Goal: Task Accomplishment & Management: Manage account settings

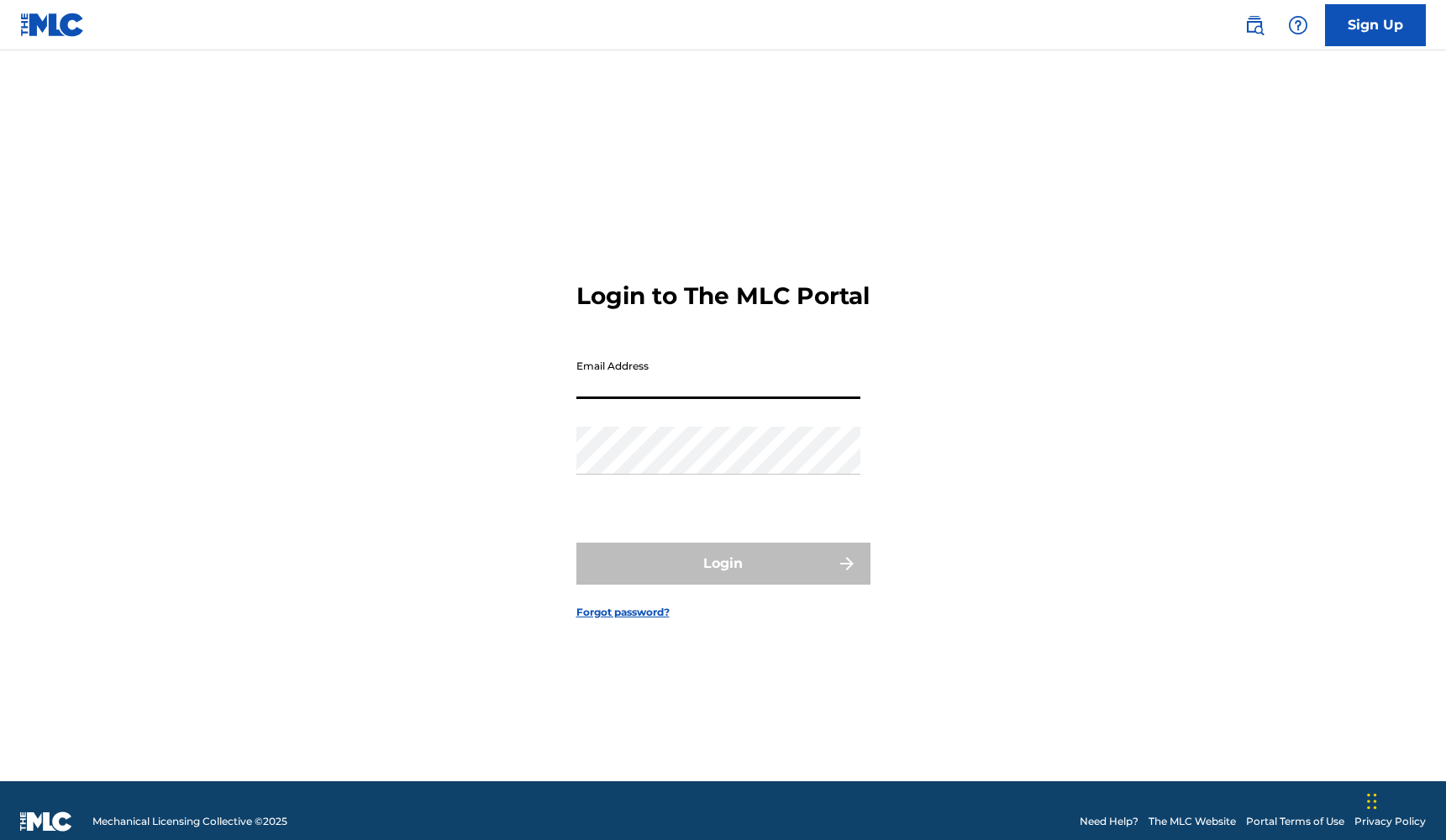
type input "[EMAIL_ADDRESS][DOMAIN_NAME]"
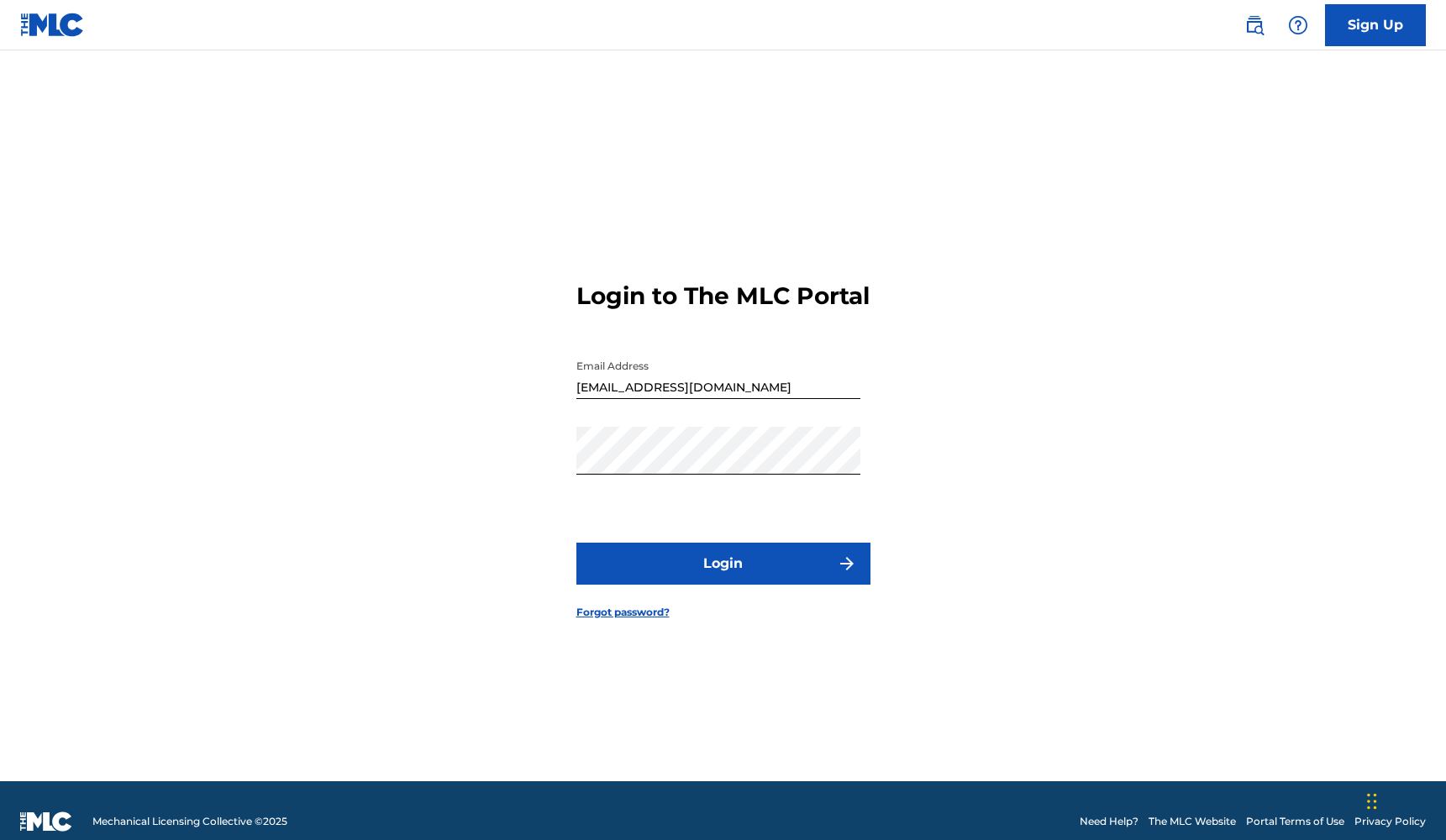
click at [704, 560] on button "Login" at bounding box center [723, 563] width 294 height 42
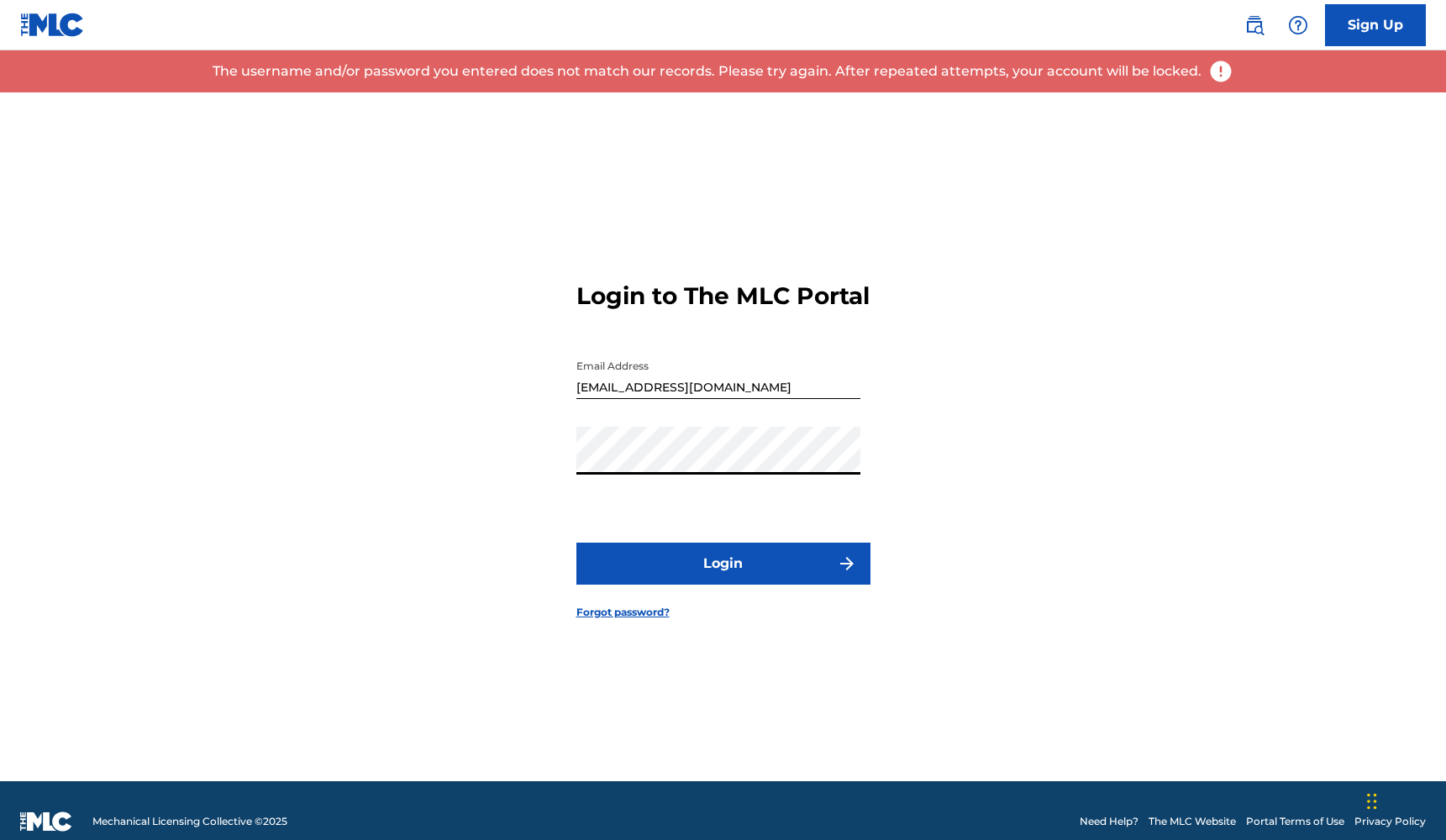
click at [723, 578] on button "Login" at bounding box center [723, 563] width 294 height 42
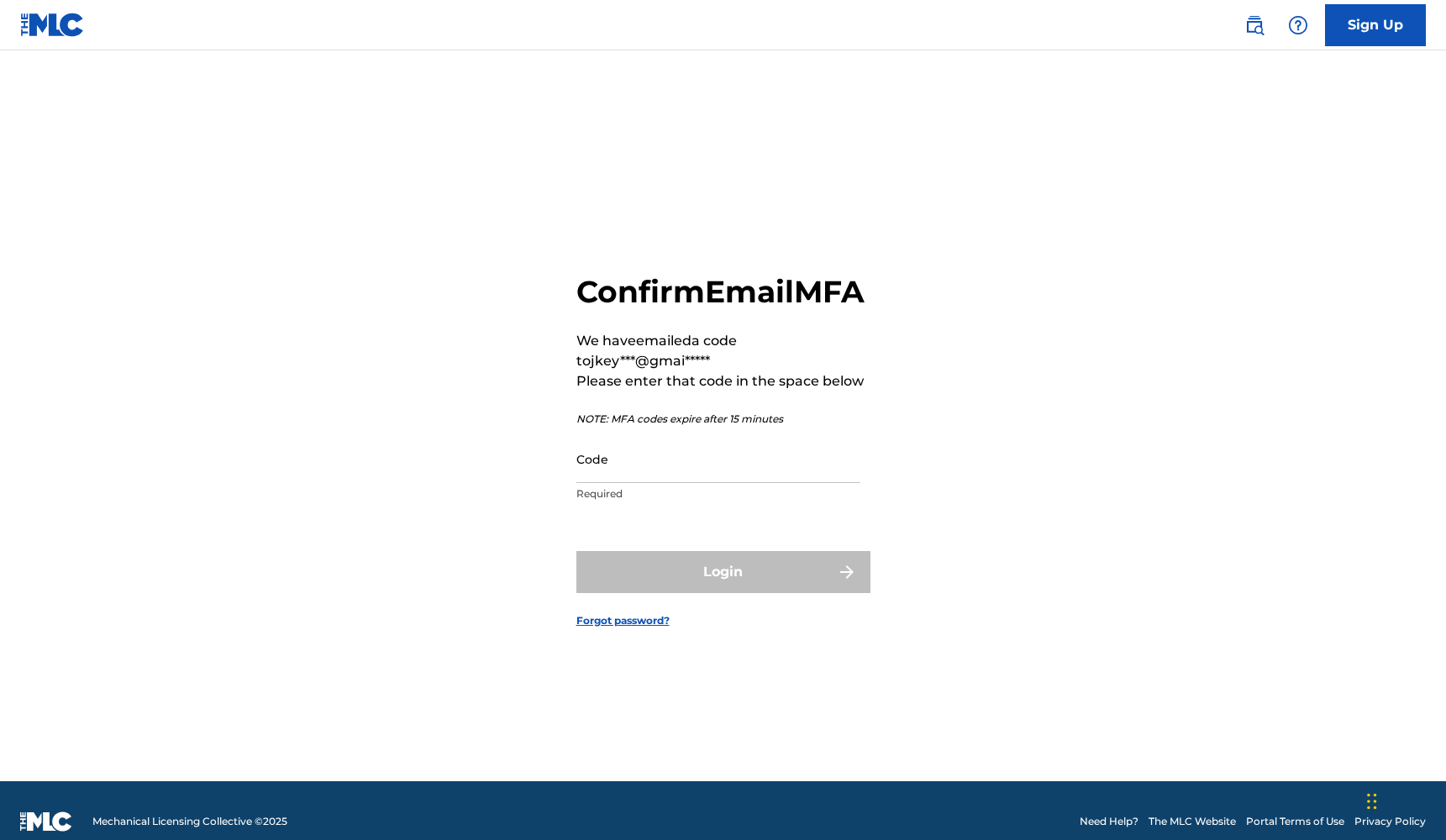
click at [648, 482] on input "Code" at bounding box center [718, 458] width 284 height 48
click at [600, 483] on input "Code" at bounding box center [718, 458] width 284 height 48
paste input "597248"
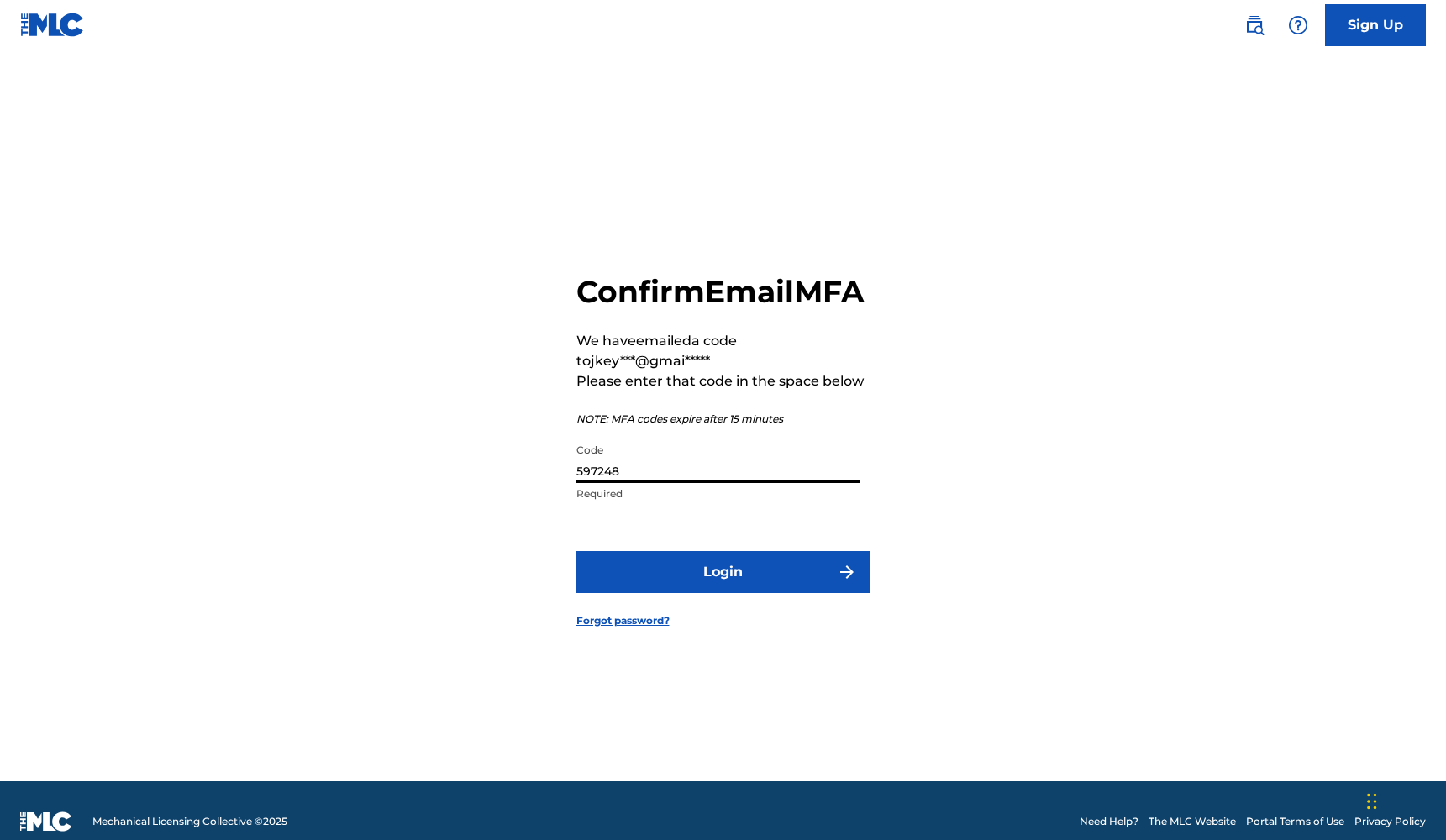
type input "597248"
click at [674, 584] on button "Login" at bounding box center [723, 571] width 294 height 42
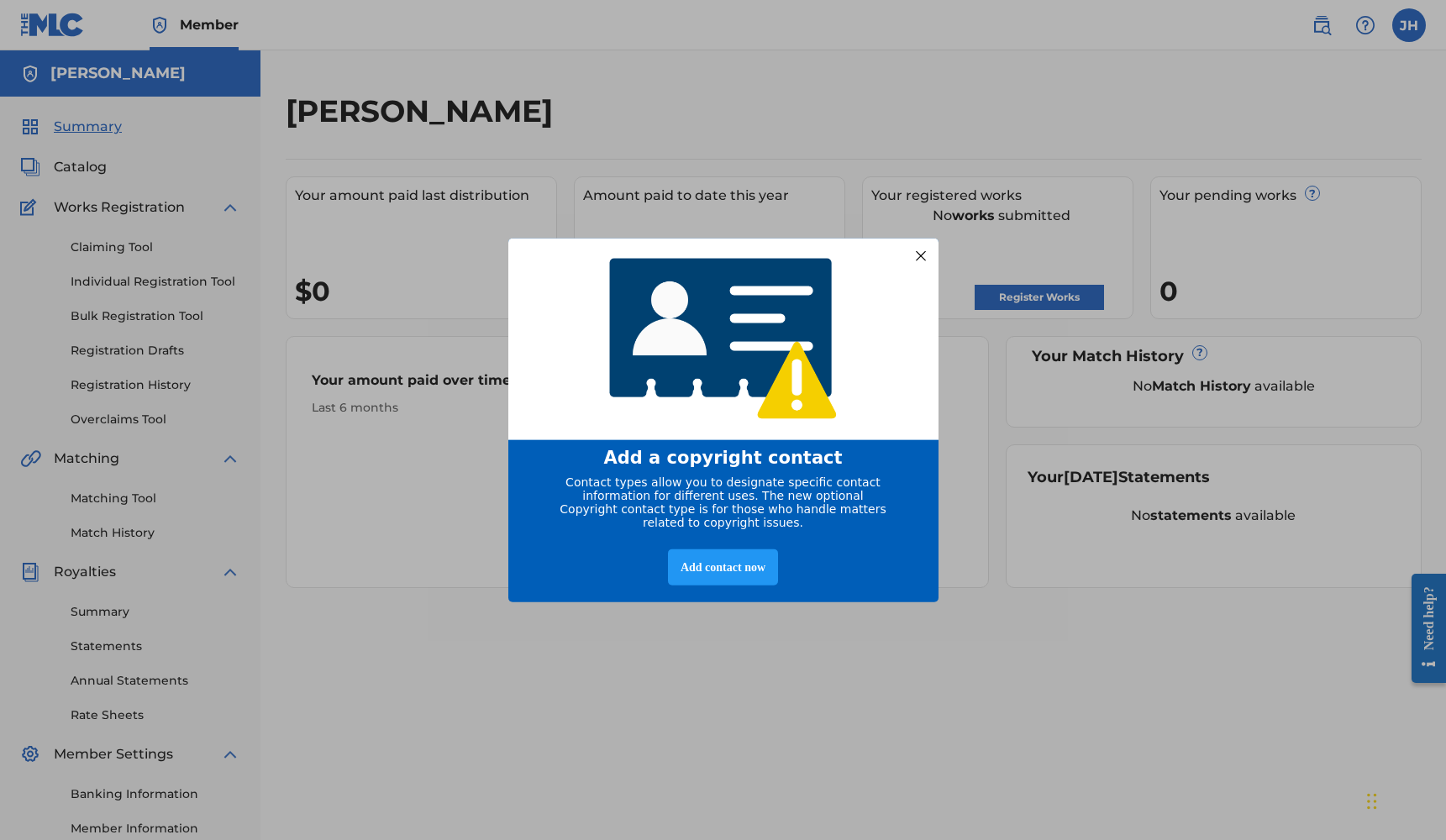
click at [917, 249] on div at bounding box center [920, 255] width 22 height 22
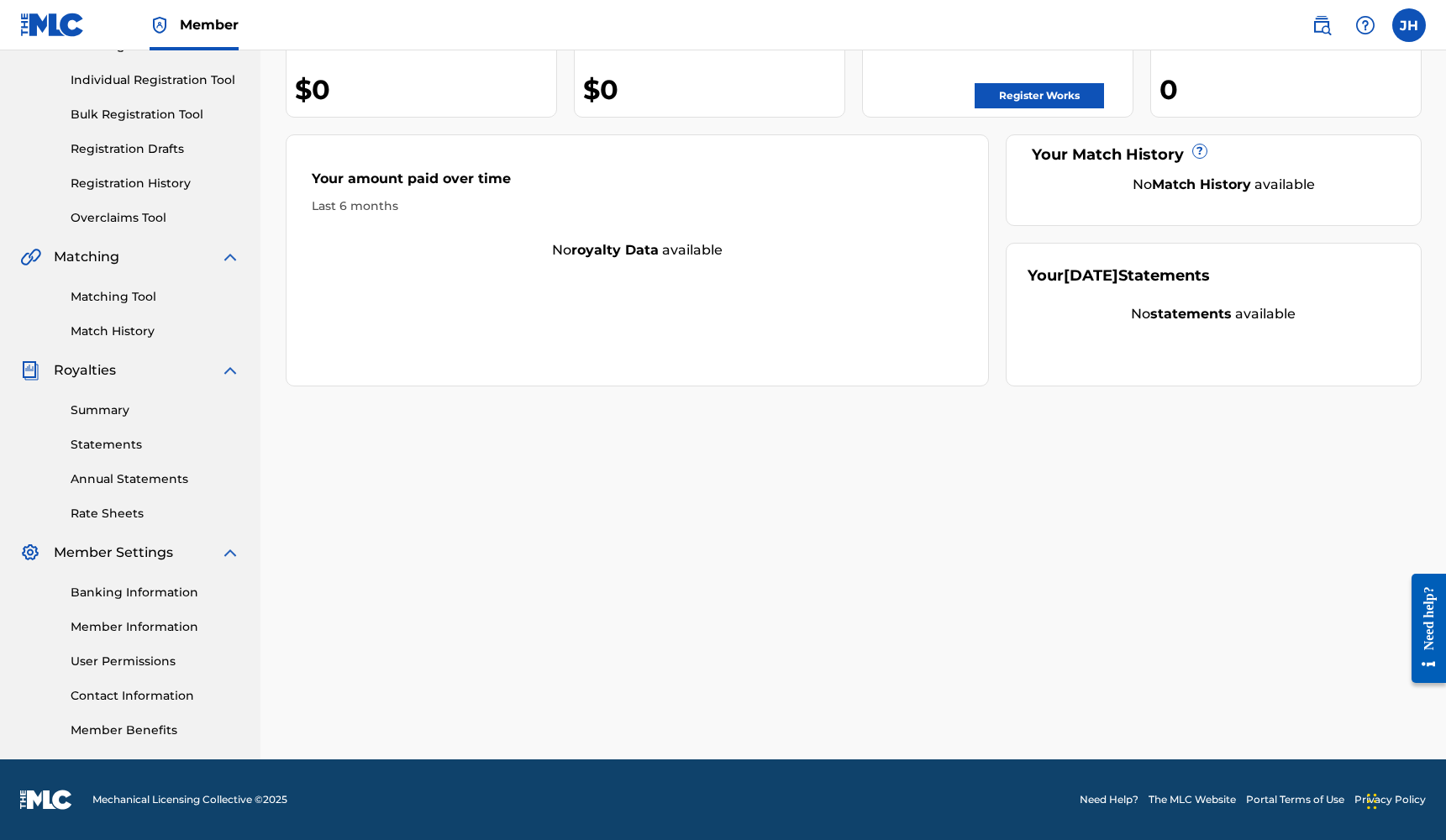
scroll to position [203, 0]
click at [161, 591] on link "Banking Information" at bounding box center [156, 593] width 170 height 18
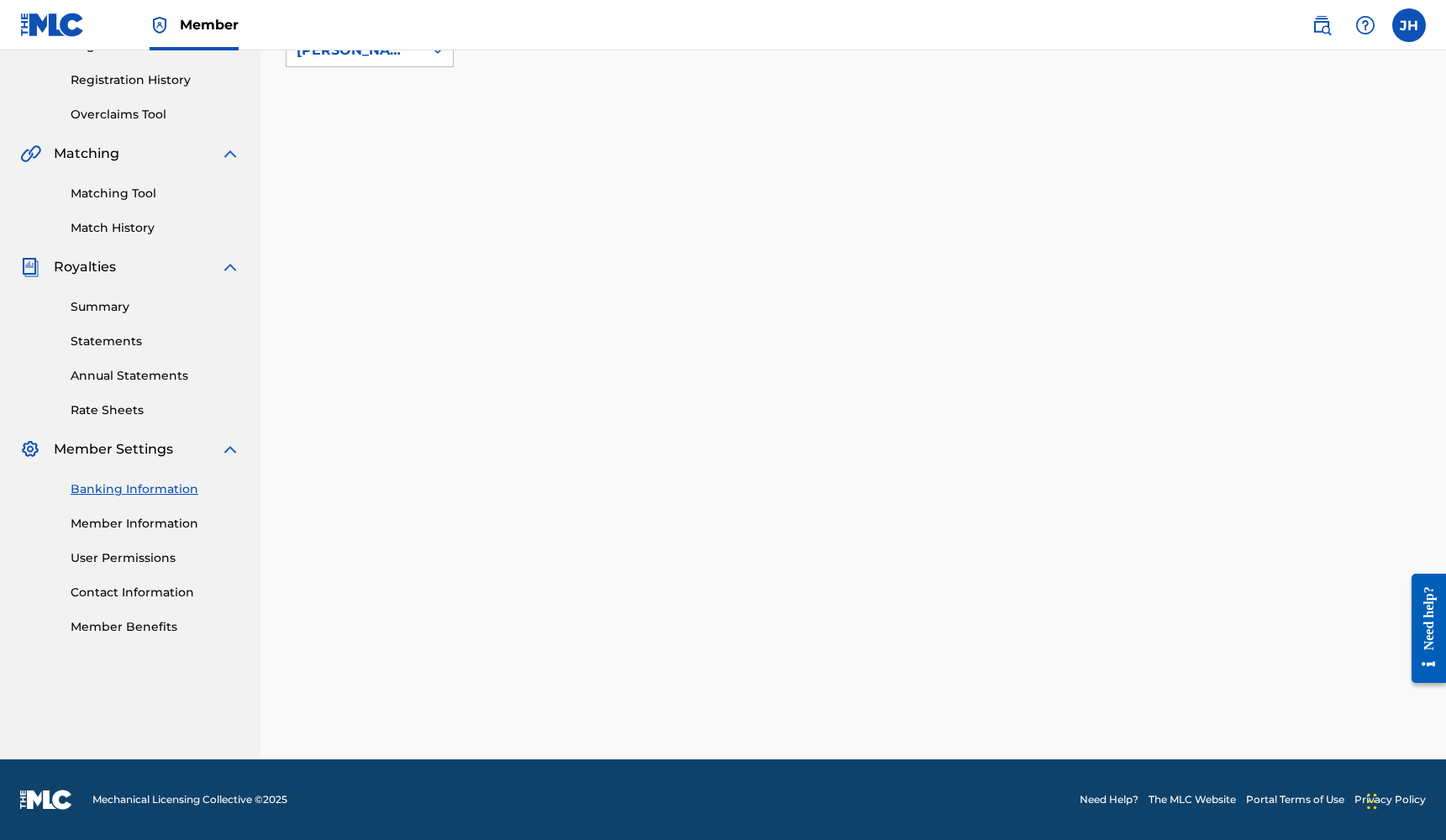
scroll to position [305, 0]
click at [278, 3] on nav "Member JH JH Jalen Heyward jkeysnc@gmail.com Notification Preferences Profile L…" at bounding box center [723, 25] width 1446 height 51
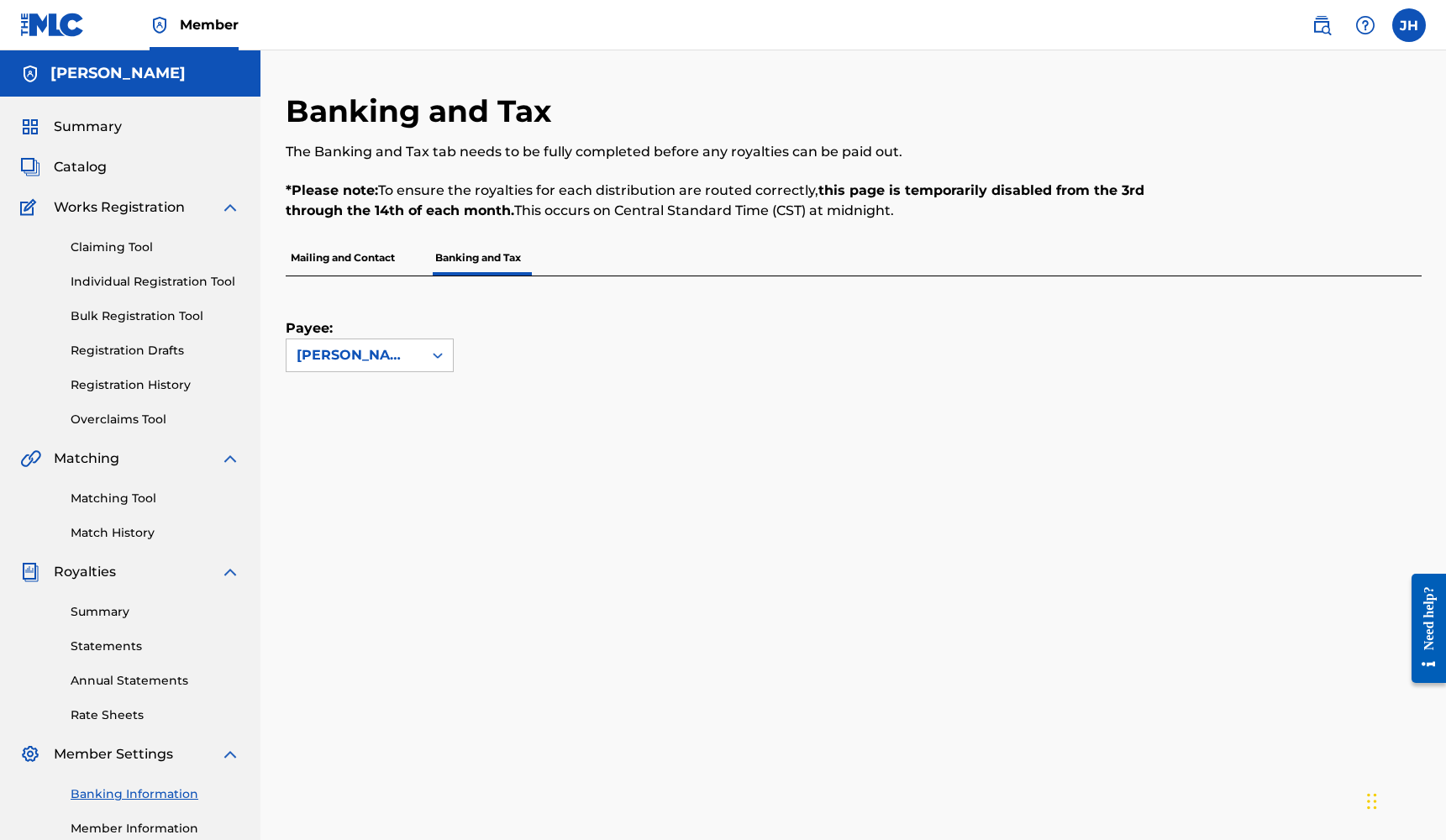
scroll to position [0, 0]
click at [149, 251] on link "Claiming Tool" at bounding box center [156, 248] width 170 height 18
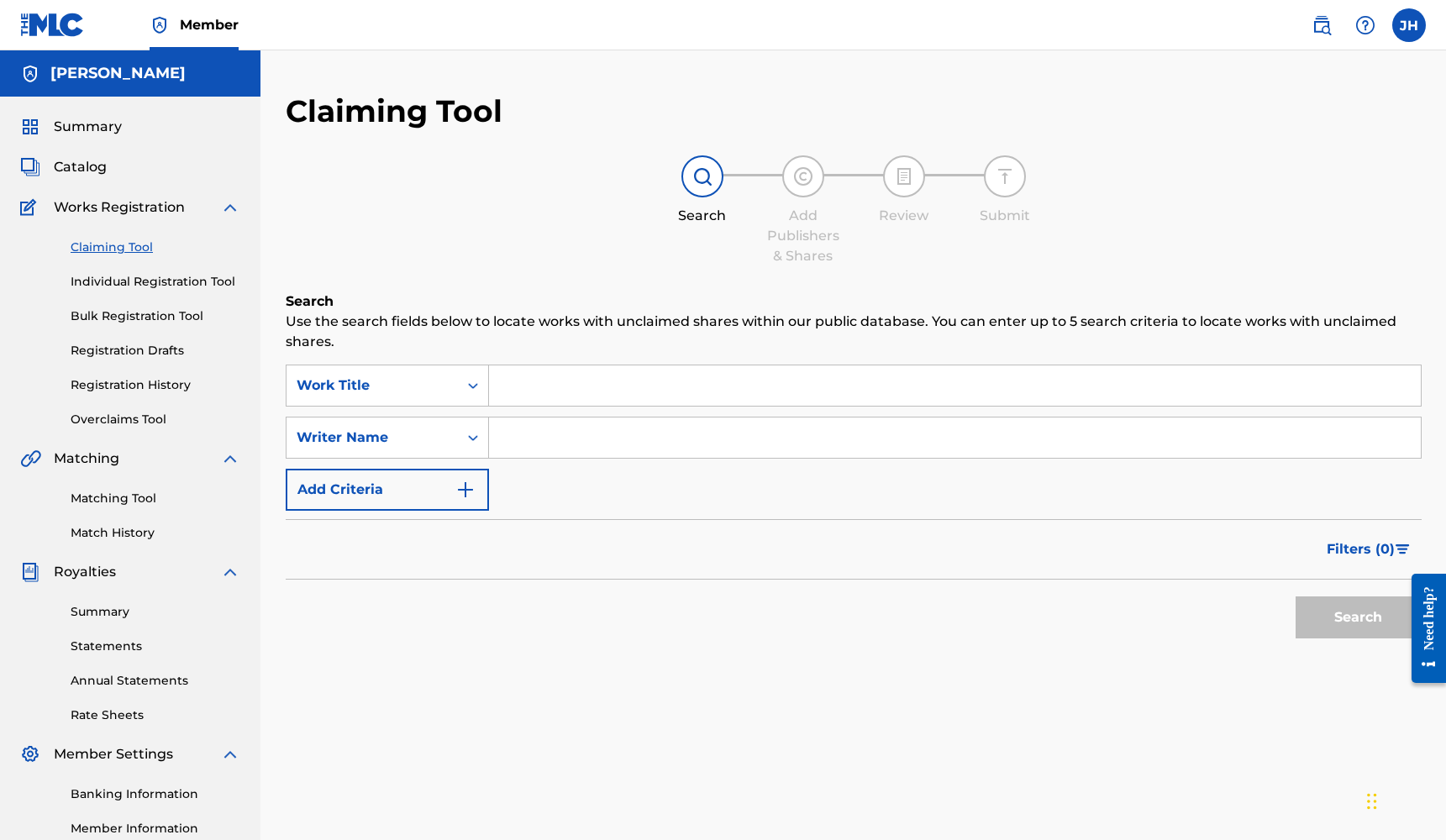
click at [139, 496] on link "Matching Tool" at bounding box center [156, 499] width 170 height 18
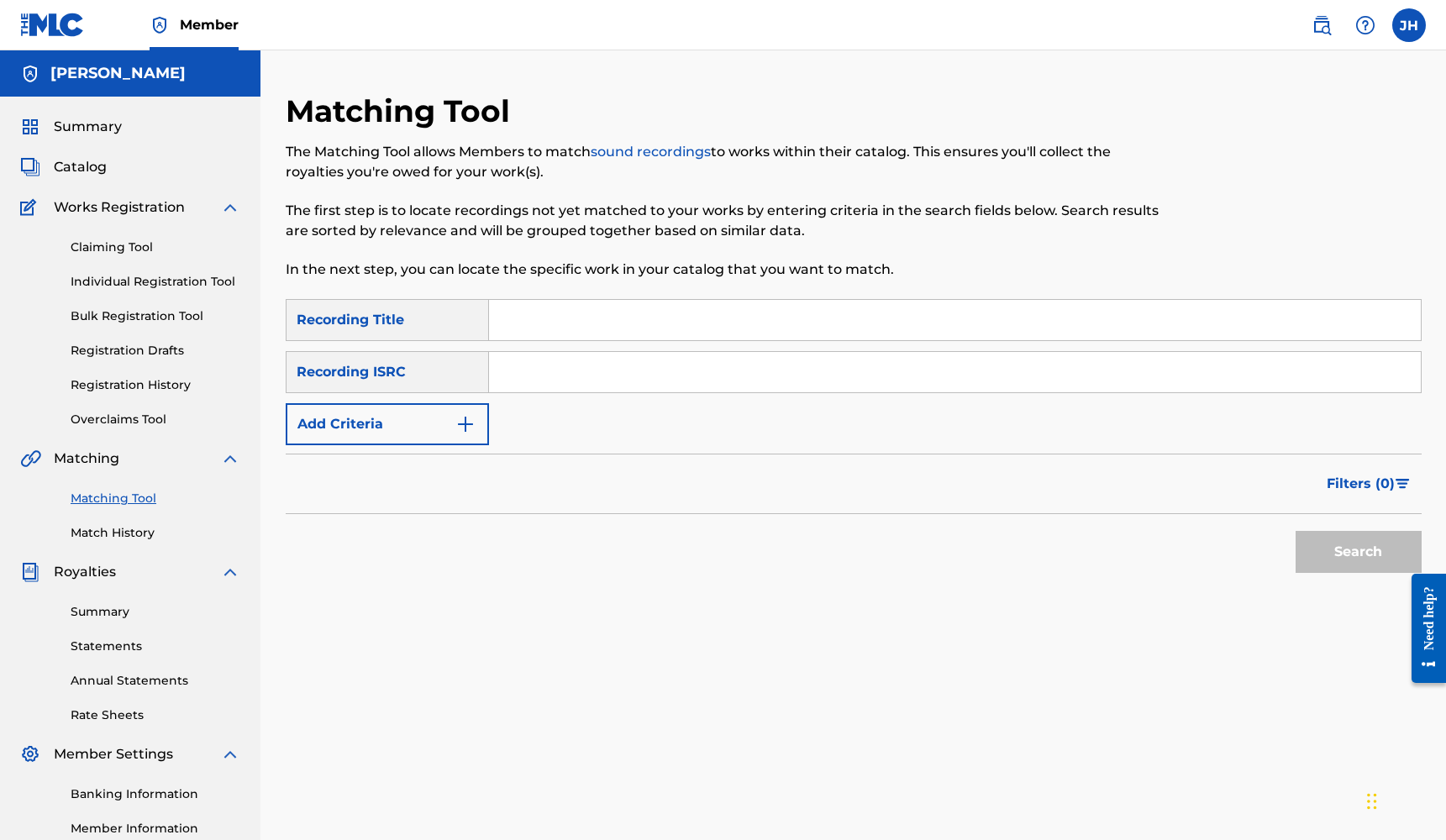
click at [133, 637] on div "Summary Statements Annual Statements Rate Sheets" at bounding box center [129, 653] width 220 height 142
click at [125, 623] on div "Summary Statements Annual Statements Rate Sheets" at bounding box center [129, 653] width 220 height 142
click at [121, 610] on link "Summary" at bounding box center [156, 612] width 170 height 18
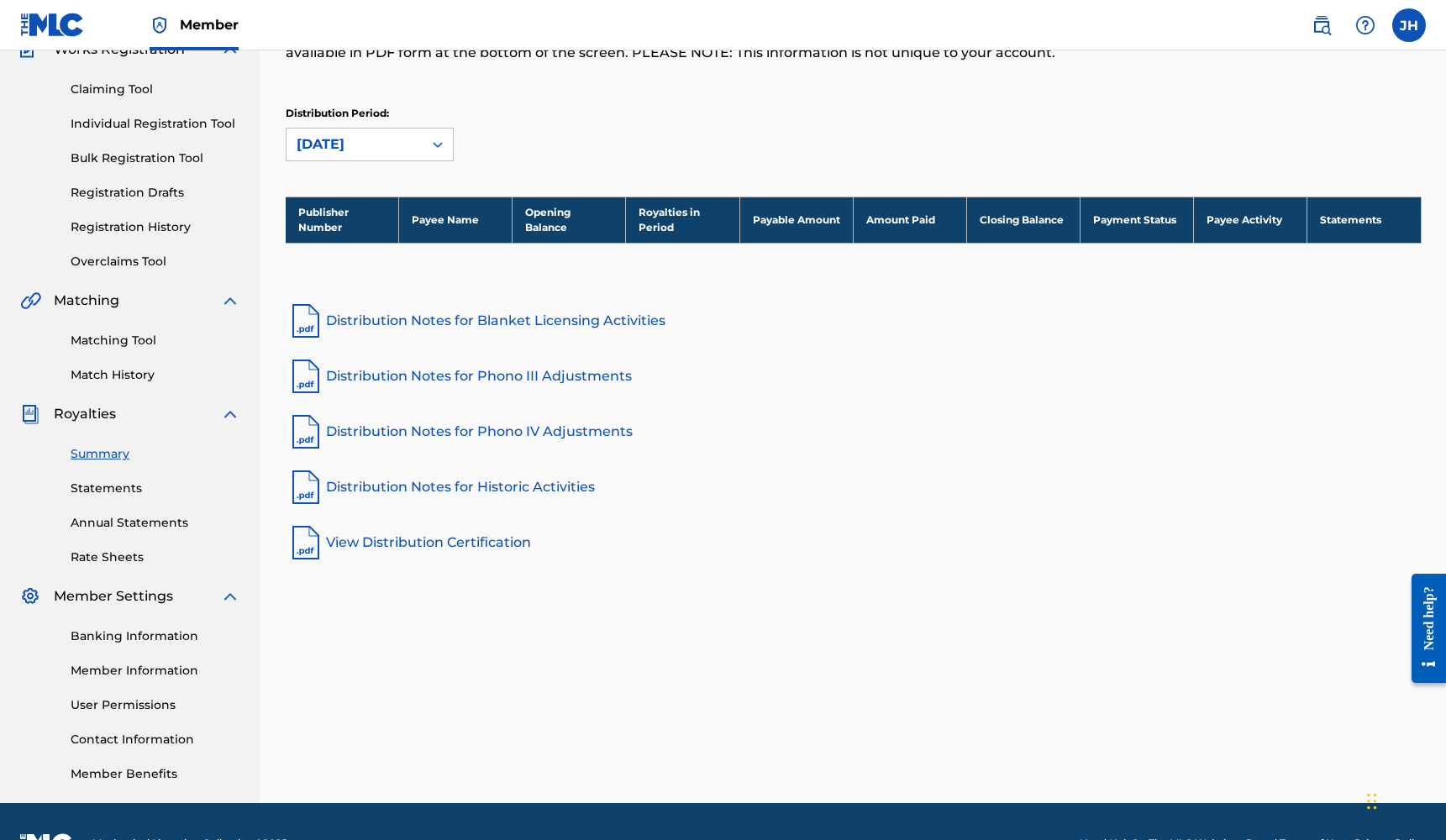
scroll to position [177, 0]
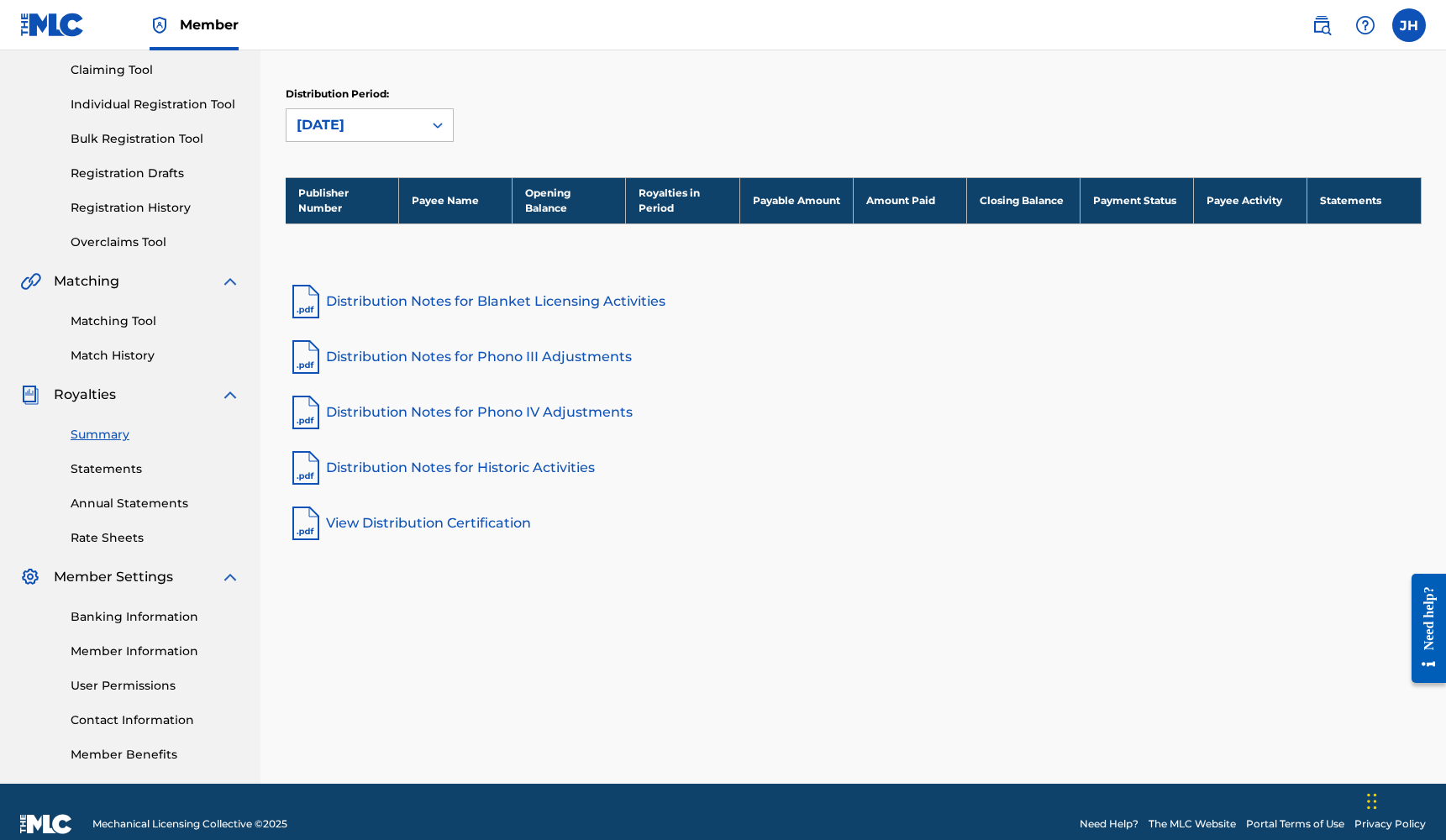
click at [117, 649] on link "Member Information" at bounding box center [156, 652] width 170 height 18
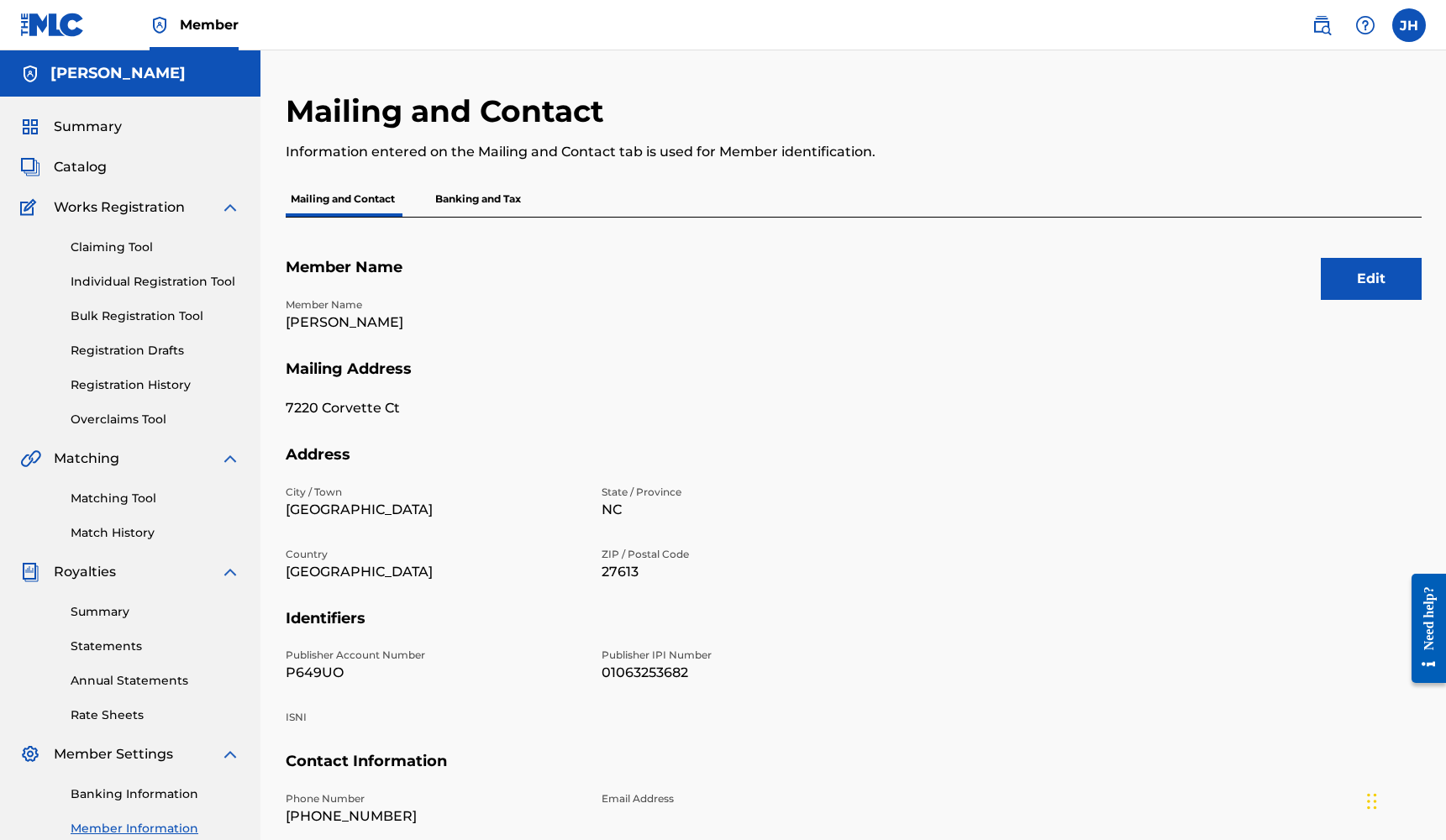
click at [109, 245] on link "Claiming Tool" at bounding box center [156, 248] width 170 height 18
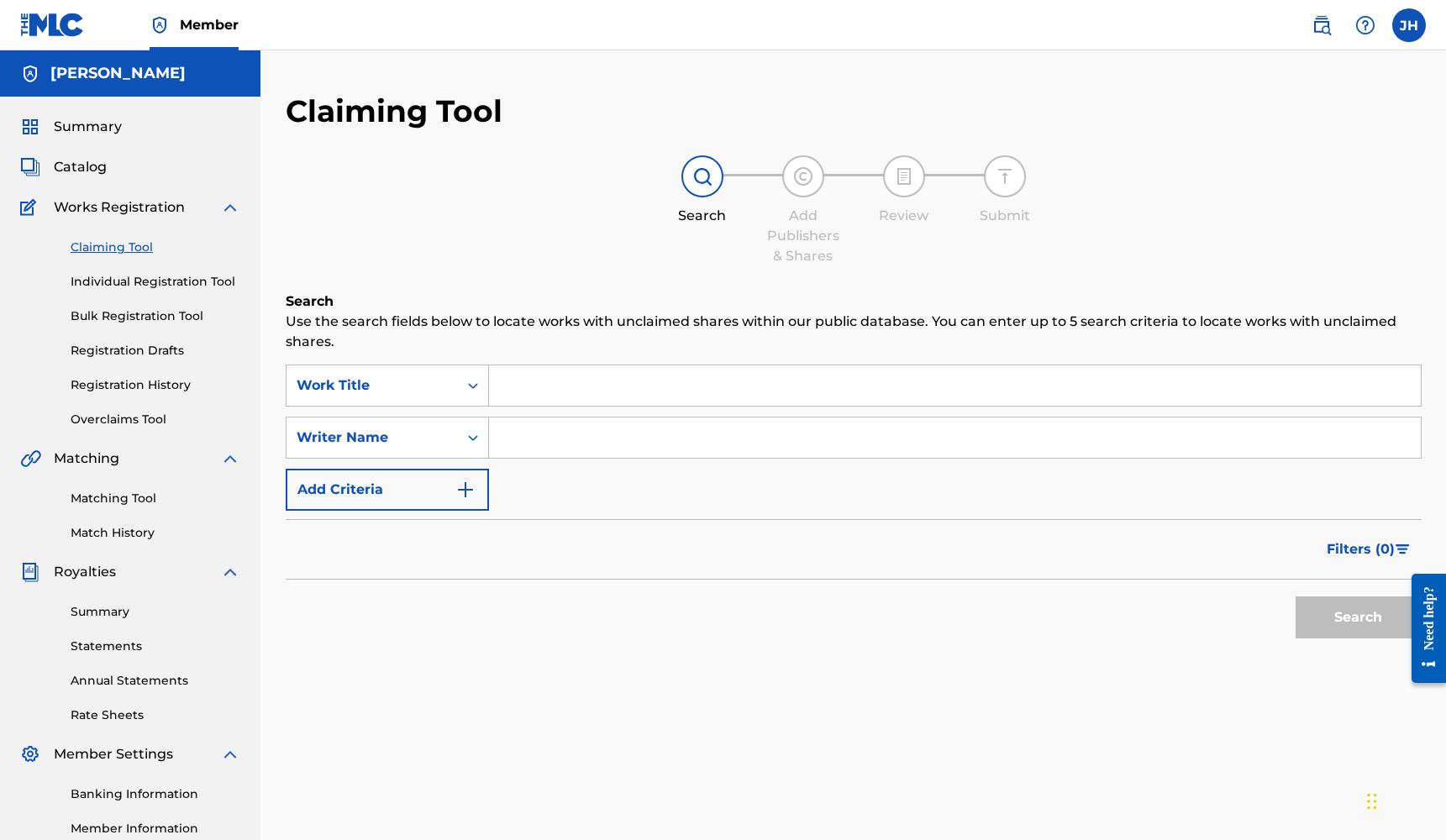
click at [504, 397] on input "Search Form" at bounding box center [955, 385] width 931 height 41
click at [476, 393] on icon "Search Form" at bounding box center [473, 385] width 17 height 17
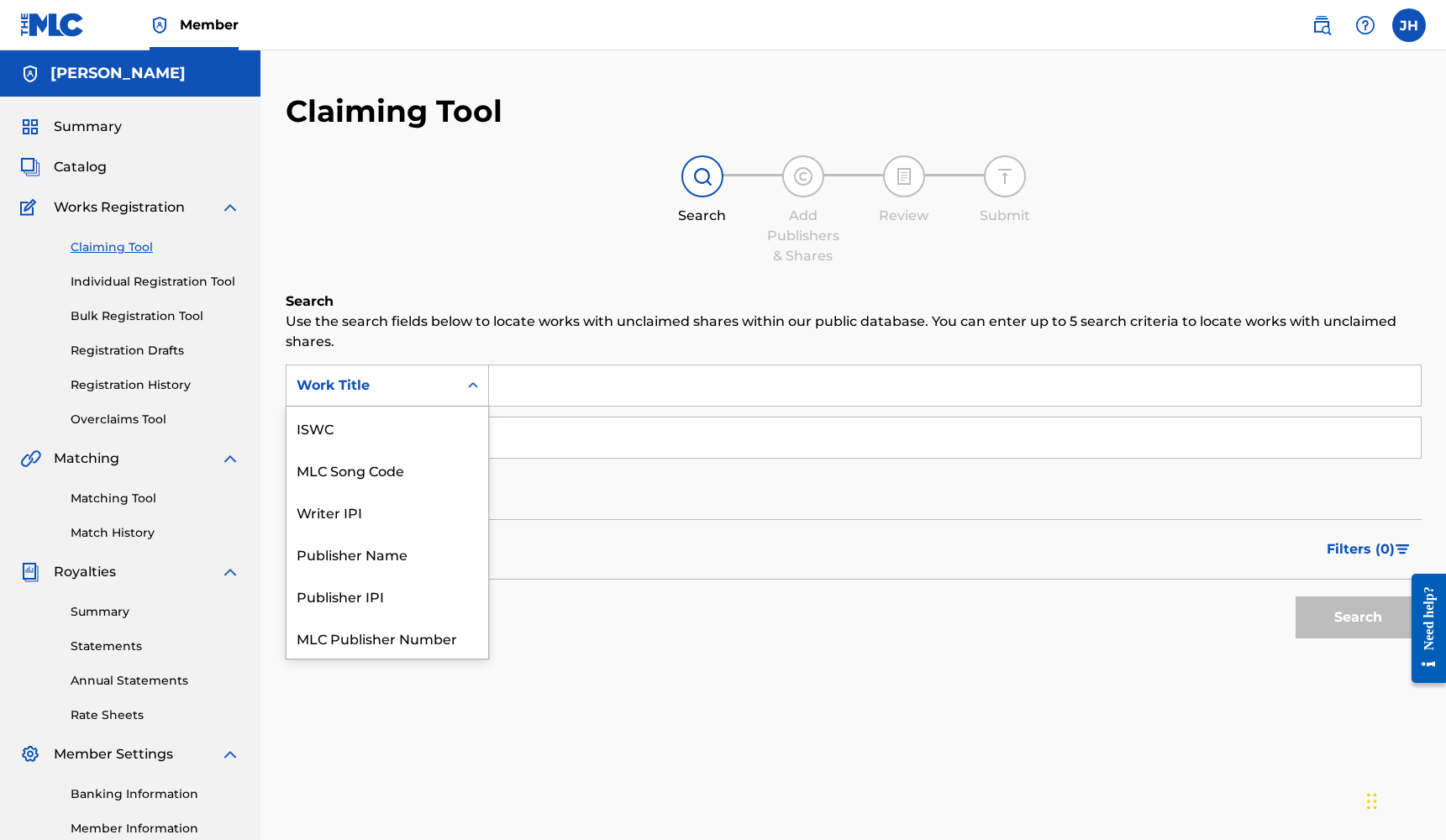
scroll to position [42, 0]
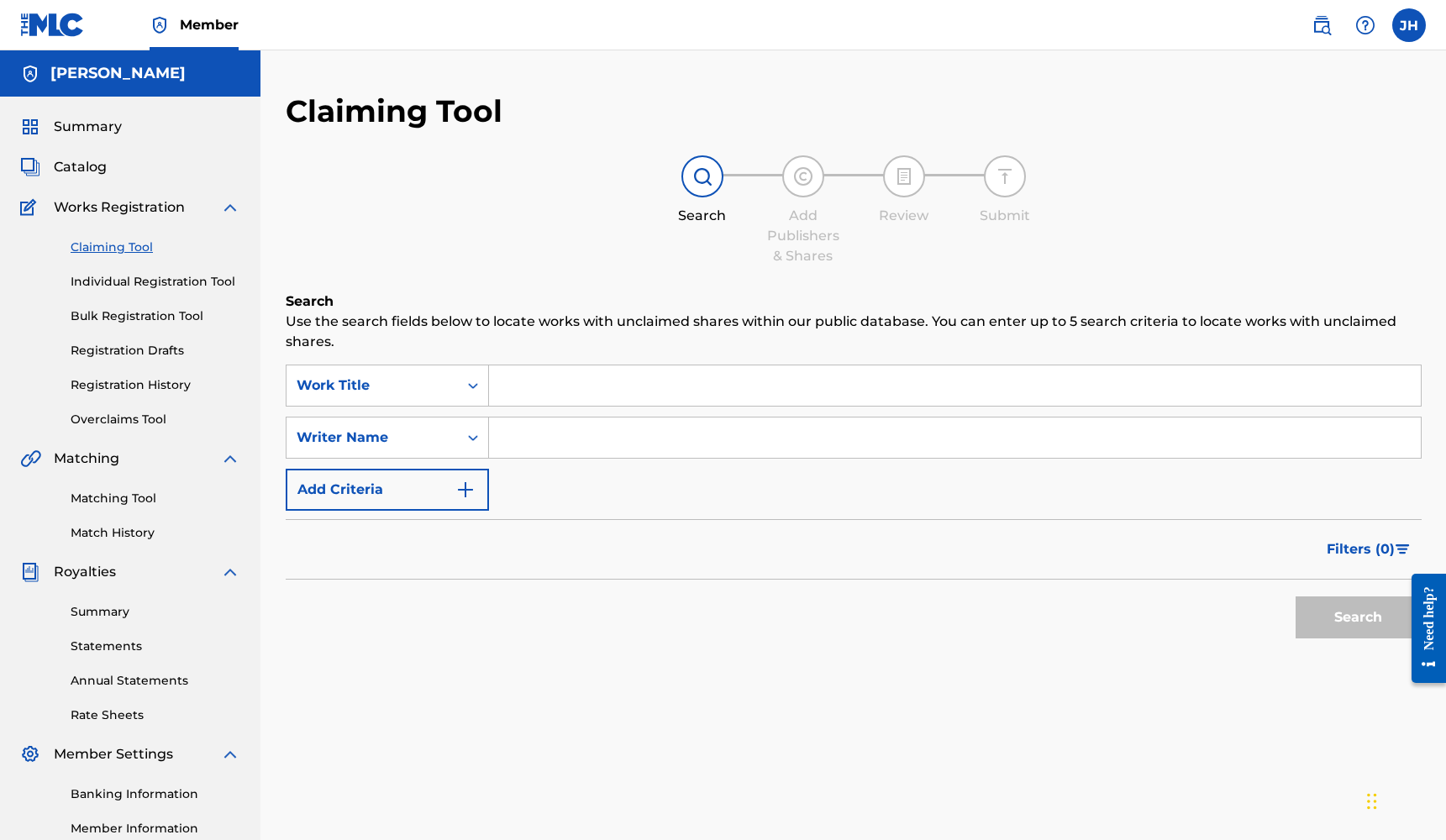
click at [554, 384] on input "Search Form" at bounding box center [955, 385] width 931 height 41
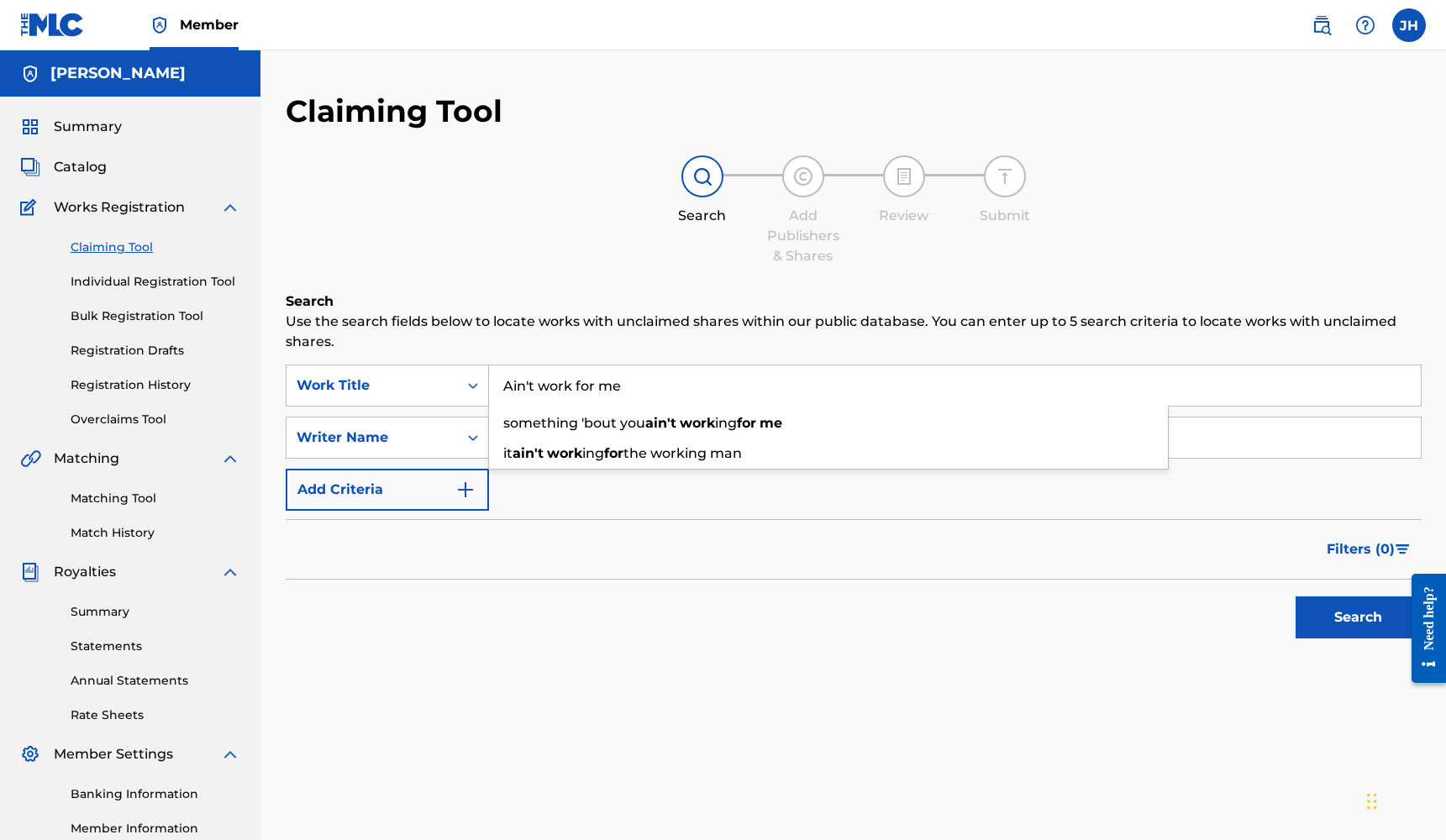
type input "Ain't work for me"
click at [638, 515] on form "SearchWithCriteriae145ca44-79ef-4a96-9e73-70e033fa079f Work Title Ain't work fo…" at bounding box center [854, 505] width 1136 height 282
click at [604, 445] on input "Search Form" at bounding box center [955, 438] width 931 height 41
click at [1357, 618] on button "Search" at bounding box center [1358, 618] width 126 height 42
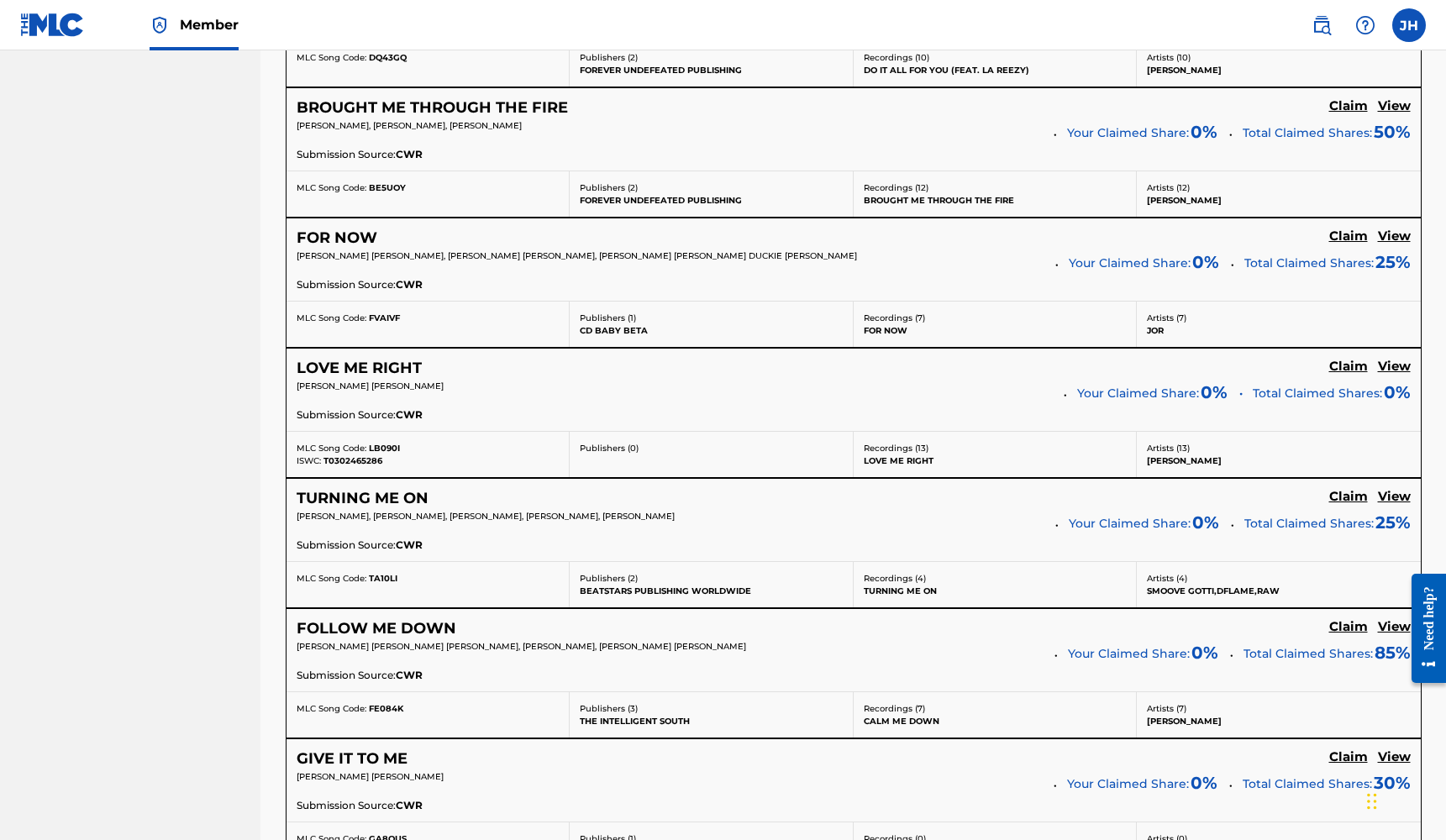
scroll to position [989, 1]
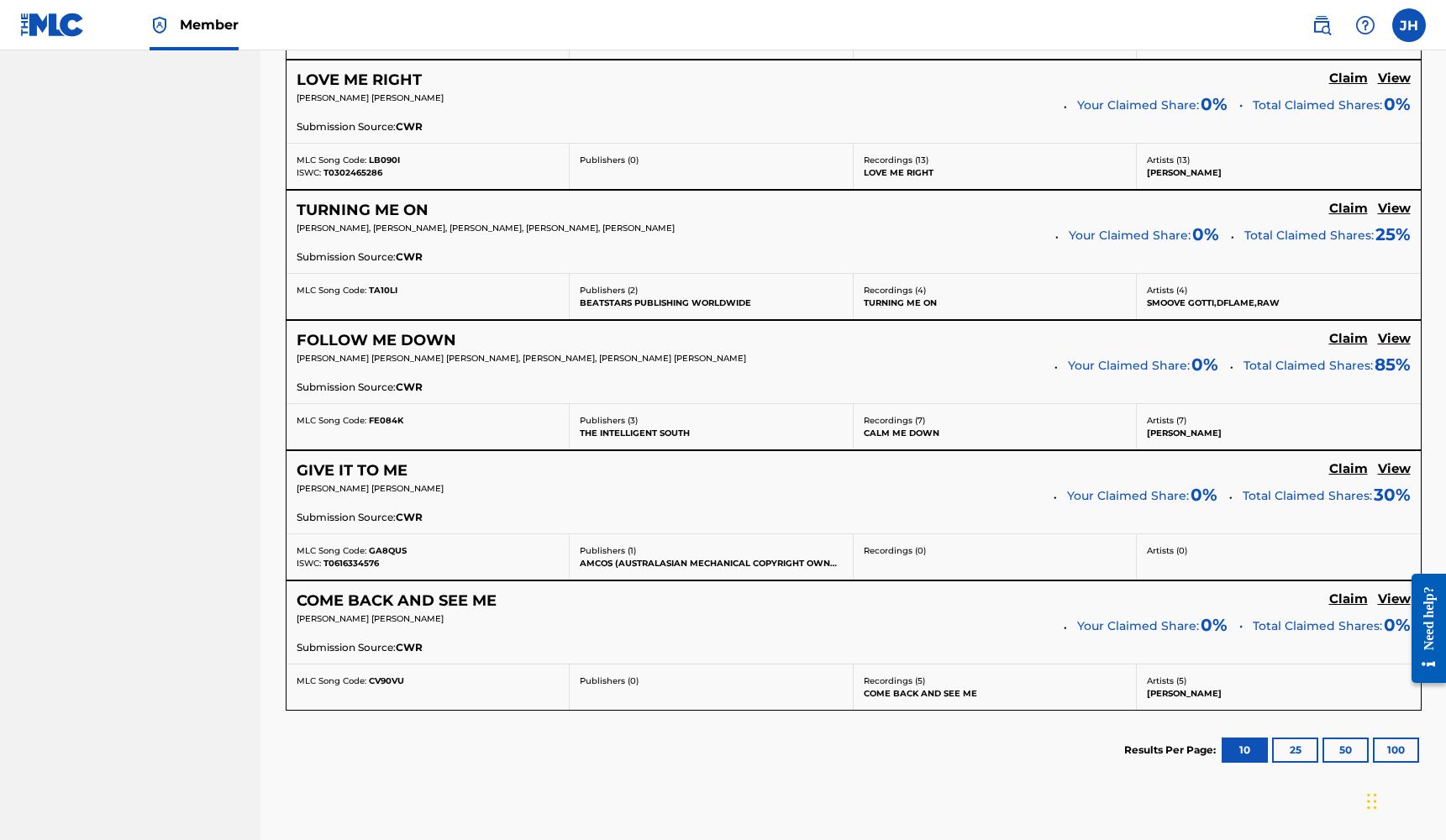
type input "[PERSON_NAME]"
click at [1280, 750] on button "25" at bounding box center [1295, 750] width 46 height 25
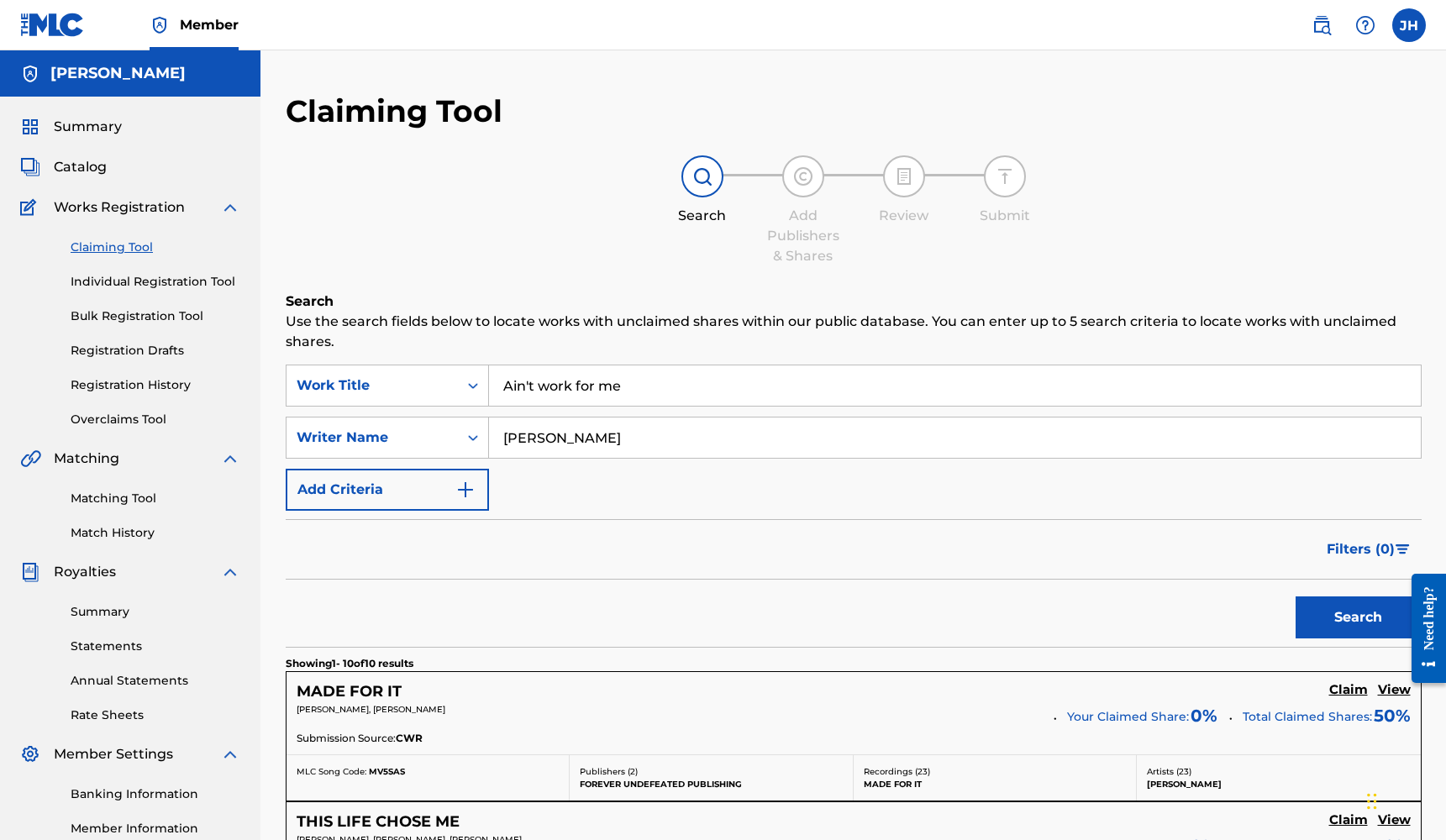
scroll to position [0, 0]
click at [600, 385] on input "Ain't work for me" at bounding box center [955, 385] width 931 height 41
click at [1355, 616] on button "Search" at bounding box center [1358, 618] width 126 height 42
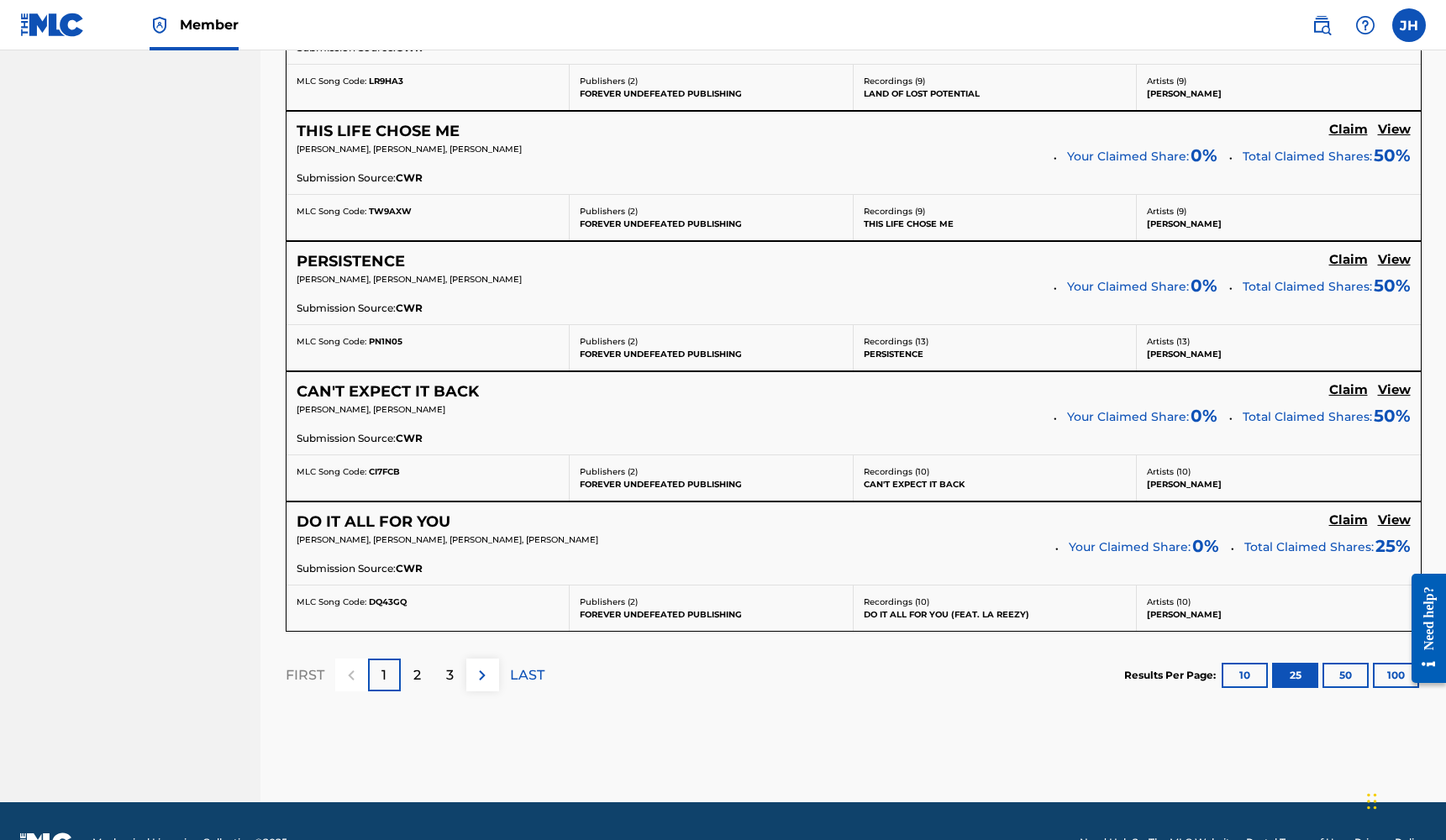
scroll to position [3270, 0]
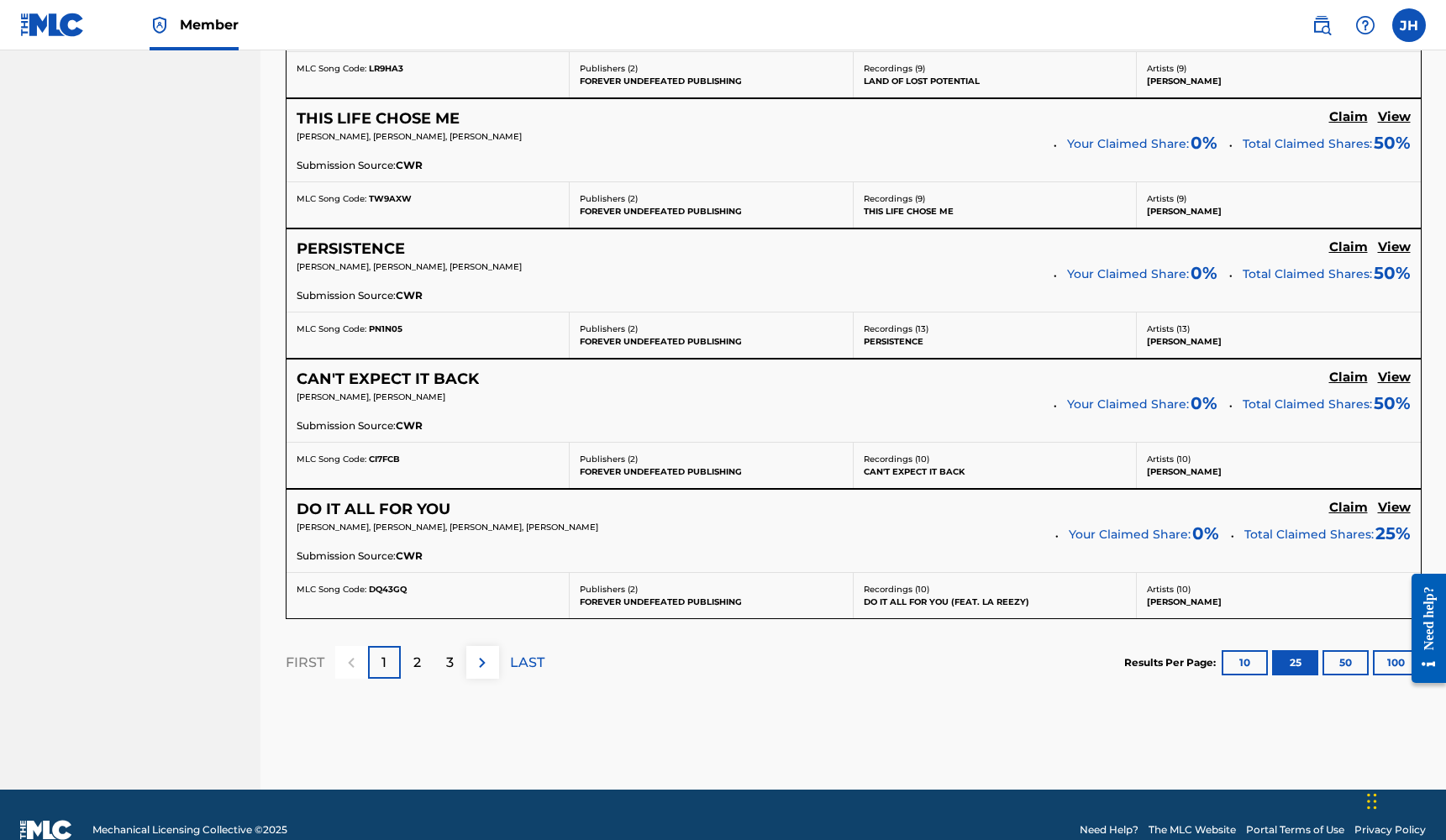
click at [415, 657] on p "2" at bounding box center [417, 663] width 7 height 20
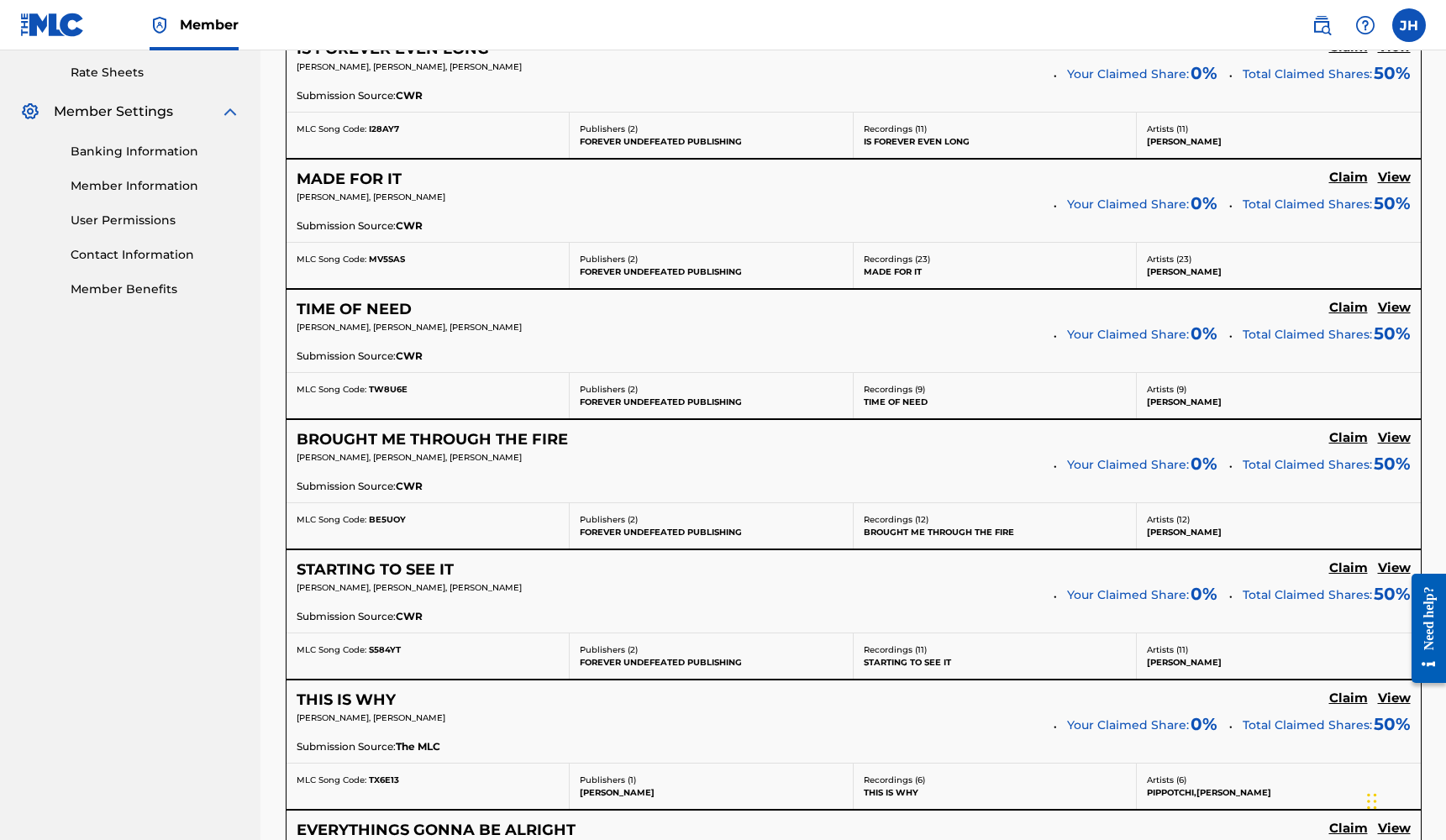
scroll to position [653, 0]
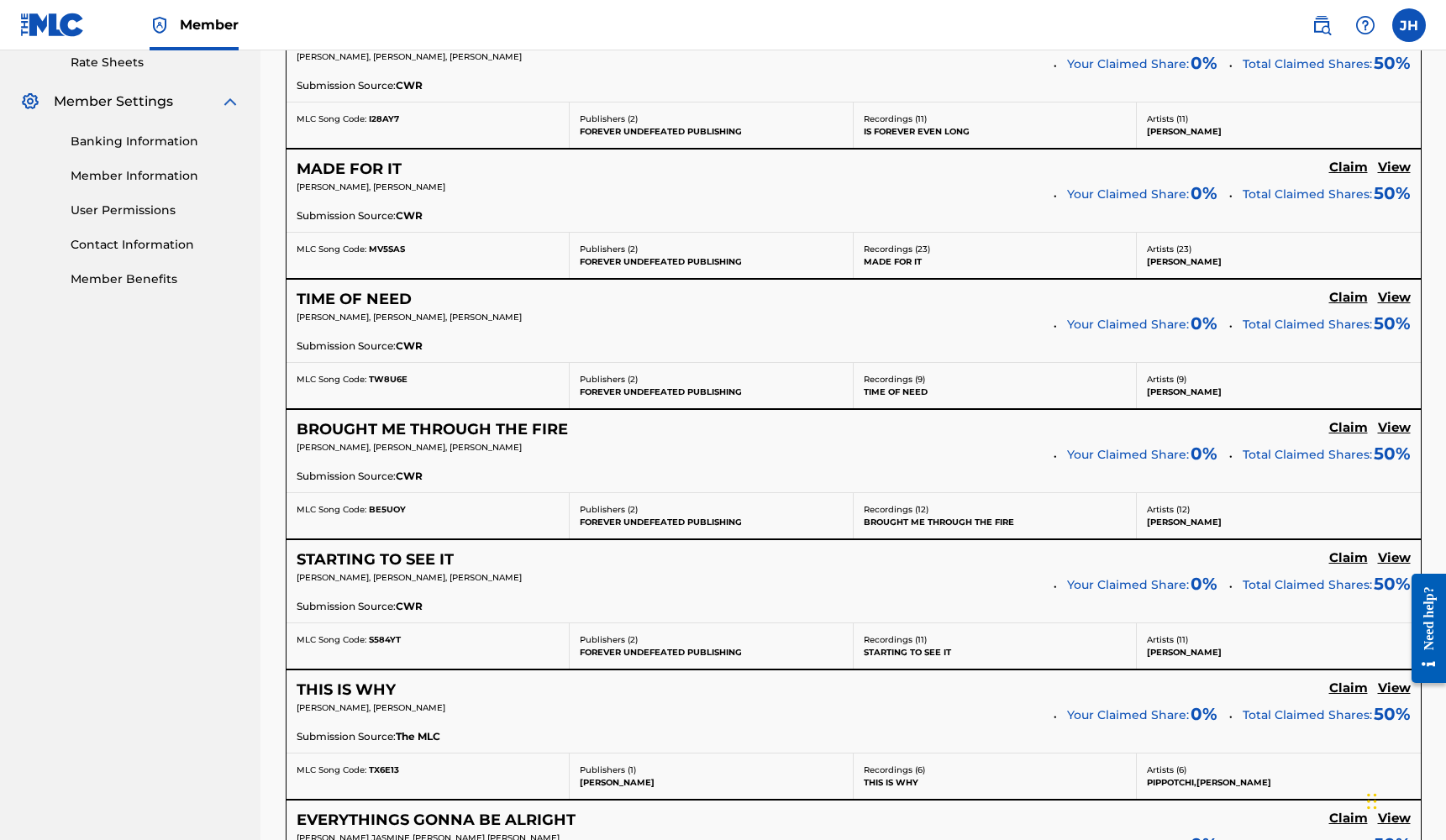
click at [1338, 45] on h5 "Claim" at bounding box center [1348, 38] width 39 height 16
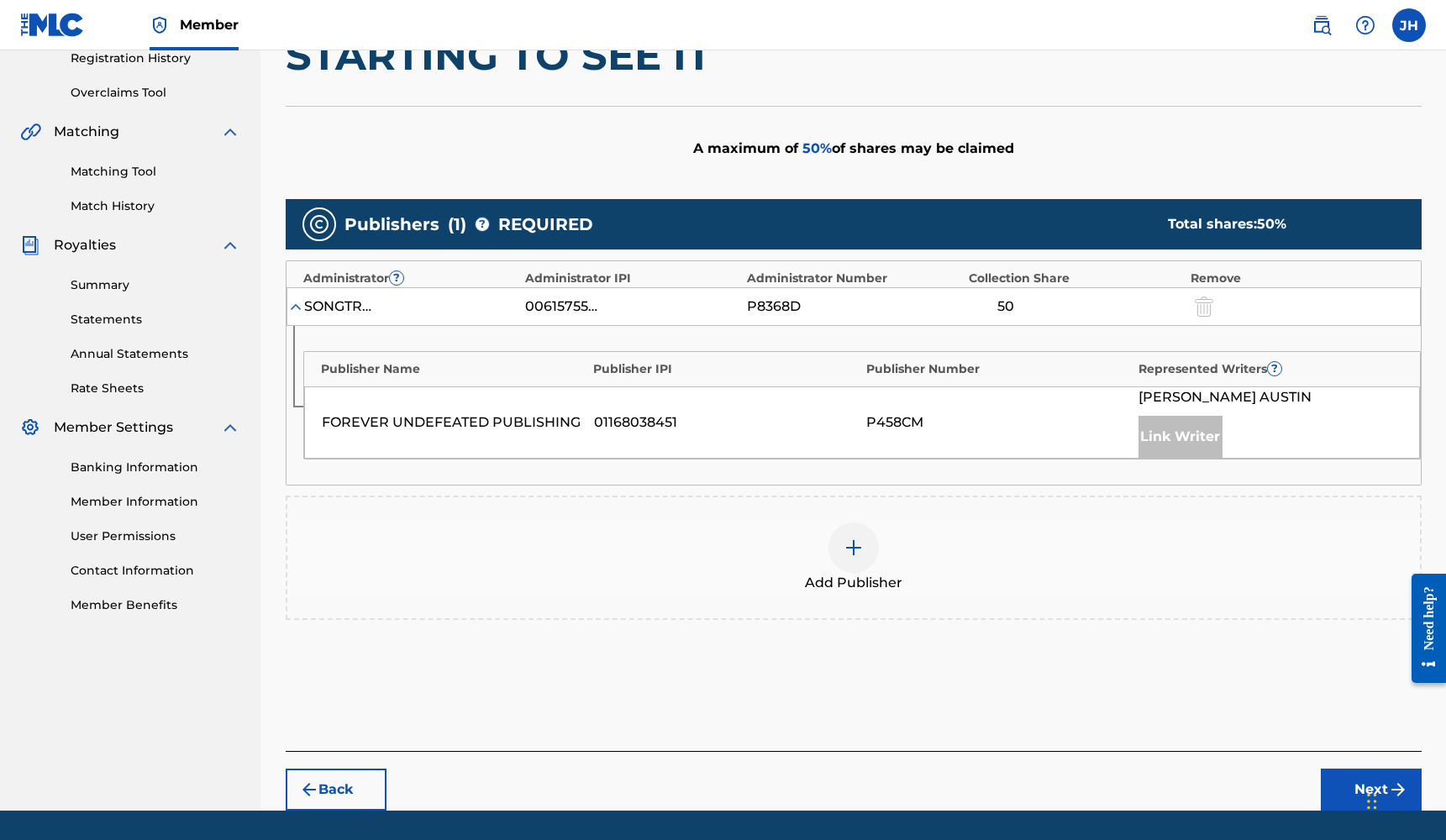
scroll to position [333, 0]
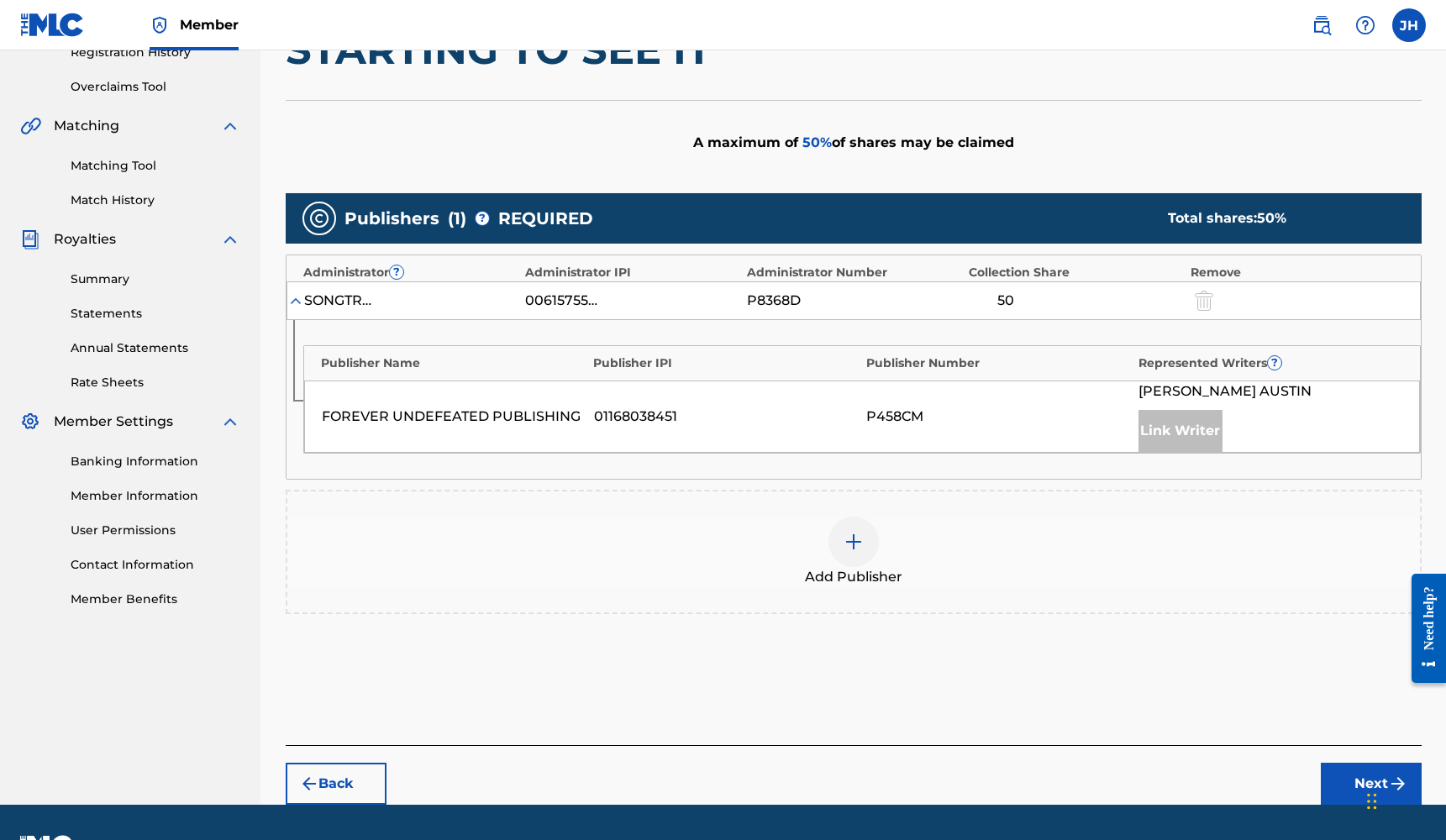
click at [867, 536] on div at bounding box center [854, 542] width 51 height 51
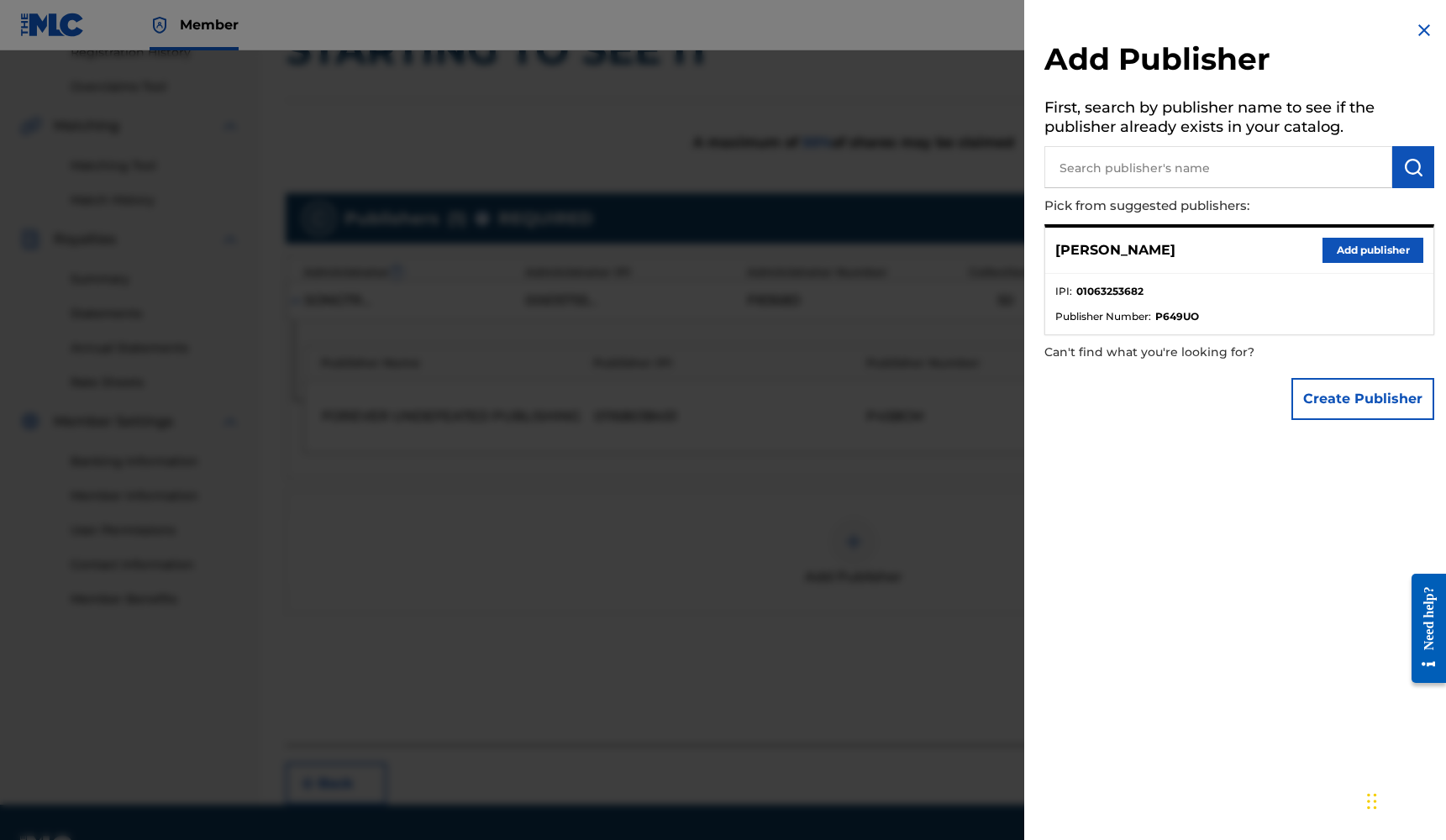
click at [1337, 247] on button "Add publisher" at bounding box center [1372, 250] width 100 height 25
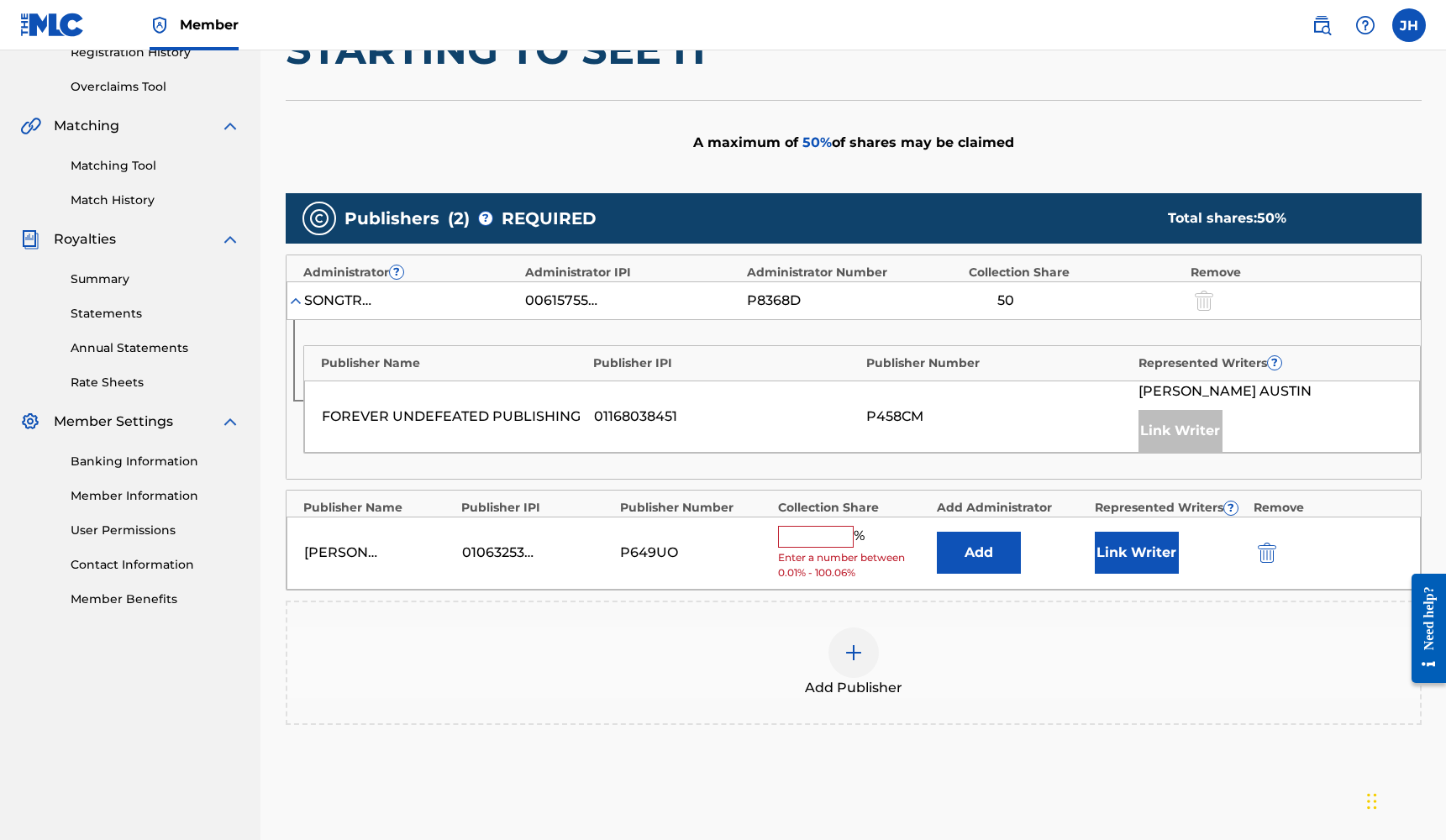
click at [816, 531] on input "text" at bounding box center [816, 537] width 76 height 22
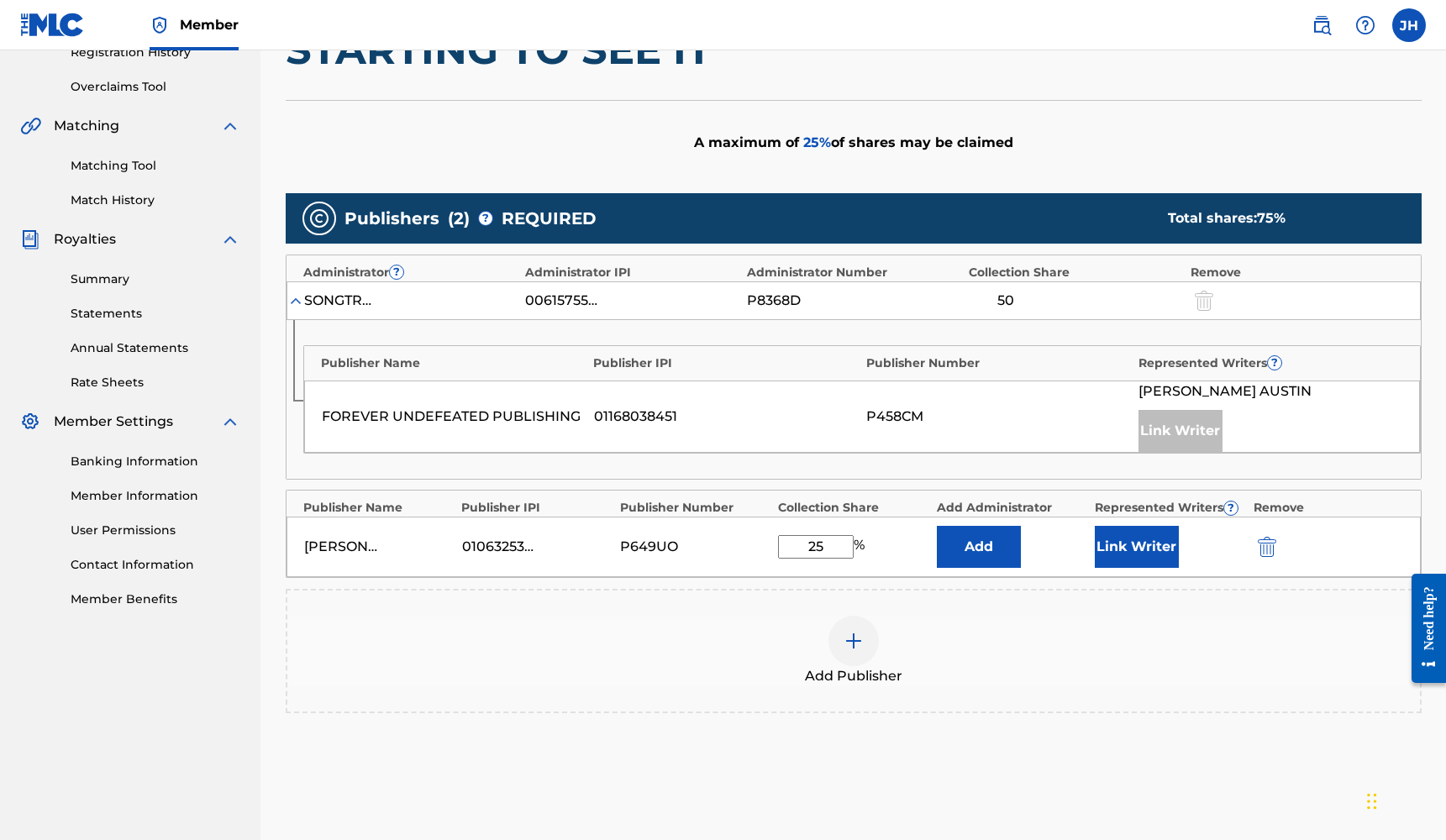
type input "25"
click at [1001, 552] on button "Add" at bounding box center [978, 547] width 84 height 42
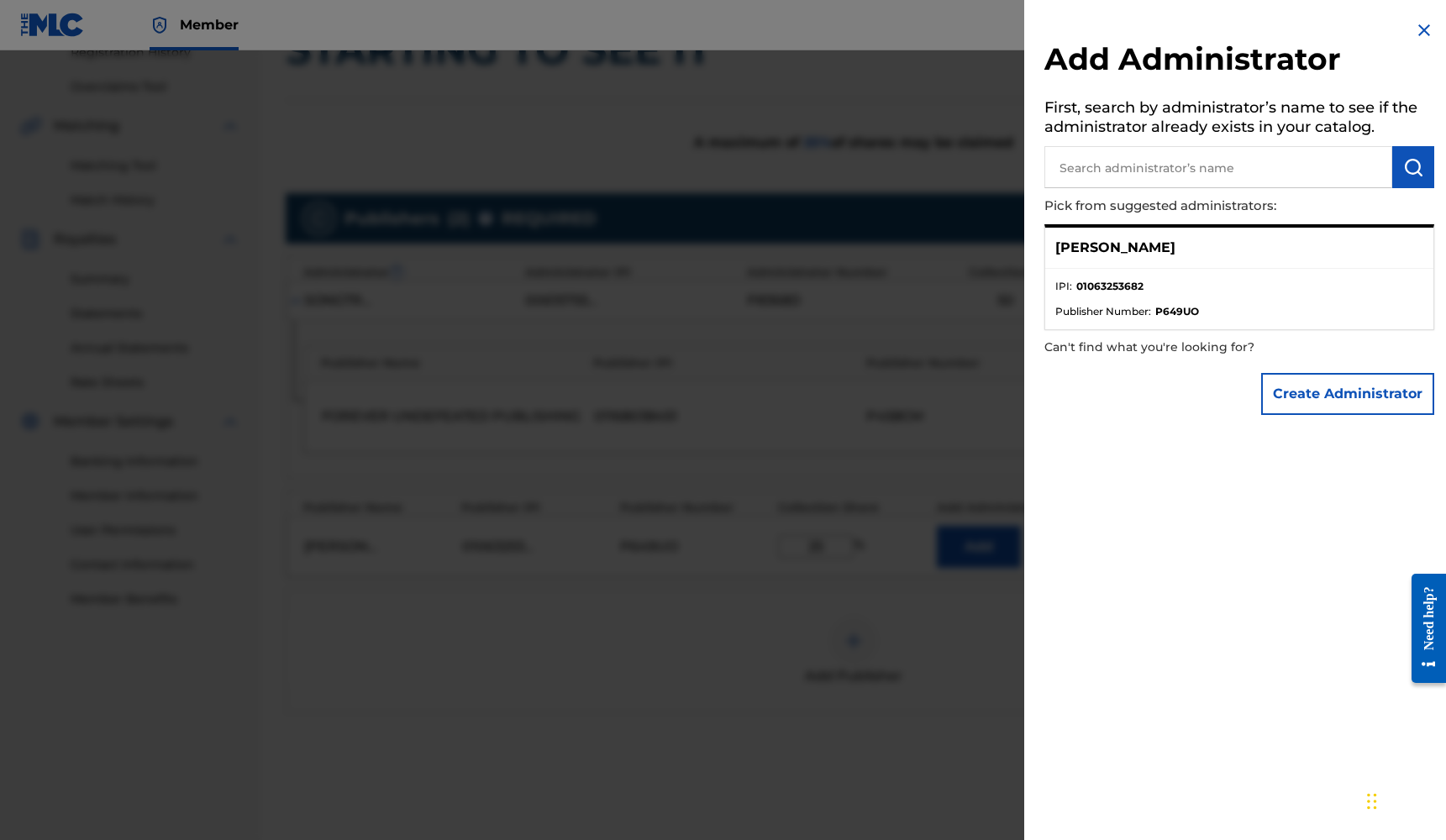
click at [1230, 175] on input "text" at bounding box center [1218, 167] width 348 height 42
click at [1422, 35] on img at bounding box center [1424, 30] width 20 height 20
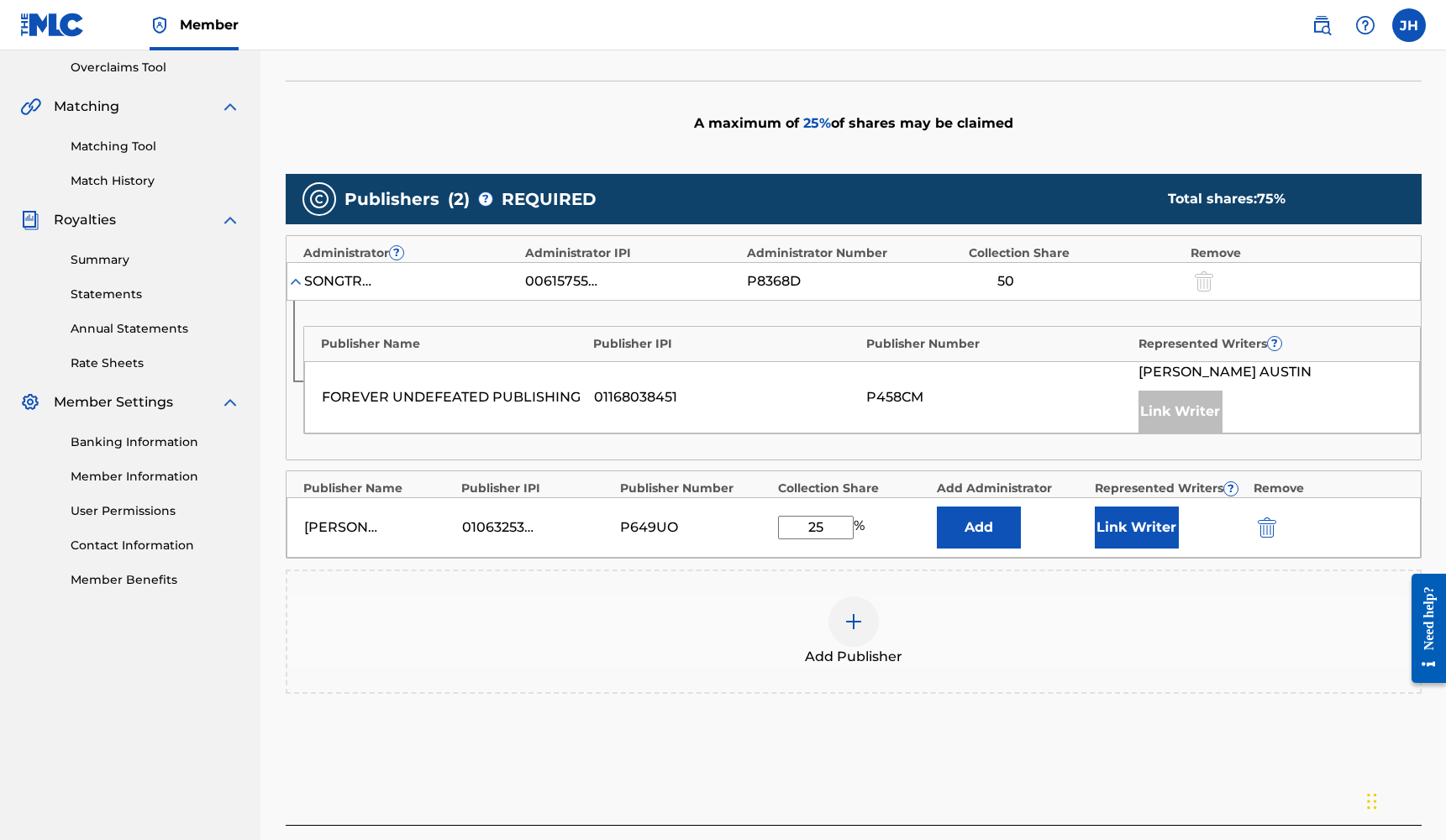
scroll to position [419, 0]
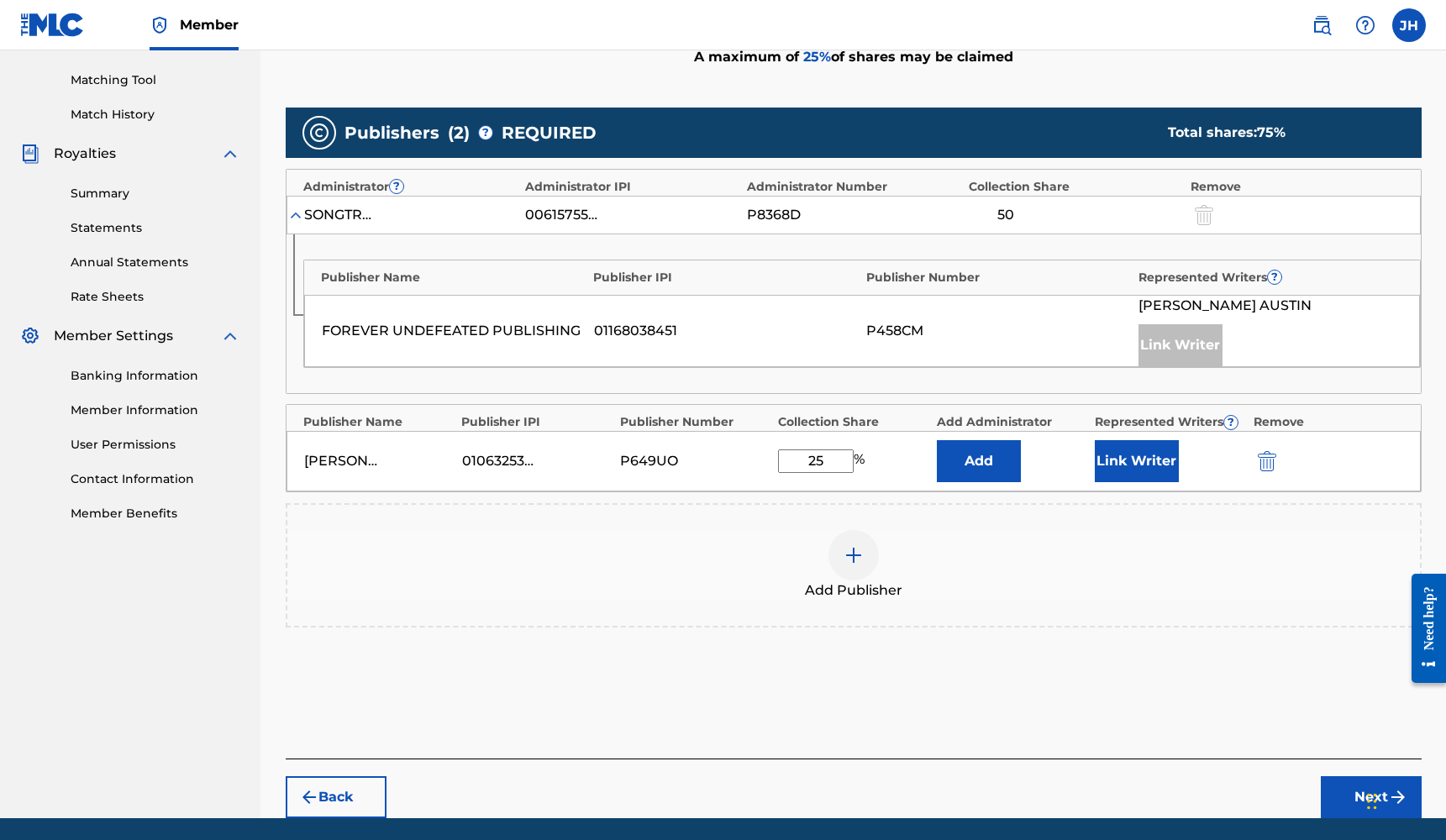
click at [362, 788] on button "Back" at bounding box center [336, 797] width 100 height 42
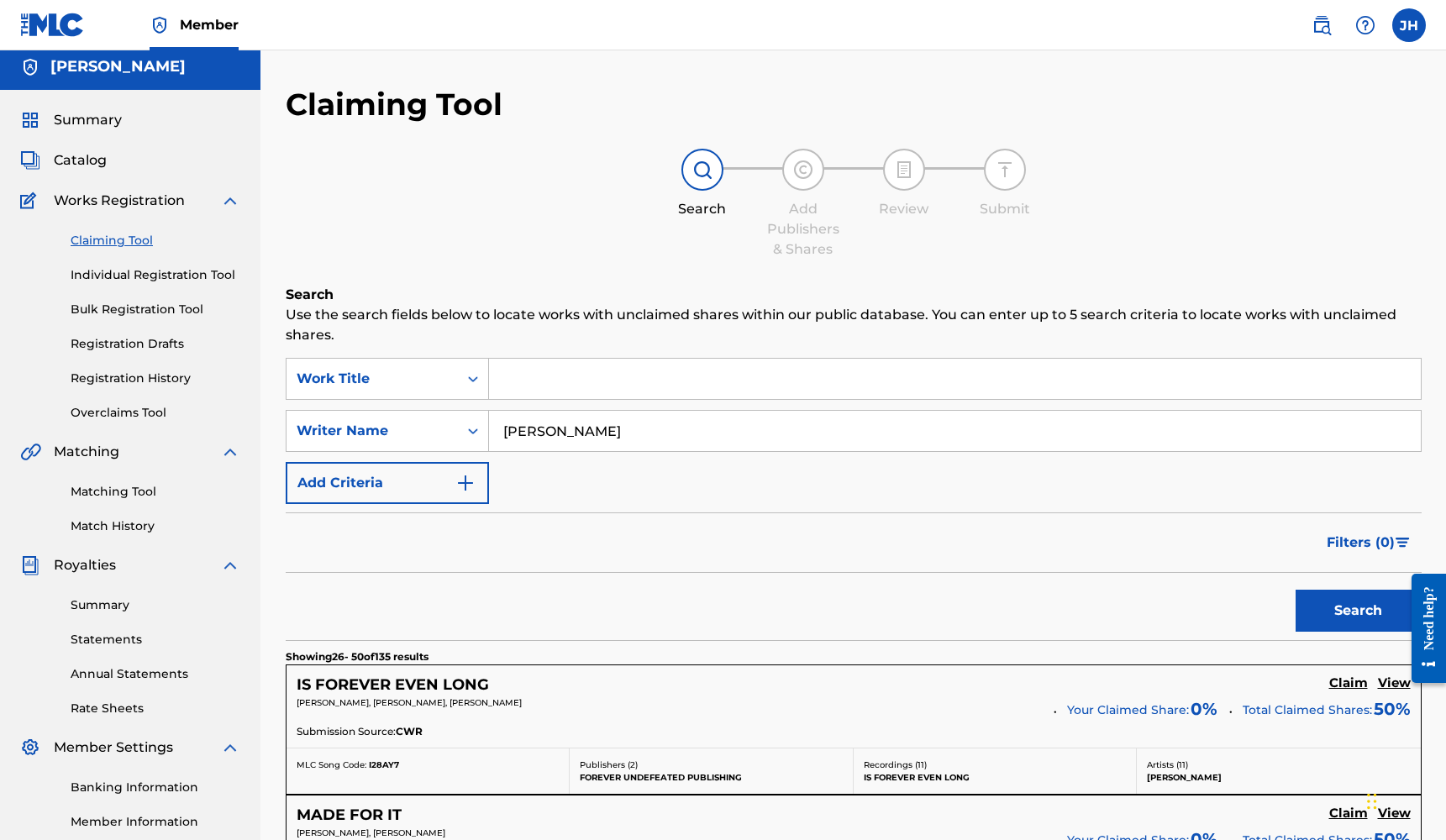
scroll to position [0, 0]
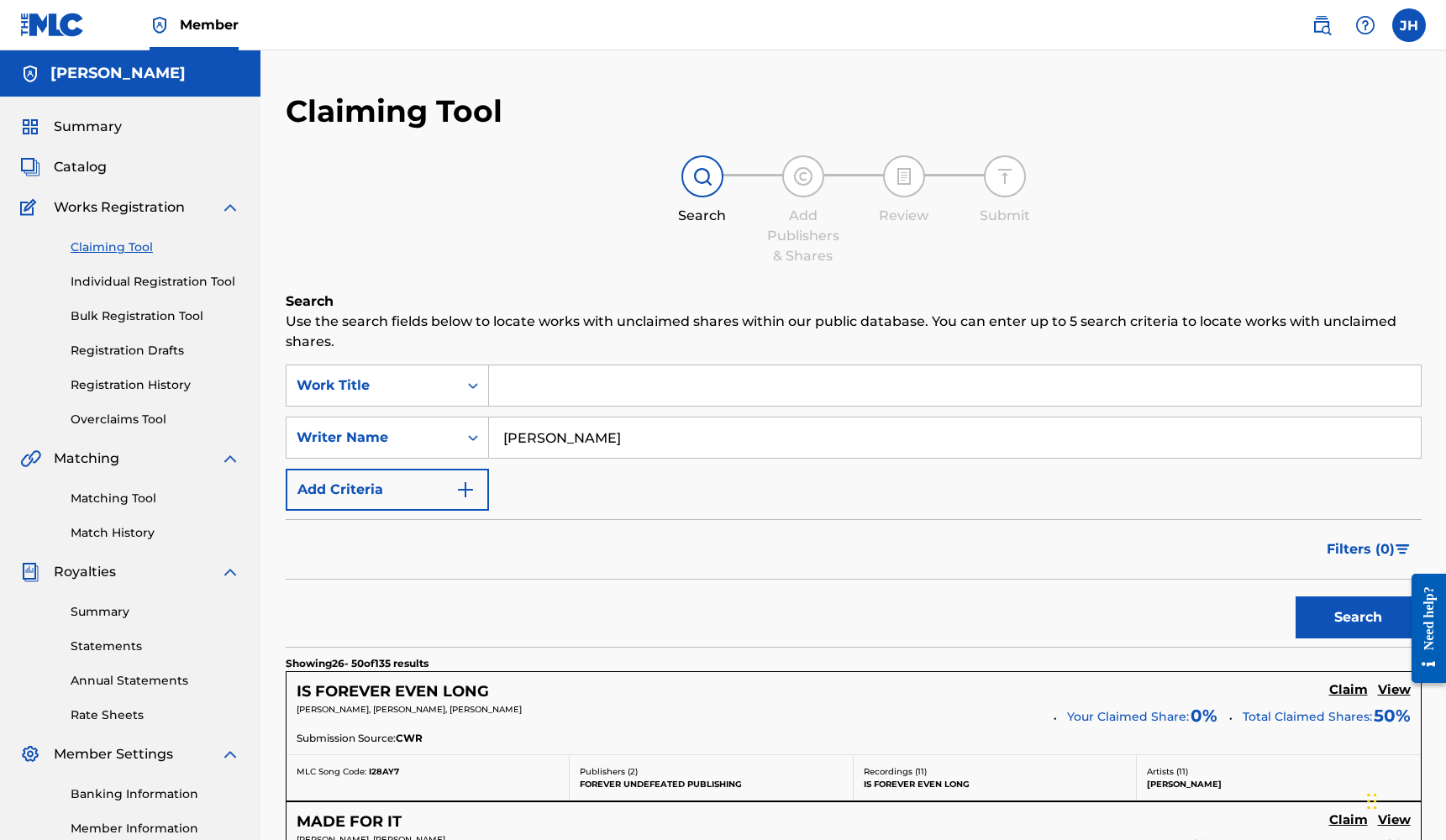
click at [130, 247] on link "Claiming Tool" at bounding box center [156, 248] width 170 height 18
click at [146, 278] on link "Individual Registration Tool" at bounding box center [156, 282] width 170 height 18
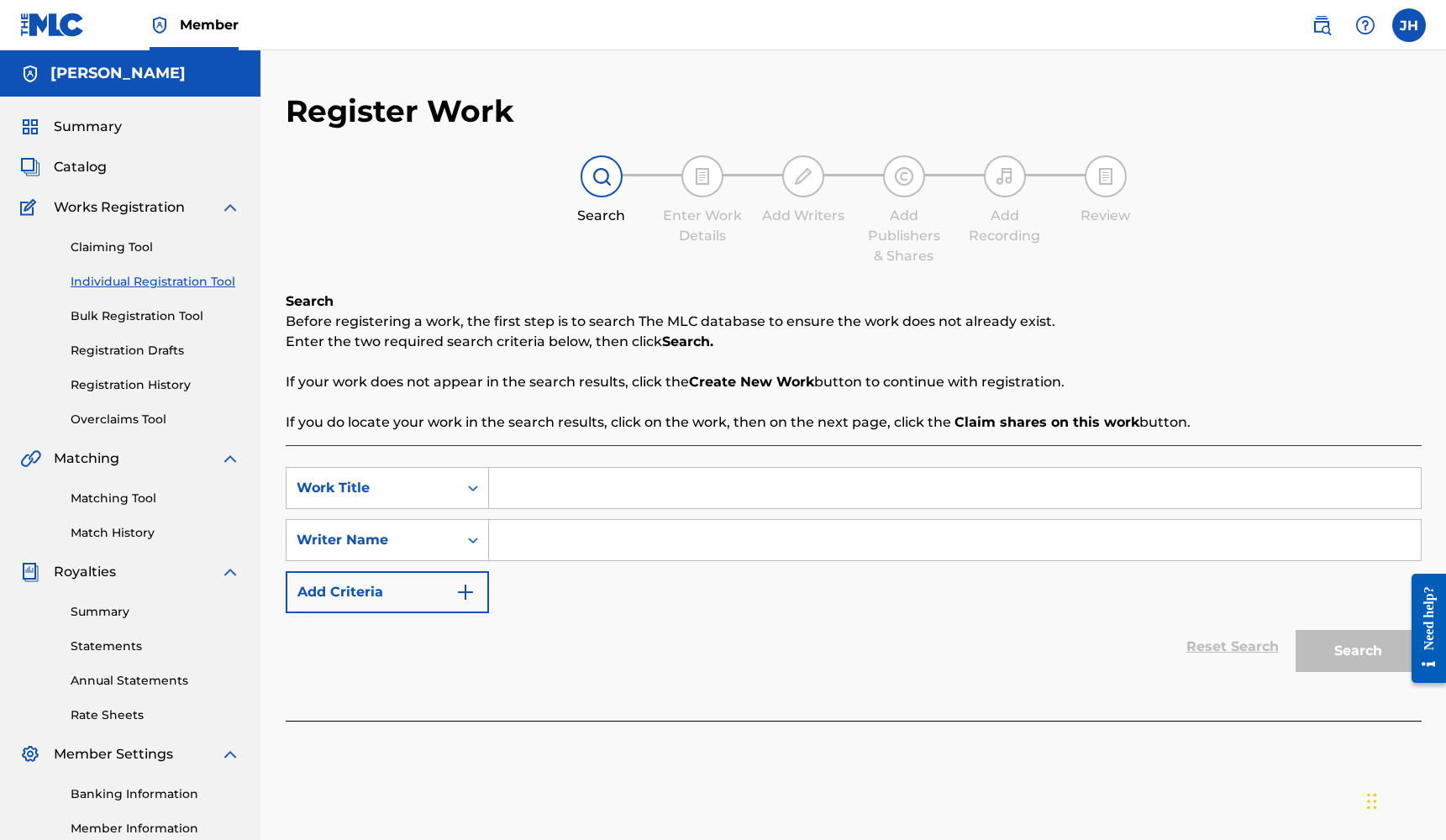
click at [125, 258] on div "Claiming Tool Individual Registration Tool Bulk Registration Tool Registration …" at bounding box center [129, 323] width 220 height 211
click at [123, 246] on link "Claiming Tool" at bounding box center [156, 248] width 170 height 18
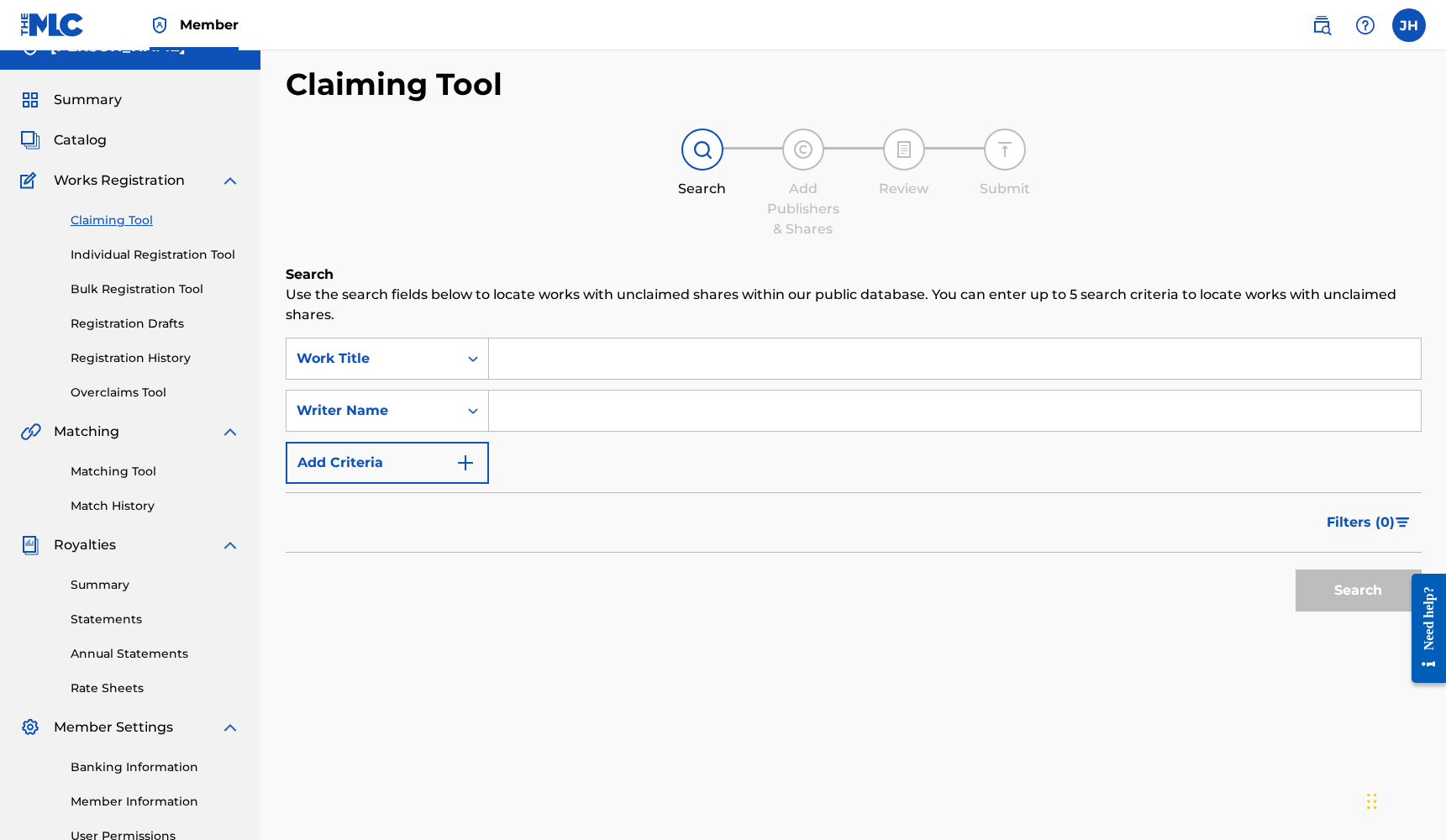
scroll to position [30, 0]
click at [772, 144] on div "Add Publishers & Shares" at bounding box center [803, 181] width 84 height 111
click at [788, 143] on div at bounding box center [803, 146] width 42 height 42
click at [640, 362] on input "Search Form" at bounding box center [955, 356] width 931 height 41
click at [625, 406] on input "Search Form" at bounding box center [955, 408] width 931 height 41
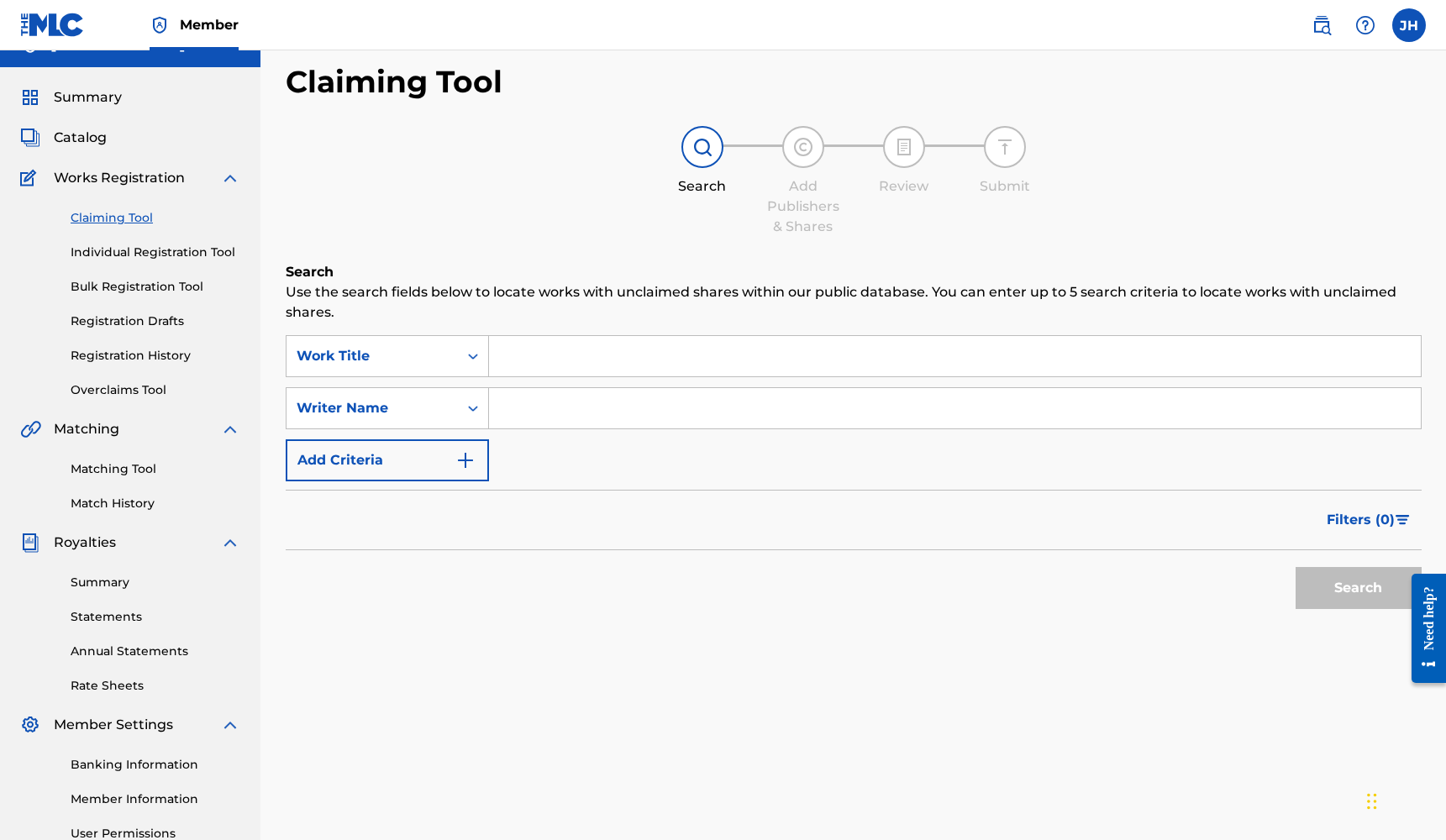
type input "h"
type input "[PERSON_NAME]"
click at [1357, 588] on button "Search" at bounding box center [1358, 588] width 126 height 42
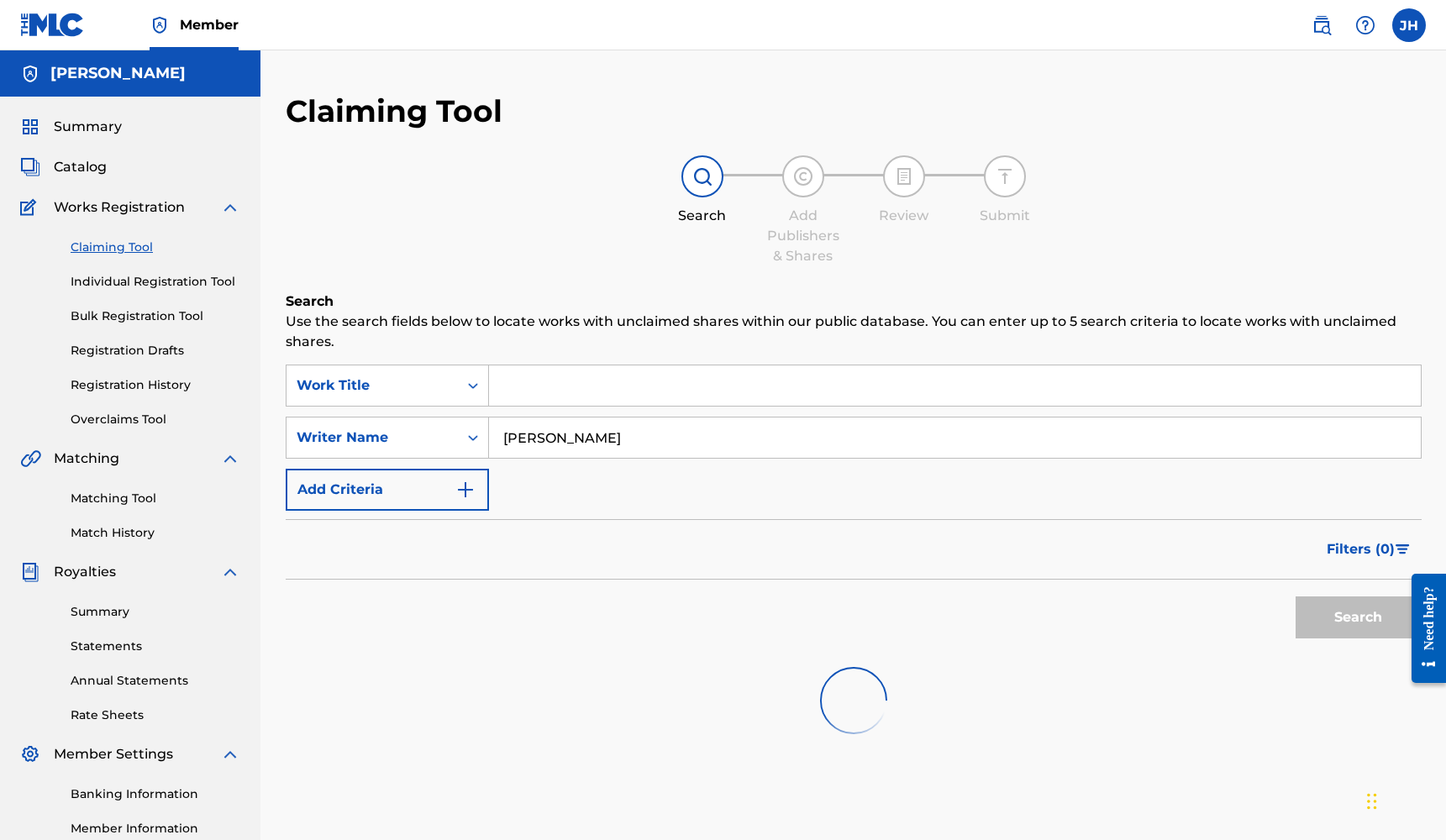
scroll to position [0, 0]
click at [793, 184] on img at bounding box center [803, 176] width 20 height 20
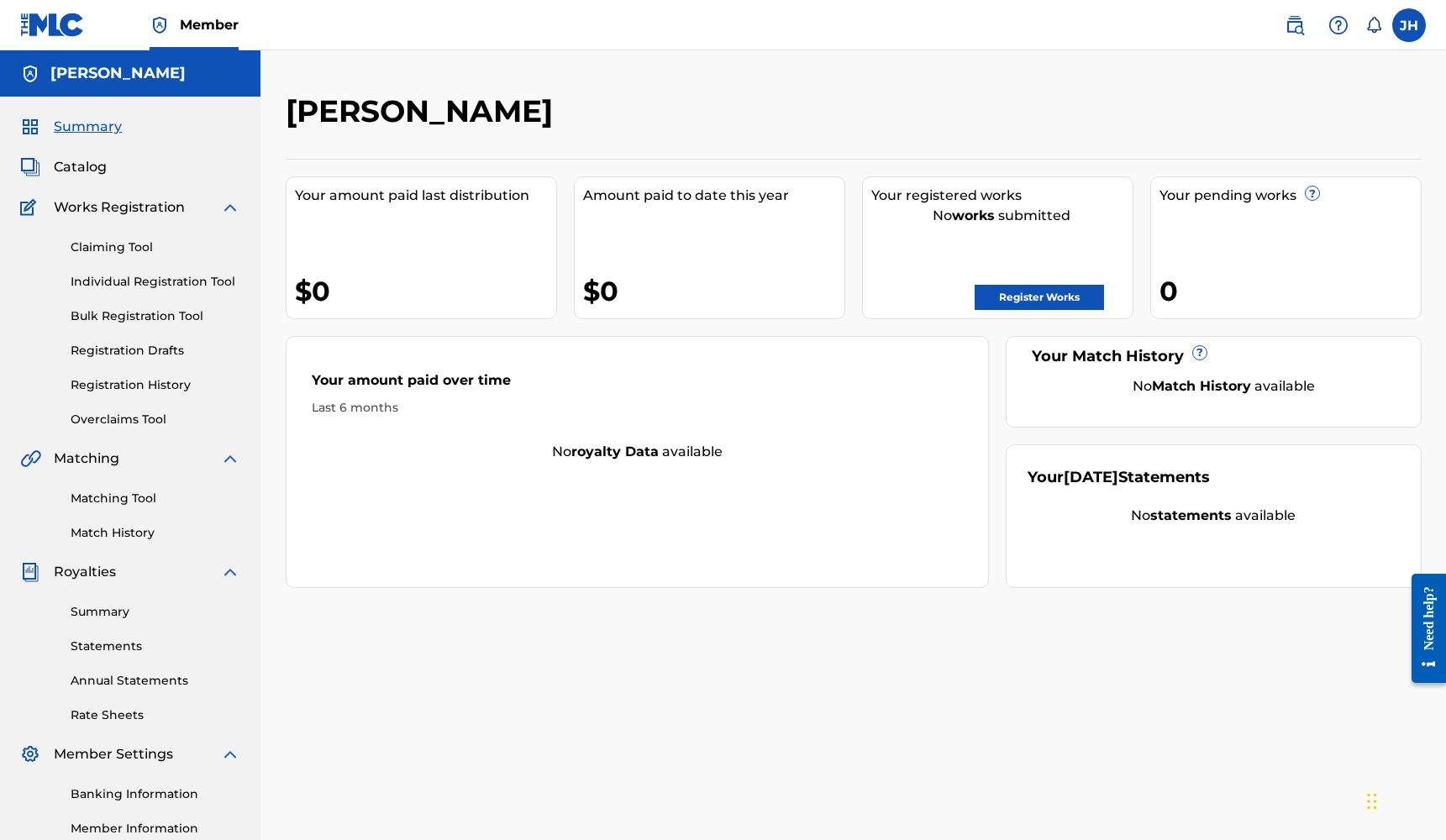
click at [137, 245] on link "Claiming Tool" at bounding box center [156, 248] width 170 height 18
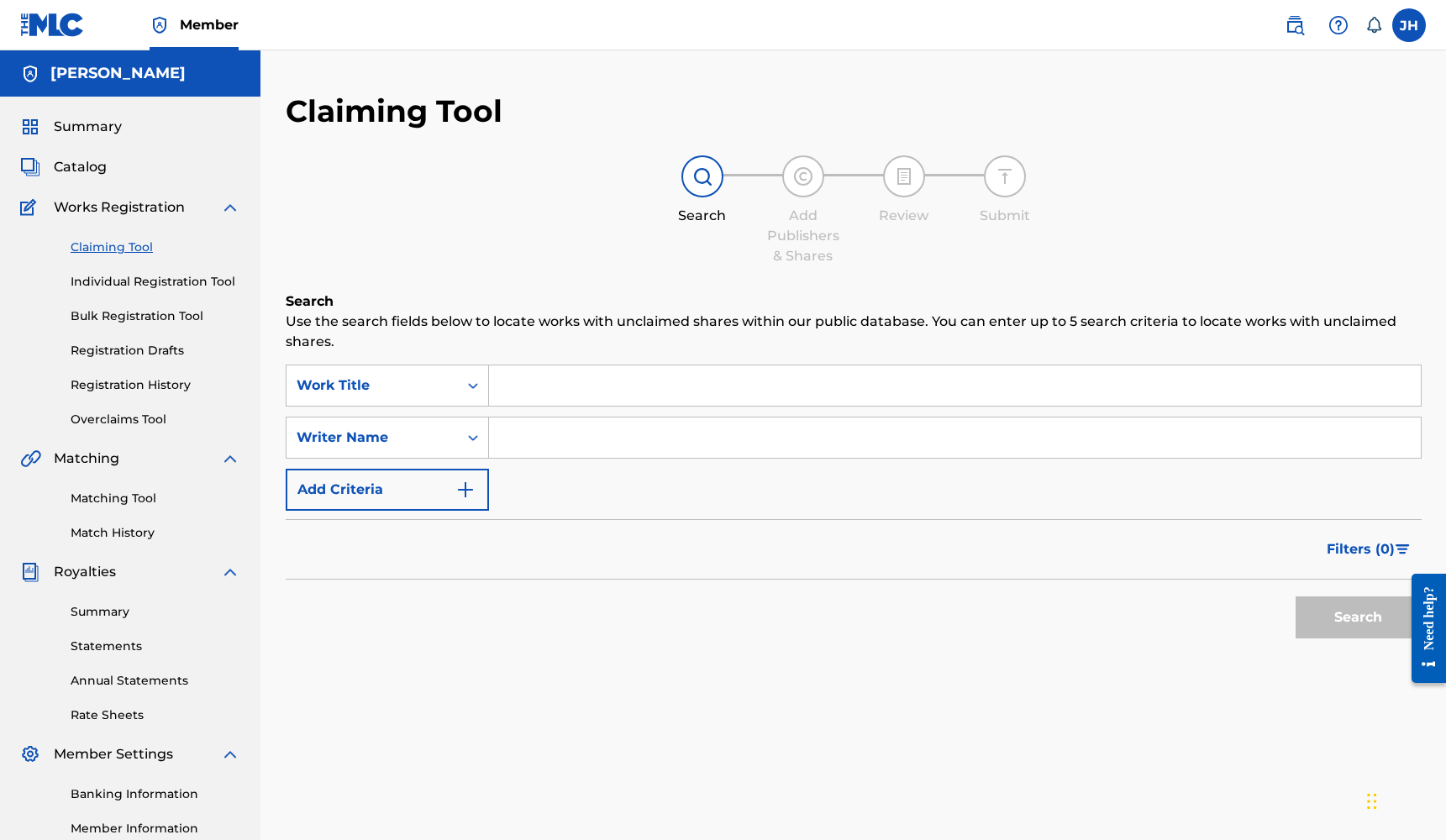
click at [590, 439] on input "Search Form" at bounding box center [955, 438] width 931 height 41
type input "[PERSON_NAME]"
click at [1357, 618] on button "Search" at bounding box center [1358, 618] width 126 height 42
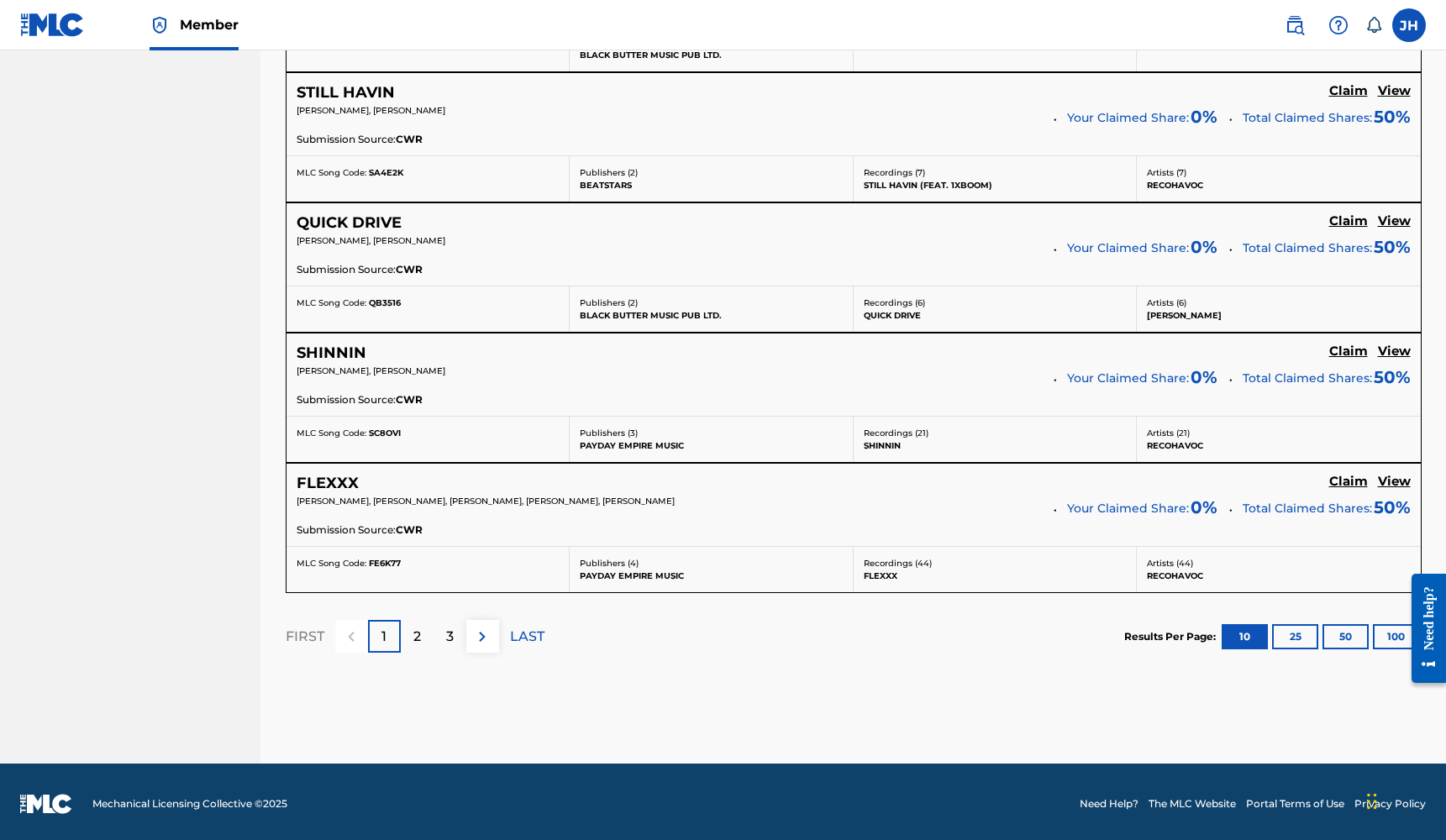
click at [411, 636] on div "2" at bounding box center [417, 637] width 33 height 33
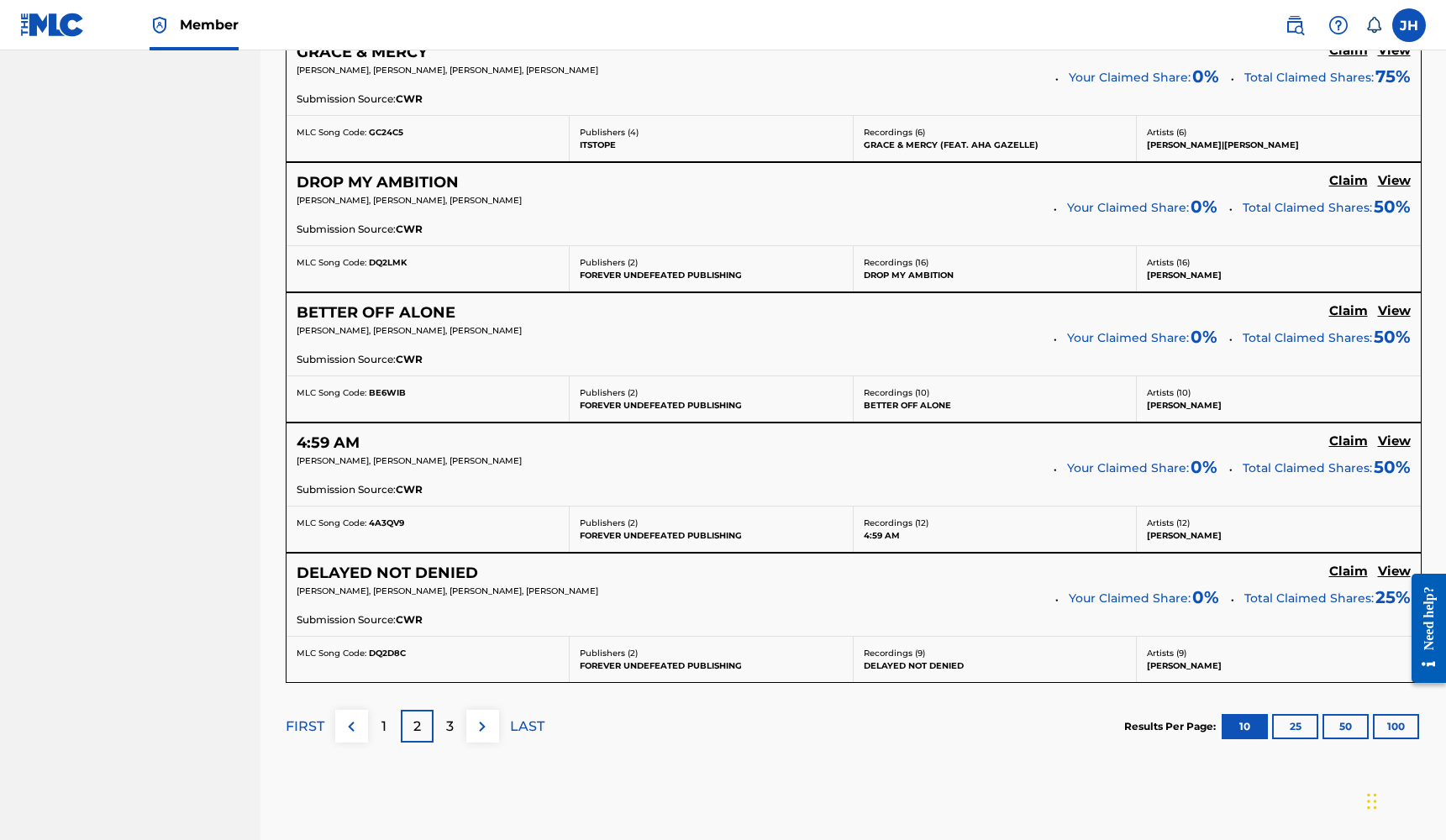
scroll to position [1255, 0]
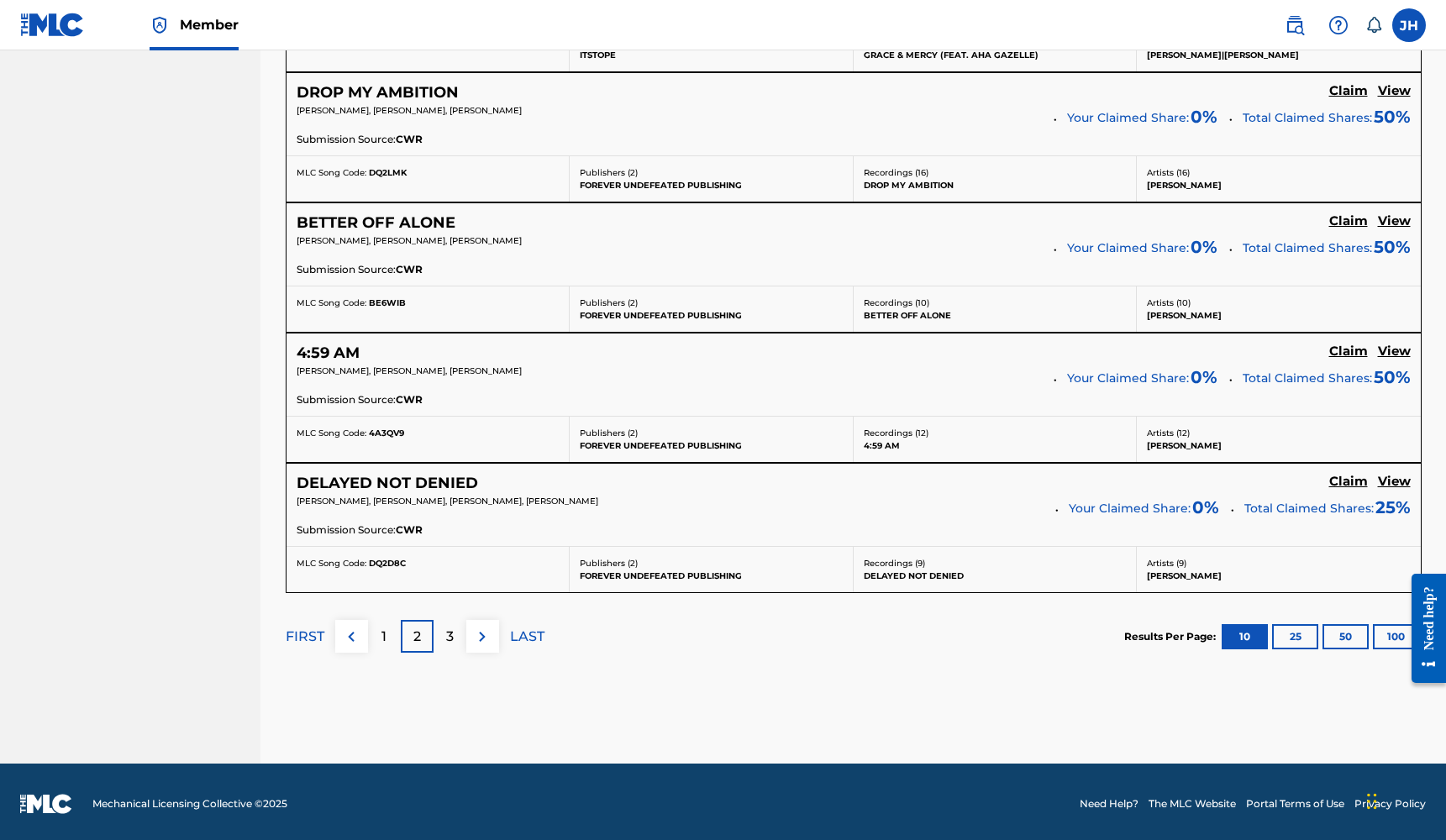
click at [463, 626] on div "3" at bounding box center [449, 637] width 33 height 33
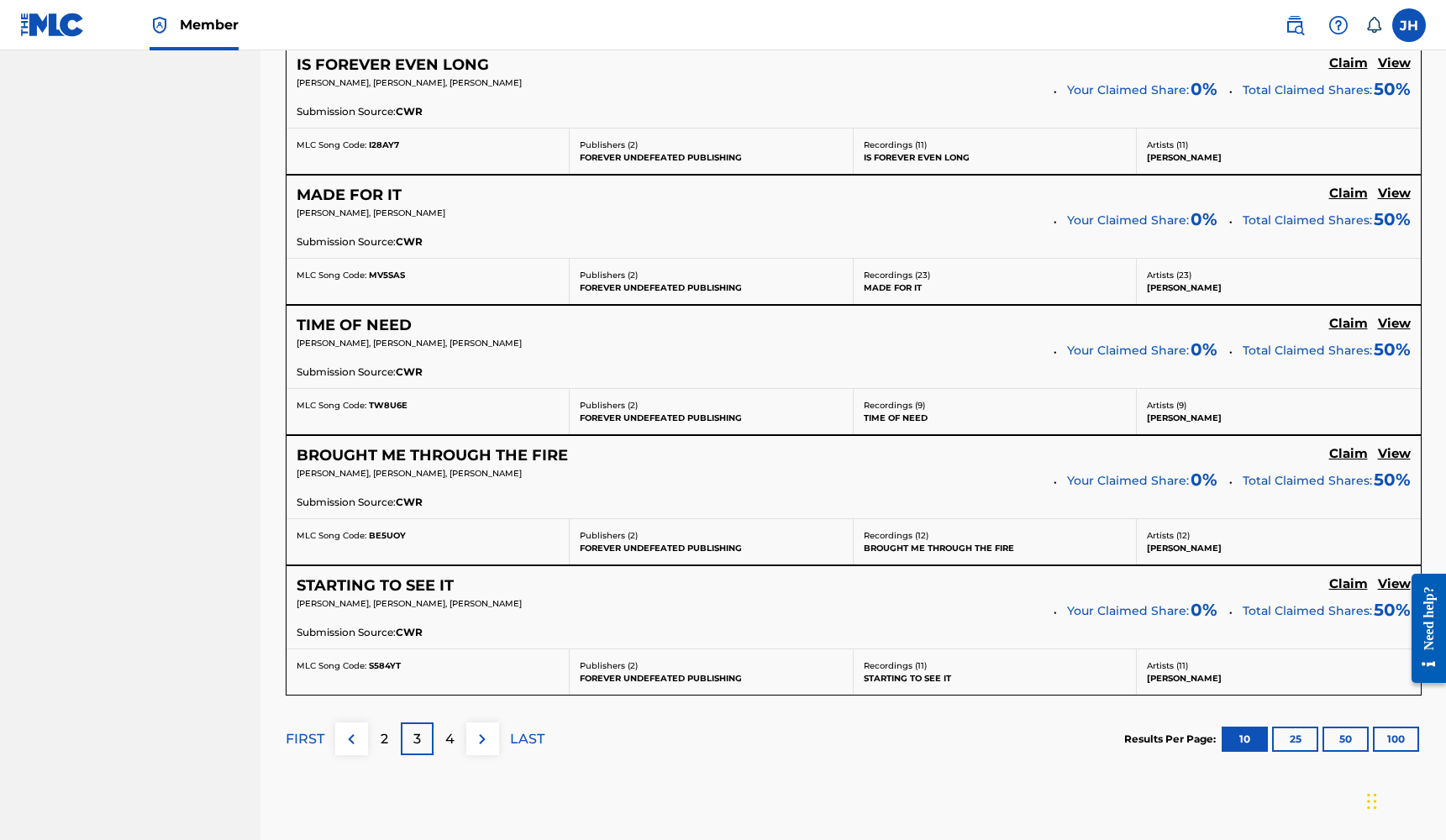
scroll to position [1301, 0]
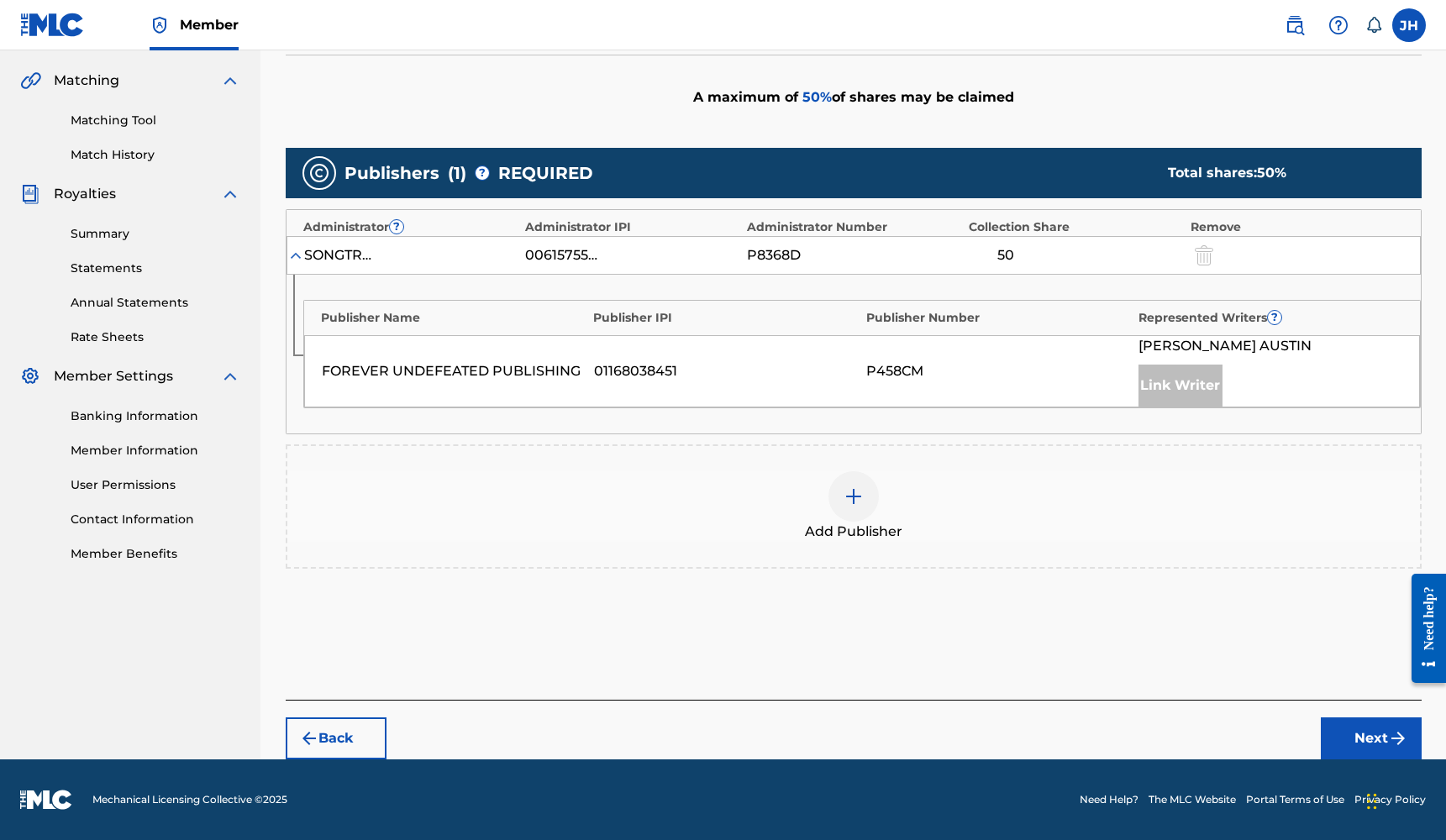
scroll to position [378, 0]
click at [847, 508] on div at bounding box center [854, 496] width 51 height 51
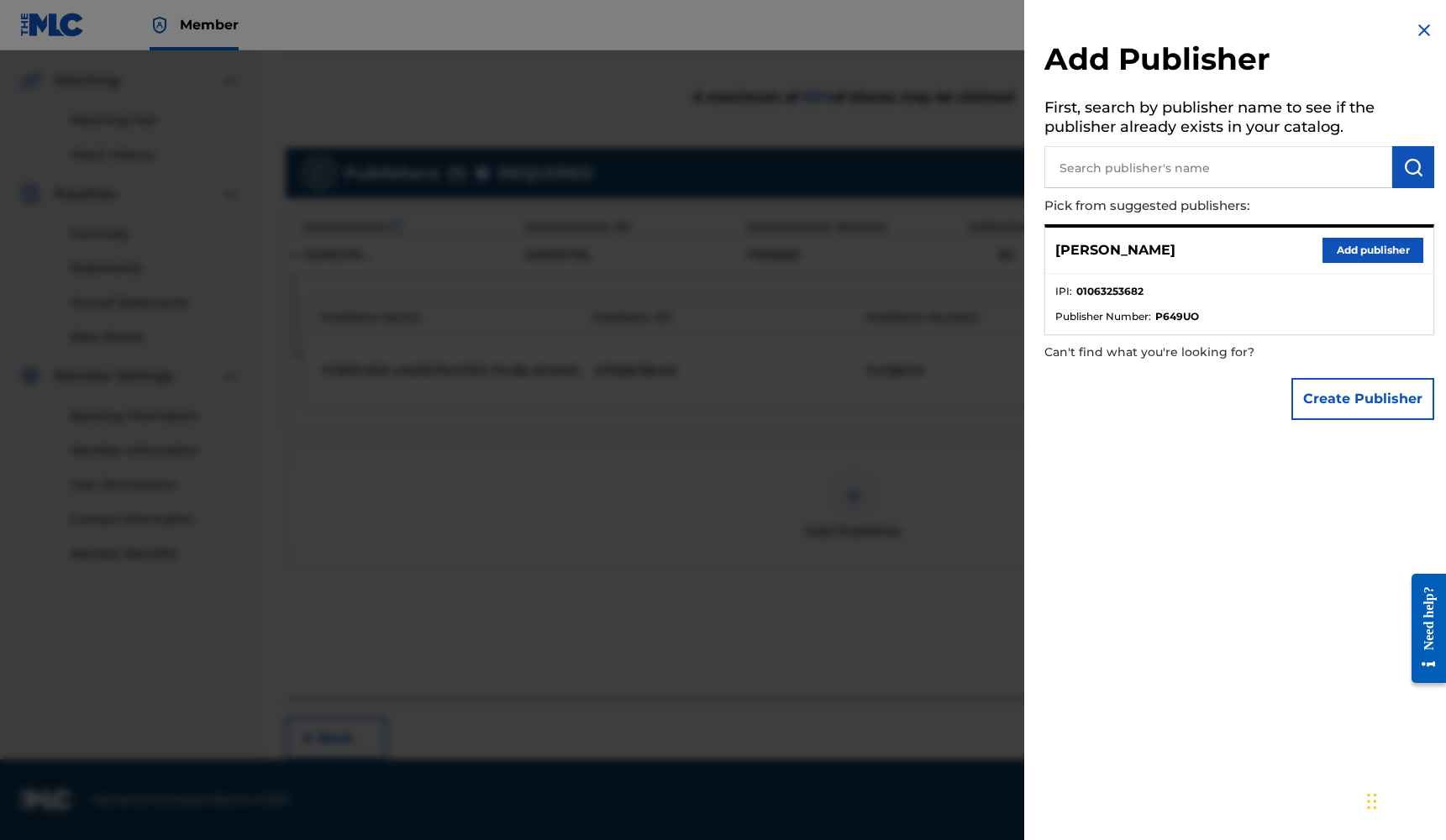
click at [1337, 251] on button "Add publisher" at bounding box center [1372, 250] width 100 height 25
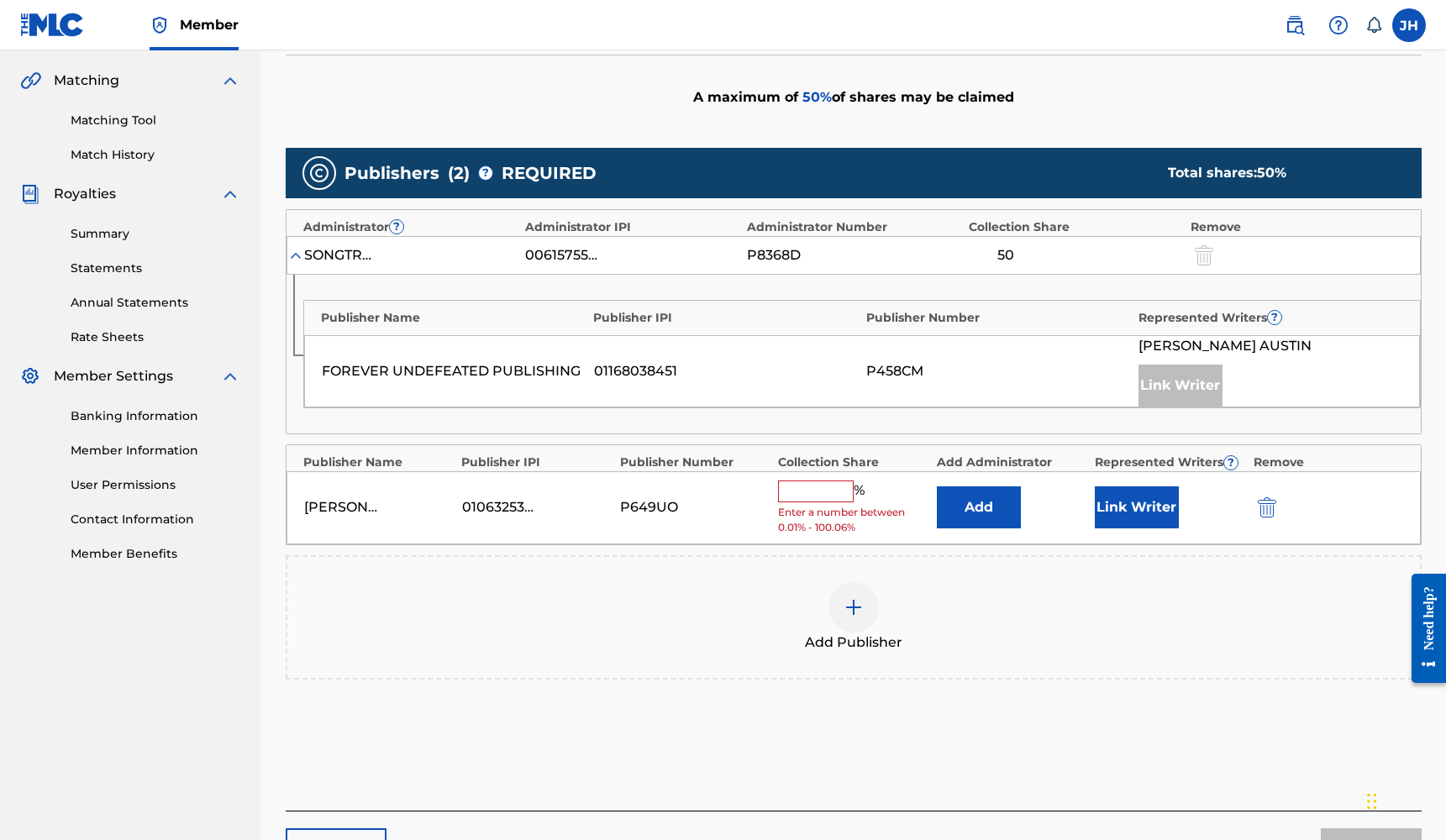
click at [829, 491] on input "text" at bounding box center [816, 491] width 76 height 22
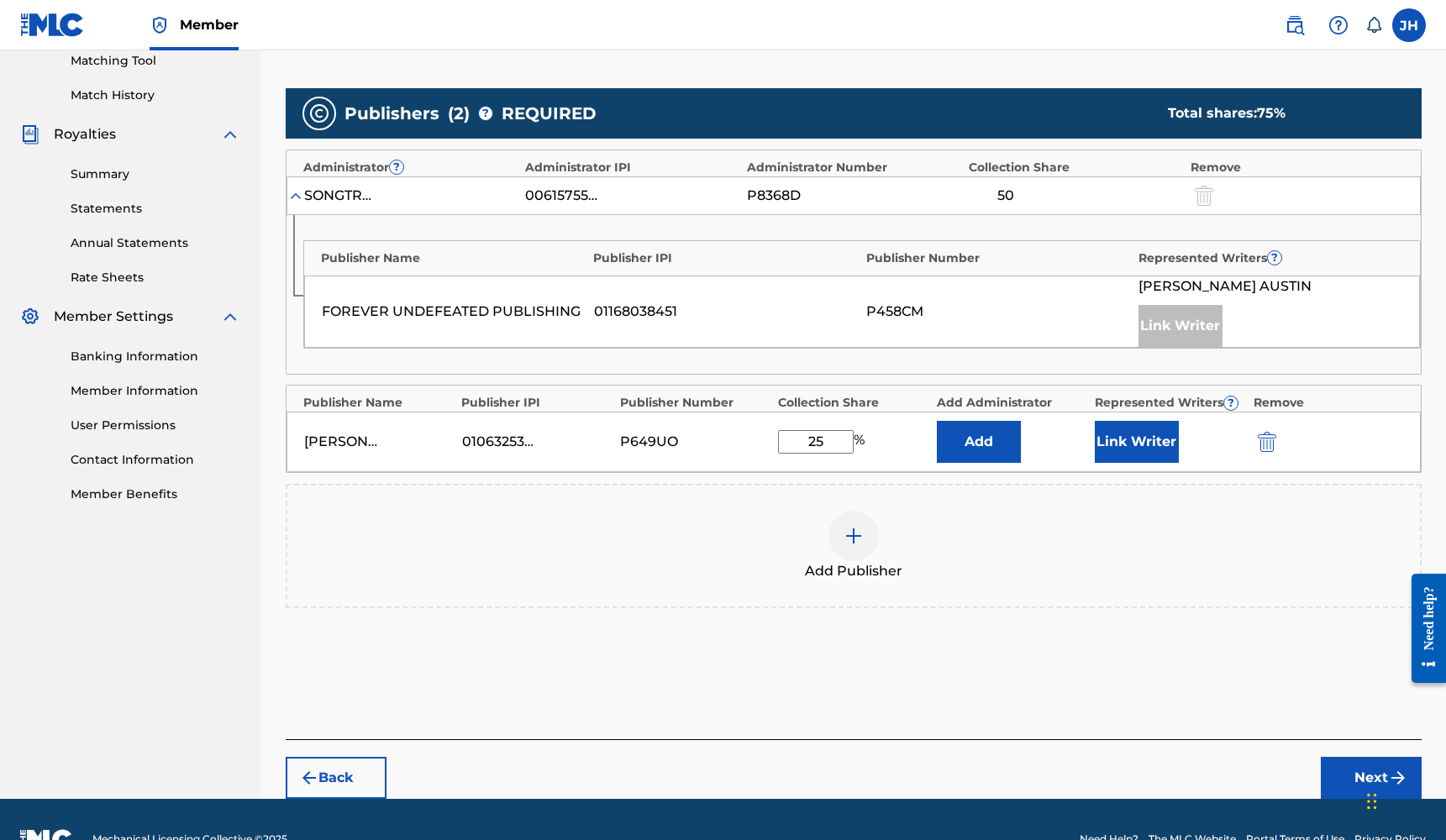
type input "25"
click at [1351, 777] on button "Next" at bounding box center [1371, 778] width 100 height 42
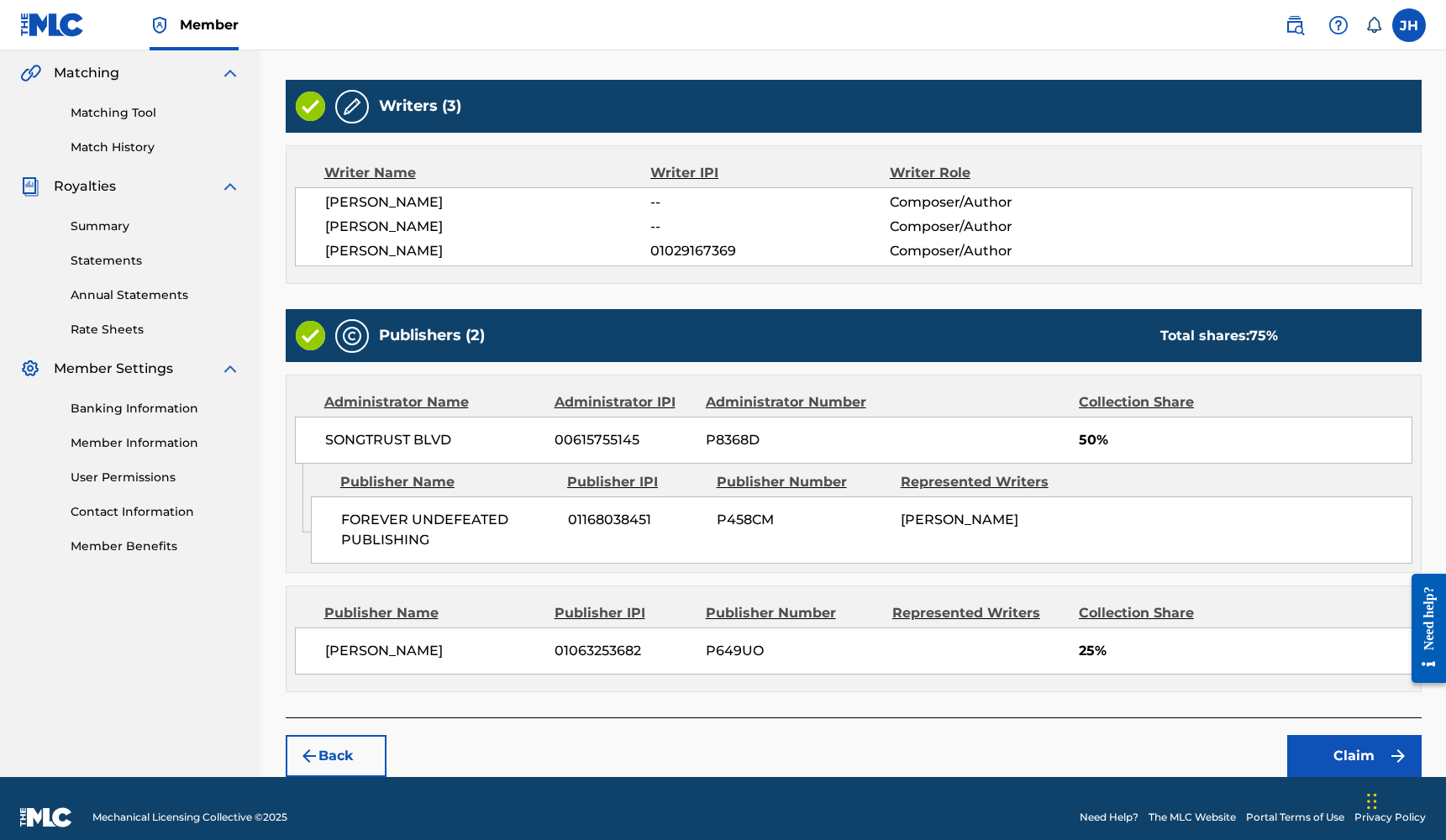
scroll to position [385, 0]
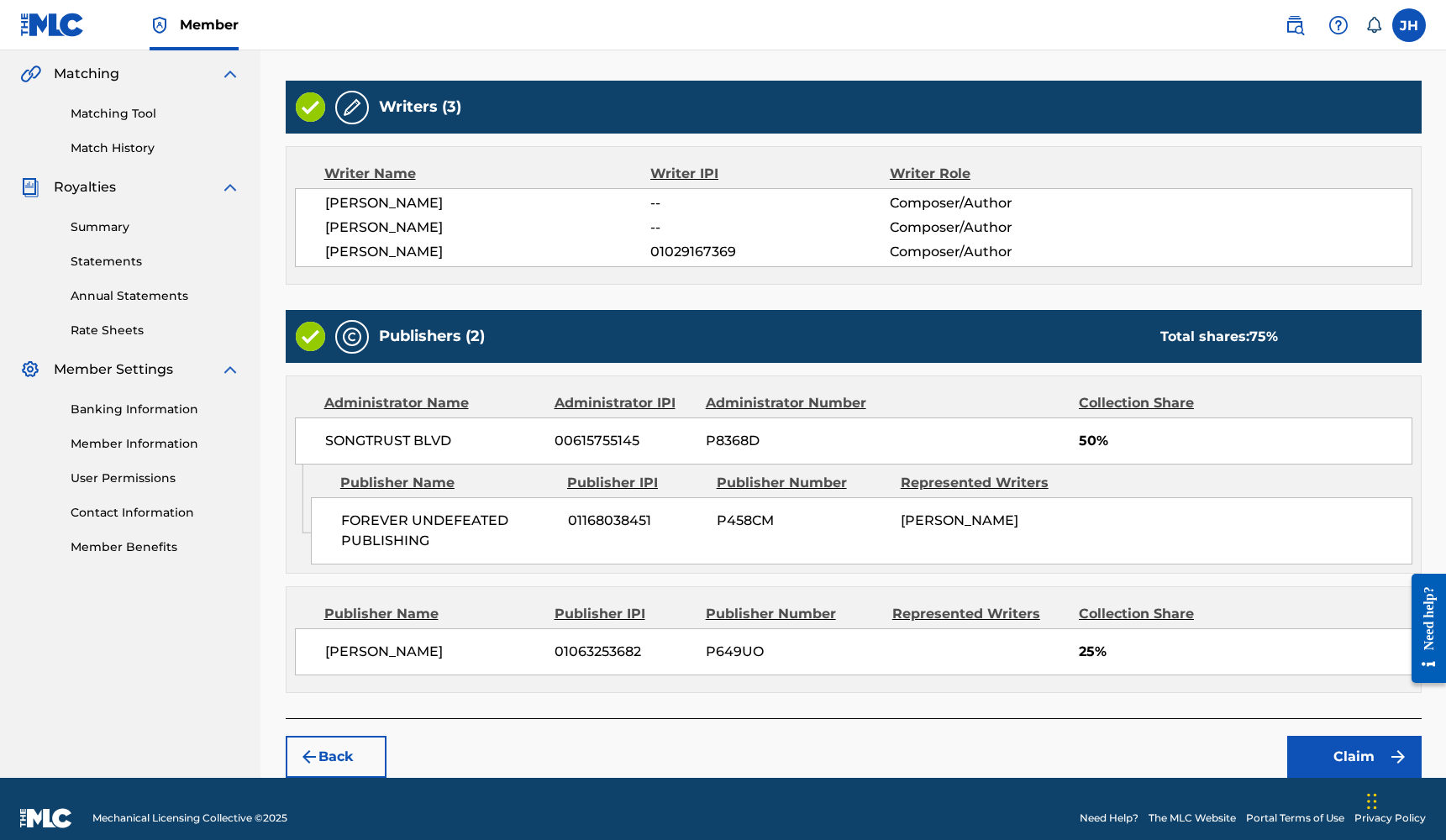
click at [657, 224] on span "--" at bounding box center [770, 228] width 239 height 20
click at [660, 224] on span "--" at bounding box center [770, 228] width 239 height 20
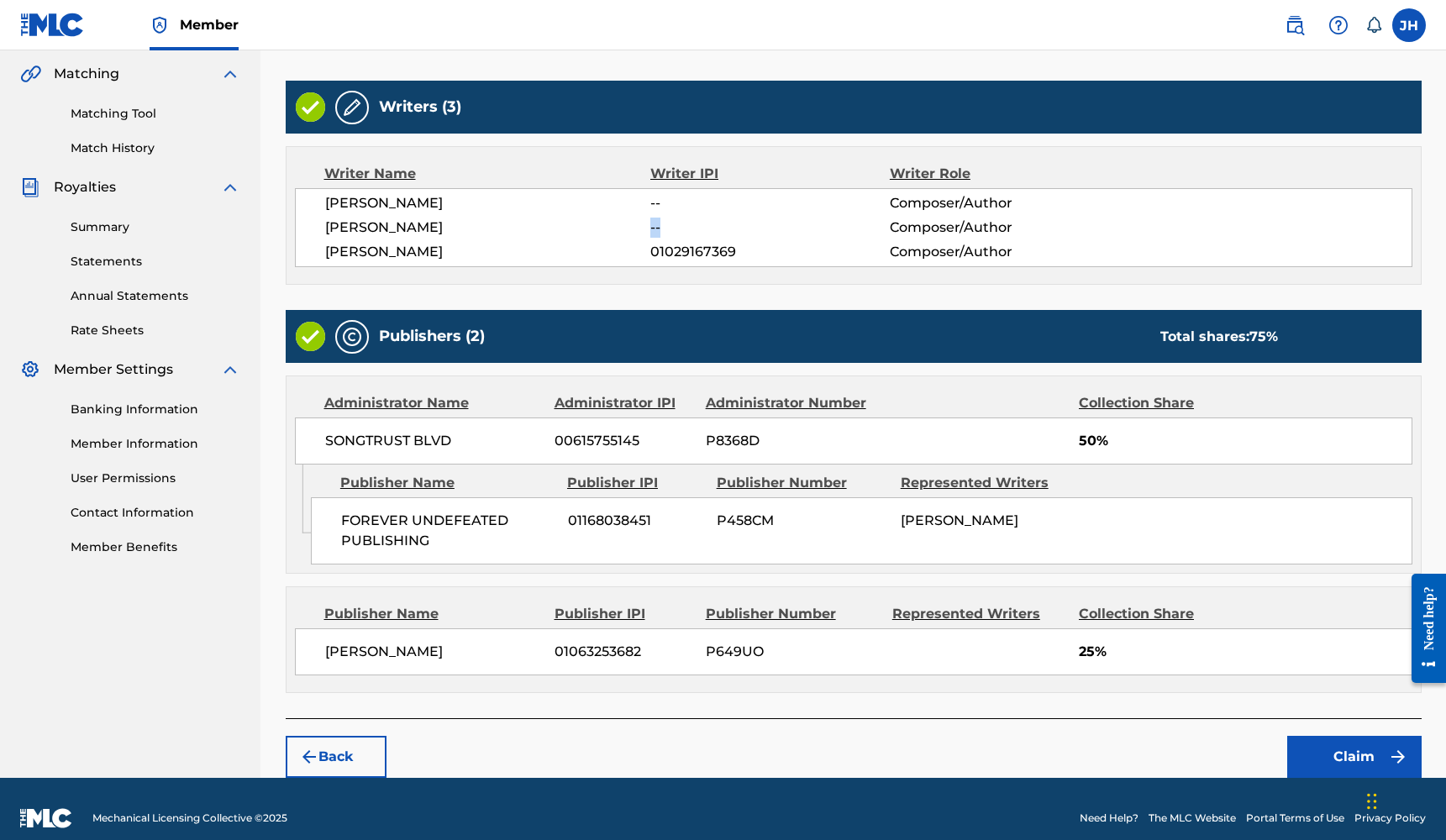
click at [750, 224] on div "--" at bounding box center [770, 228] width 239 height 20
click at [1321, 740] on button "Claim" at bounding box center [1354, 757] width 135 height 42
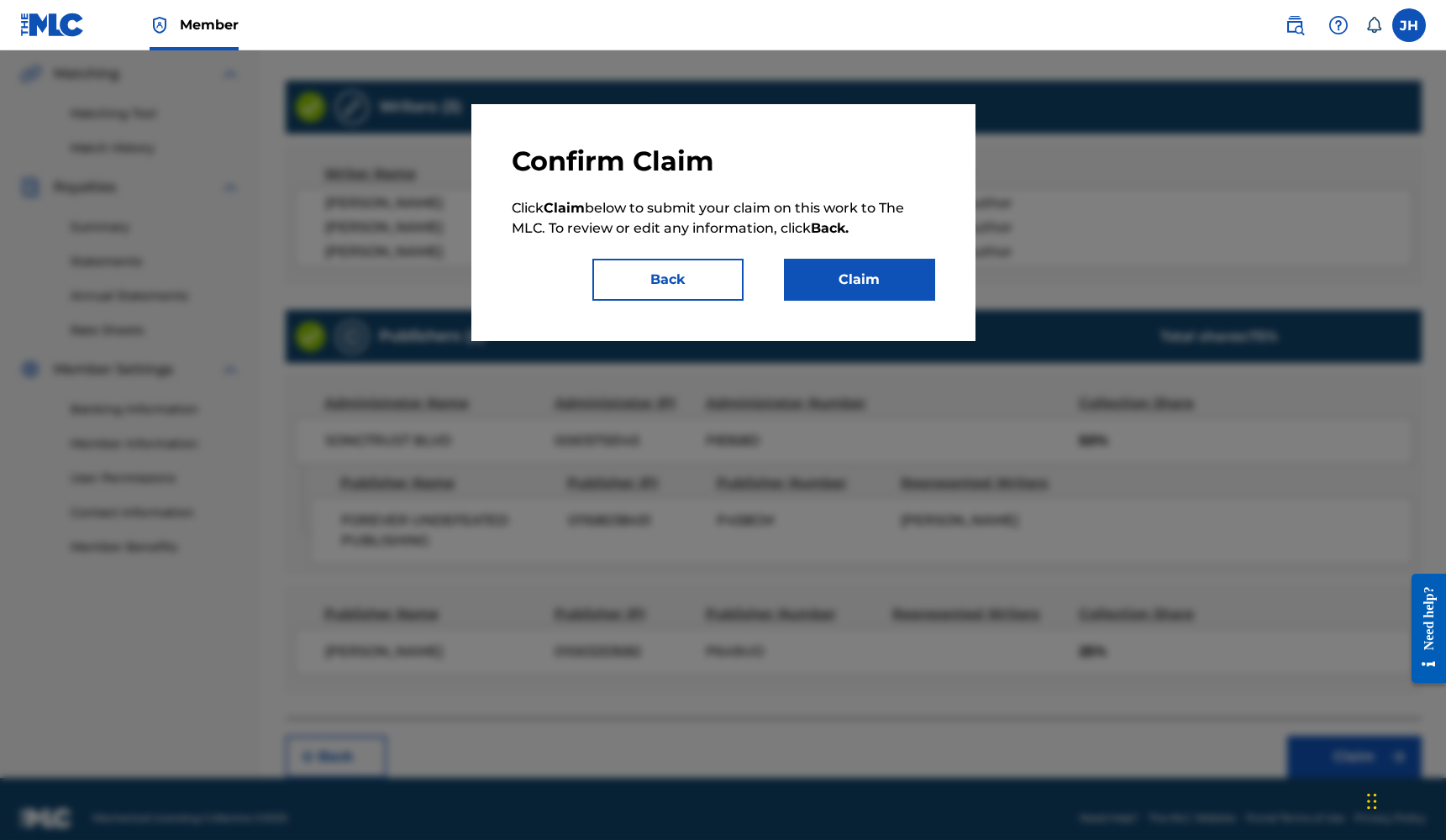
click at [873, 299] on button "Claim" at bounding box center [859, 279] width 151 height 42
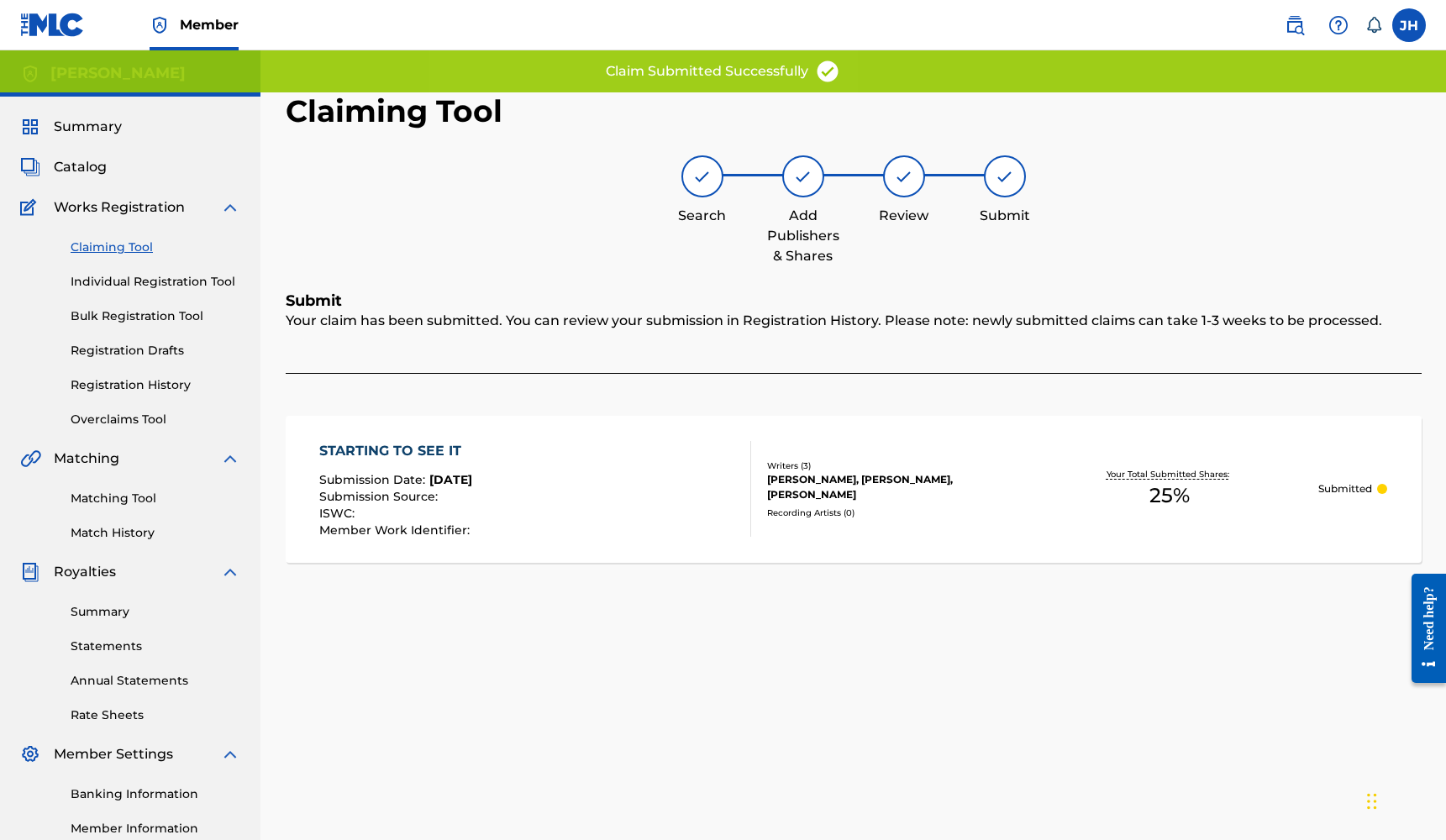
scroll to position [0, 0]
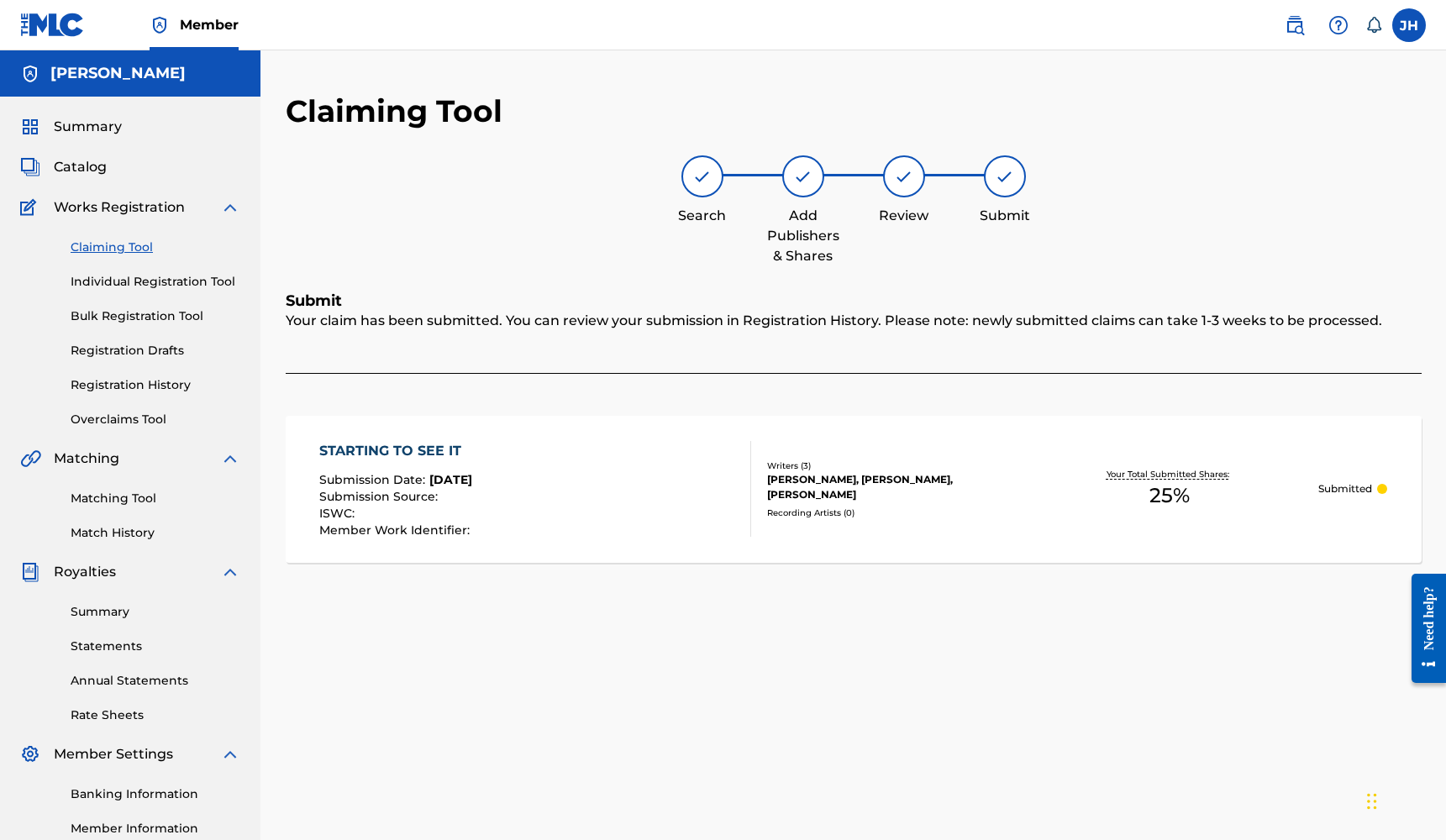
click at [147, 254] on link "Claiming Tool" at bounding box center [156, 248] width 170 height 18
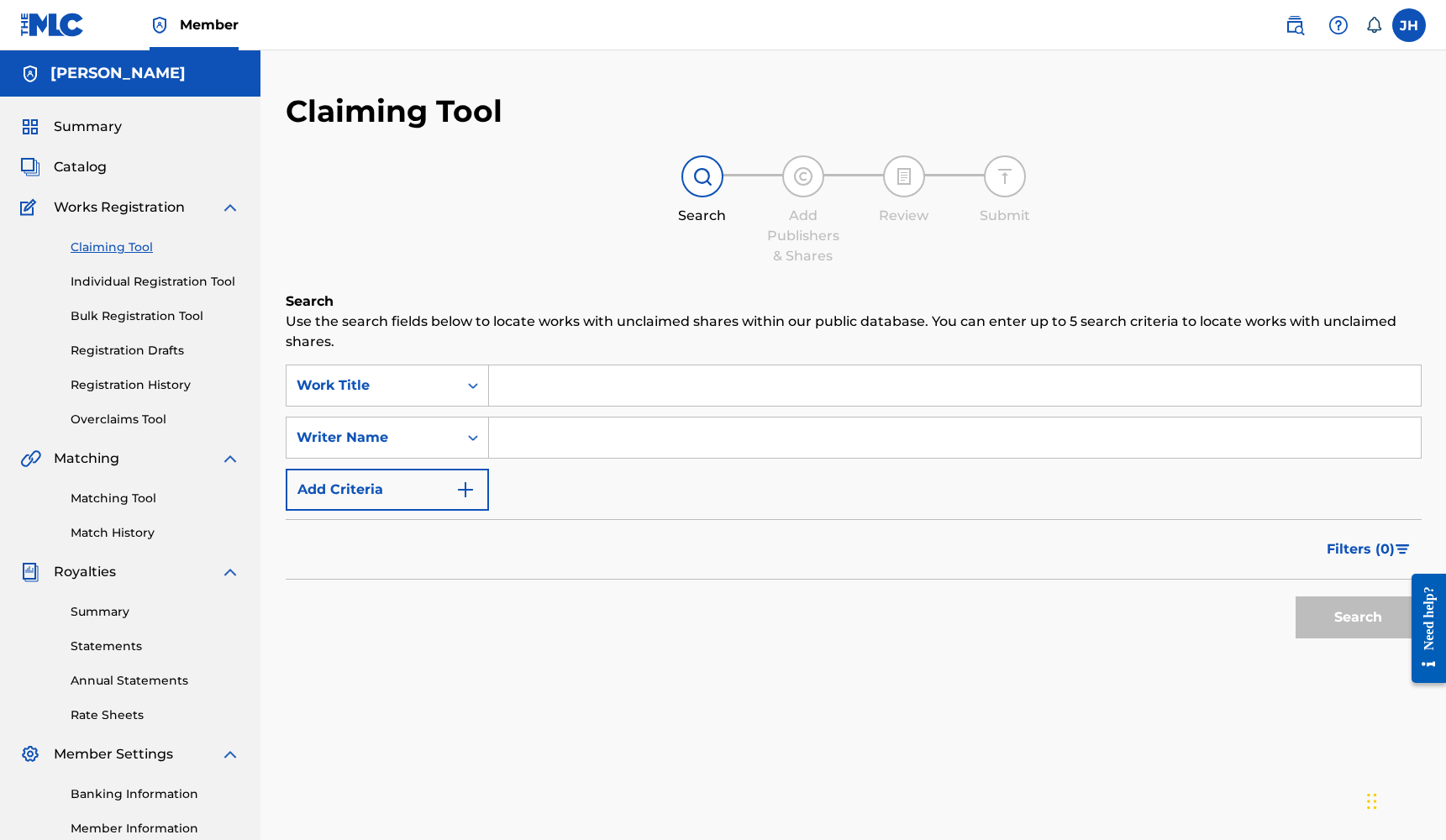
click at [555, 424] on input "Search Form" at bounding box center [955, 438] width 931 height 41
type input "[PERSON_NAME]"
click at [1357, 618] on button "Search" at bounding box center [1358, 618] width 126 height 42
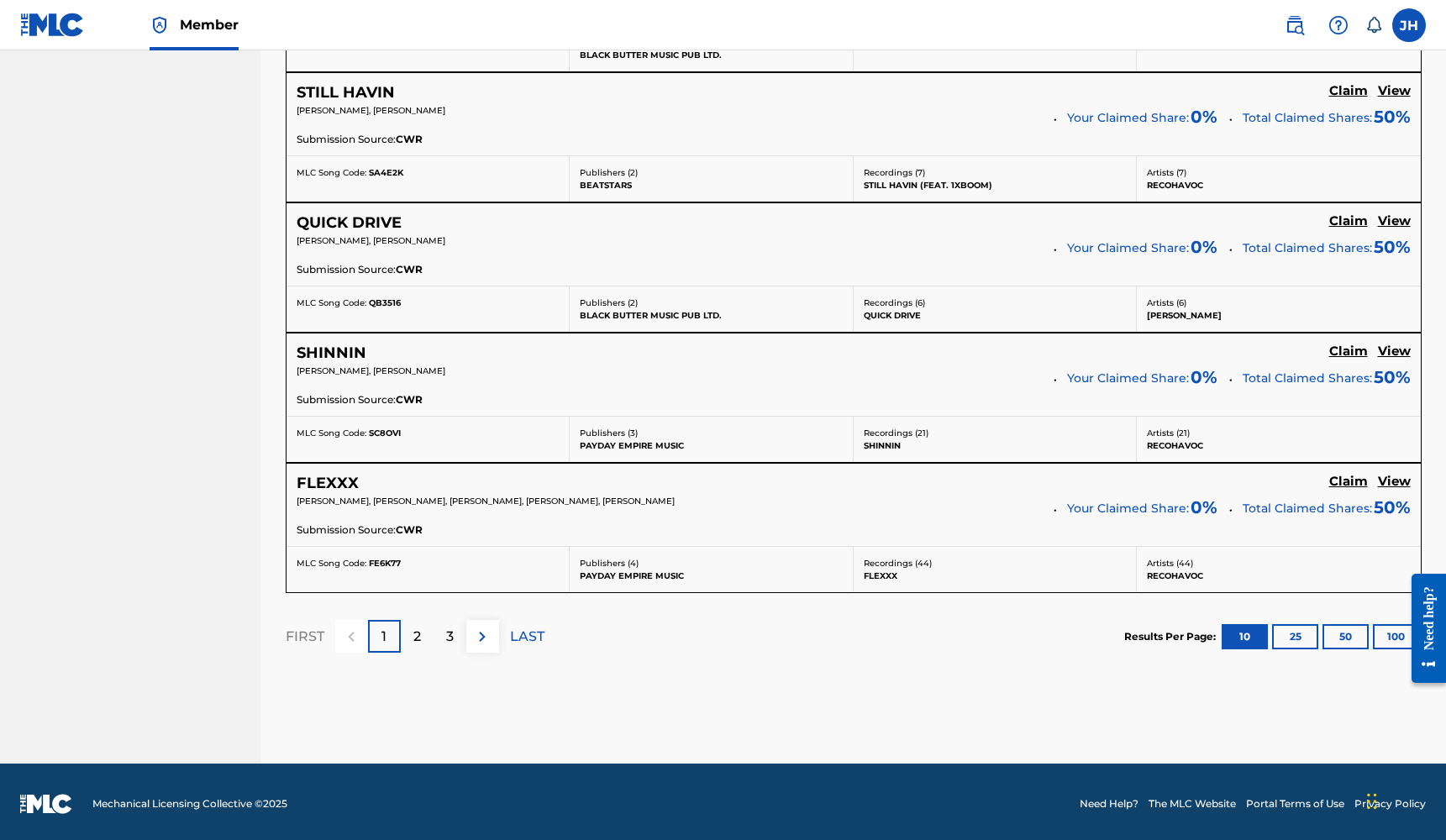
click at [416, 643] on div "2" at bounding box center [417, 637] width 33 height 33
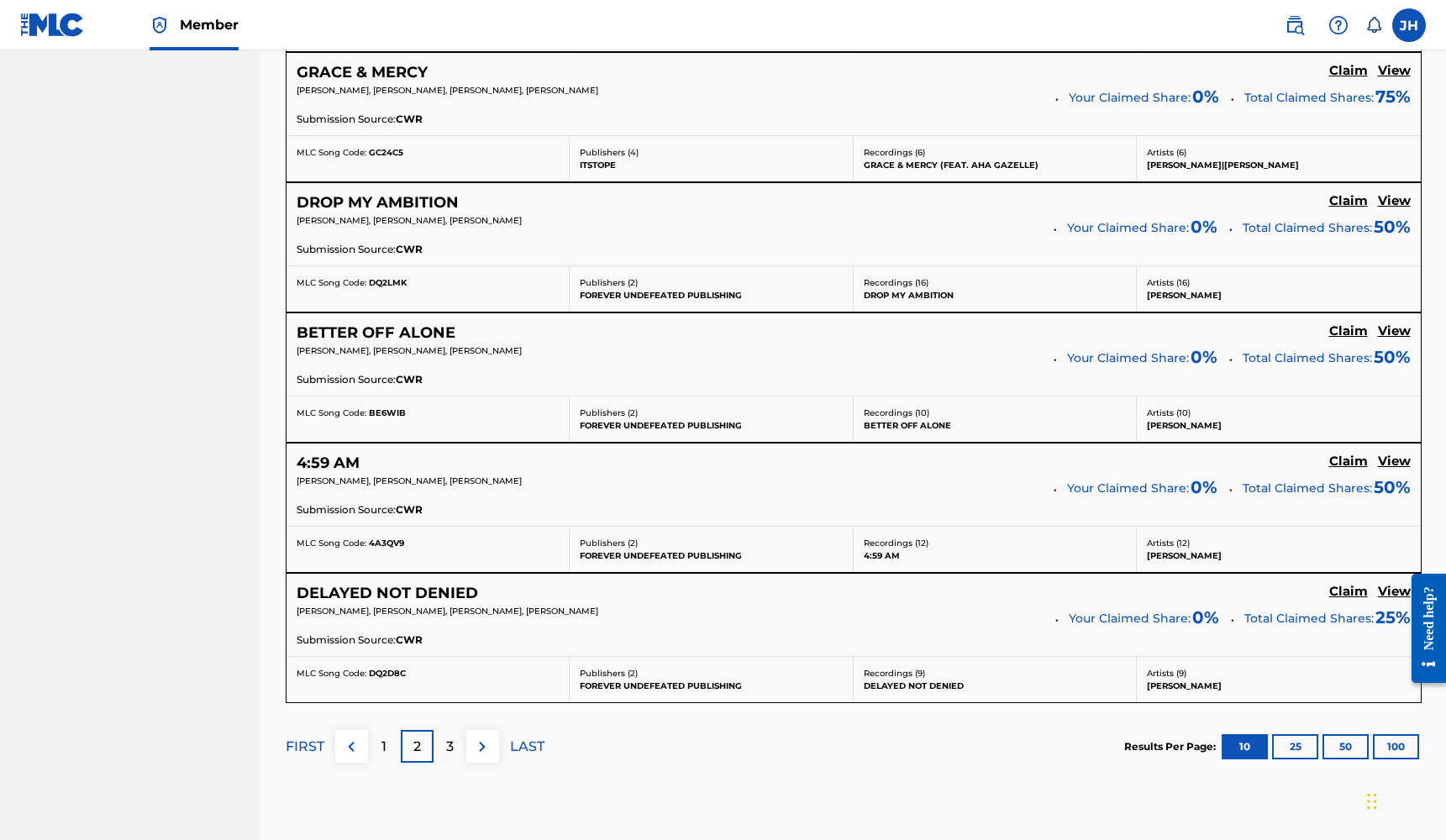
scroll to position [1274, 0]
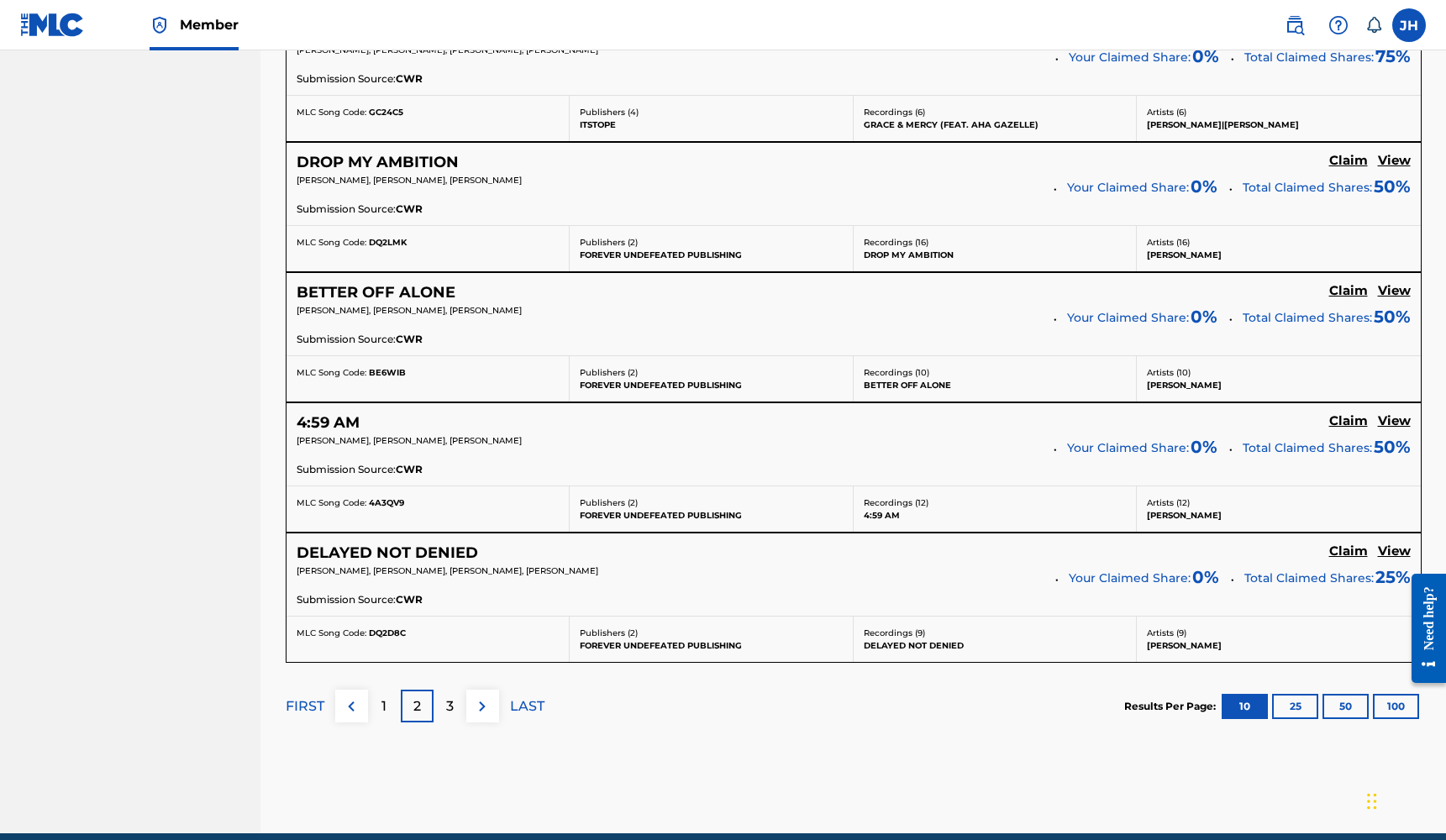
click at [450, 705] on p "3" at bounding box center [449, 706] width 7 height 20
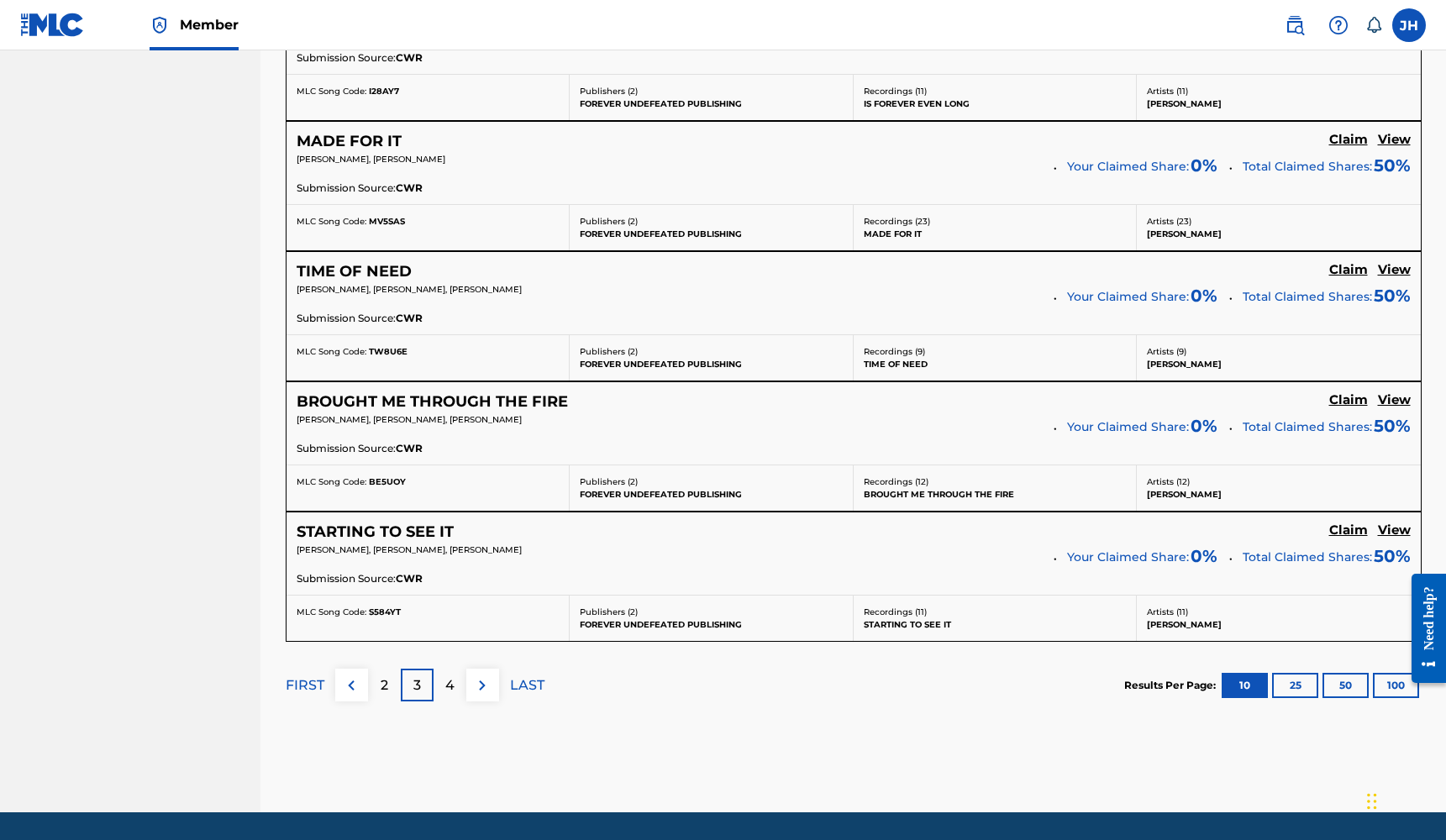
scroll to position [1354, 0]
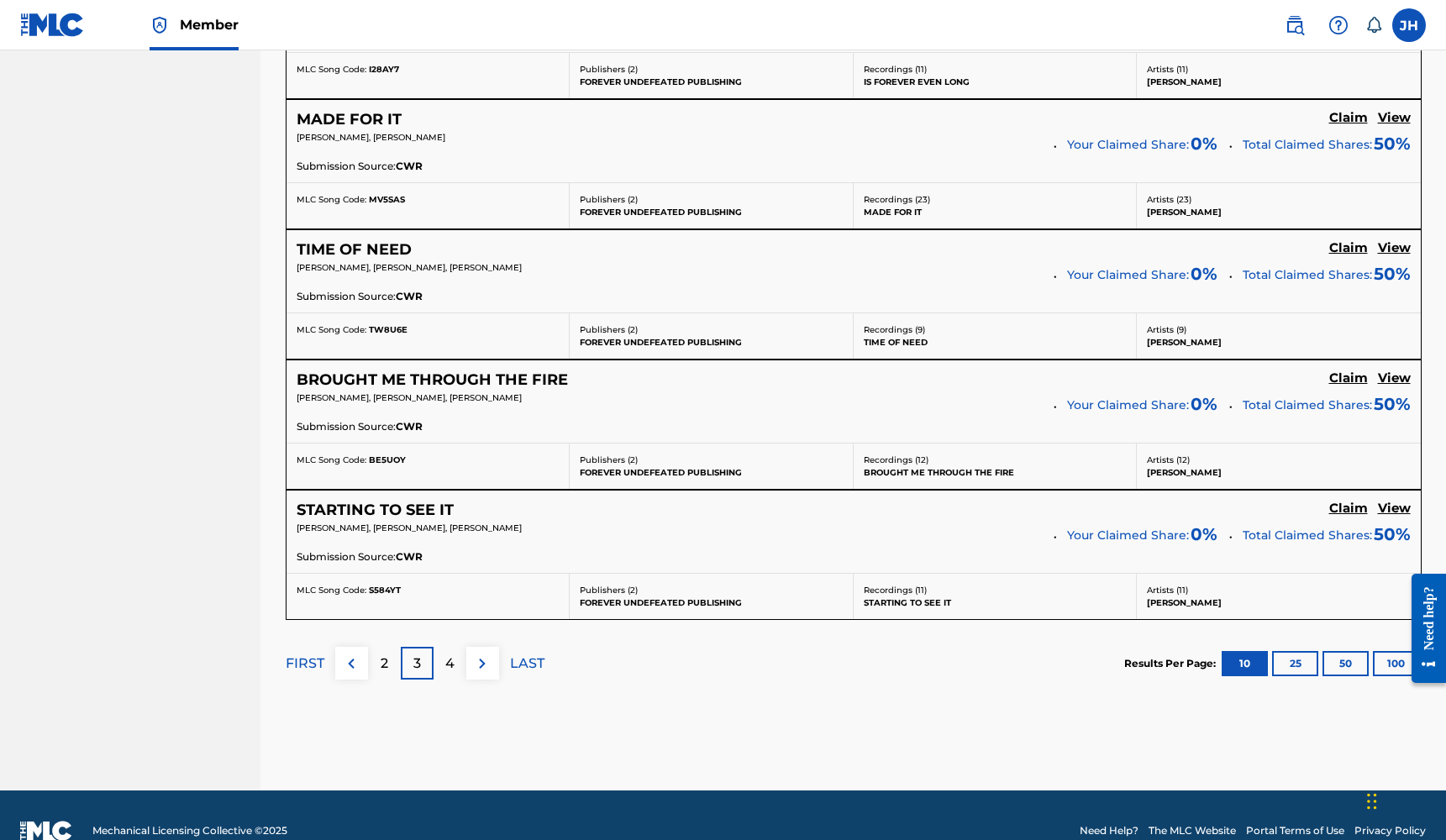
click at [458, 652] on div "4" at bounding box center [449, 663] width 33 height 33
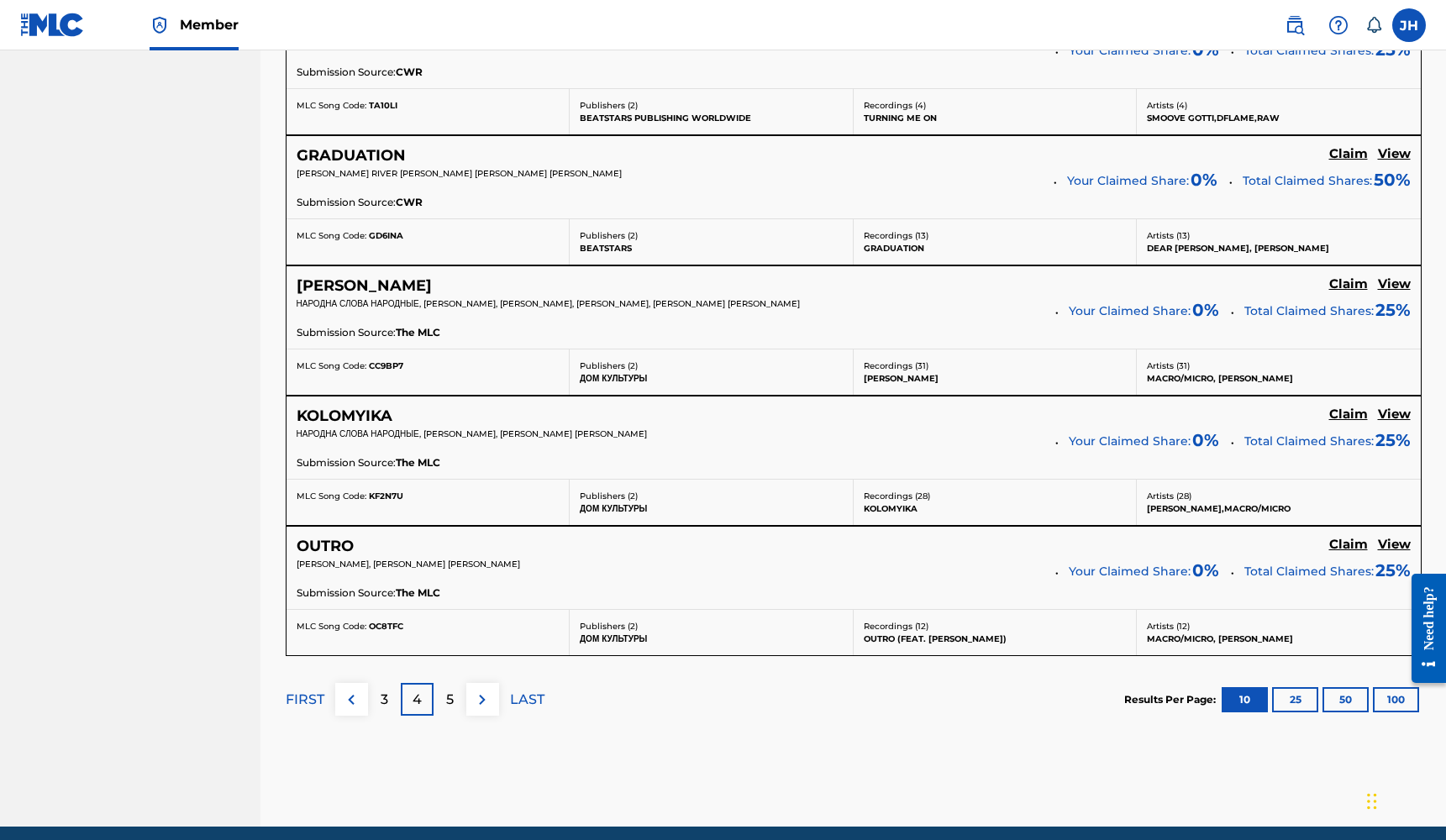
scroll to position [1359, 0]
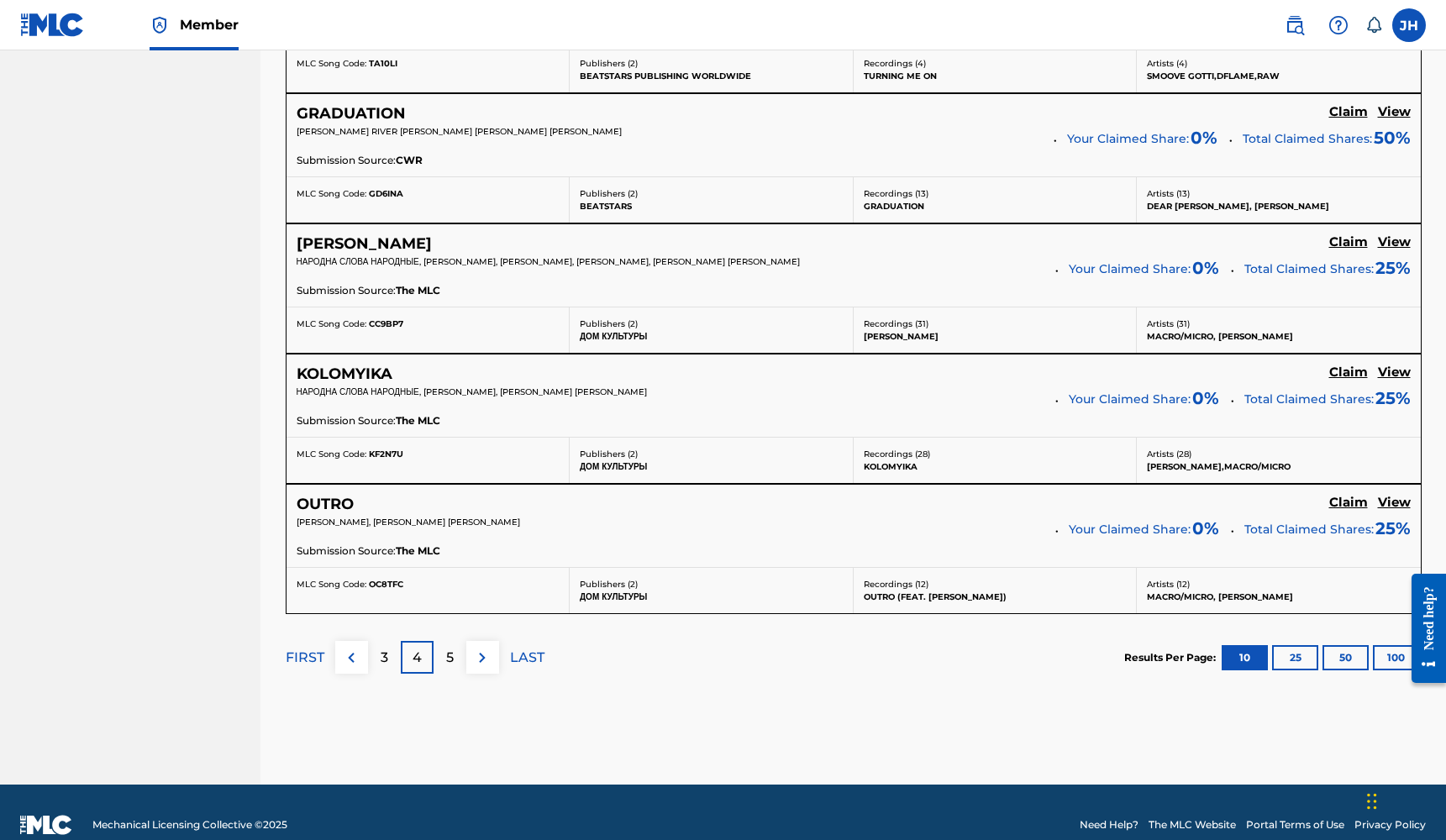
click at [446, 654] on p "5" at bounding box center [449, 657] width 7 height 20
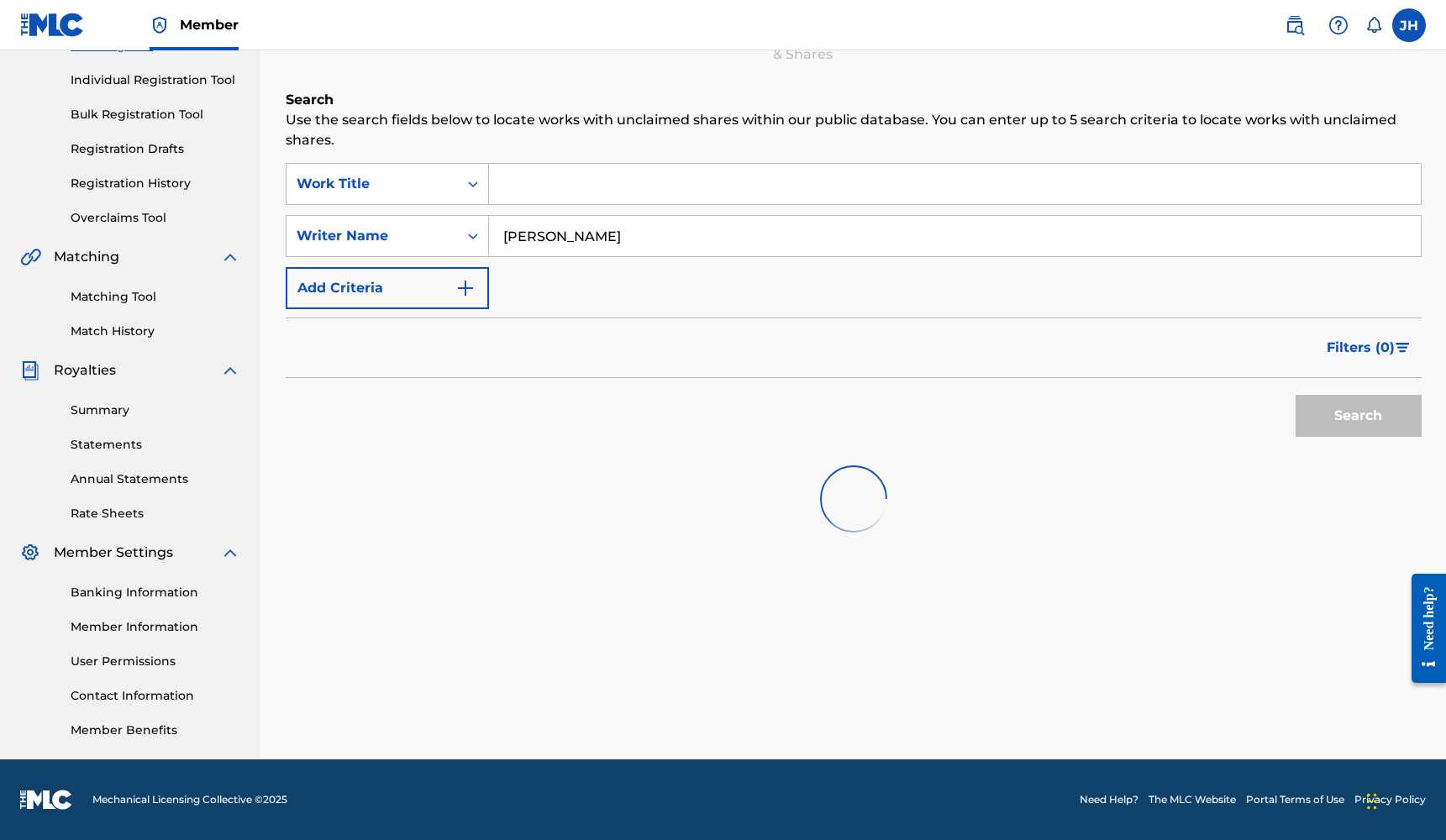
scroll to position [202, 0]
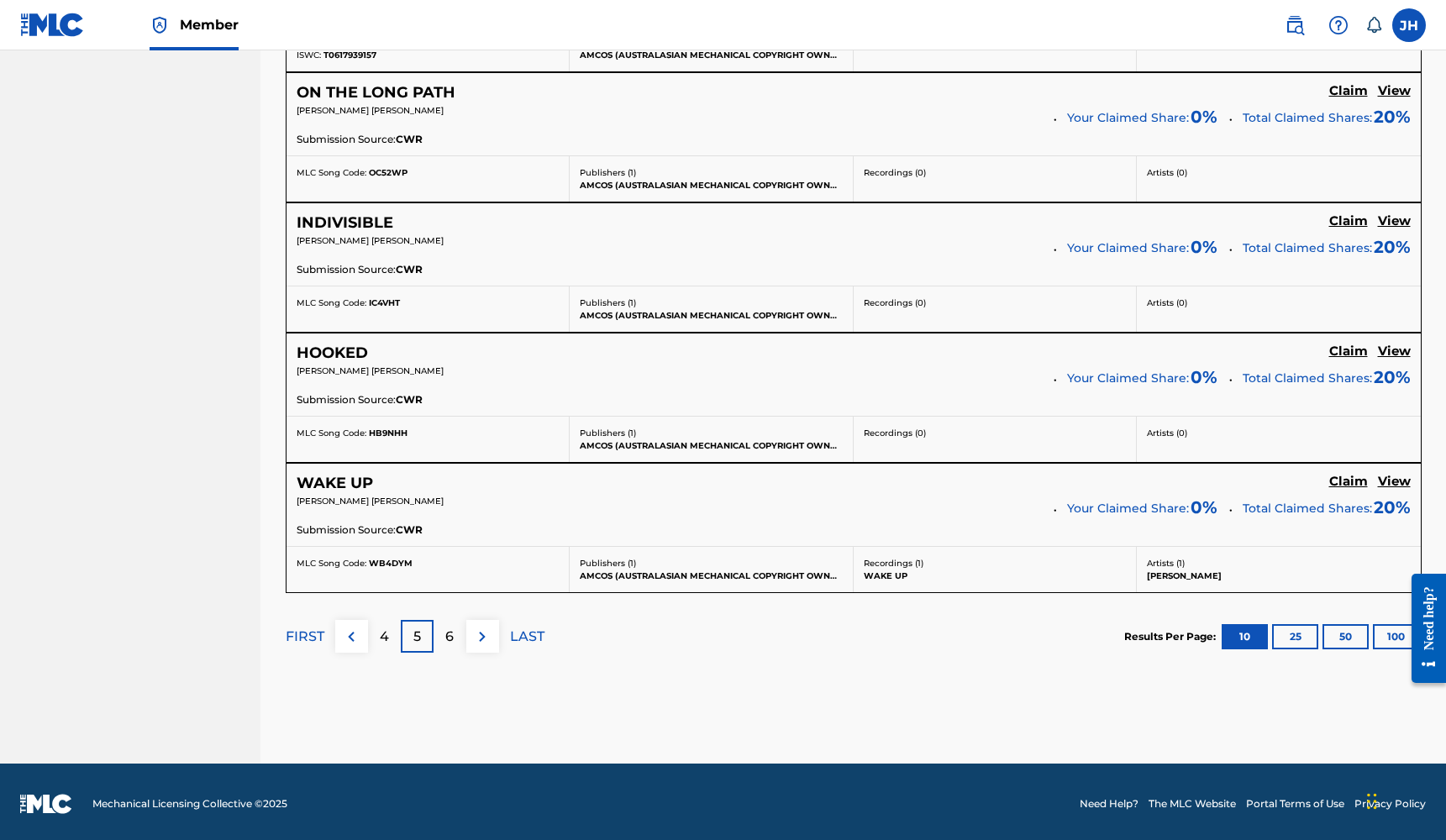
click at [451, 627] on p "6" at bounding box center [449, 637] width 8 height 20
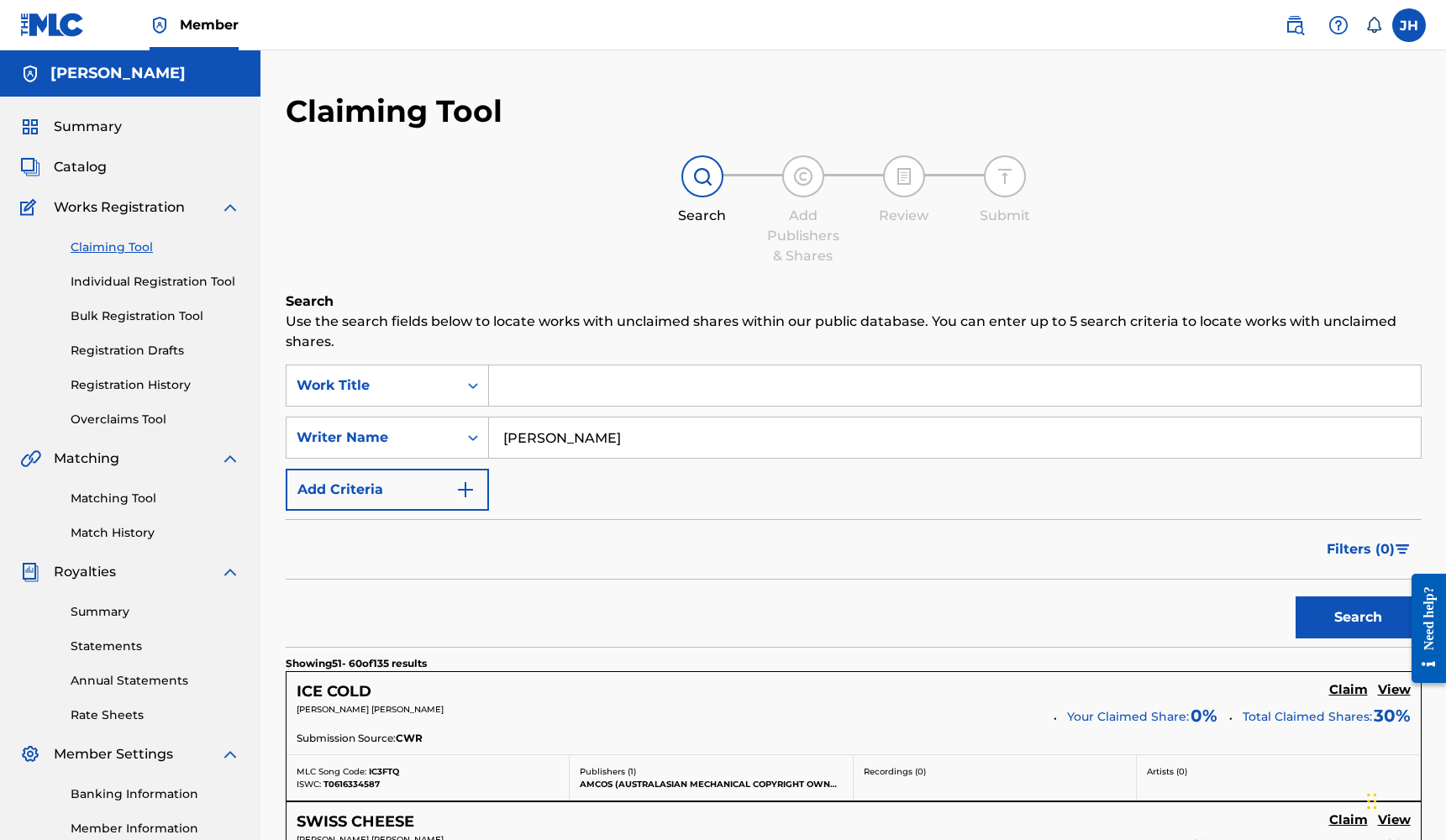
scroll to position [0, 0]
click at [440, 475] on button "Add Criteria" at bounding box center [387, 489] width 203 height 42
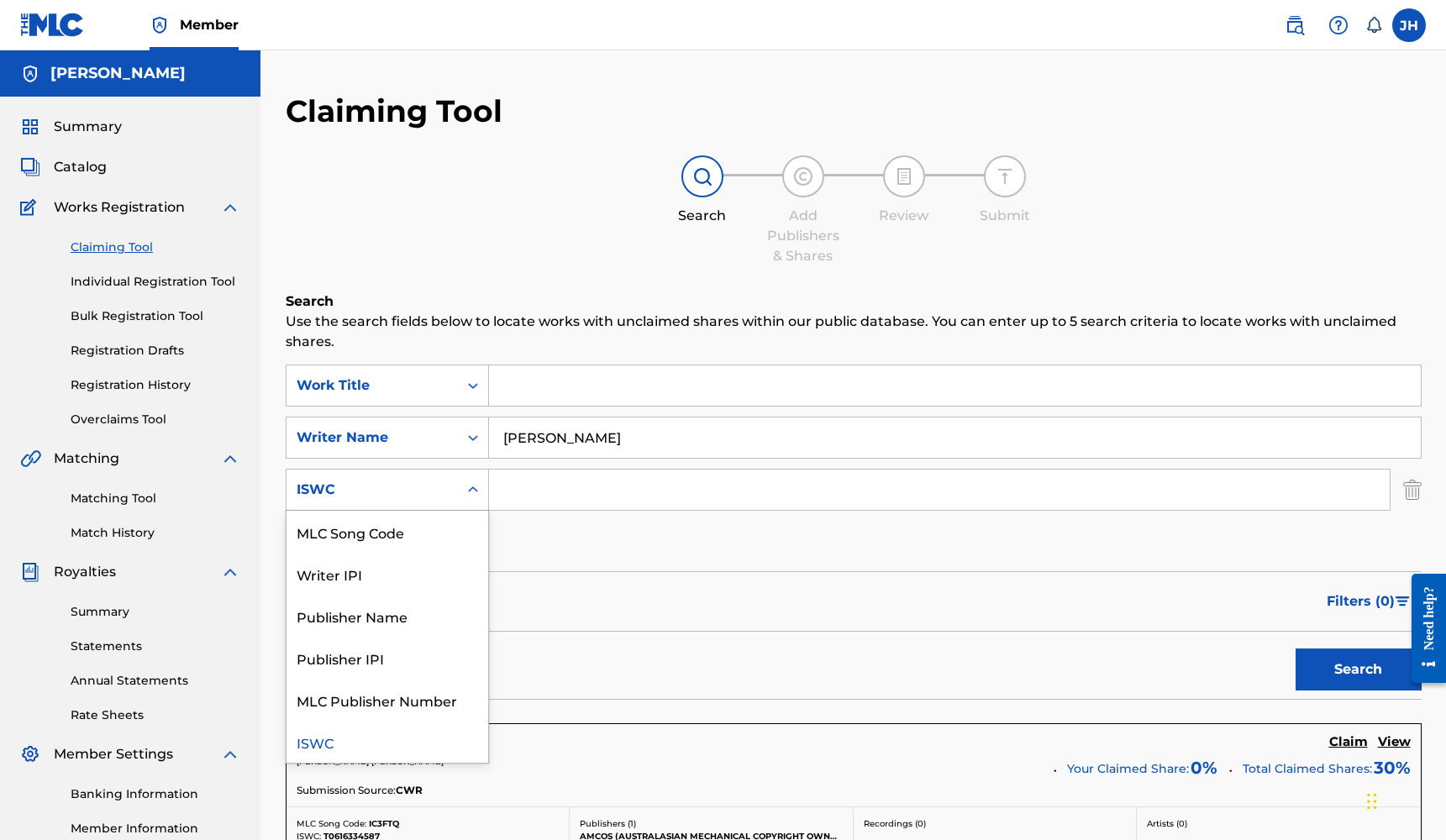
click at [471, 496] on icon "Search Form" at bounding box center [473, 489] width 17 height 17
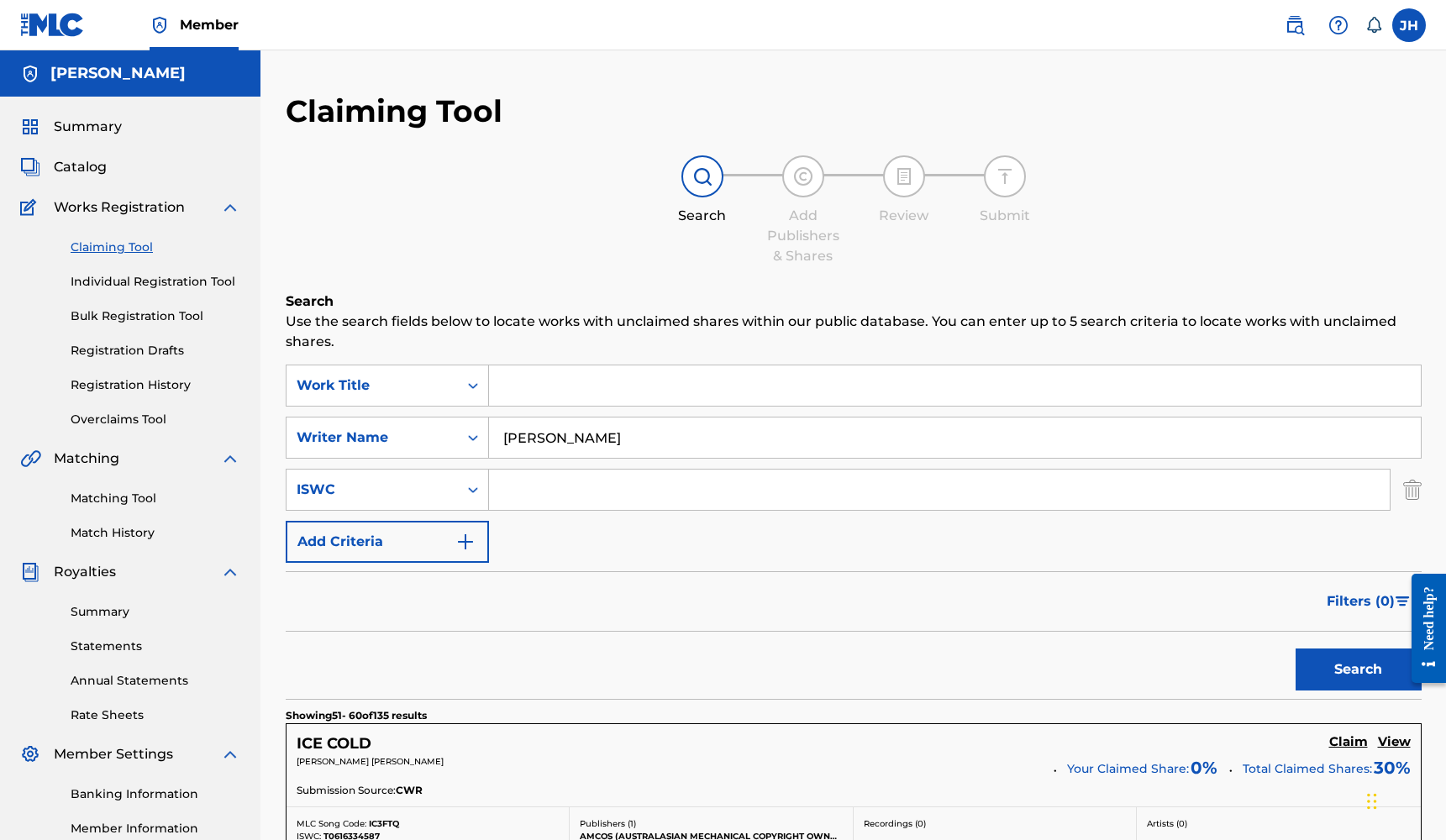
click at [547, 562] on form "SearchWithCriteria90dce6ba-77e9-4fc5-bd75-e84a4fe1410d Work Title SearchWithCri…" at bounding box center [854, 532] width 1136 height 335
click at [117, 248] on link "Claiming Tool" at bounding box center [156, 248] width 170 height 18
click at [118, 248] on link "Claiming Tool" at bounding box center [156, 248] width 170 height 18
click at [568, 427] on input "[PERSON_NAME]" at bounding box center [955, 438] width 931 height 41
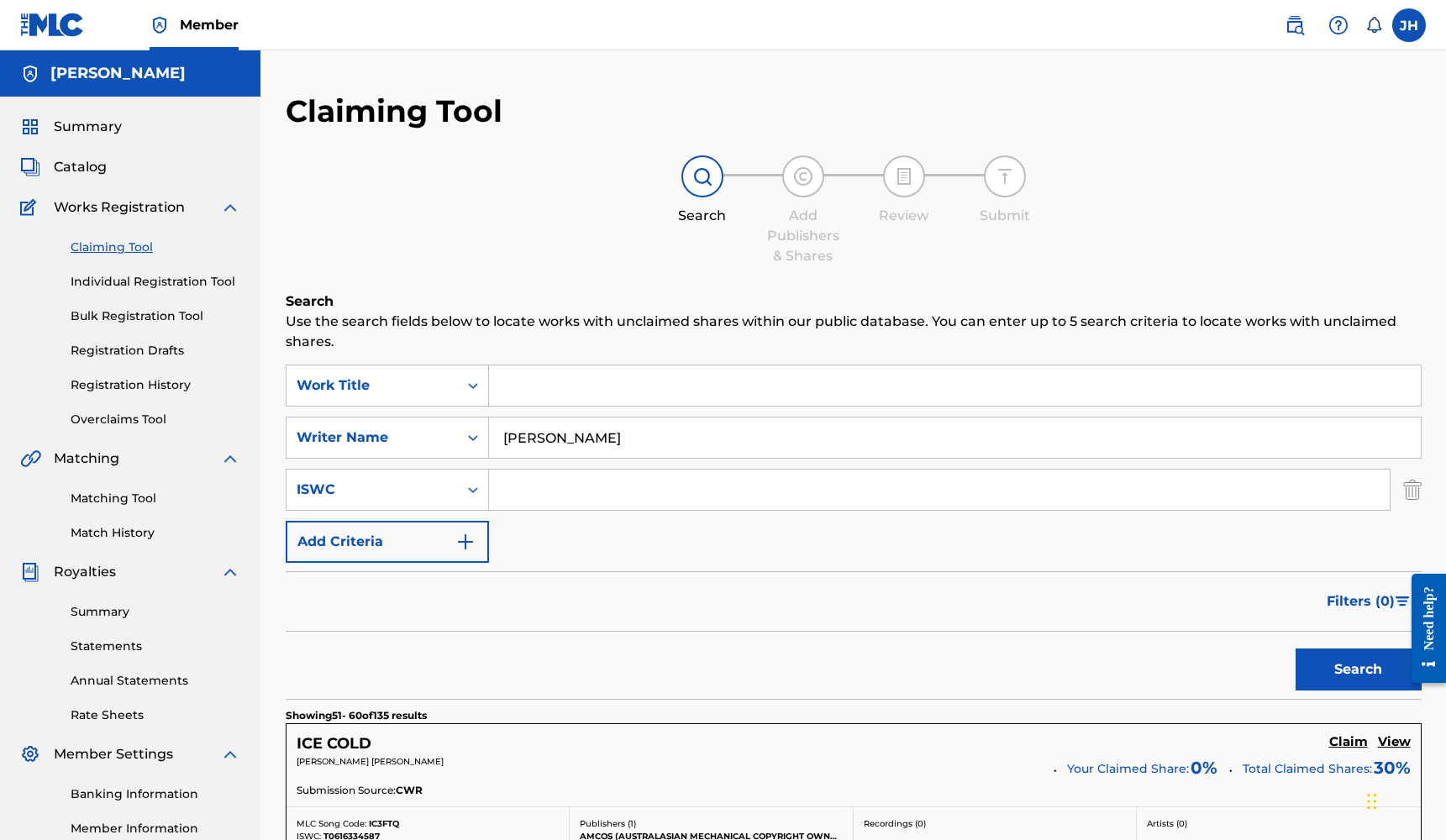
click at [568, 427] on input "[PERSON_NAME]" at bounding box center [955, 438] width 931 height 41
type input "[PERSON_NAME]"
click at [1357, 669] on button "Search" at bounding box center [1358, 669] width 126 height 42
click at [631, 387] on input "Search Form" at bounding box center [955, 385] width 931 height 41
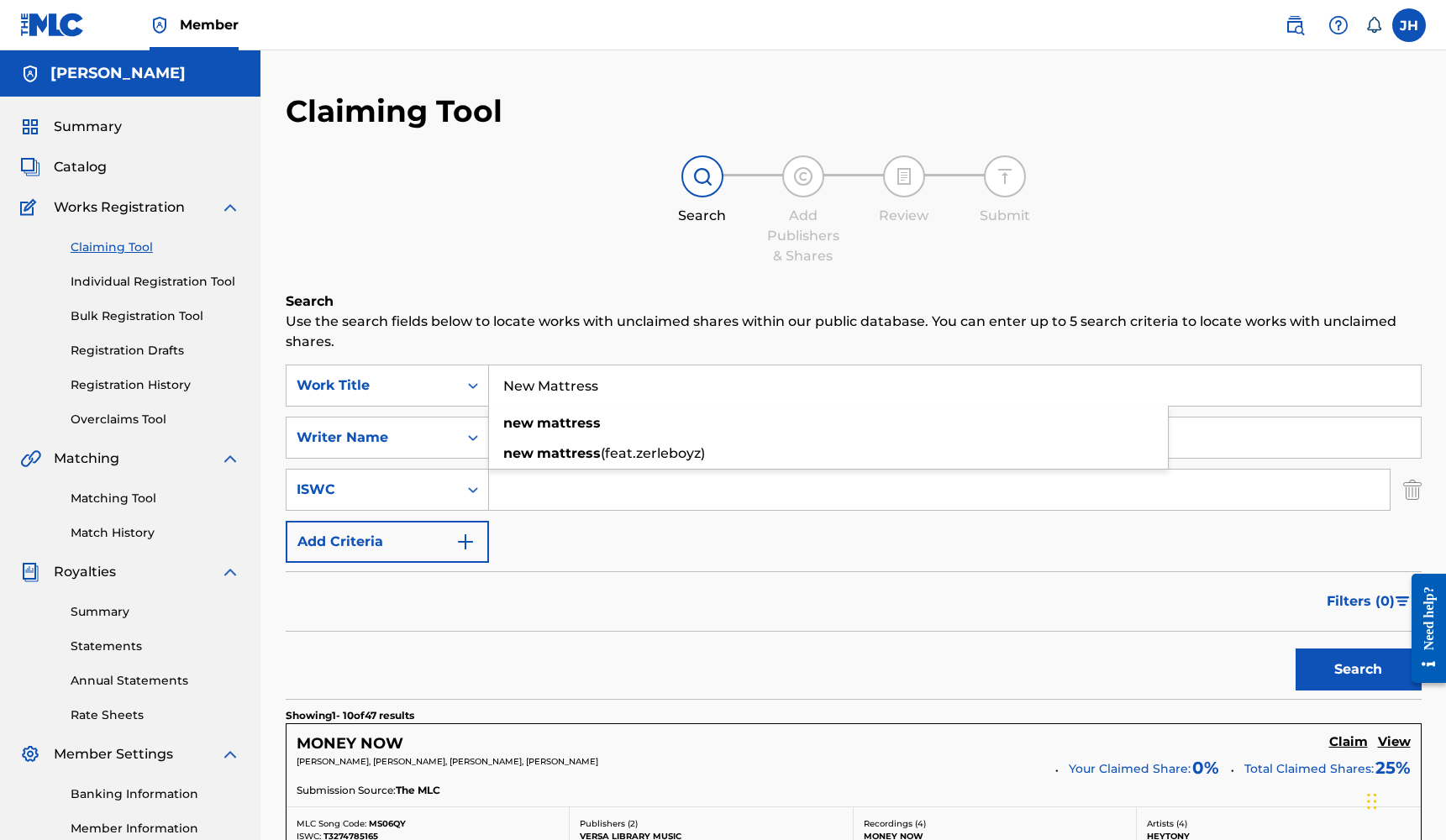
type input "New Mattress"
click at [1357, 669] on button "Search" at bounding box center [1358, 669] width 126 height 42
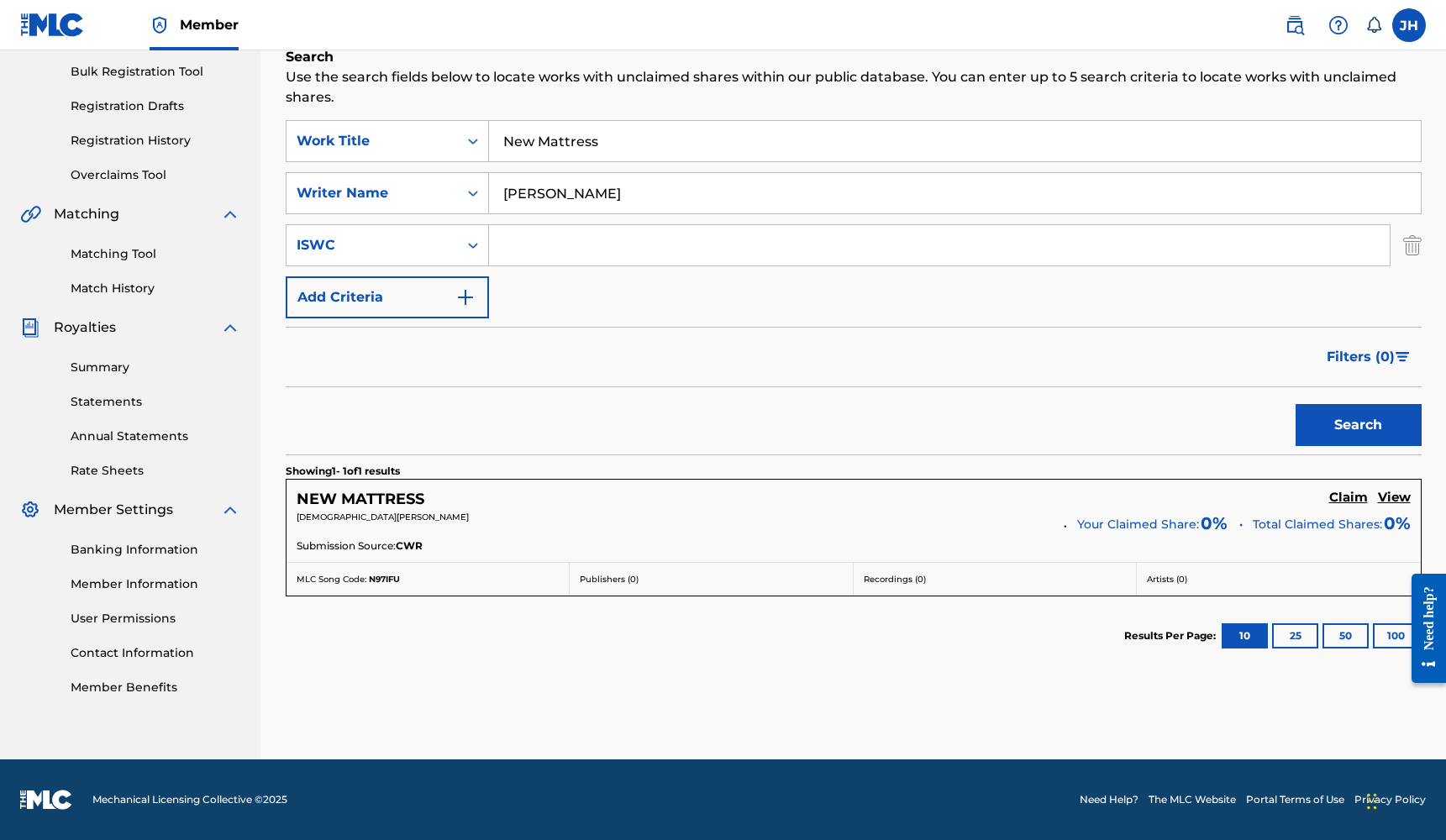
scroll to position [244, 0]
click at [1352, 502] on h5 "Claim" at bounding box center [1348, 498] width 39 height 16
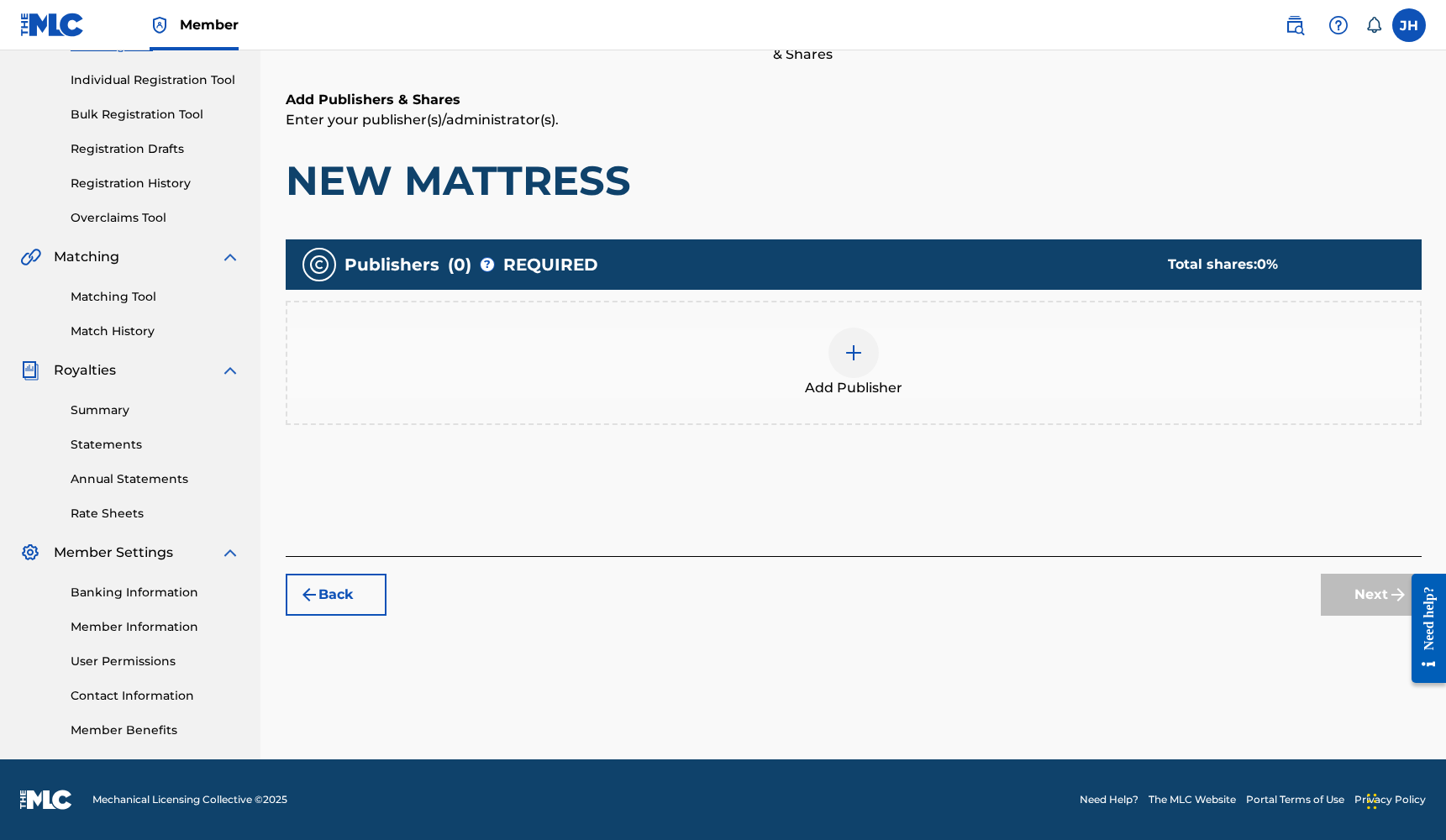
click at [330, 599] on button "Back" at bounding box center [336, 595] width 100 height 42
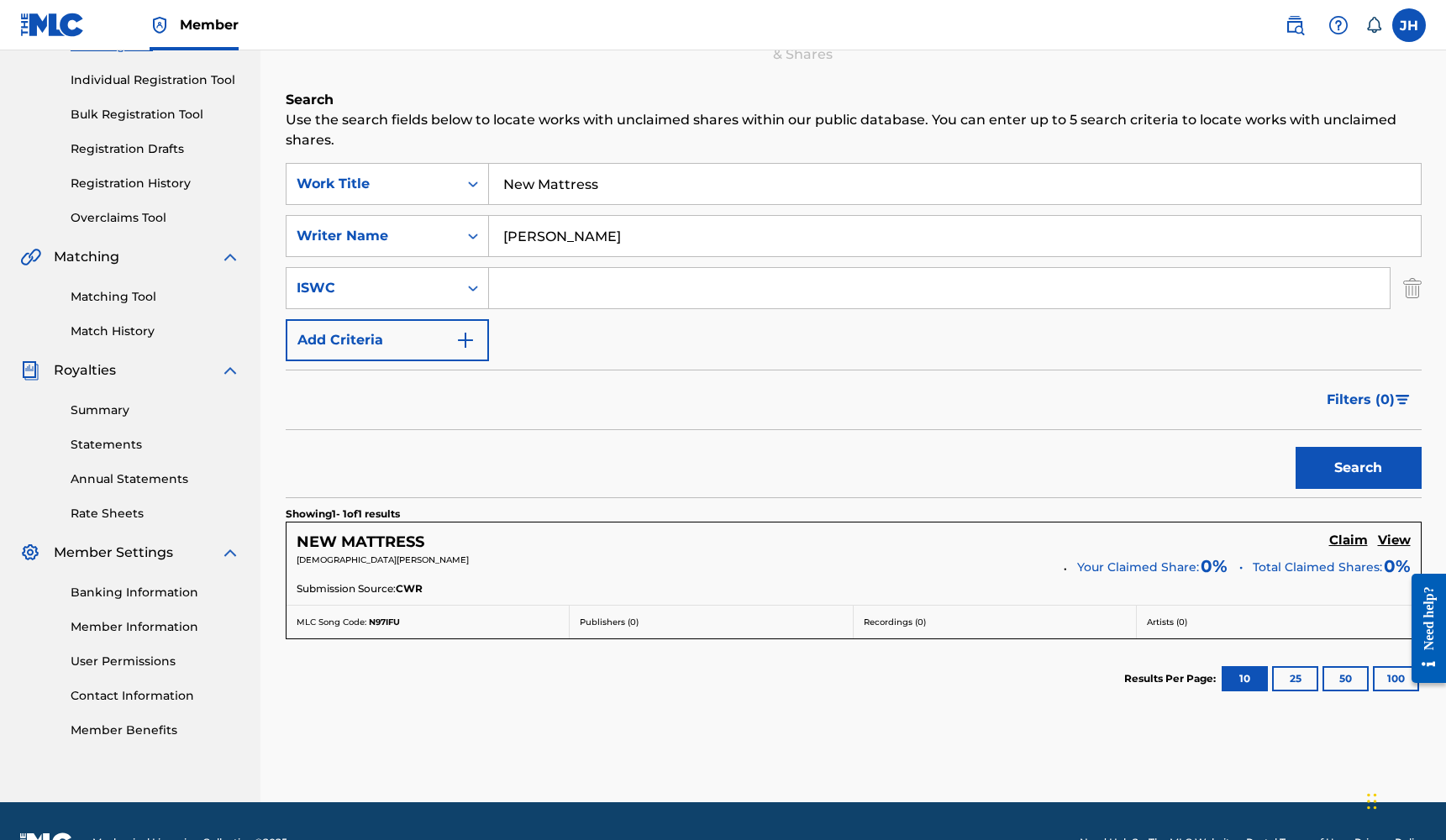
click at [629, 250] on input "[PERSON_NAME]" at bounding box center [955, 236] width 931 height 41
click at [638, 203] on input "New Mattress" at bounding box center [955, 184] width 931 height 41
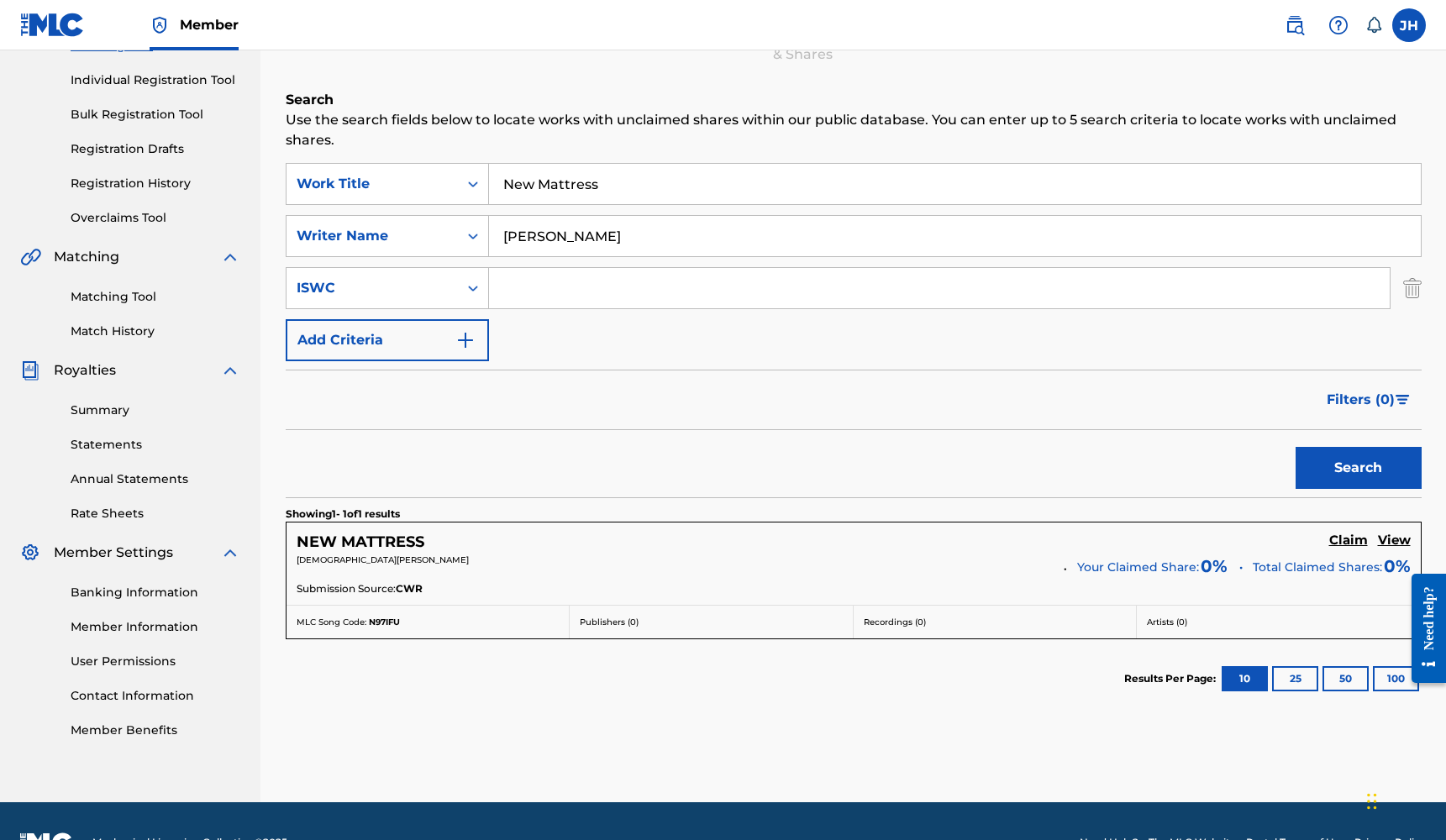
click at [638, 200] on input "New Mattress" at bounding box center [955, 184] width 931 height 41
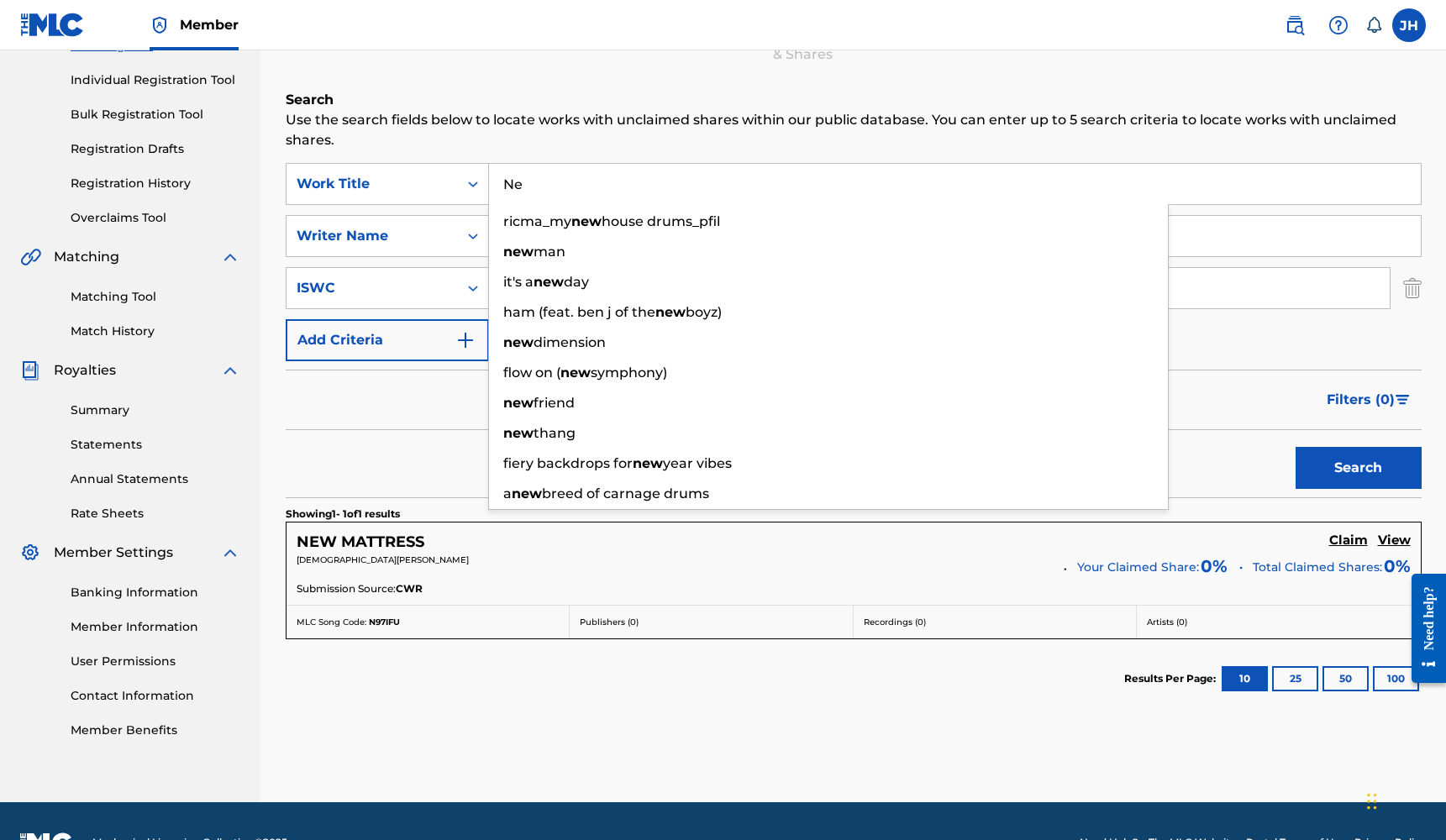
type input "N"
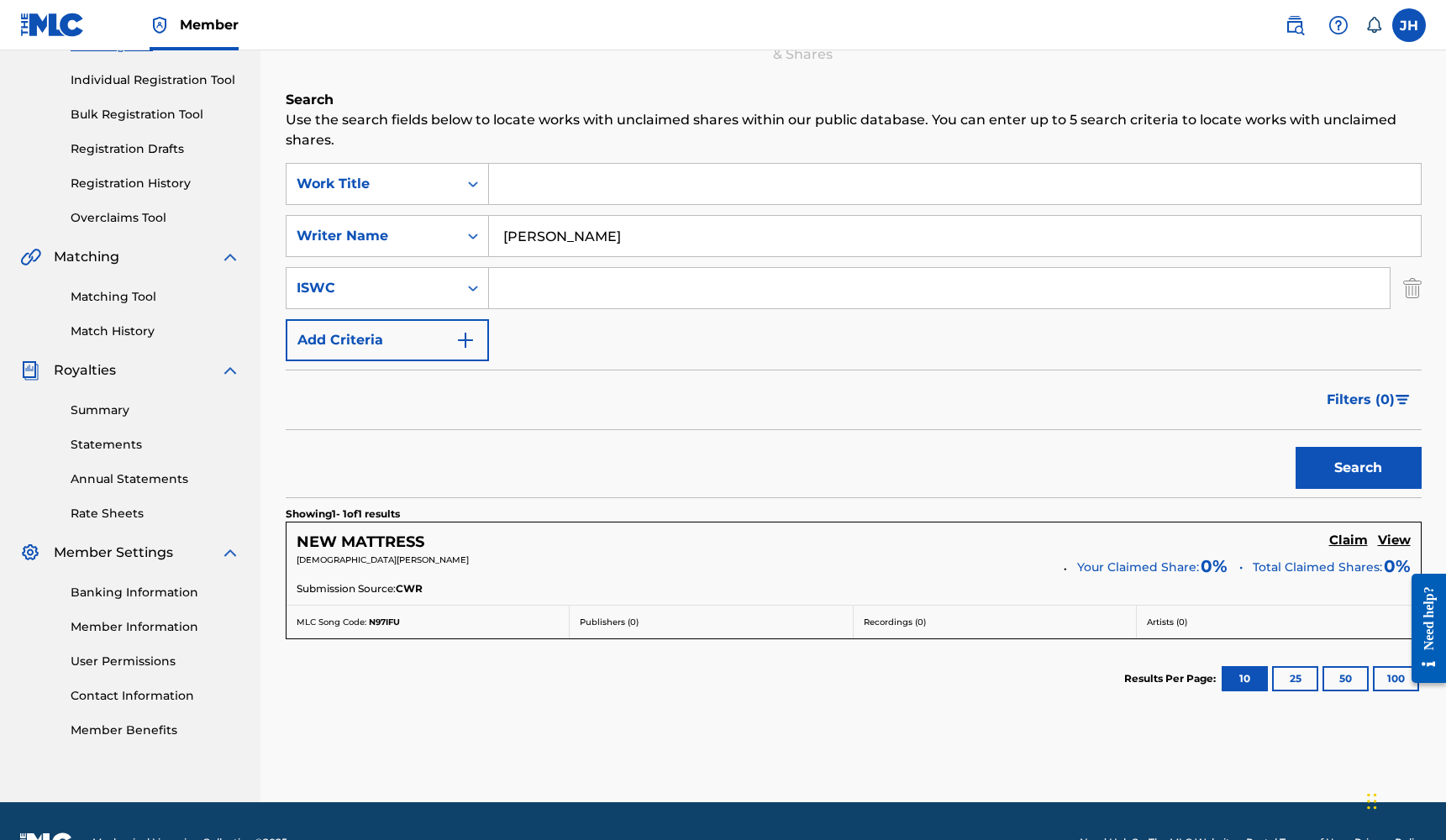
click at [638, 219] on input "[PERSON_NAME]" at bounding box center [955, 236] width 931 height 41
click at [638, 219] on input "[PERSON_NAME]" at bounding box center [955, 236] width 931 height 41
click at [642, 219] on input "[PERSON_NAME]" at bounding box center [955, 236] width 931 height 41
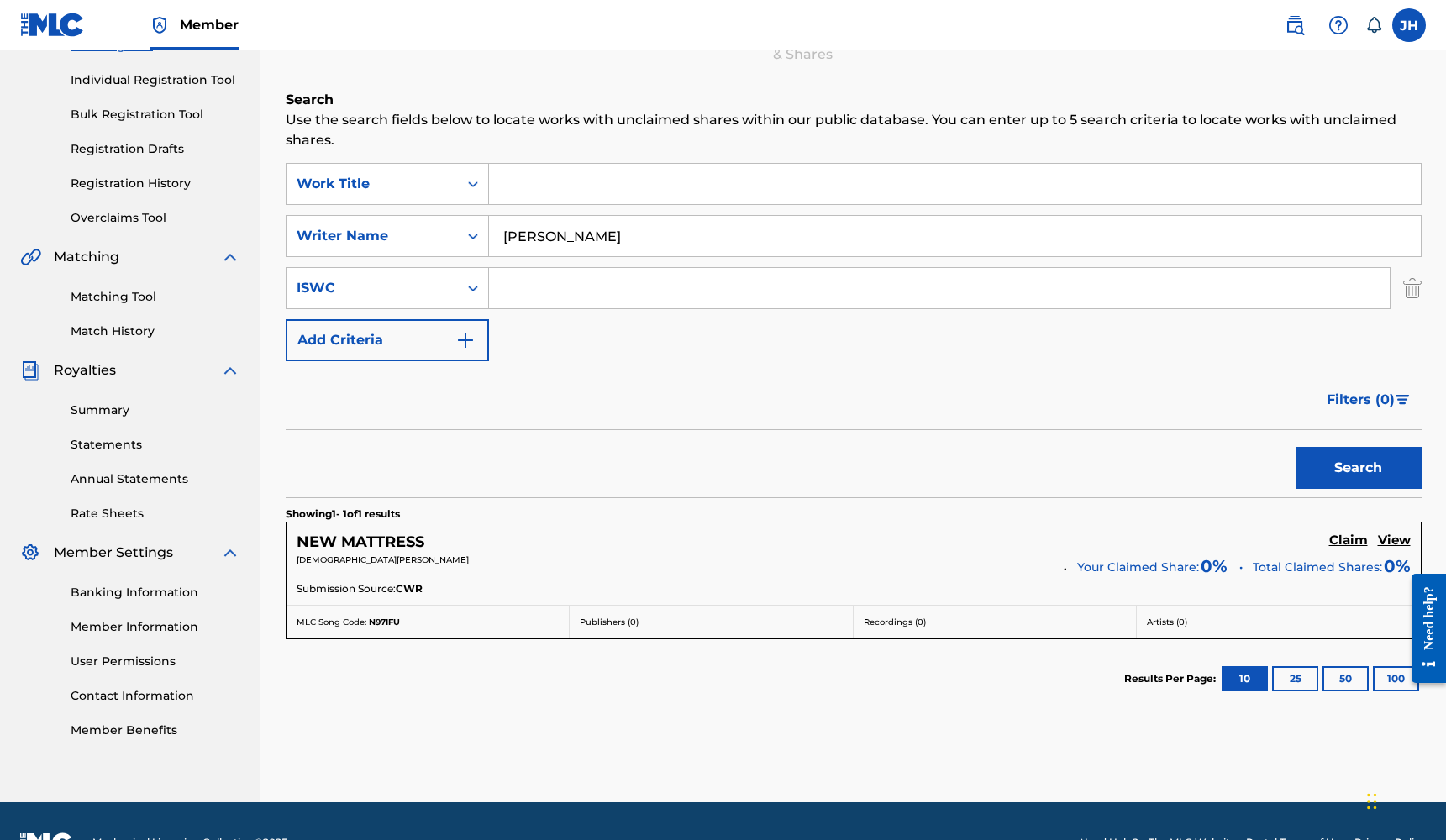
click at [642, 219] on input "[PERSON_NAME]" at bounding box center [955, 236] width 931 height 41
click at [641, 226] on input "[PERSON_NAME]" at bounding box center [955, 236] width 931 height 41
click at [640, 227] on input "[PERSON_NAME]" at bounding box center [955, 236] width 931 height 41
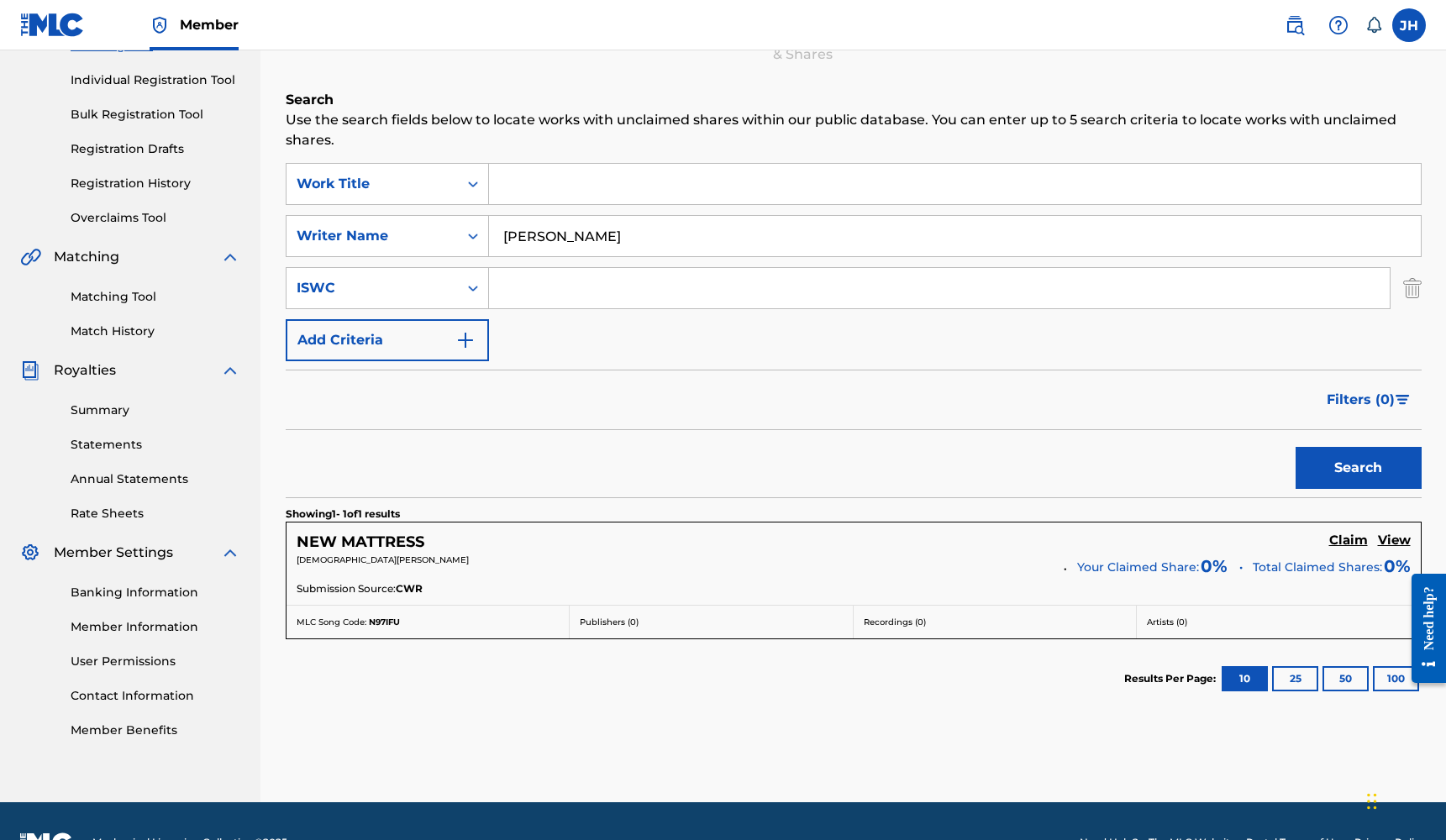
click at [640, 227] on input "[PERSON_NAME]" at bounding box center [955, 236] width 931 height 41
click at [1357, 468] on button "Search" at bounding box center [1358, 467] width 126 height 42
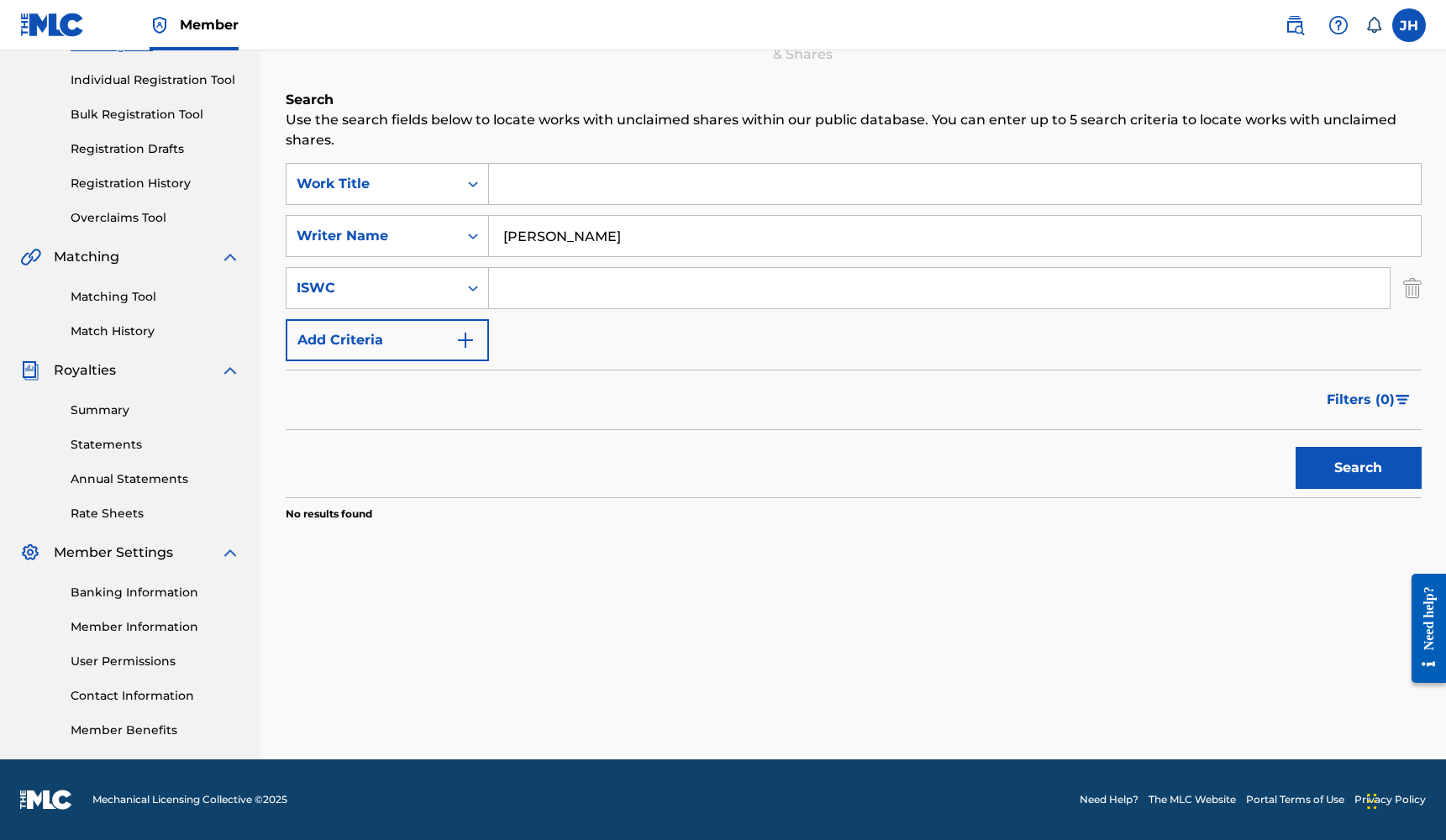
click at [628, 231] on input "[PERSON_NAME]" at bounding box center [955, 236] width 931 height 41
click at [1357, 468] on button "Search" at bounding box center [1358, 467] width 126 height 42
click at [620, 237] on input "[PERSON_NAME]" at bounding box center [955, 236] width 931 height 41
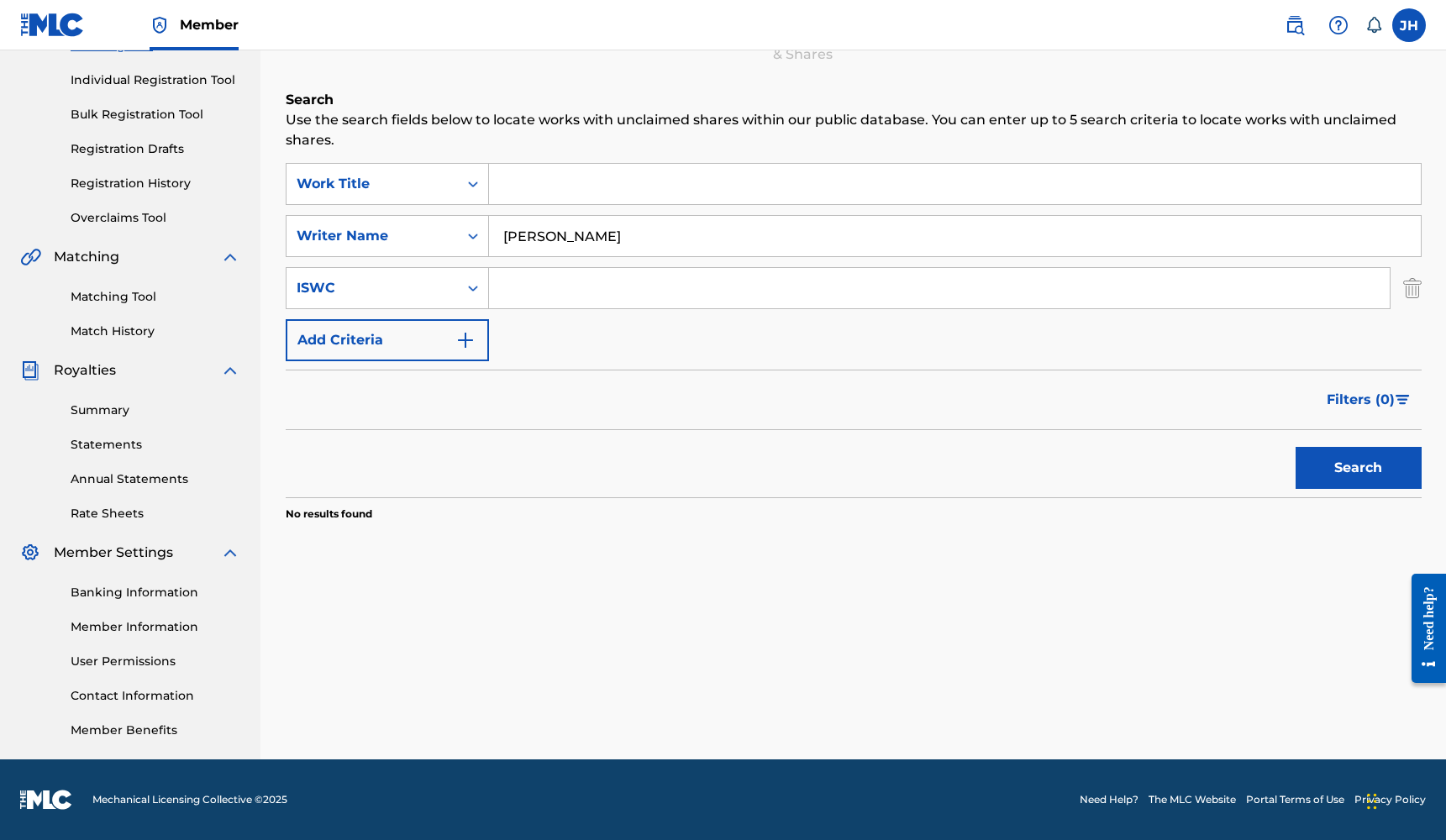
click at [620, 237] on input "[PERSON_NAME]" at bounding box center [955, 236] width 931 height 41
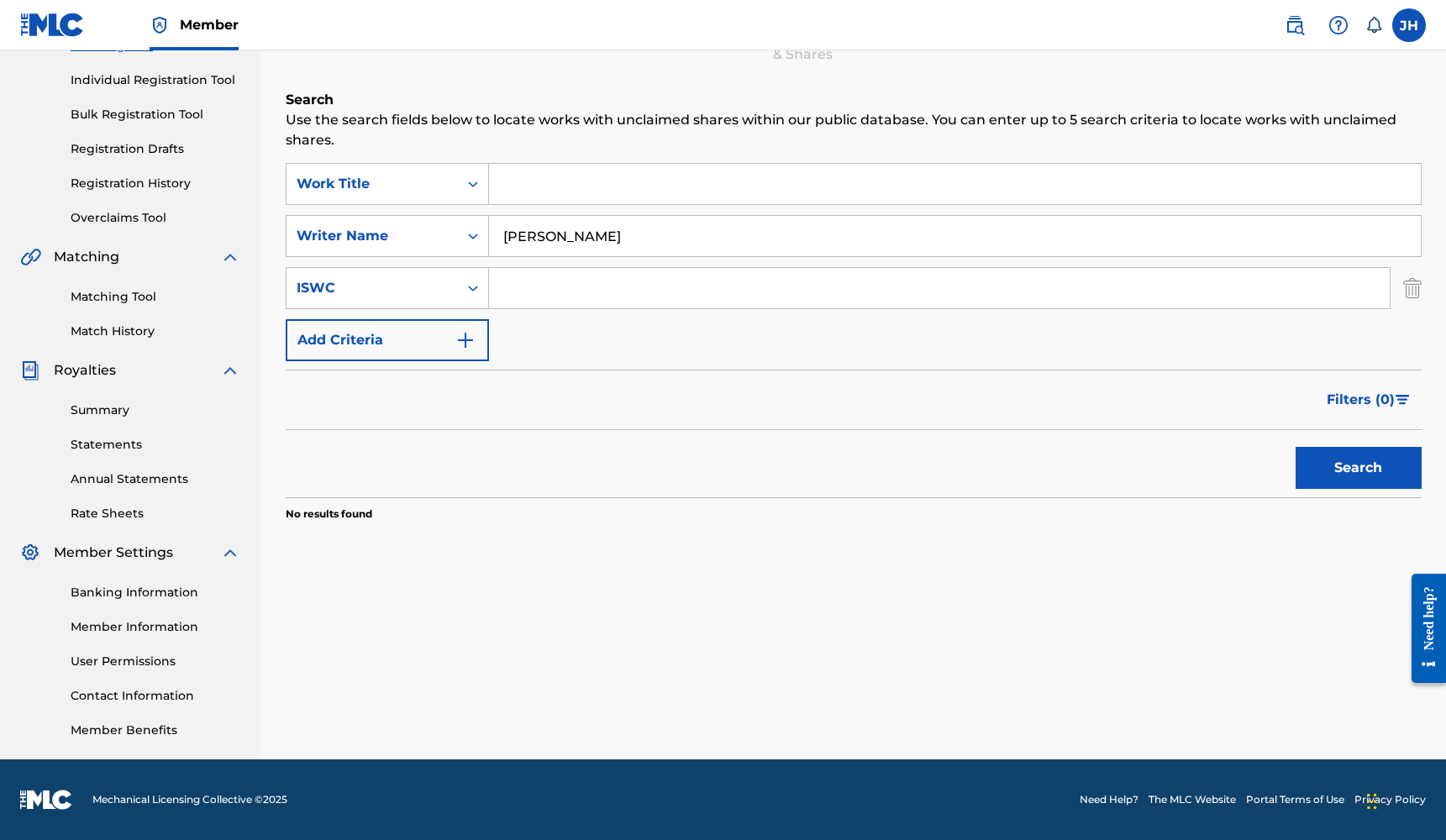
click at [620, 237] on input "[PERSON_NAME]" at bounding box center [955, 236] width 931 height 41
type input "t"
click at [1357, 468] on button "Search" at bounding box center [1358, 467] width 126 height 42
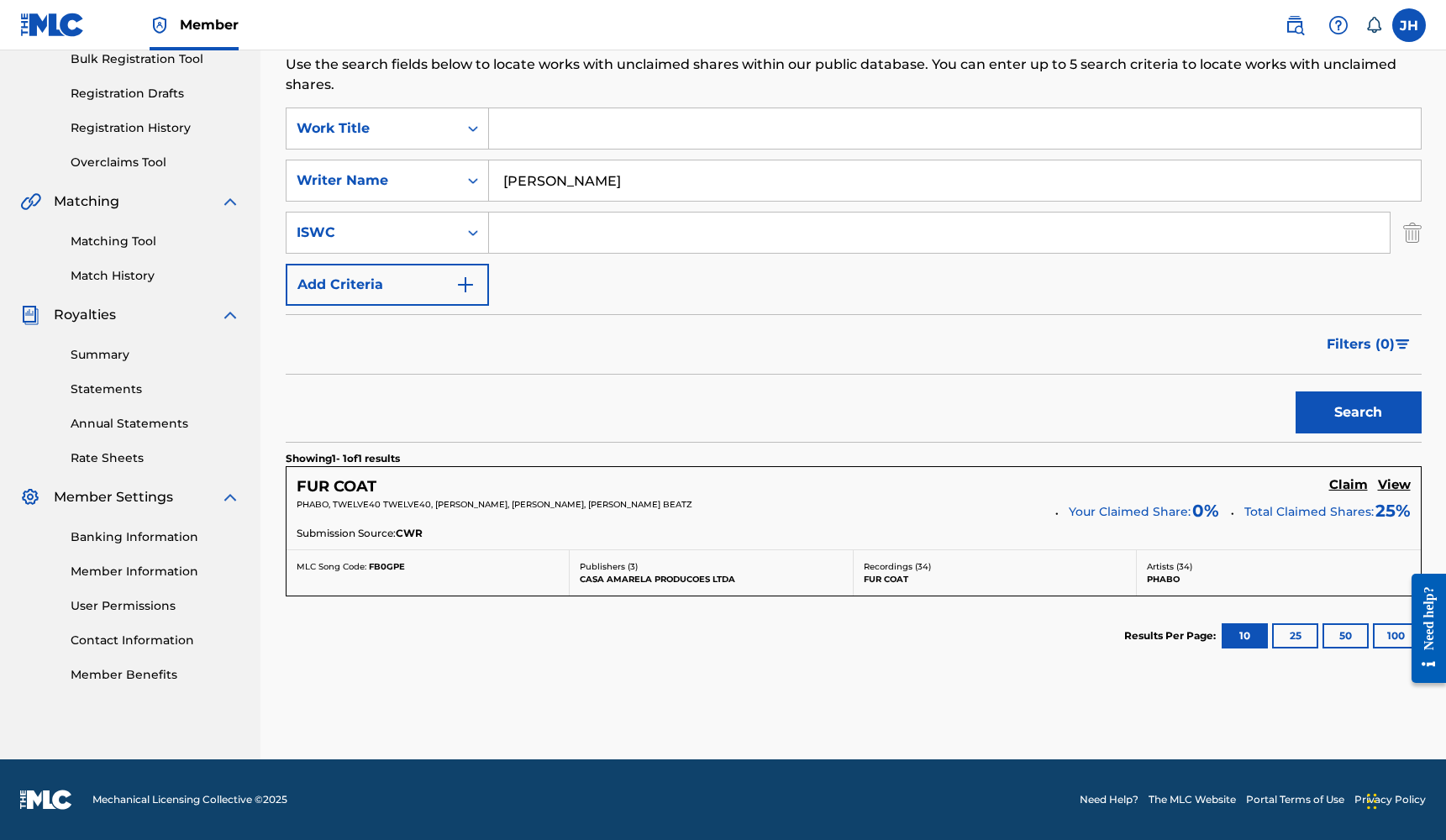
scroll to position [257, 0]
click at [1065, 513] on div "PHABO, TWELVE40 TWELVE40, [PERSON_NAME], [PERSON_NAME], CYCLOPE BEATZ Your Clai…" at bounding box center [854, 512] width 1114 height 27
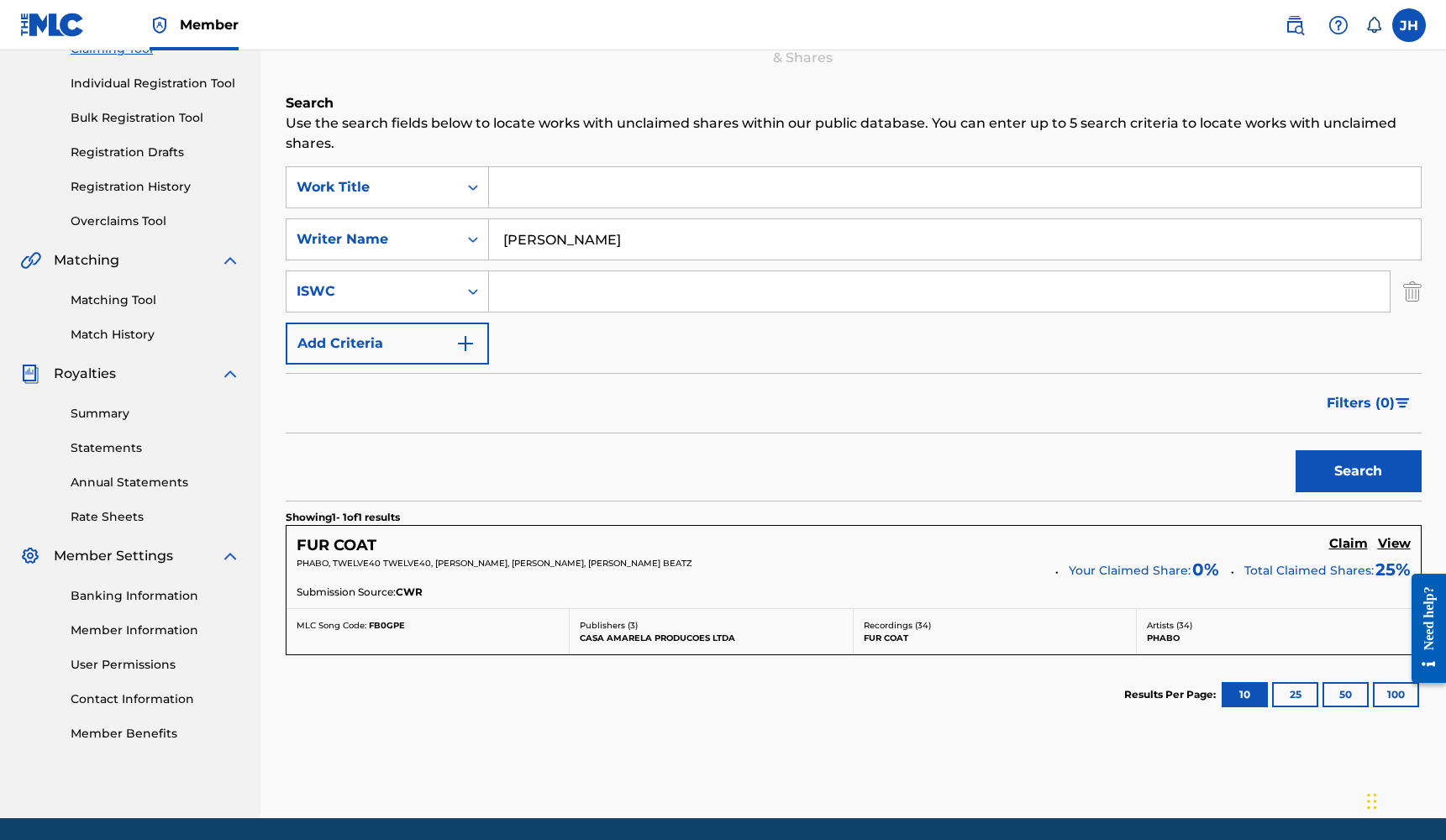
scroll to position [84, 0]
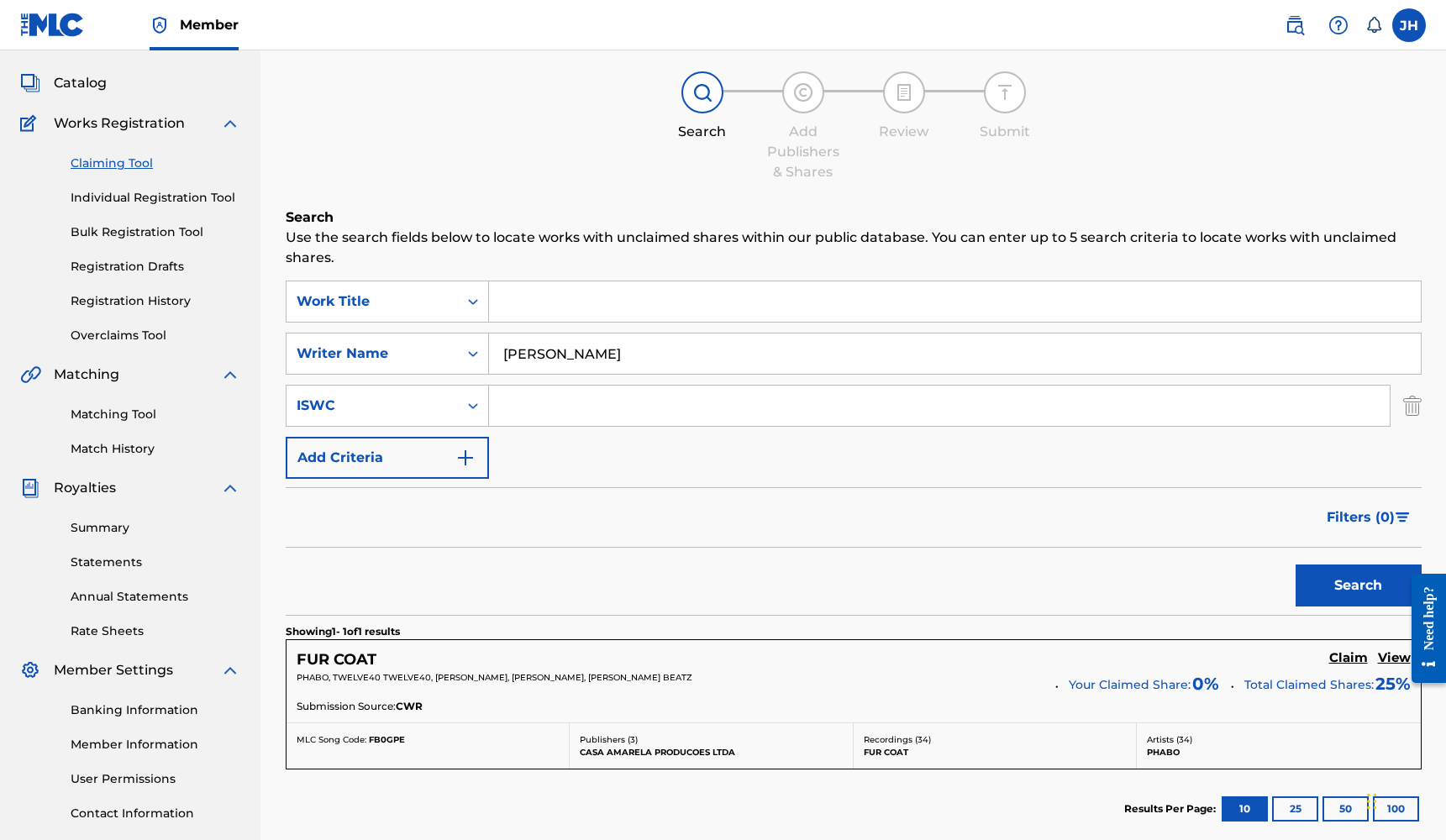
click at [661, 347] on input "[PERSON_NAME]" at bounding box center [955, 354] width 931 height 41
click at [660, 347] on input "[PERSON_NAME]" at bounding box center [955, 354] width 931 height 41
type input "[PERSON_NAME]"
click at [1357, 586] on button "Search" at bounding box center [1358, 585] width 126 height 42
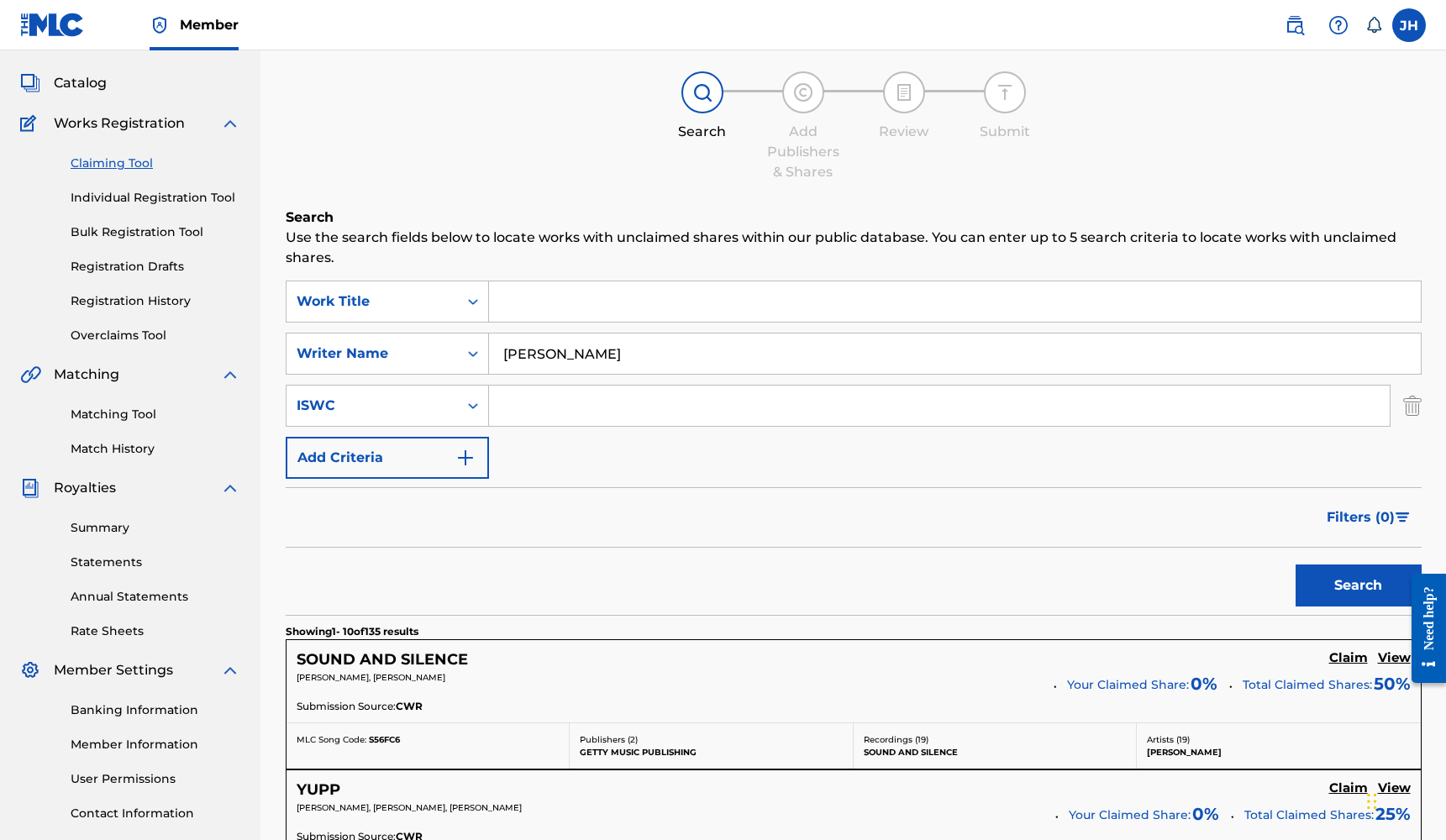
scroll to position [118, 0]
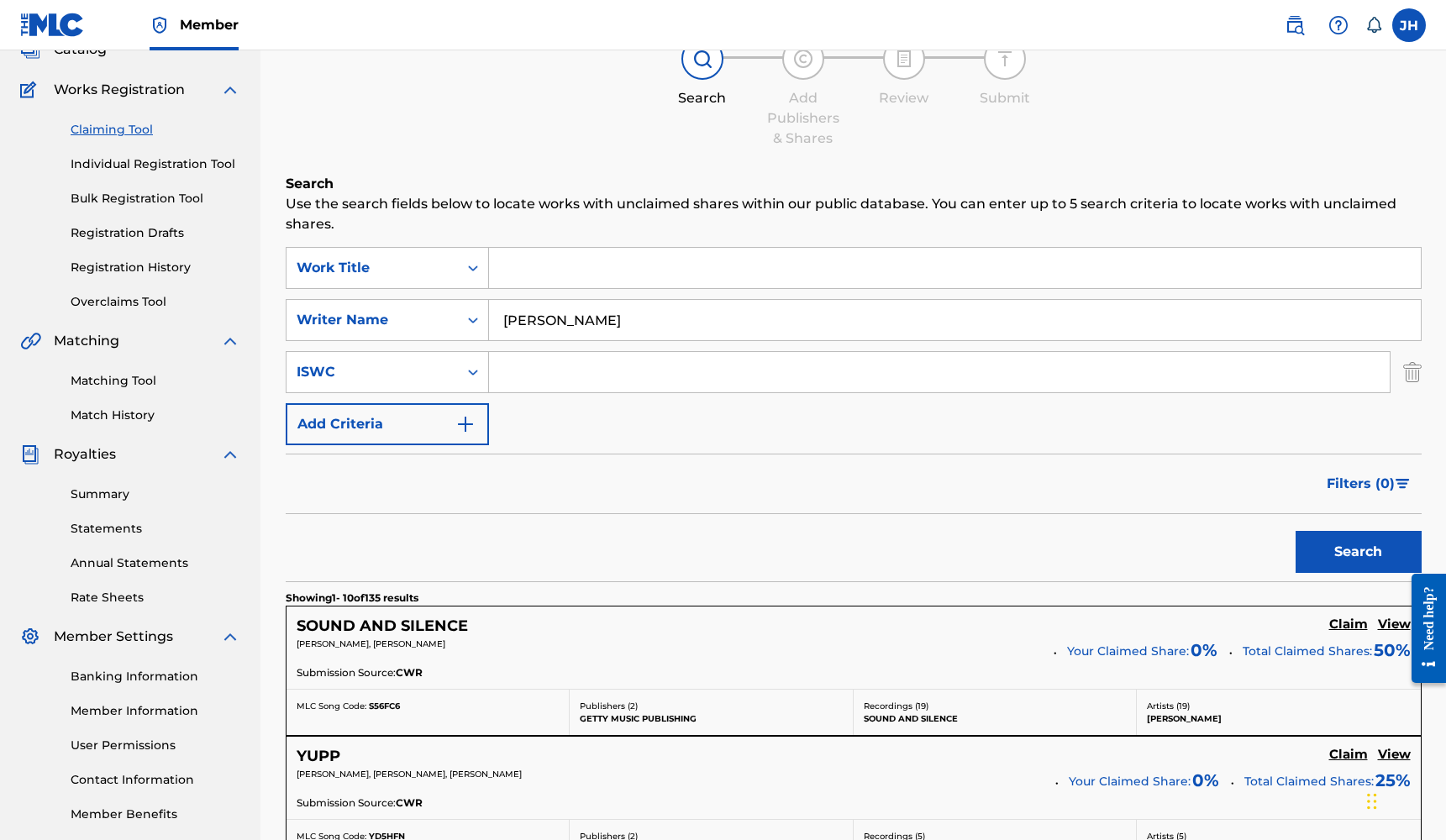
click at [557, 278] on input "Search Form" at bounding box center [955, 268] width 931 height 41
type input "Aint work for me"
click at [1357, 552] on button "Search" at bounding box center [1358, 552] width 126 height 42
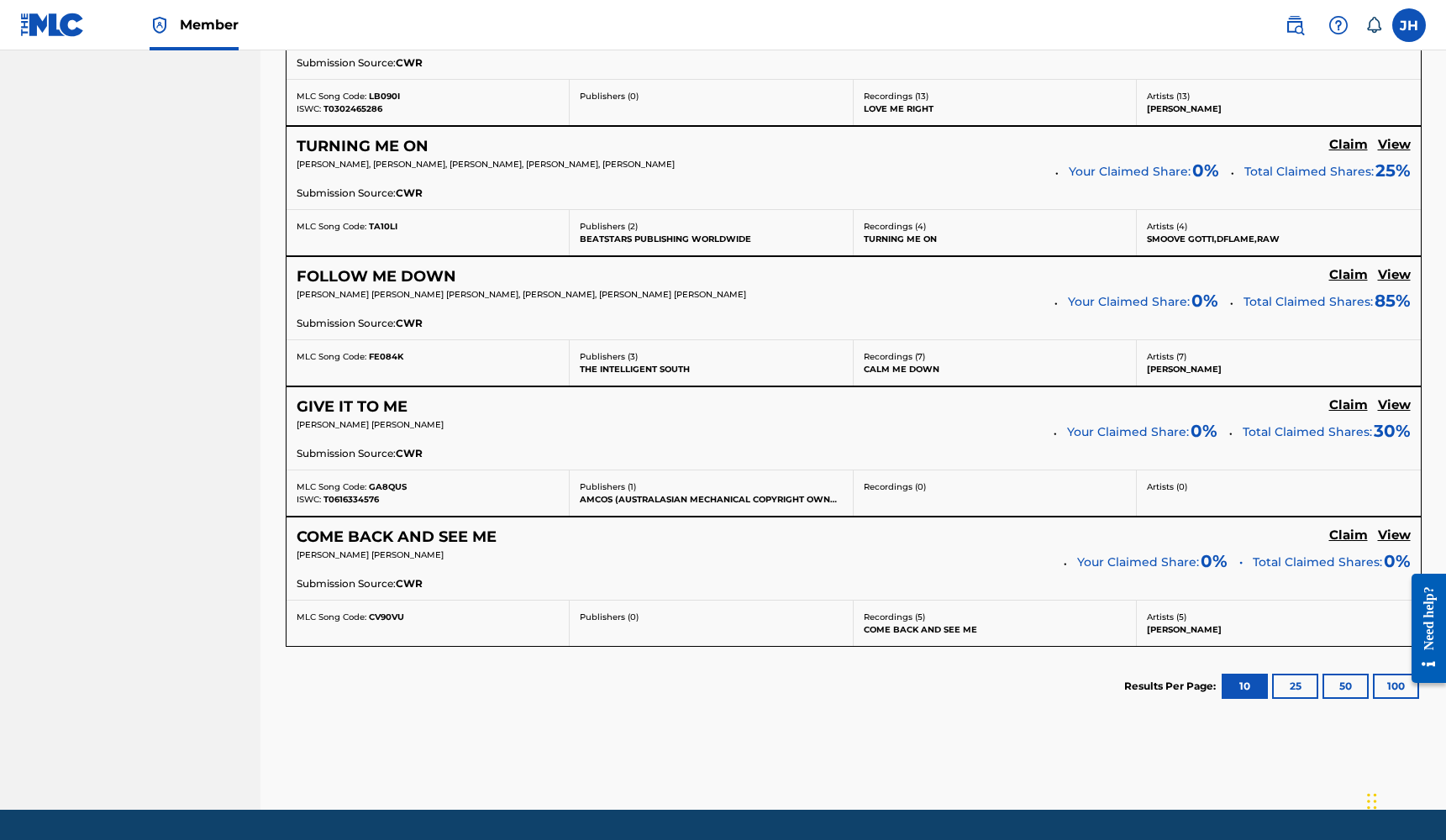
scroll to position [1379, 0]
click at [1281, 679] on button "25" at bounding box center [1295, 686] width 46 height 25
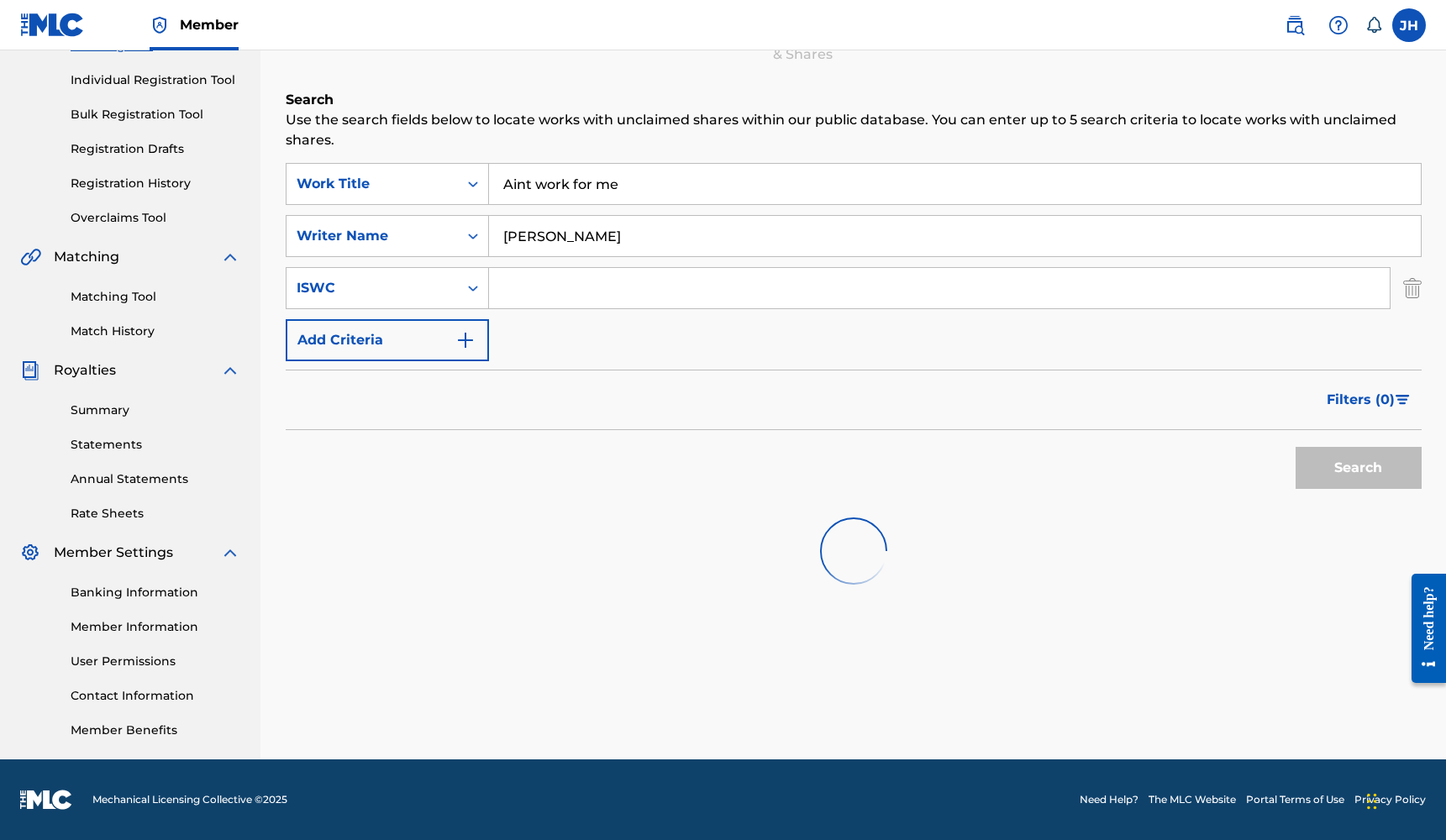
scroll to position [202, 0]
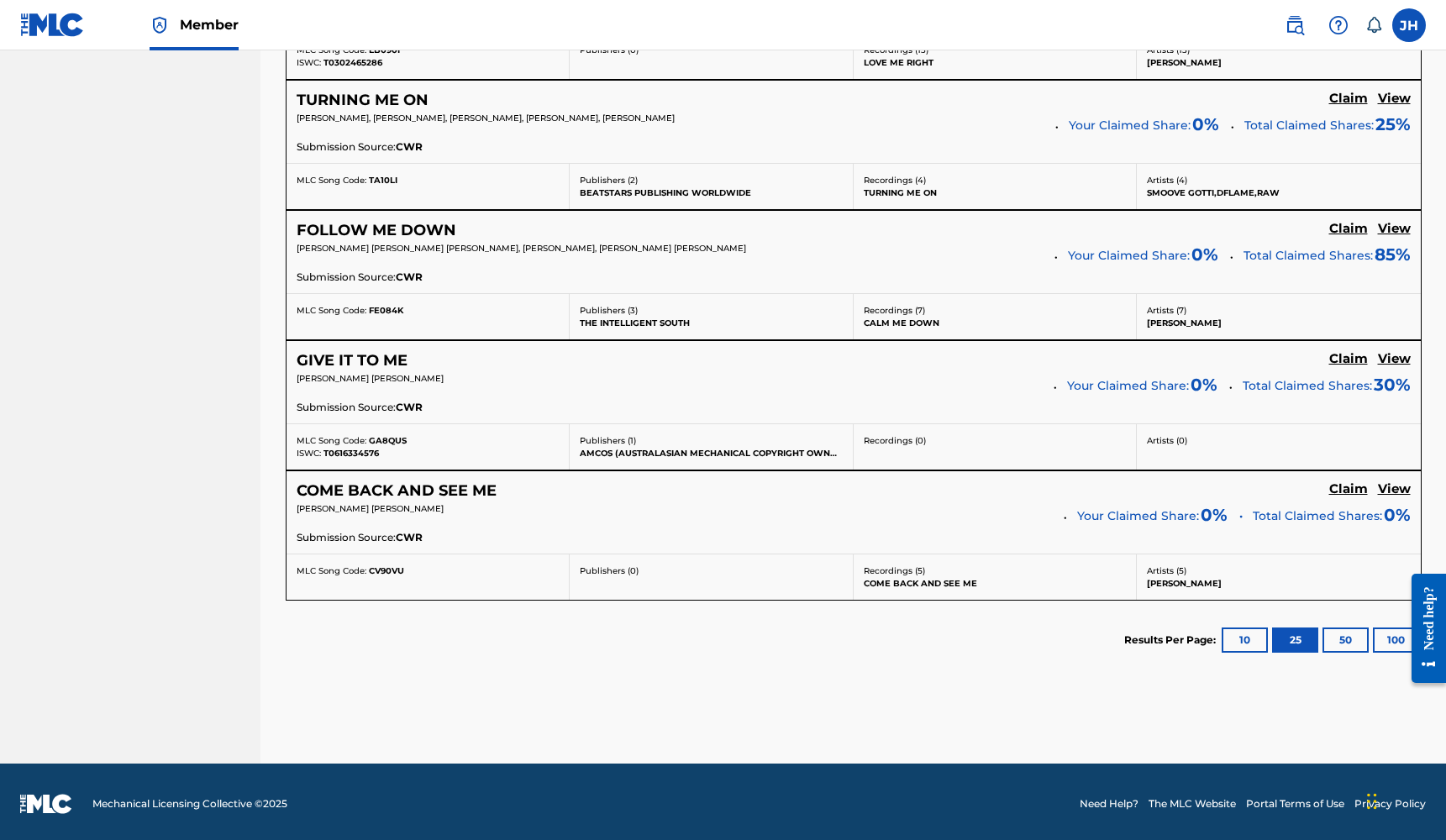
click at [1350, 630] on button "50" at bounding box center [1345, 640] width 46 height 25
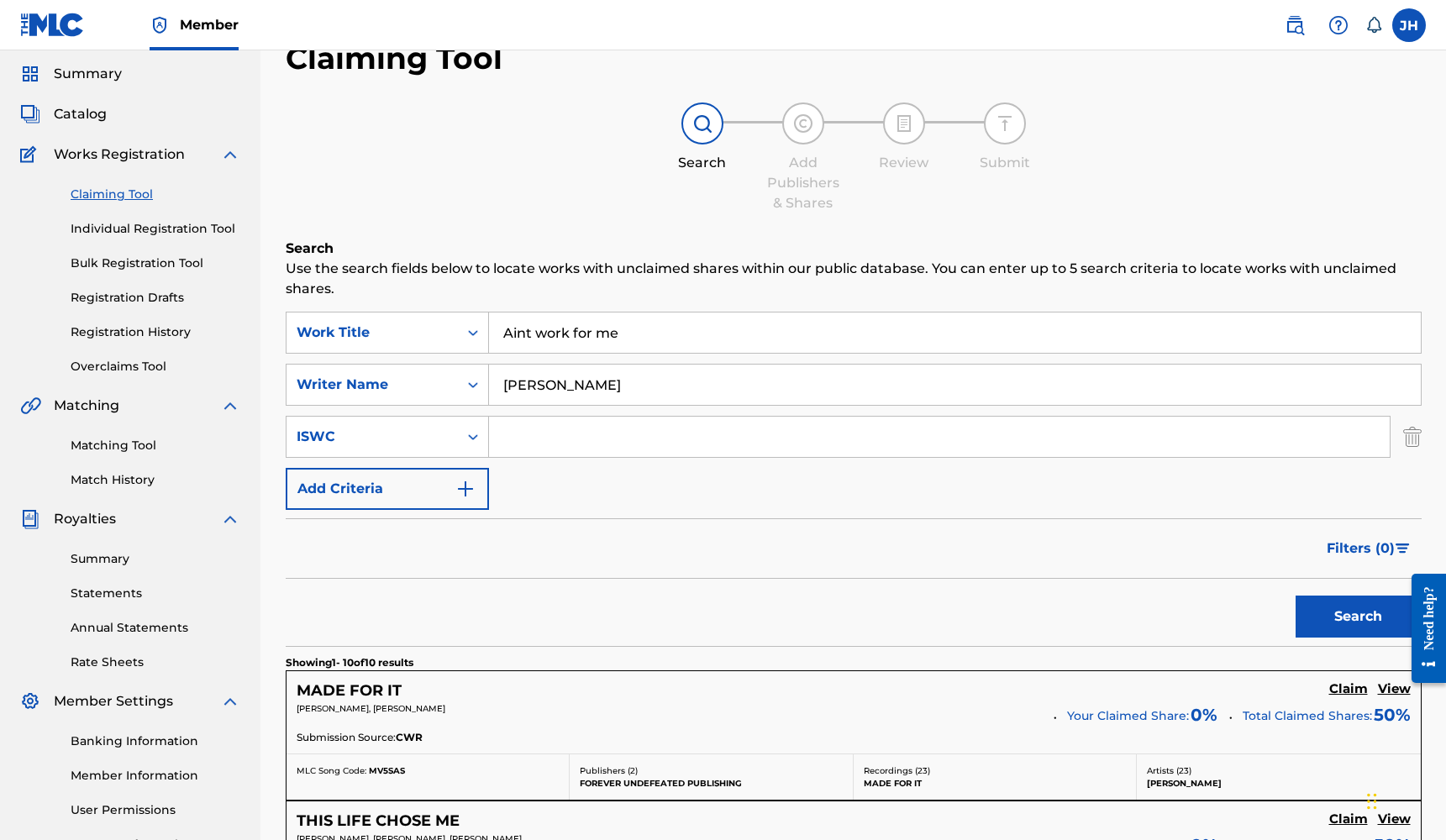
scroll to position [6, 0]
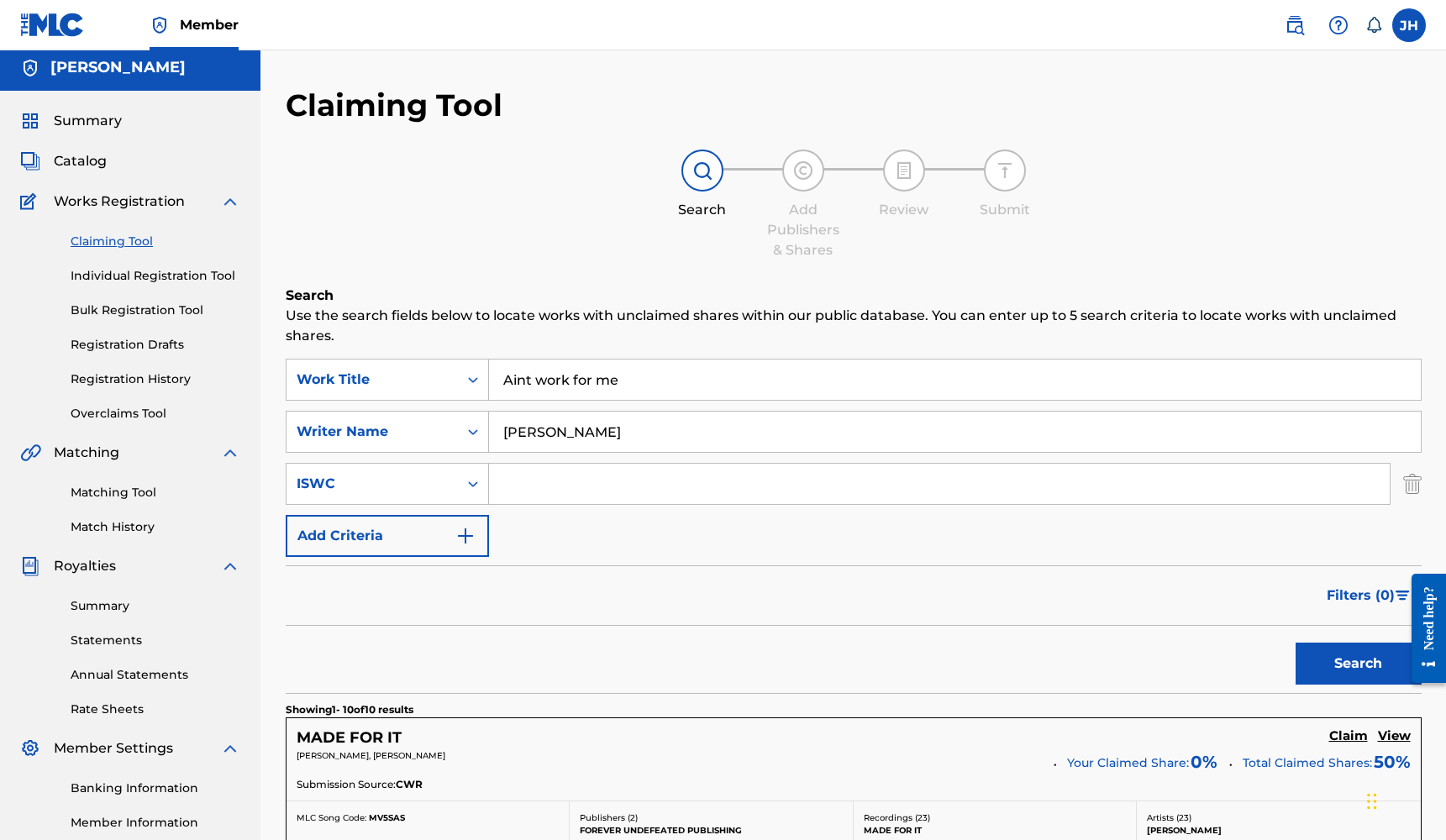
click at [101, 598] on link "Summary" at bounding box center [156, 607] width 170 height 18
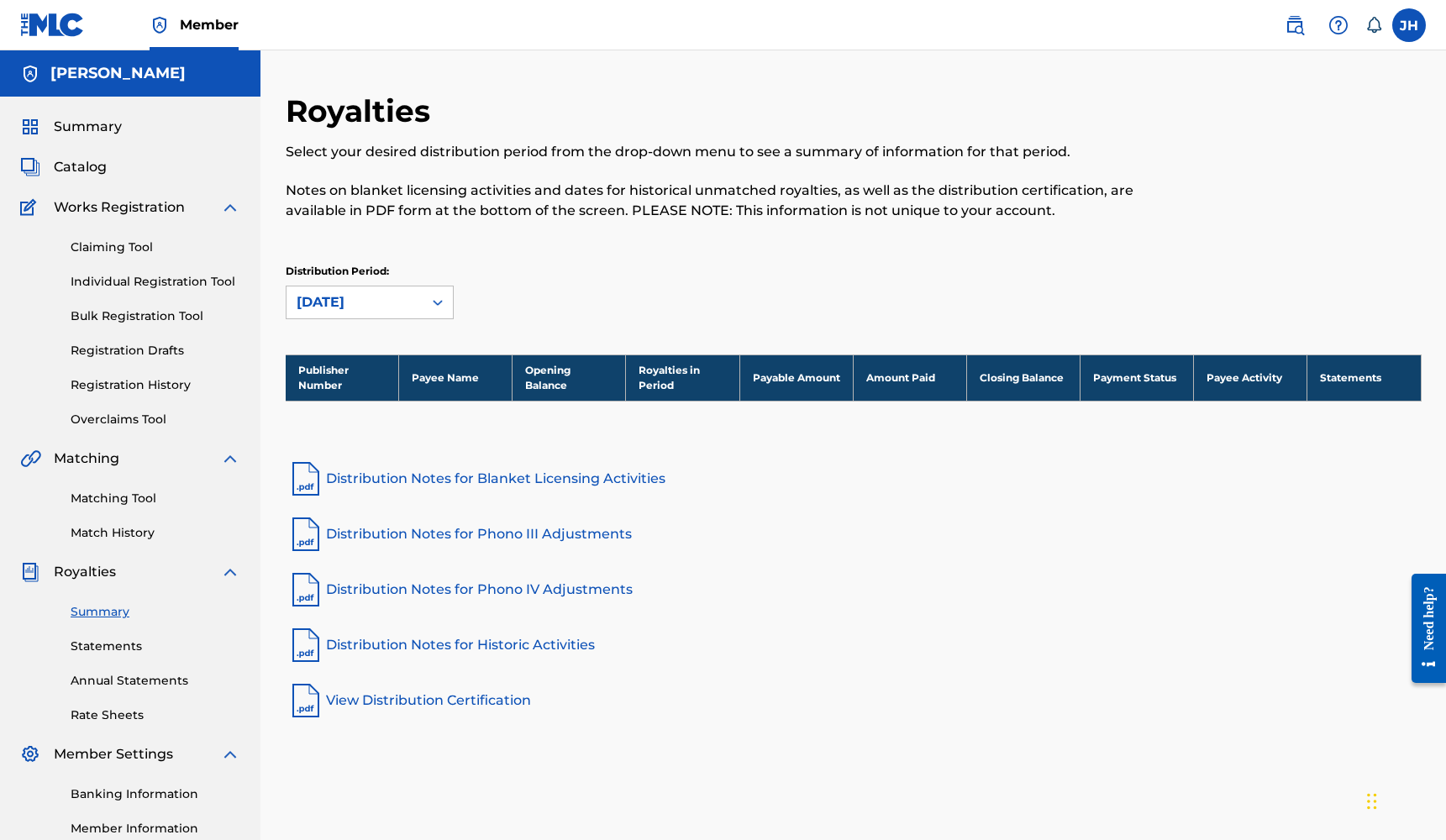
click at [115, 247] on link "Claiming Tool" at bounding box center [156, 248] width 170 height 18
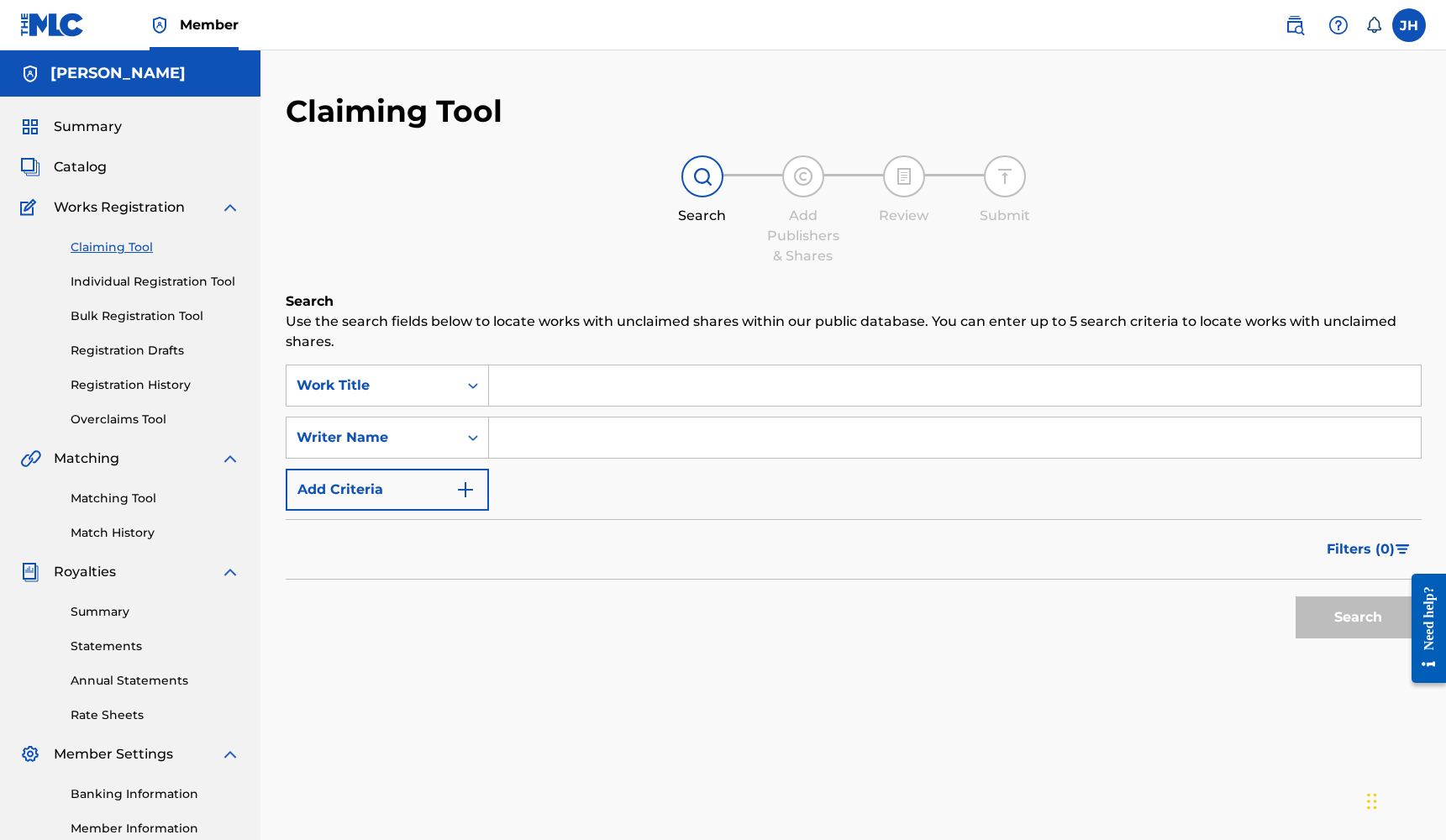
click at [570, 429] on input "Search Form" at bounding box center [955, 438] width 931 height 41
click at [1357, 618] on button "Search" at bounding box center [1358, 618] width 126 height 42
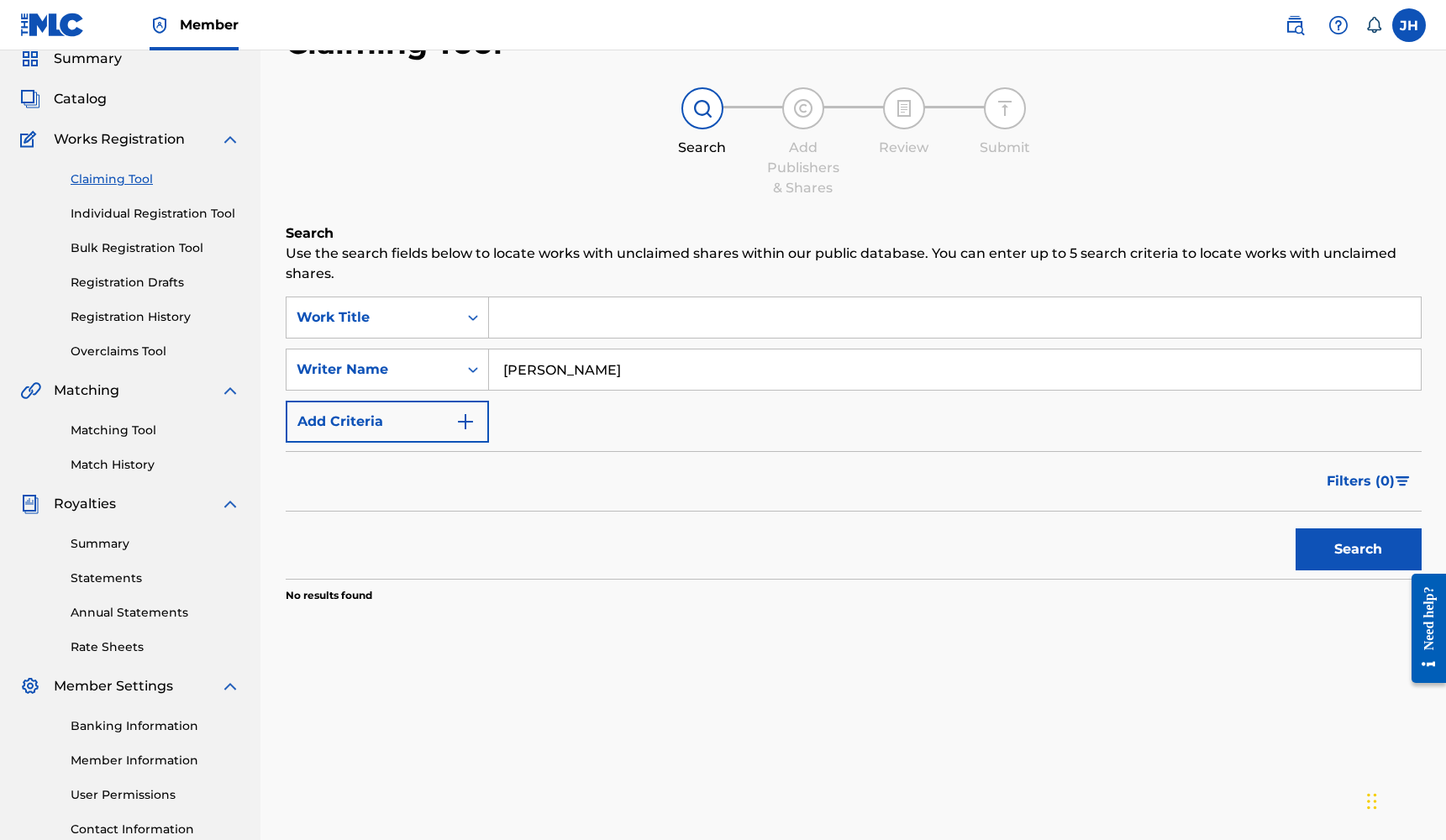
scroll to position [71, 0]
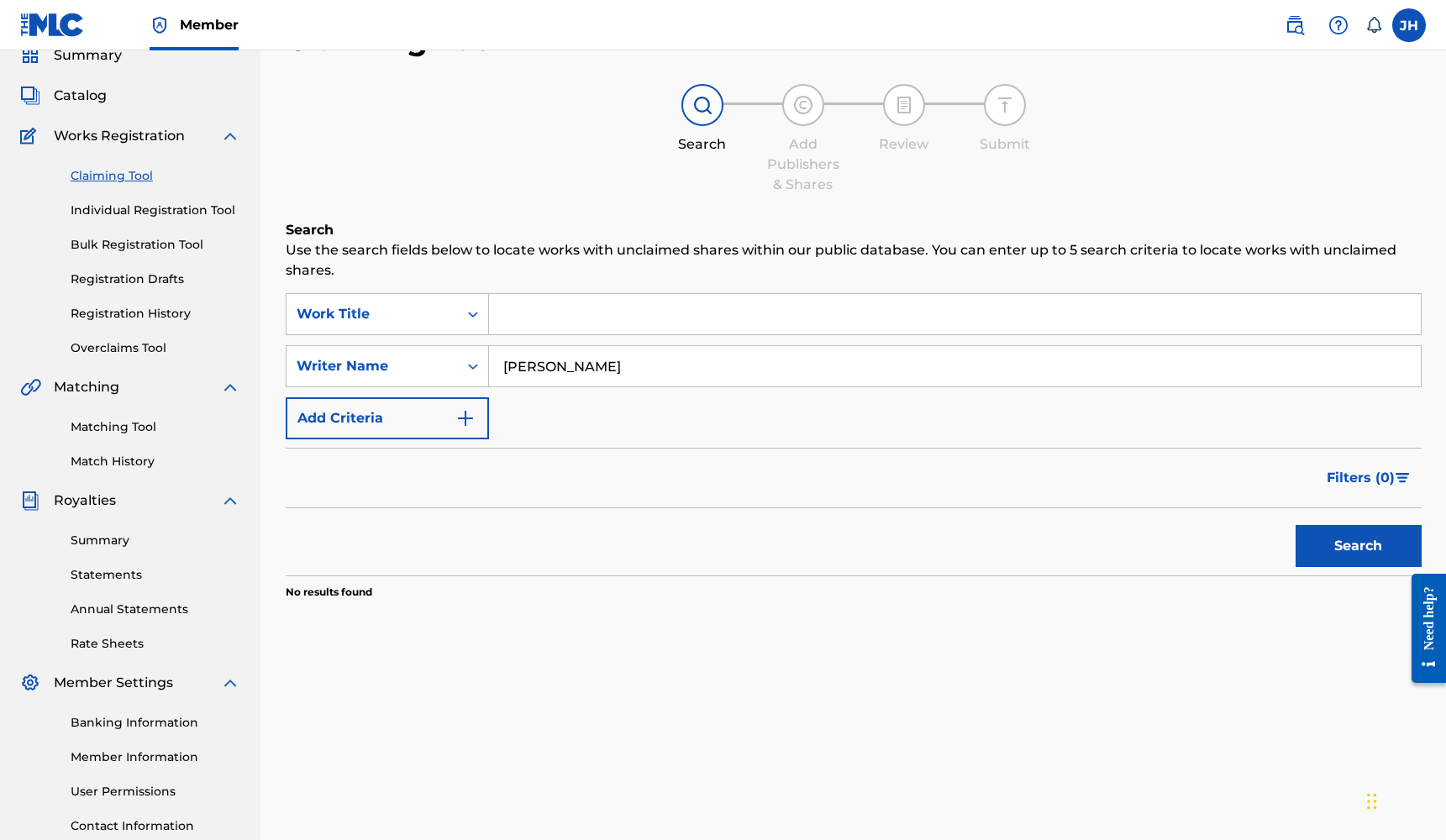
click at [595, 357] on input "[PERSON_NAME]" at bounding box center [955, 366] width 931 height 41
type input "[PERSON_NAME]"
click at [1357, 546] on button "Search" at bounding box center [1358, 546] width 126 height 42
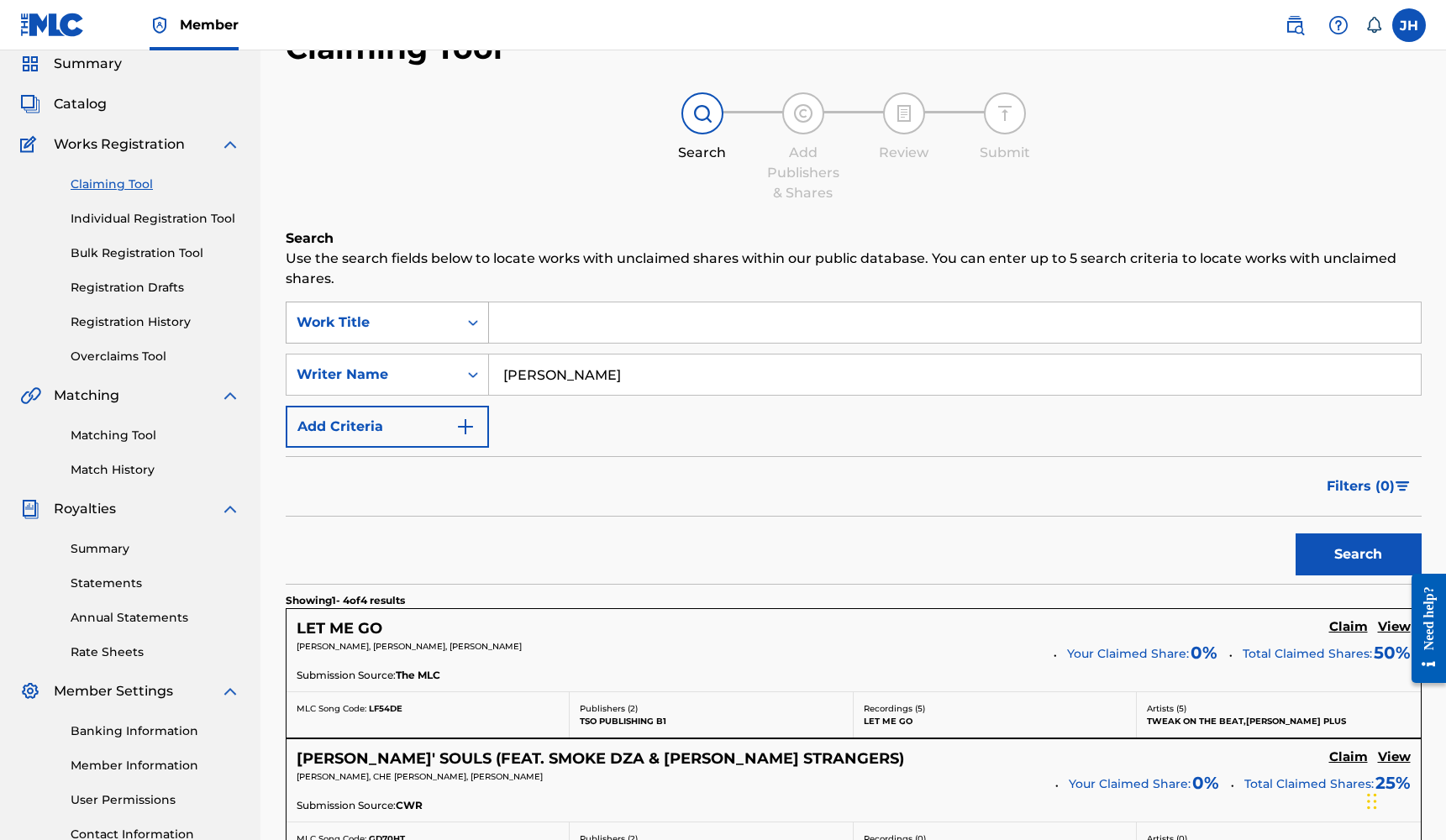
scroll to position [43, 0]
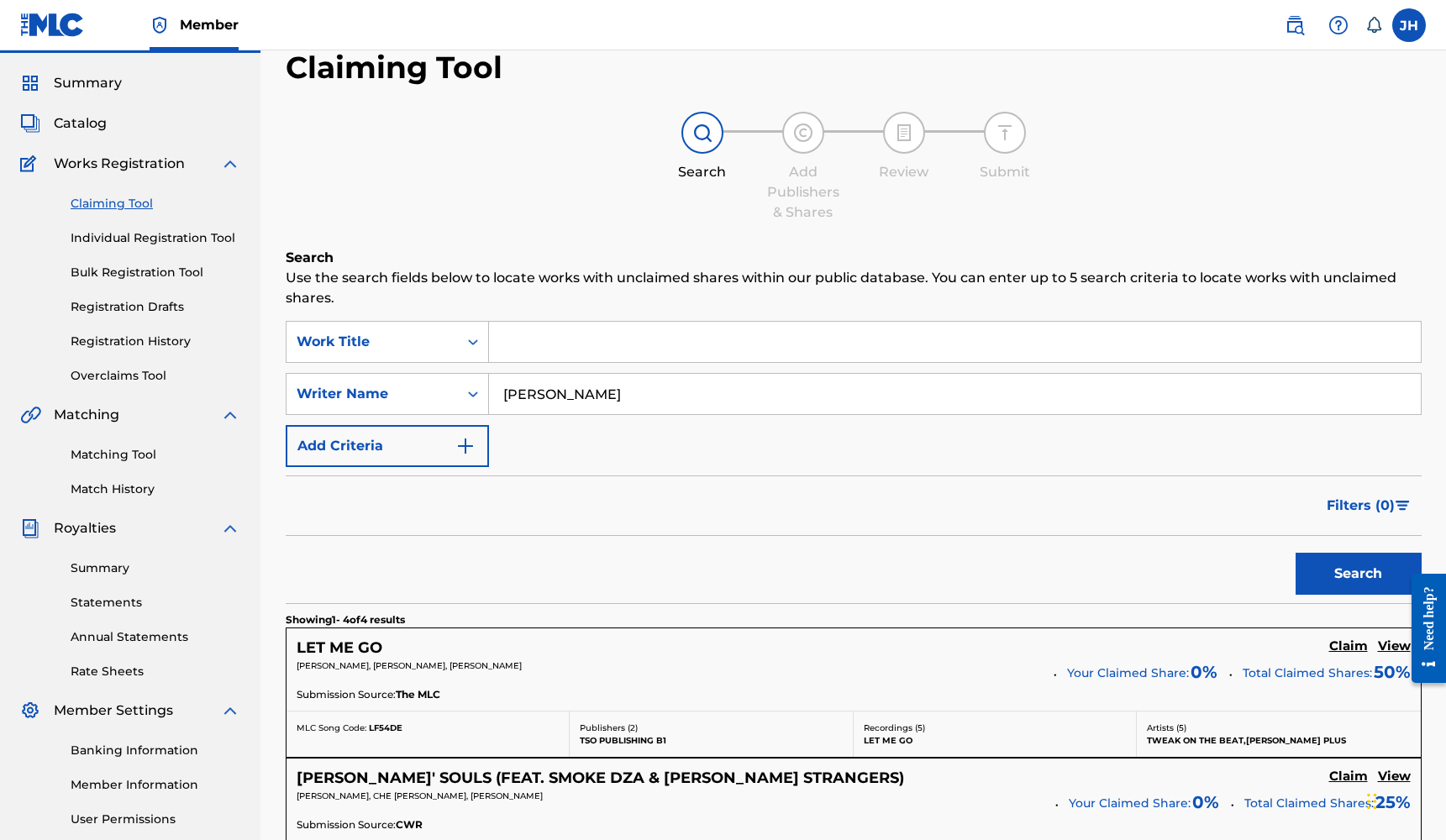
click at [80, 121] on span "Catalog" at bounding box center [80, 123] width 53 height 20
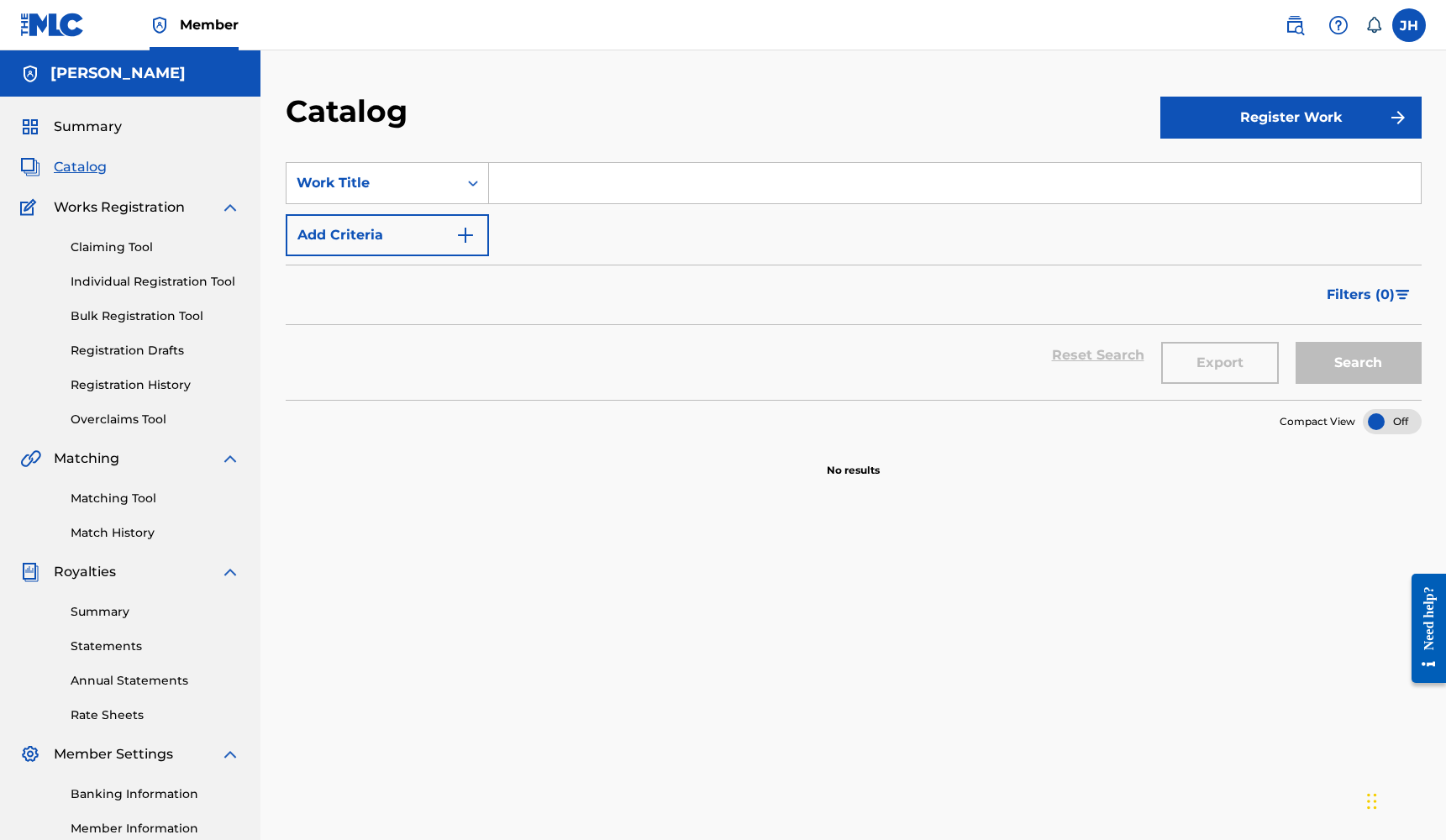
click at [77, 132] on span "Summary" at bounding box center [87, 127] width 68 height 20
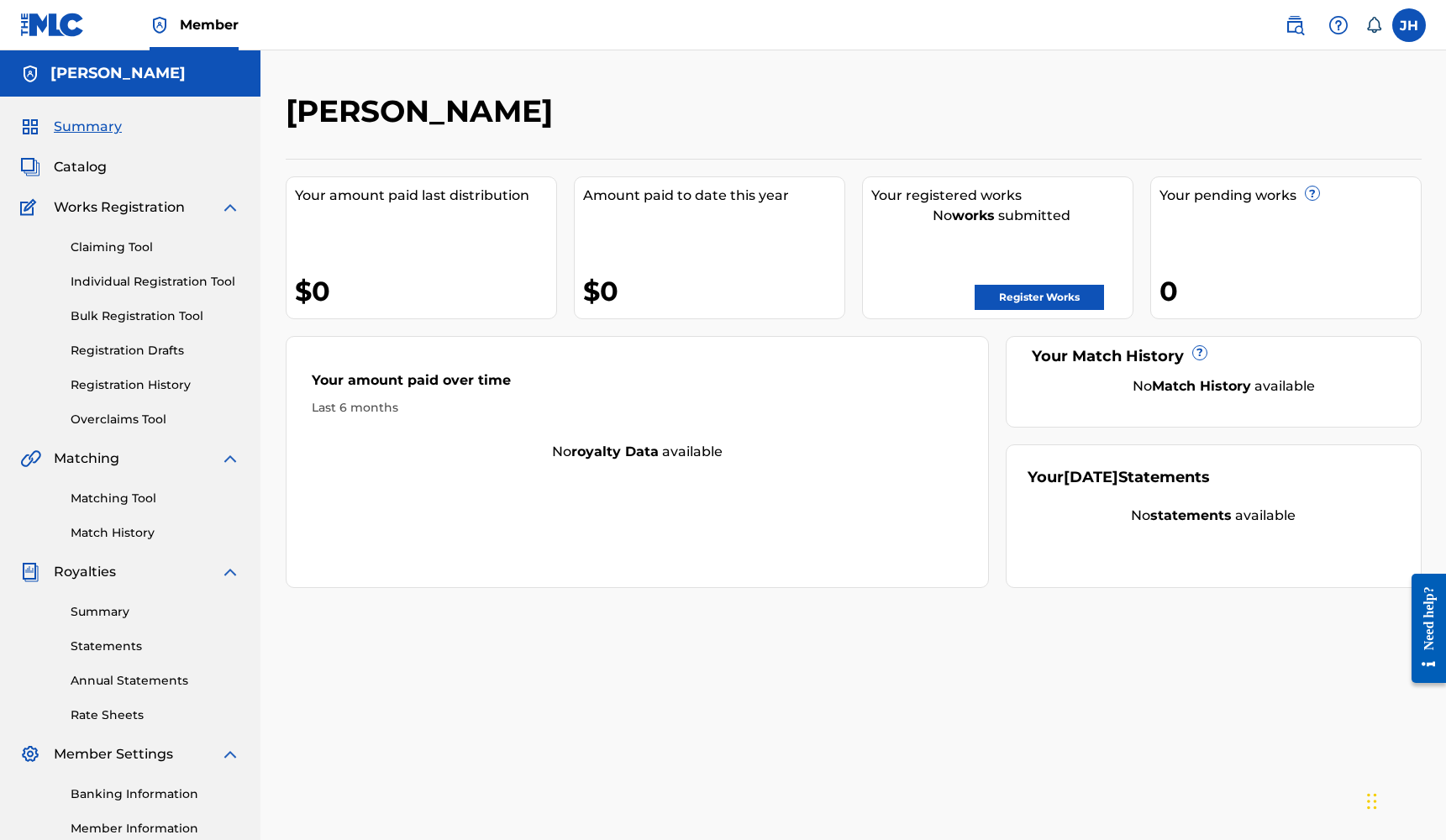
click at [92, 175] on span "Catalog" at bounding box center [80, 167] width 53 height 20
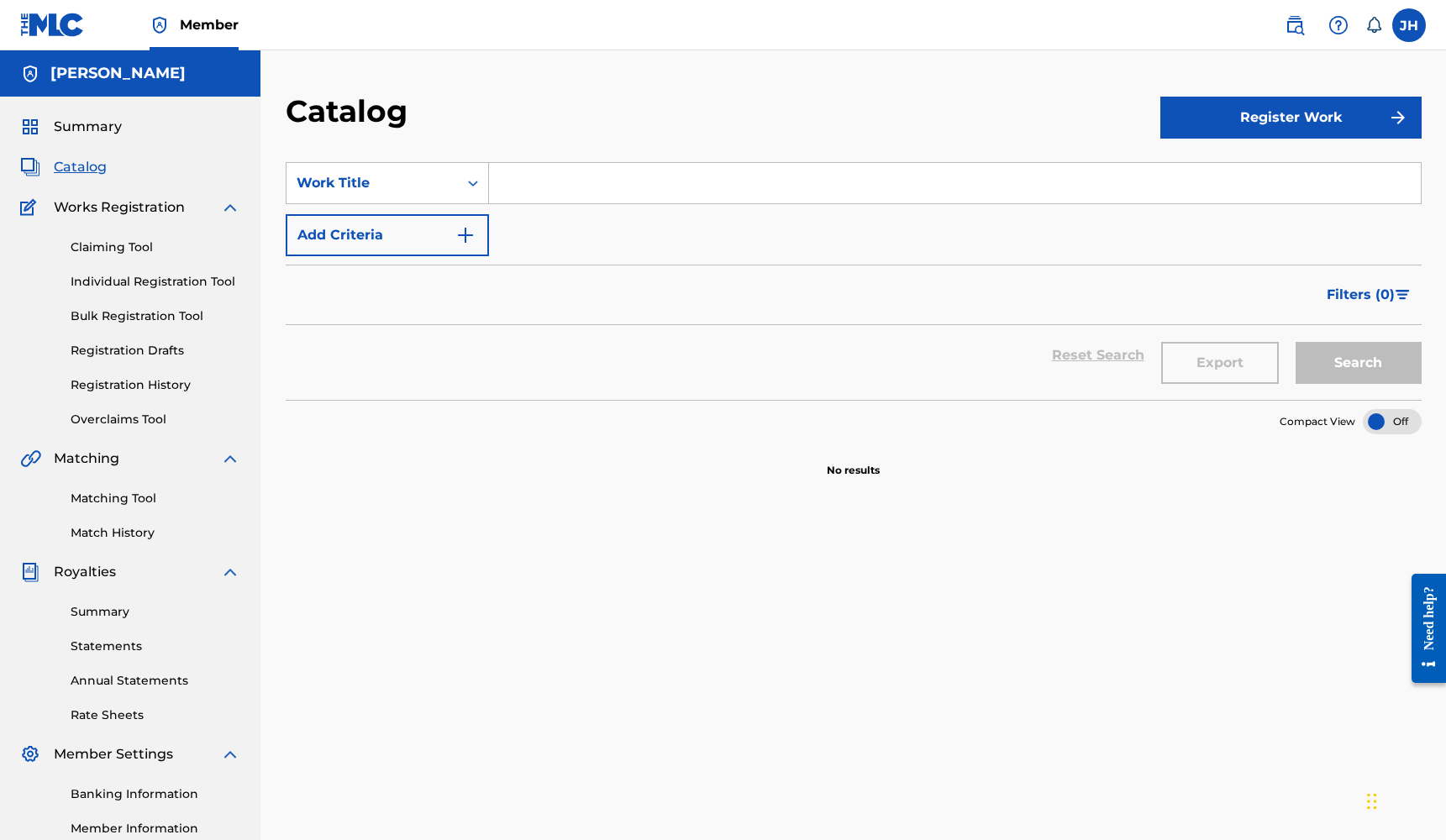
click at [640, 185] on input "Search Form" at bounding box center [955, 183] width 931 height 41
click at [1322, 132] on button "Register Work" at bounding box center [1290, 118] width 261 height 42
click at [1271, 170] on link "Individual" at bounding box center [1290, 172] width 261 height 41
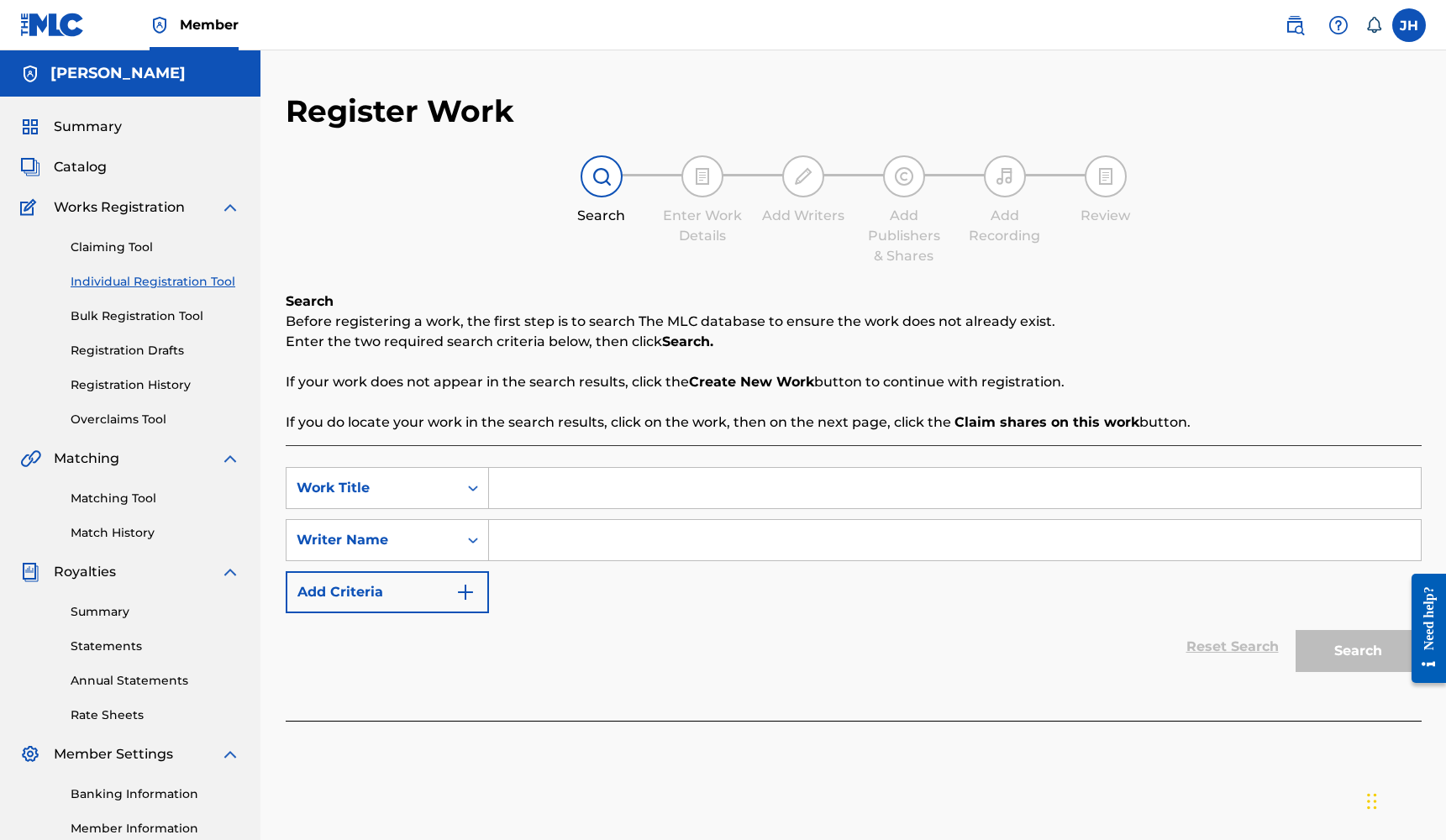
drag, startPoint x: 549, startPoint y: 326, endPoint x: 654, endPoint y: 430, distance: 147.8
click at [654, 430] on div "Search Before registering a work, the first step is to search The MLC database …" at bounding box center [854, 362] width 1136 height 141
click at [545, 533] on input "Search Form" at bounding box center [955, 540] width 931 height 41
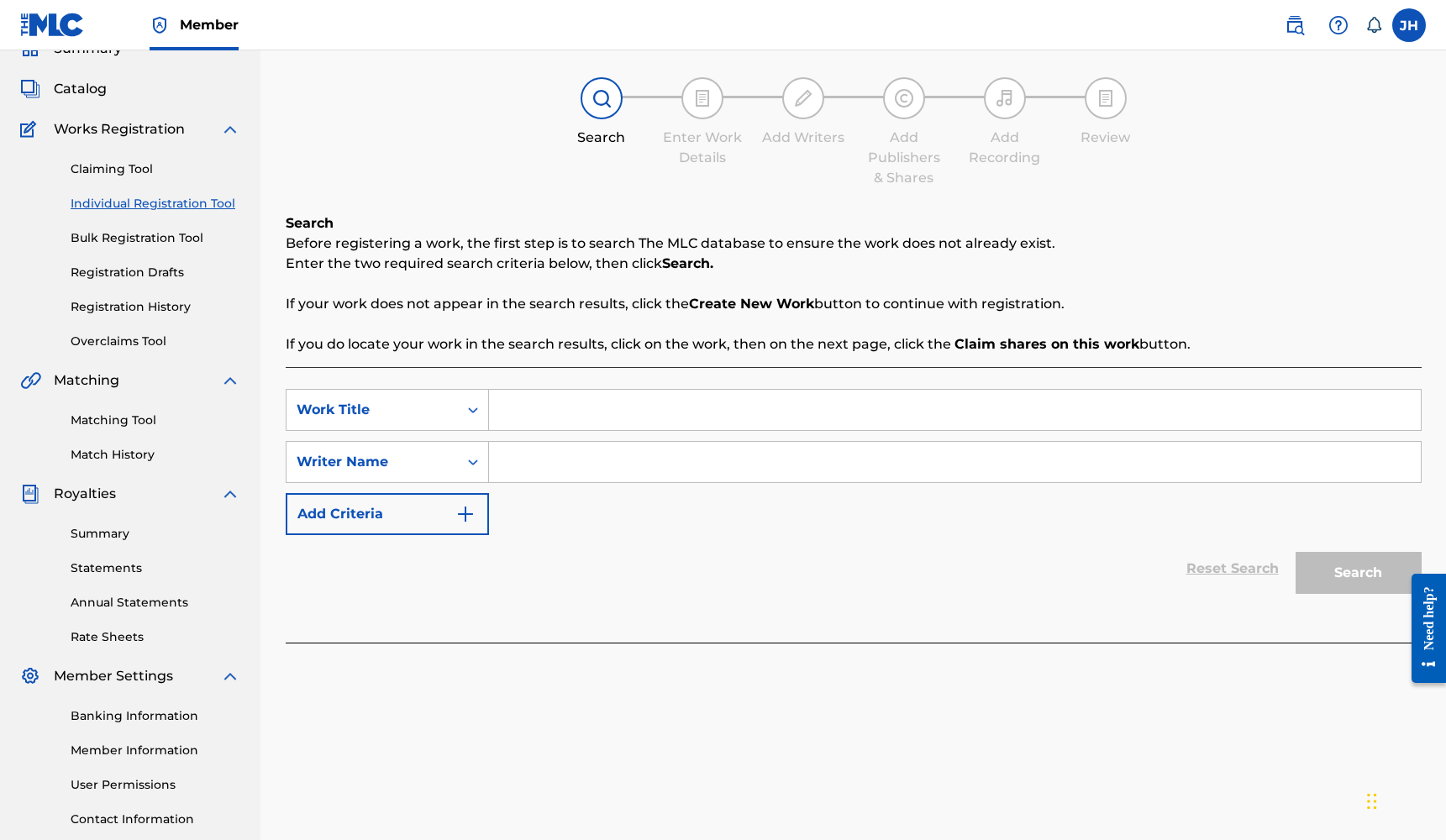
scroll to position [88, 0]
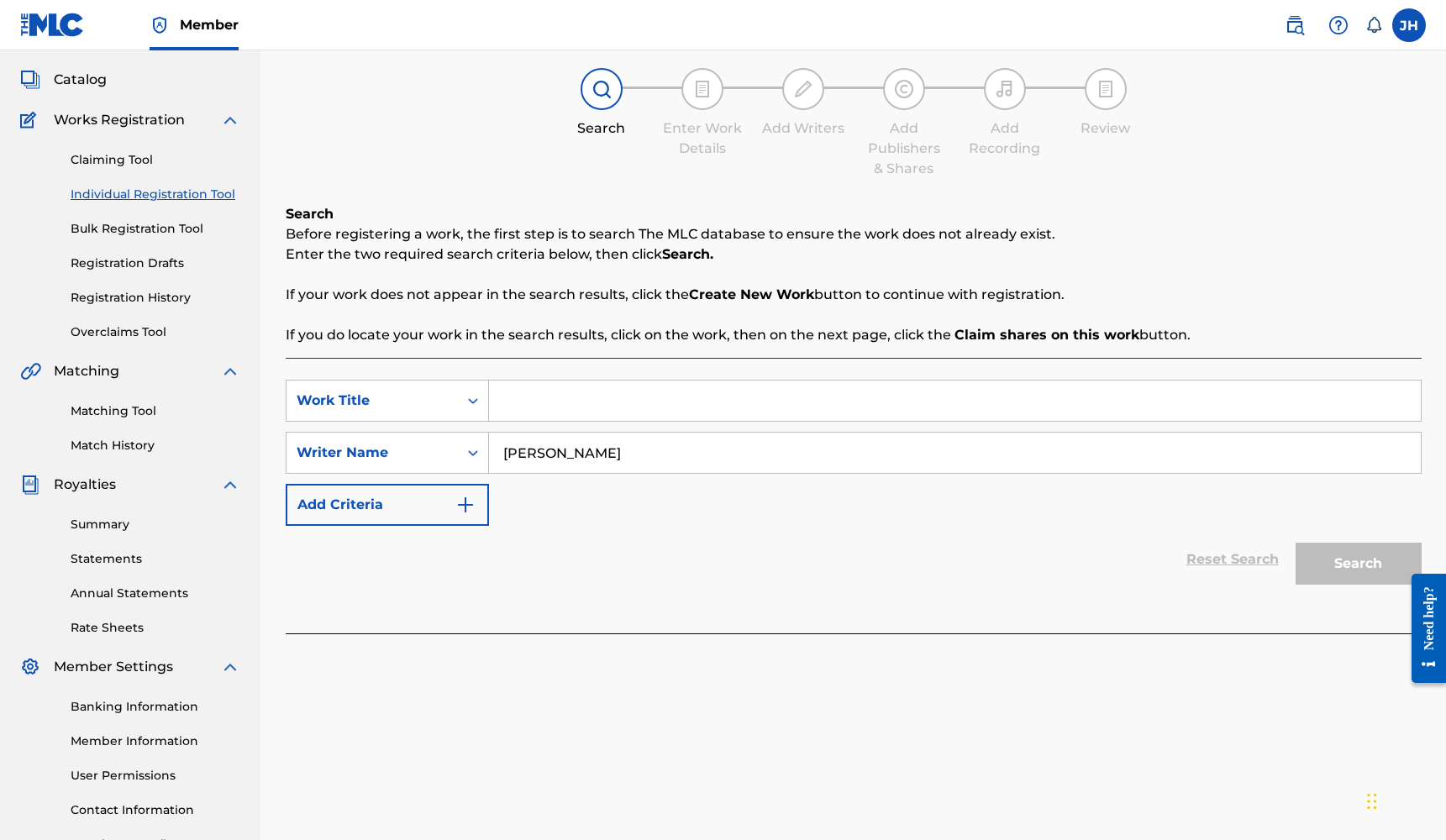
type input "[PERSON_NAME]"
click at [617, 401] on input "Search Form" at bounding box center [955, 401] width 931 height 41
type input "Aint work for me"
click at [1321, 556] on button "Search" at bounding box center [1358, 563] width 126 height 42
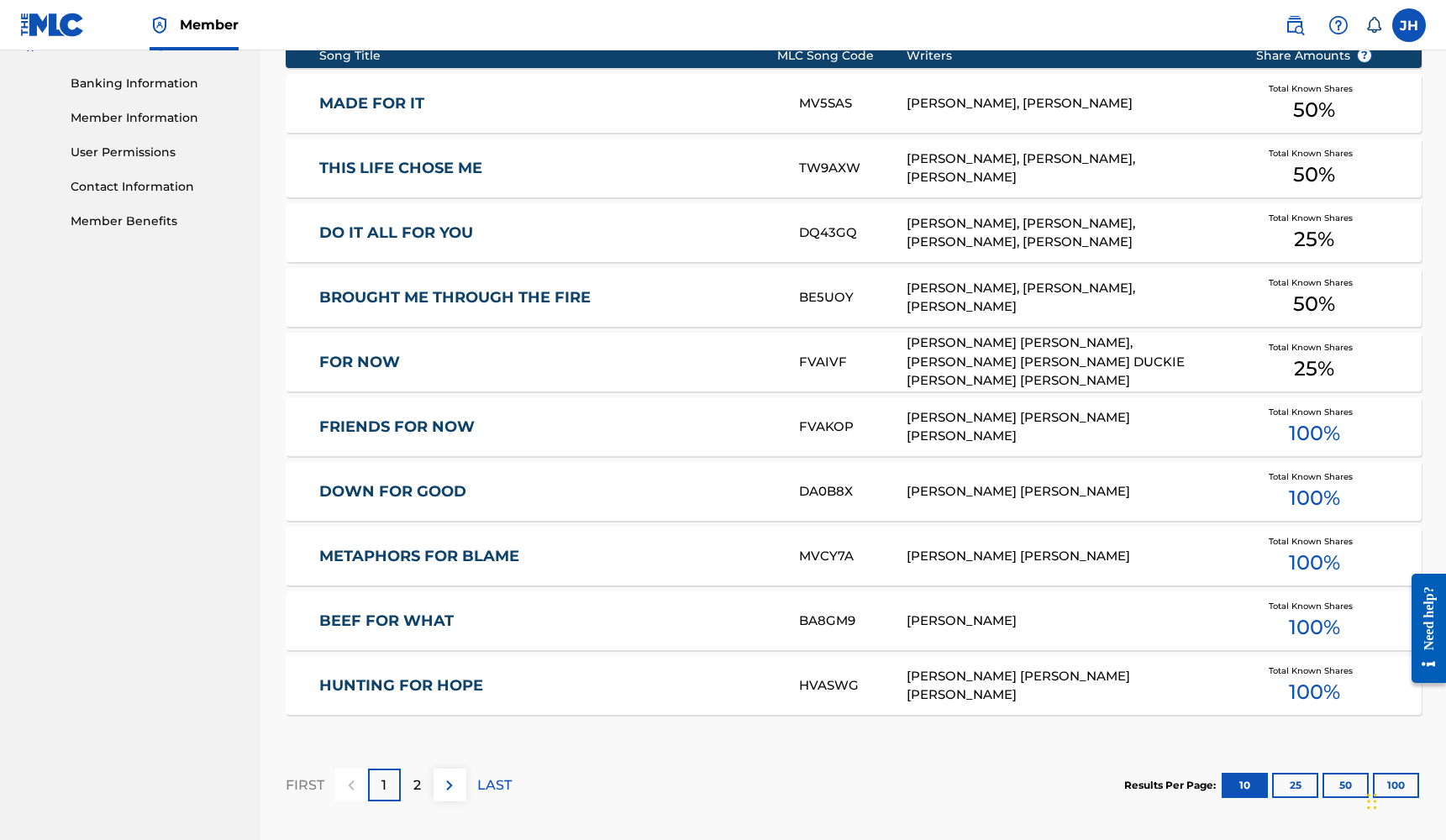
scroll to position [711, 0]
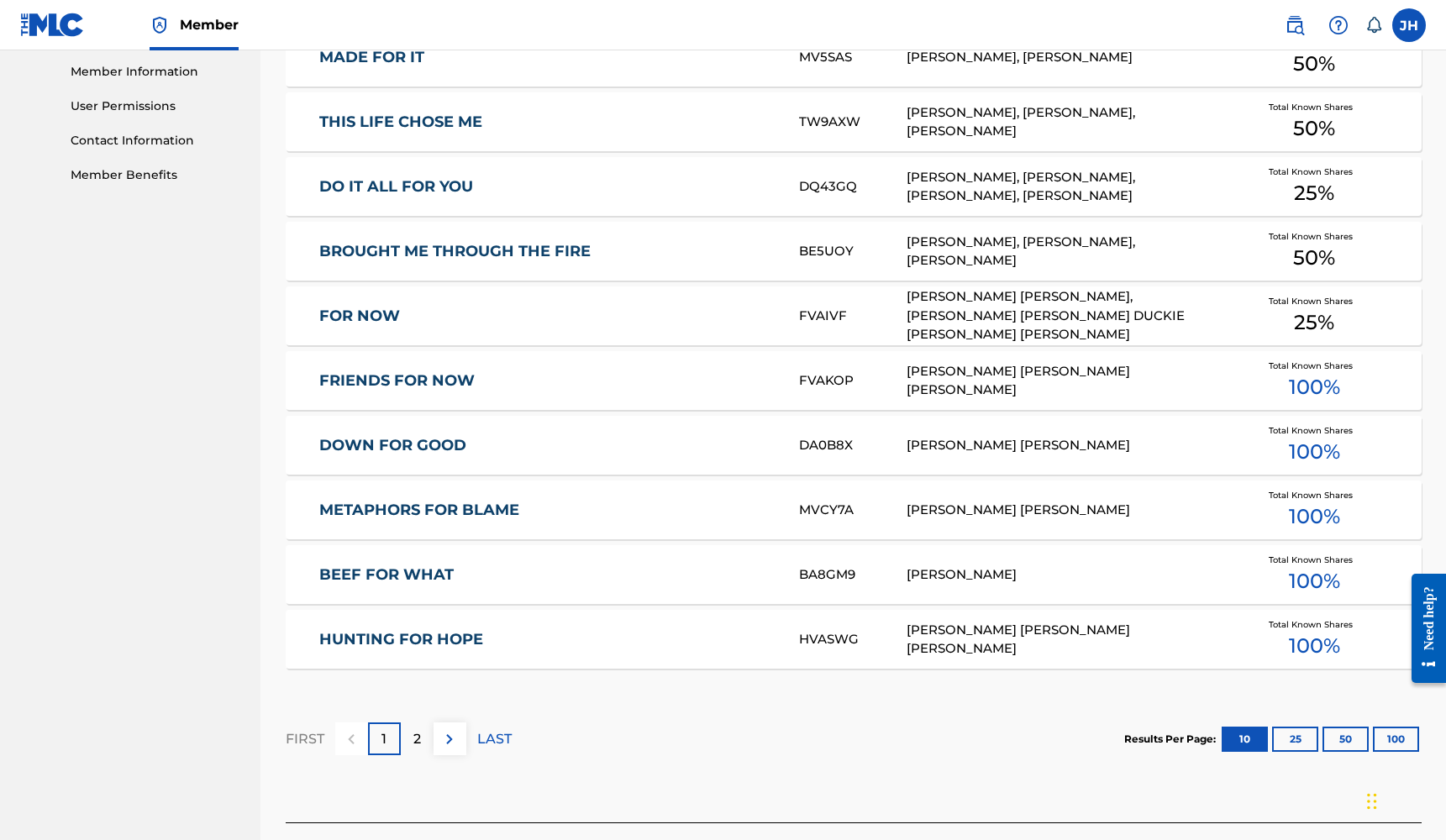
click at [417, 729] on p "2" at bounding box center [417, 739] width 7 height 20
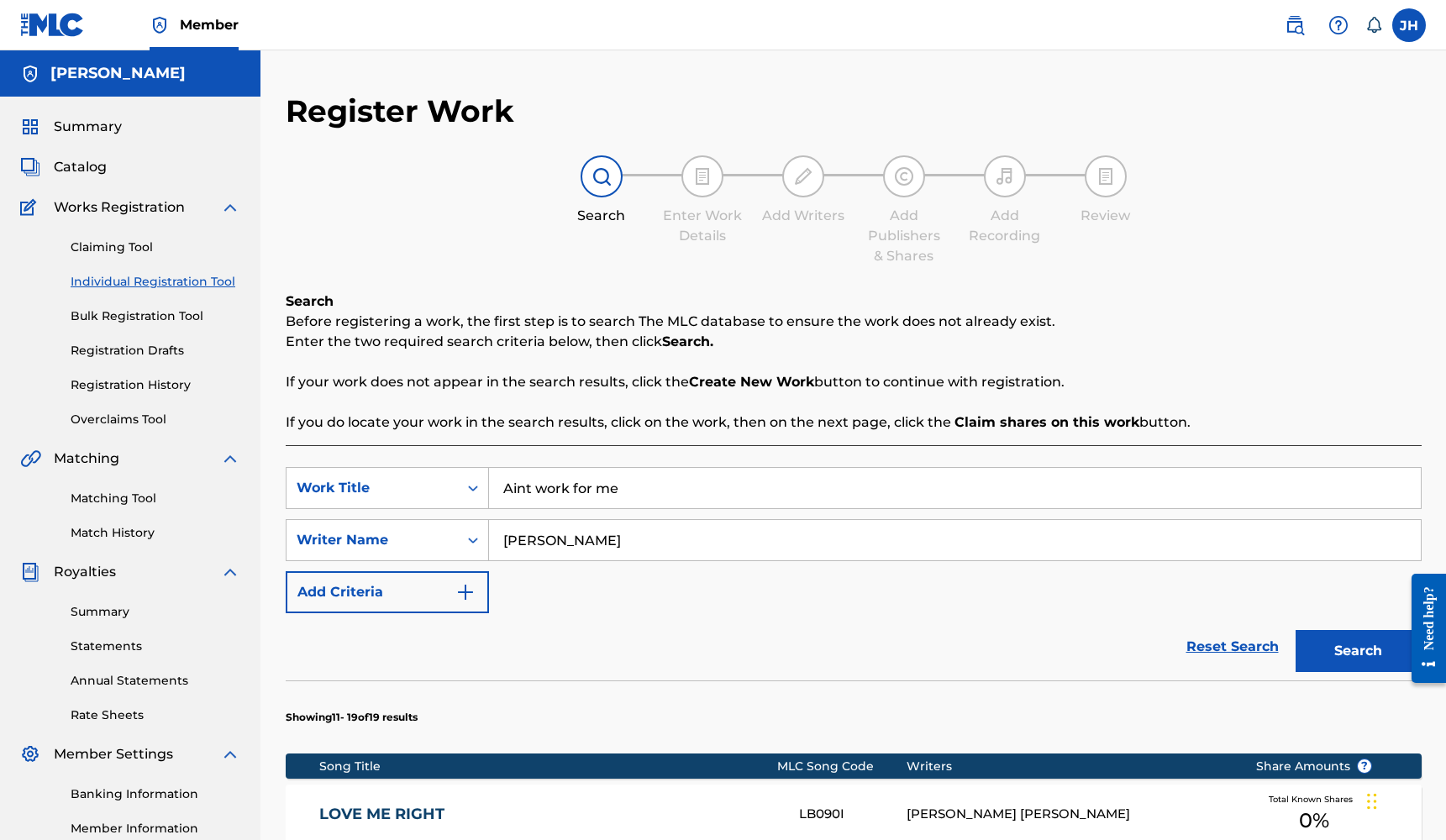
scroll to position [0, 0]
click at [100, 137] on span "Summary" at bounding box center [87, 127] width 68 height 20
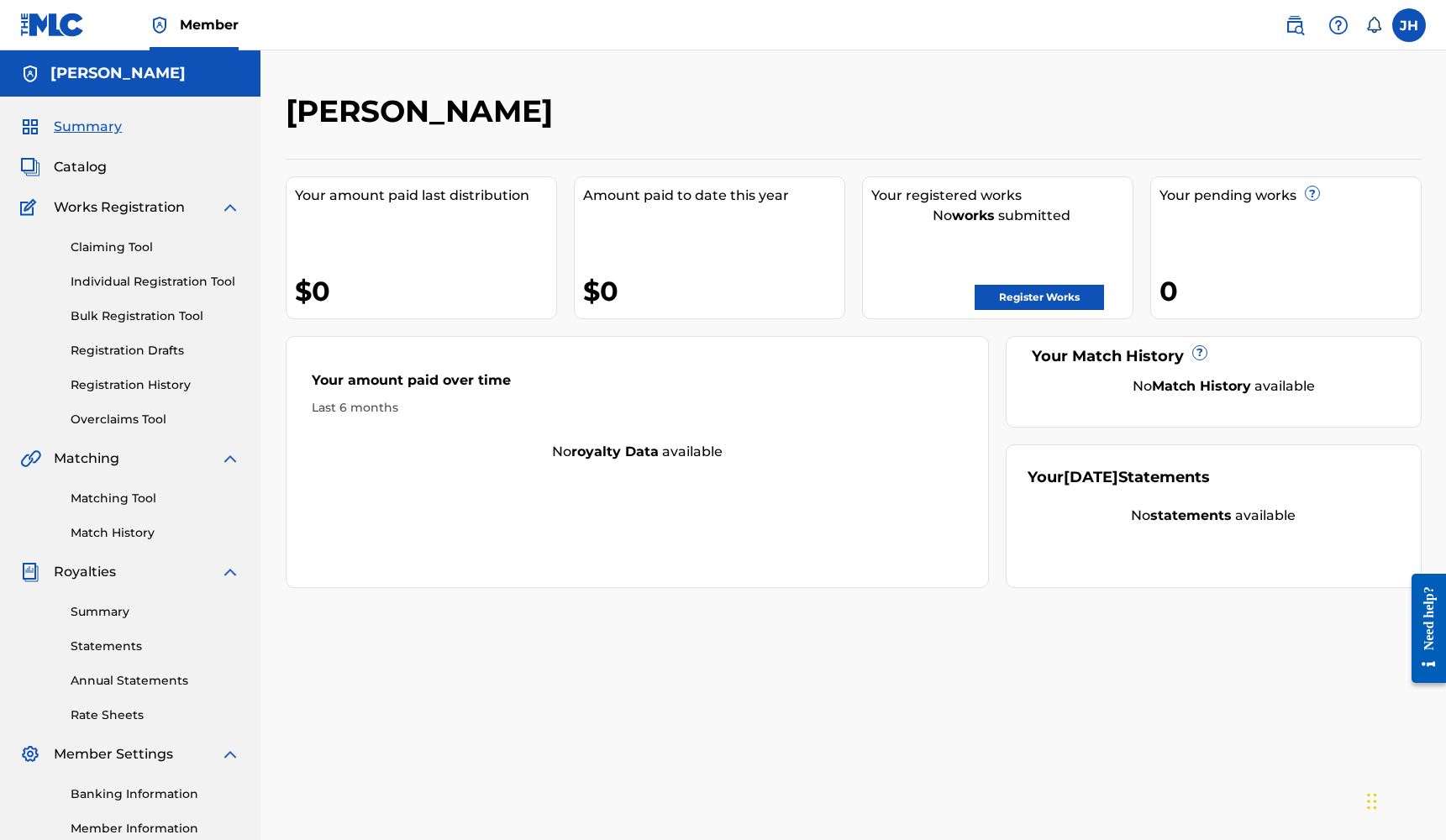
click at [85, 158] on span "Catalog" at bounding box center [80, 167] width 53 height 20
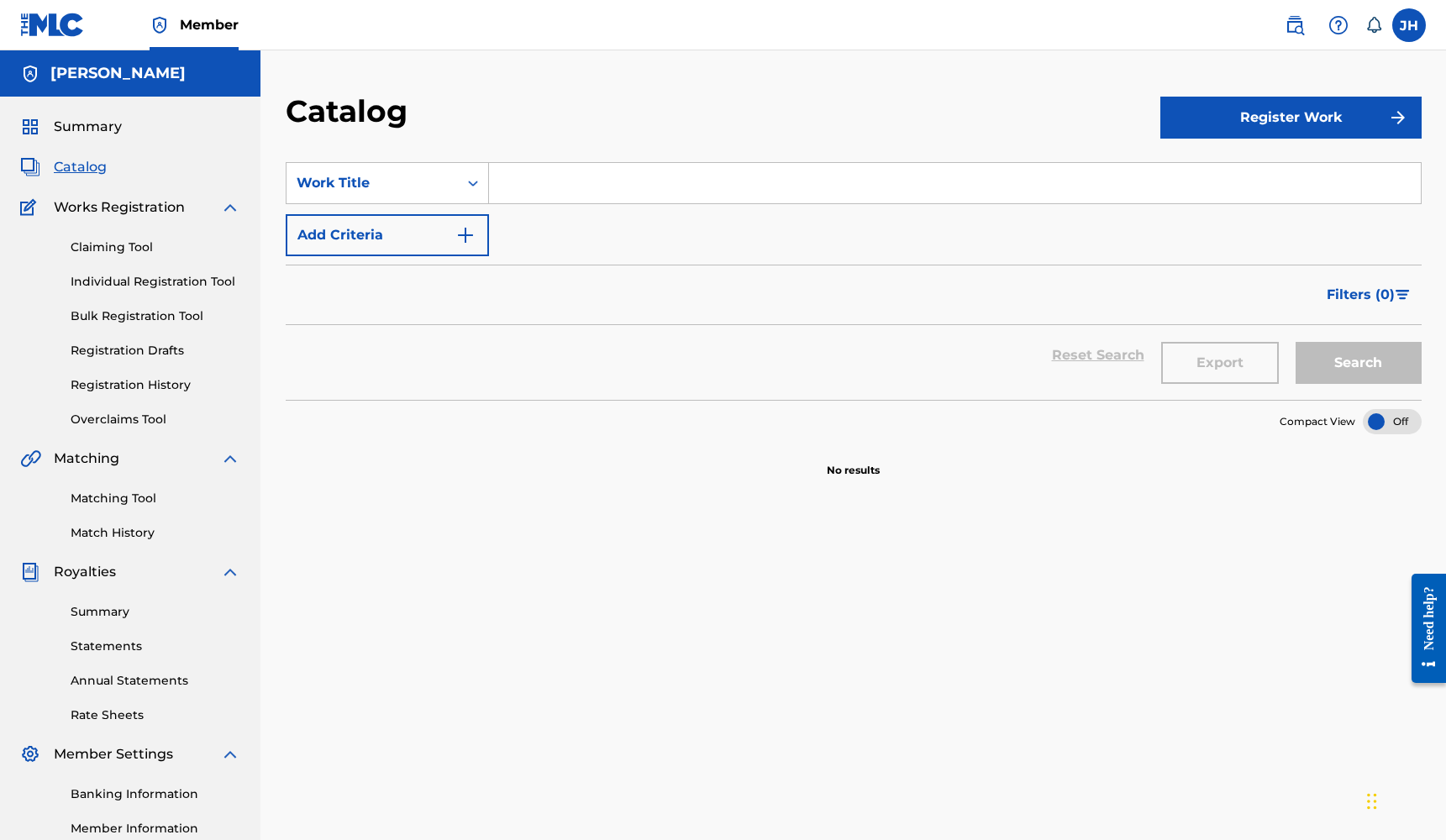
click at [84, 136] on span "Summary" at bounding box center [87, 127] width 68 height 20
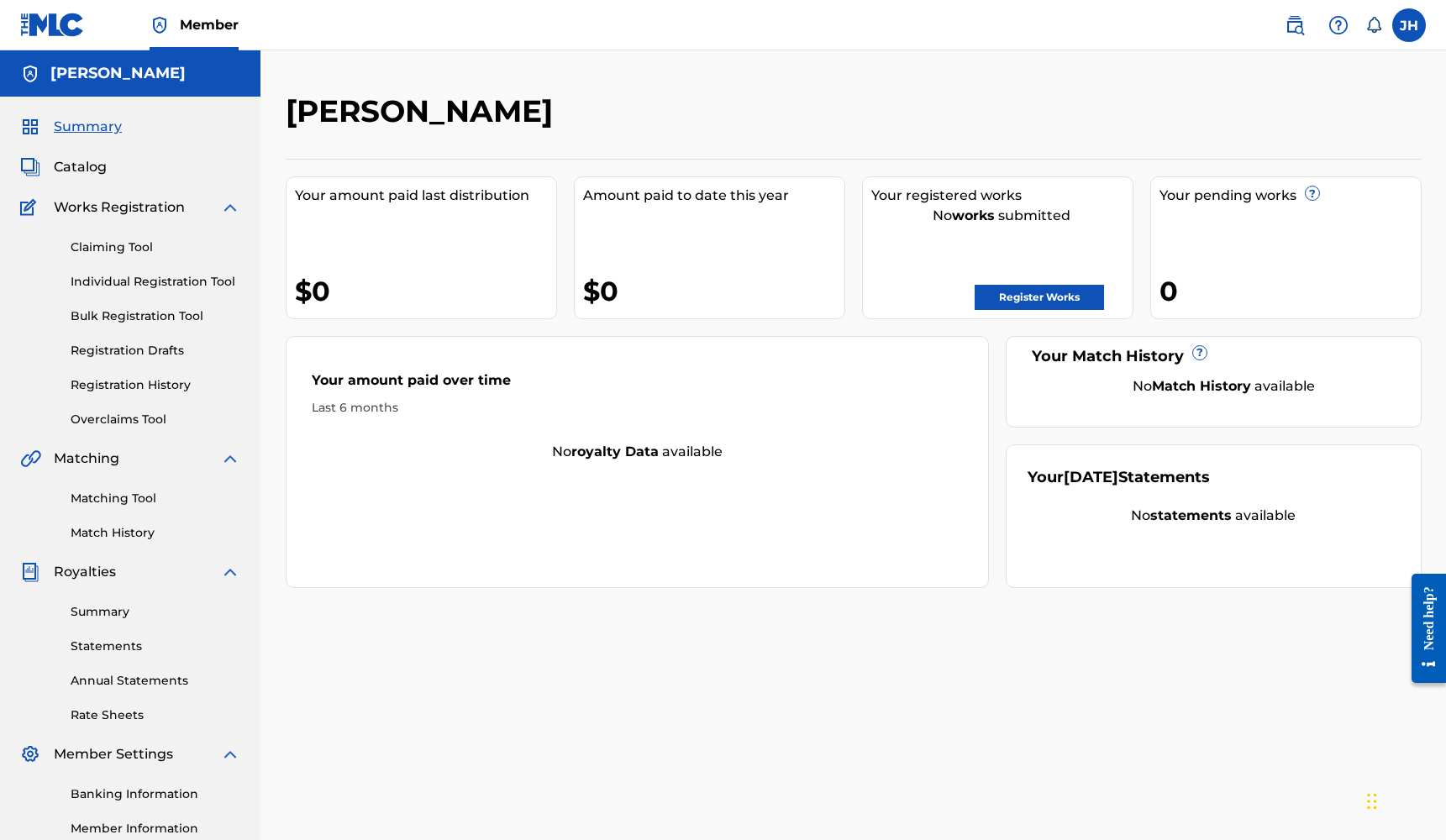
click at [129, 184] on div "Summary Catalog Works Registration Claiming Tool Individual Registration Tool B…" at bounding box center [130, 529] width 260 height 864
click at [96, 178] on div "Summary Catalog Works Registration Claiming Tool Individual Registration Tool B…" at bounding box center [130, 529] width 260 height 864
click at [91, 173] on span "Catalog" at bounding box center [80, 167] width 53 height 20
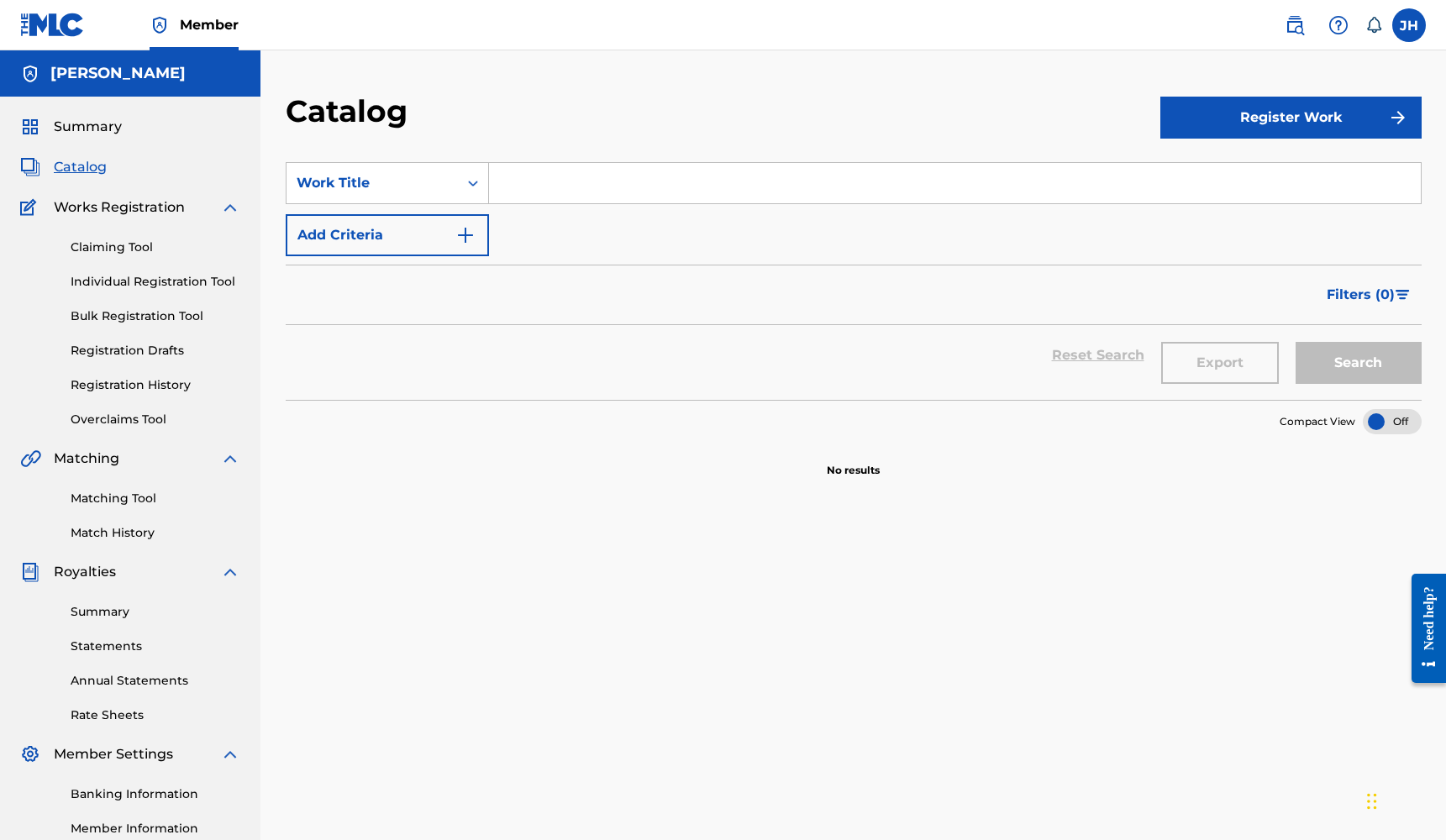
click at [825, 198] on input "Search Form" at bounding box center [955, 183] width 931 height 41
click at [811, 197] on input "Search Form" at bounding box center [955, 183] width 931 height 41
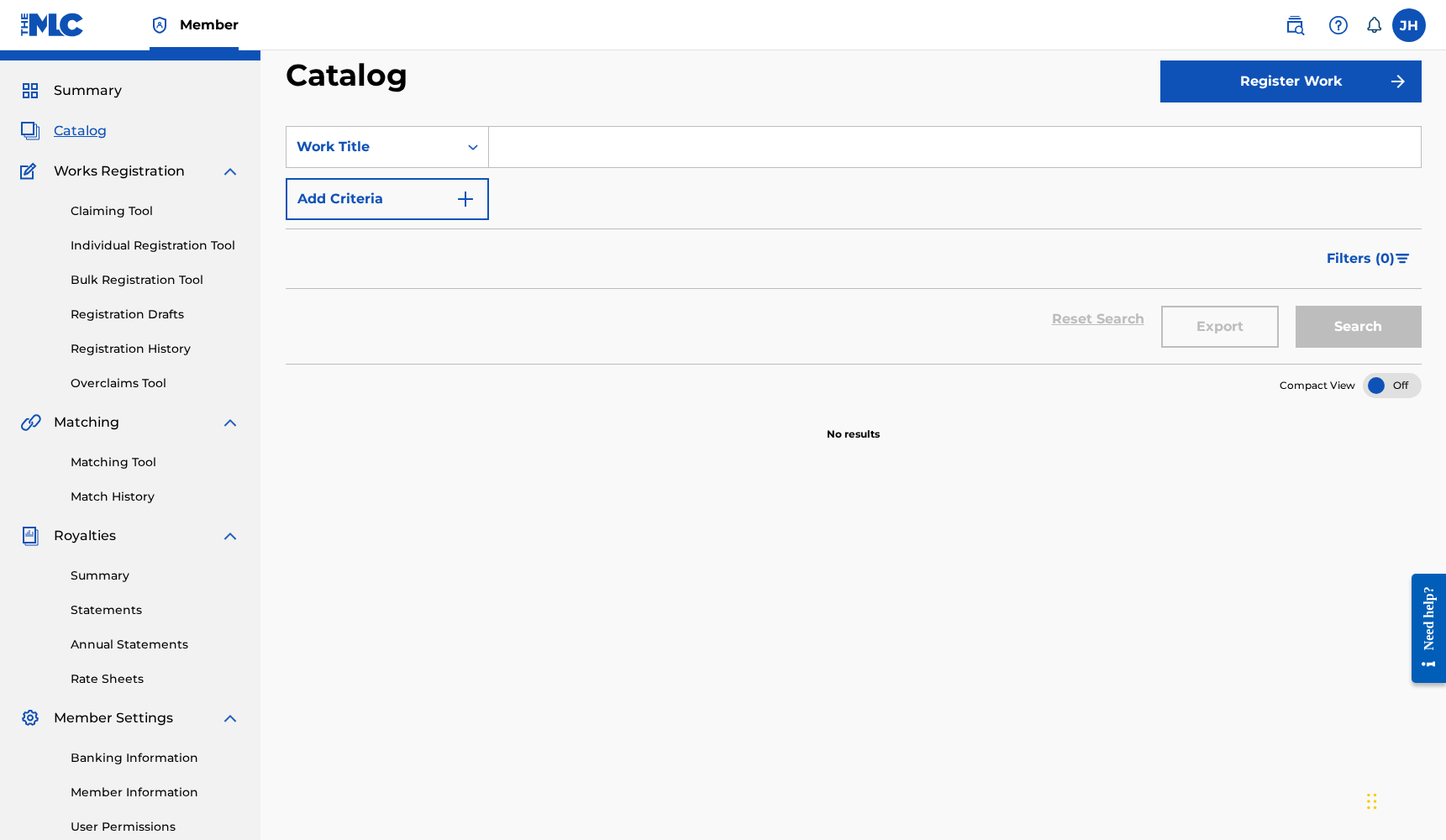
scroll to position [55, 0]
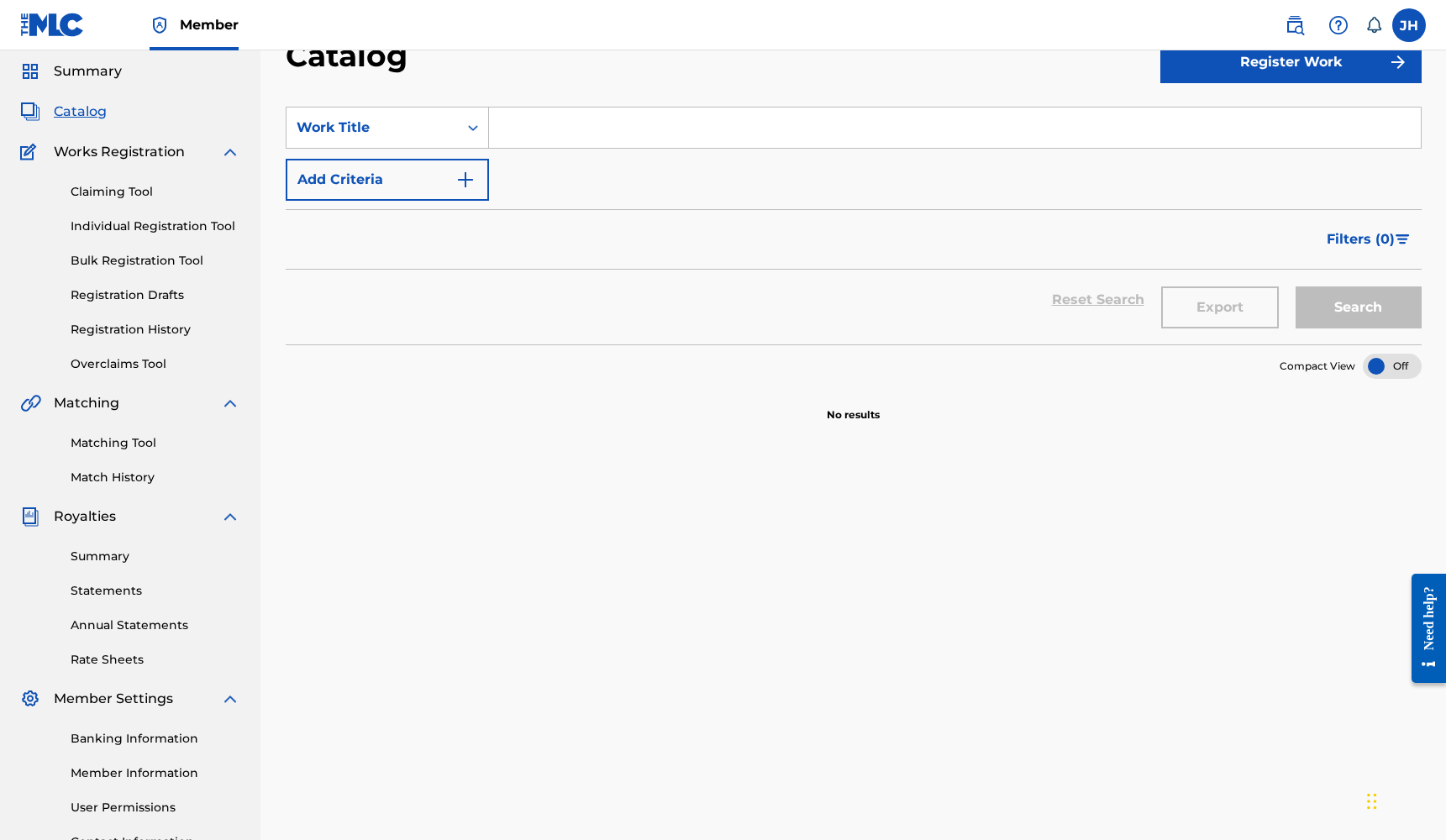
click at [125, 439] on link "Matching Tool" at bounding box center [156, 443] width 170 height 18
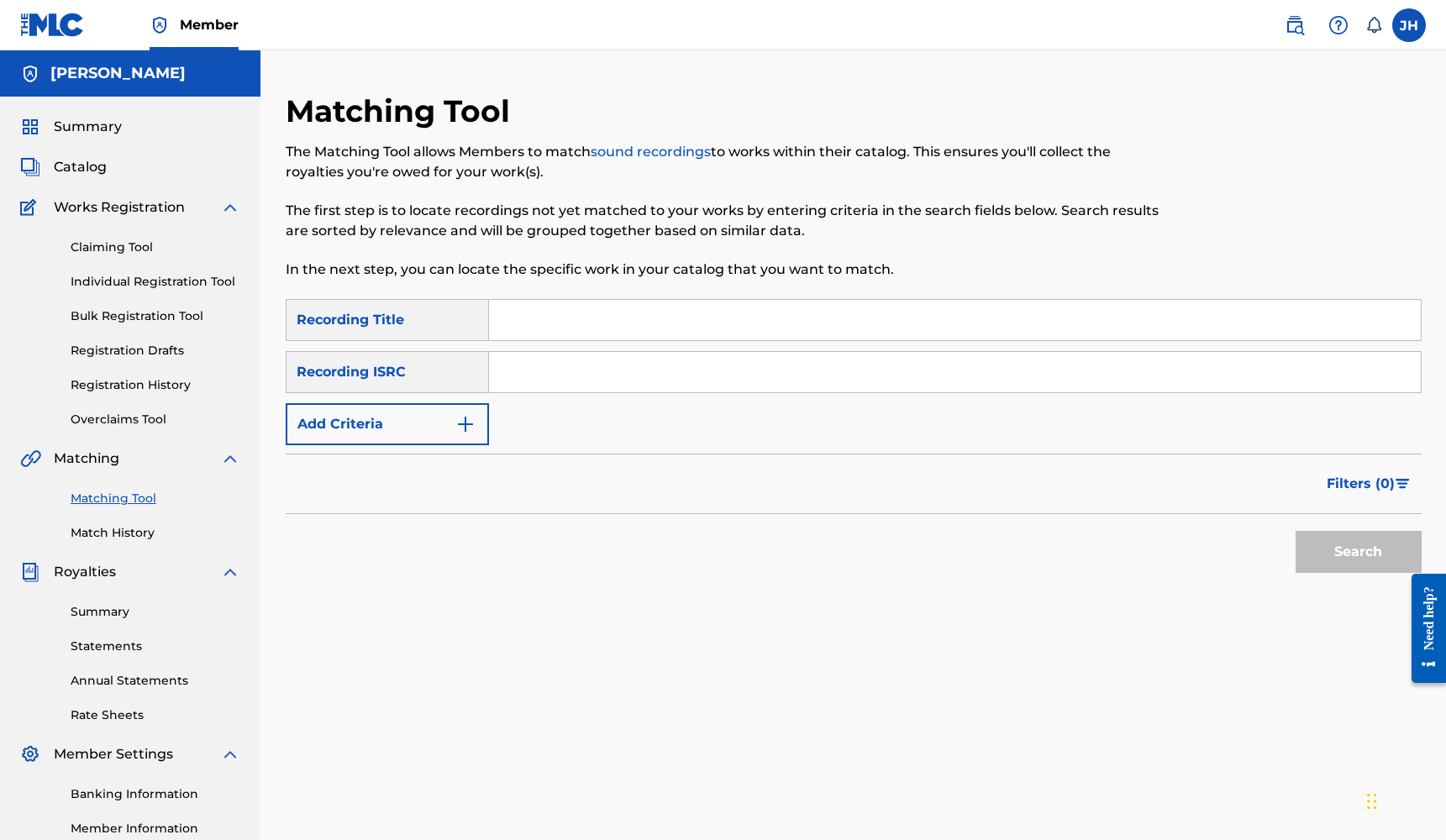
click at [142, 530] on link "Match History" at bounding box center [156, 533] width 170 height 18
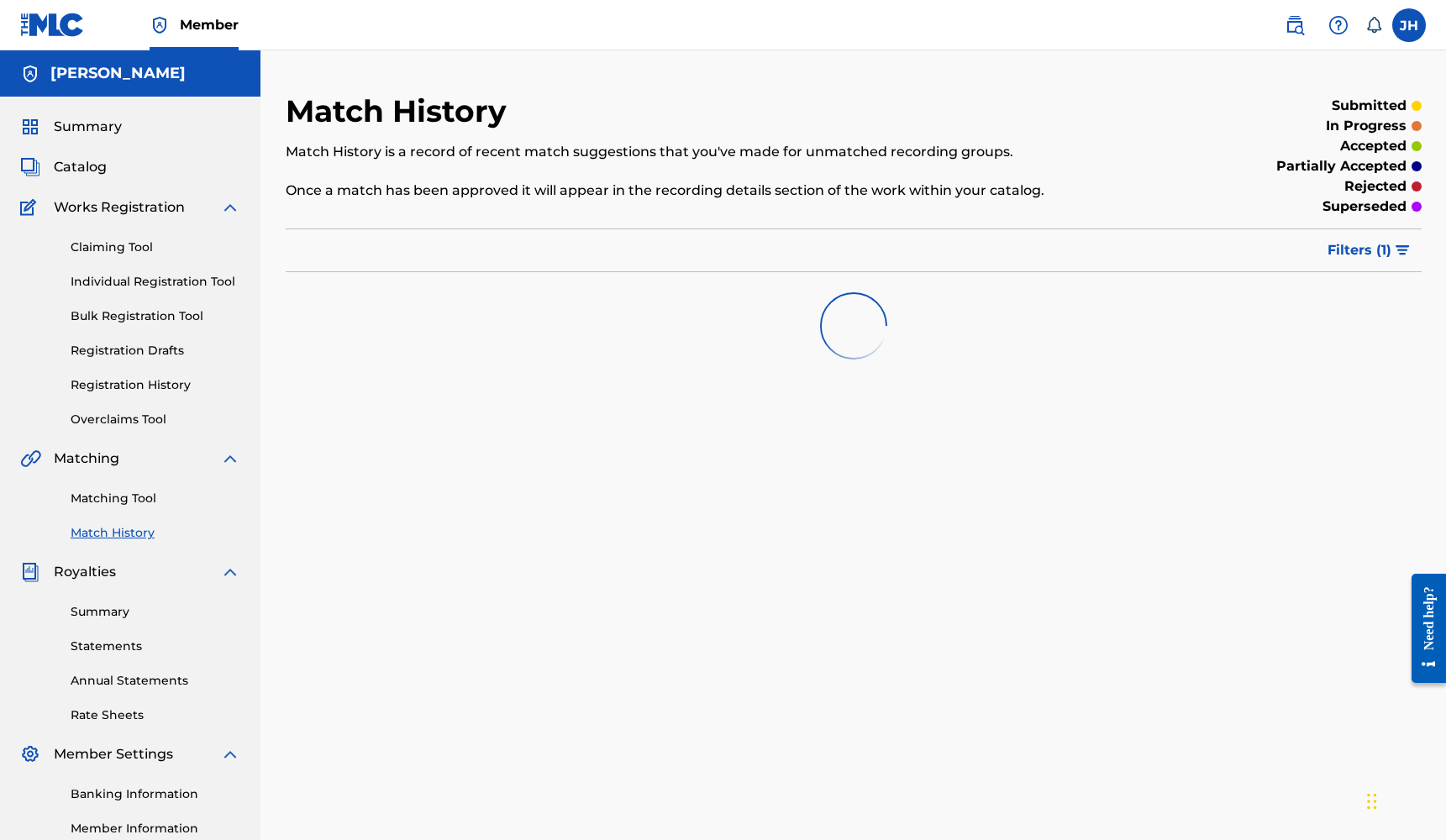
click at [97, 613] on link "Summary" at bounding box center [156, 612] width 170 height 18
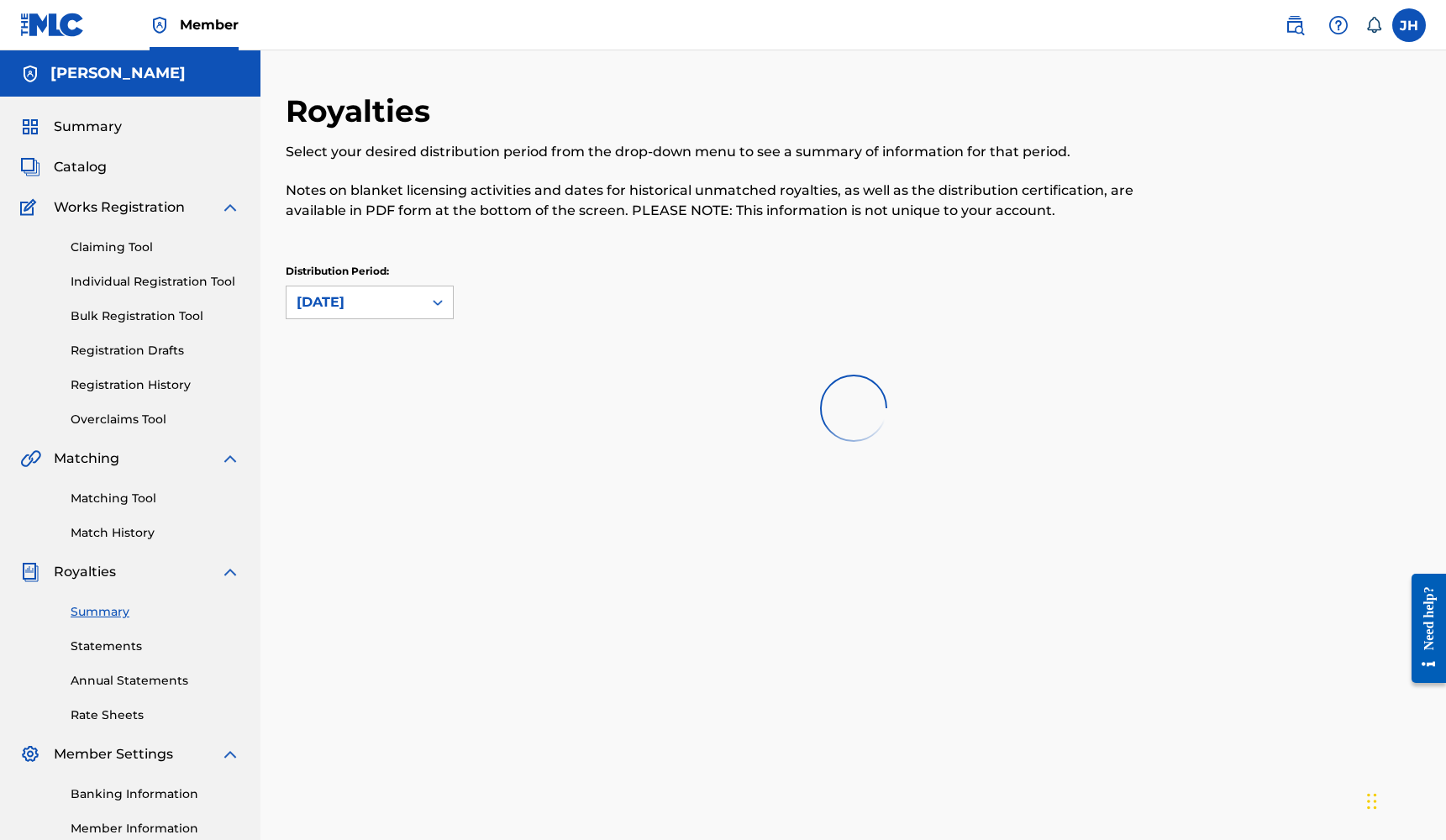
click at [109, 647] on link "Statements" at bounding box center [156, 647] width 170 height 18
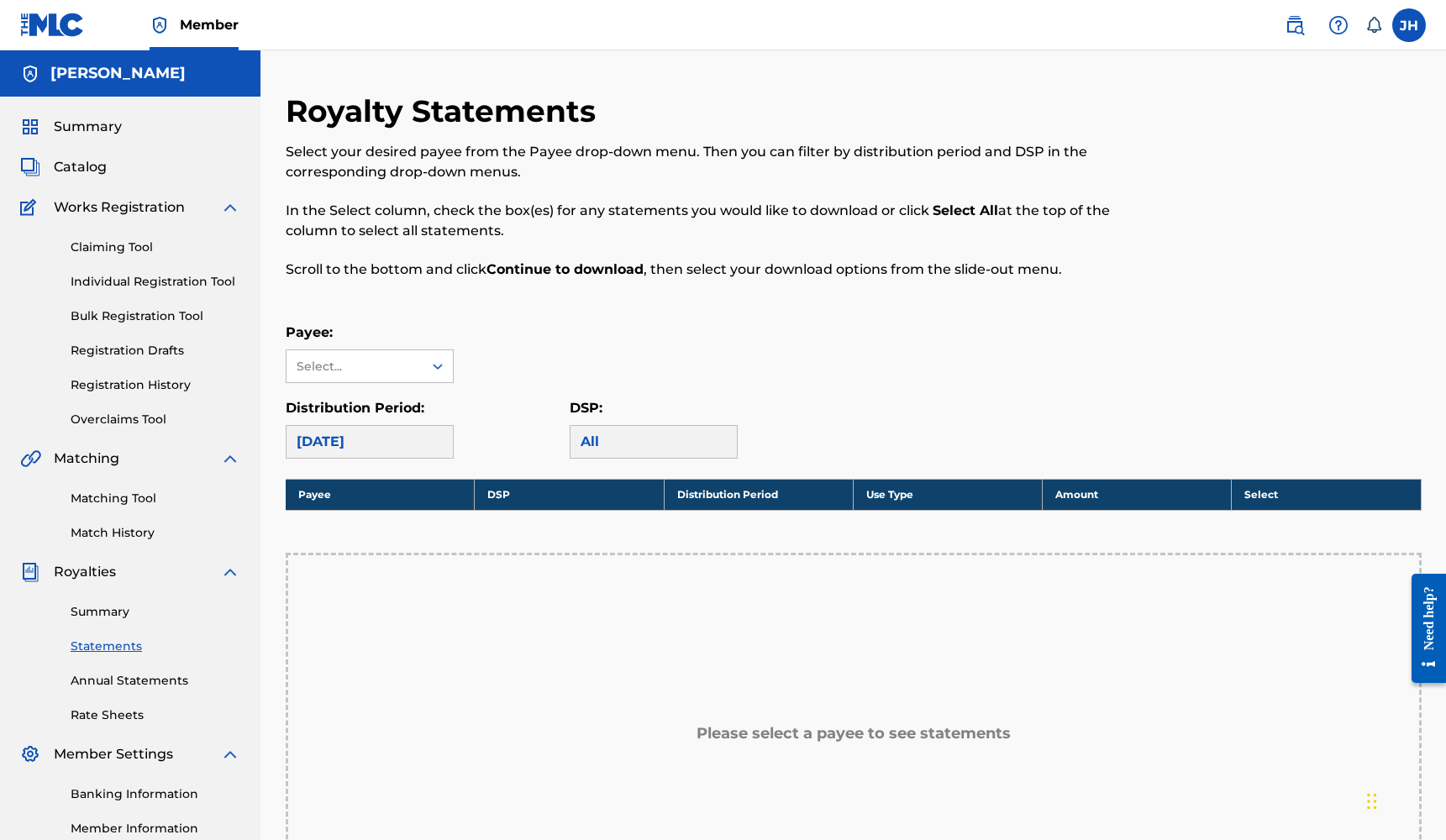
click at [101, 677] on link "Annual Statements" at bounding box center [156, 681] width 170 height 18
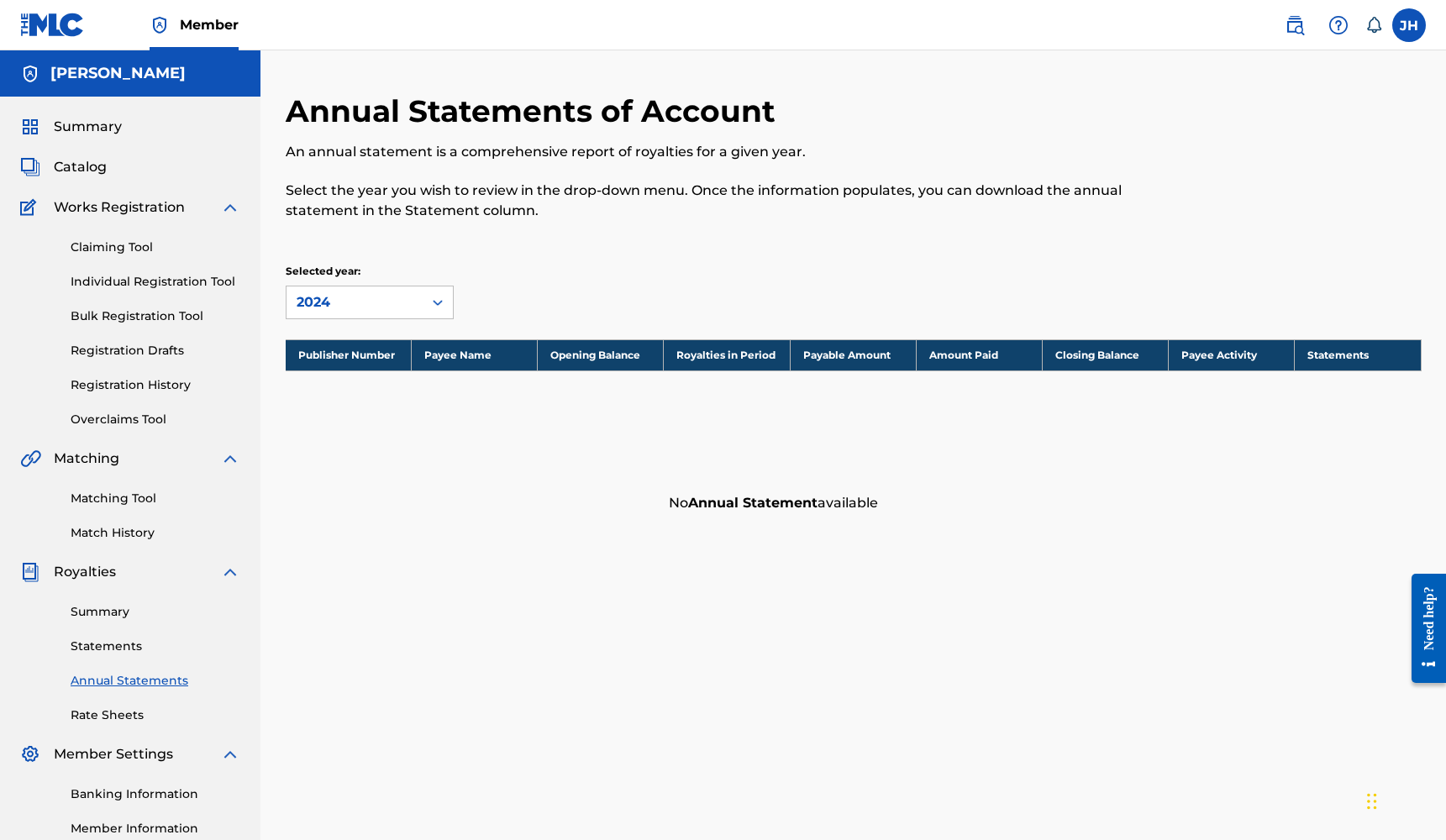
click at [106, 732] on div "Summary Catalog Works Registration Claiming Tool Individual Registration Tool B…" at bounding box center [130, 529] width 260 height 864
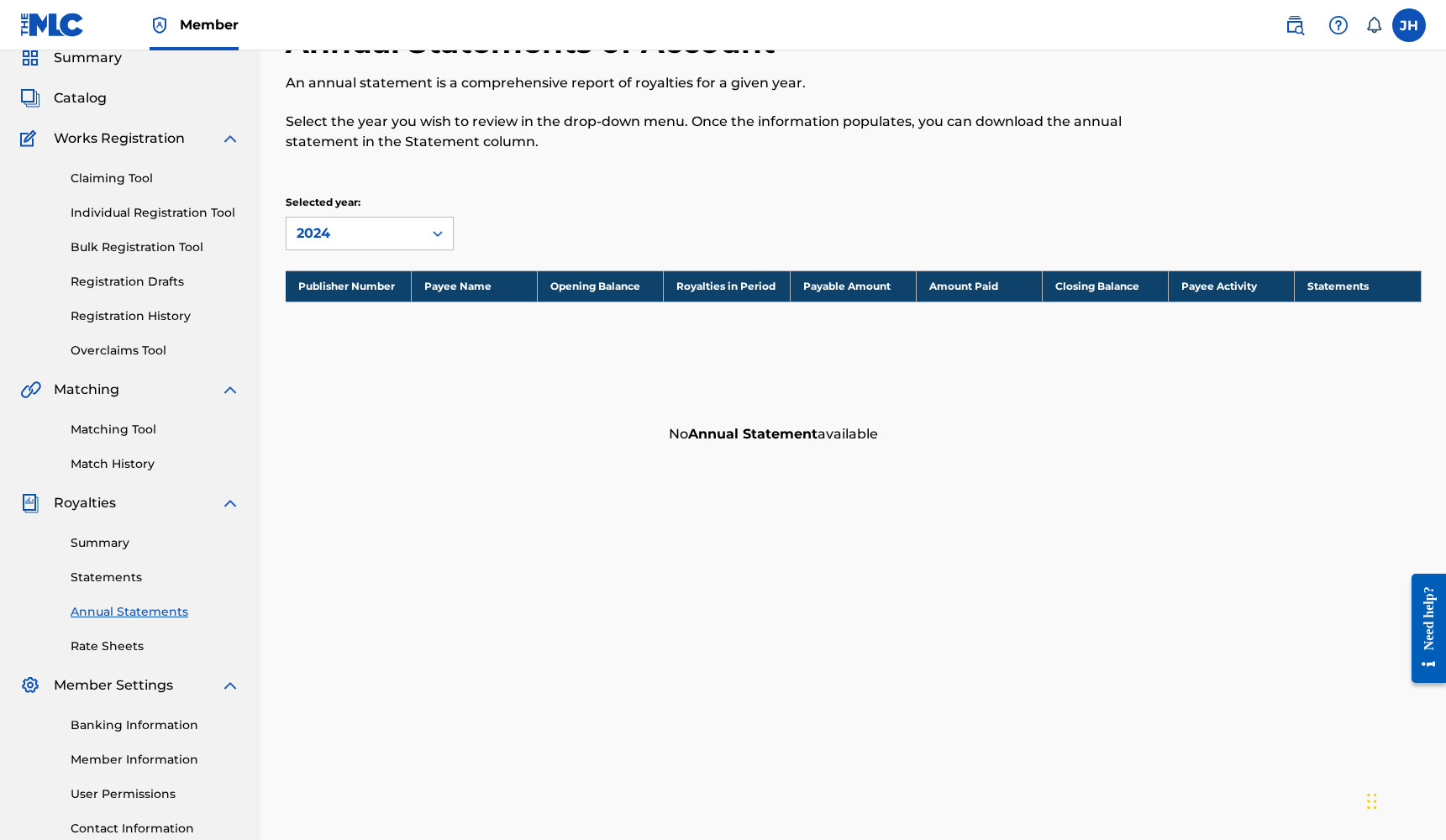
scroll to position [92, 0]
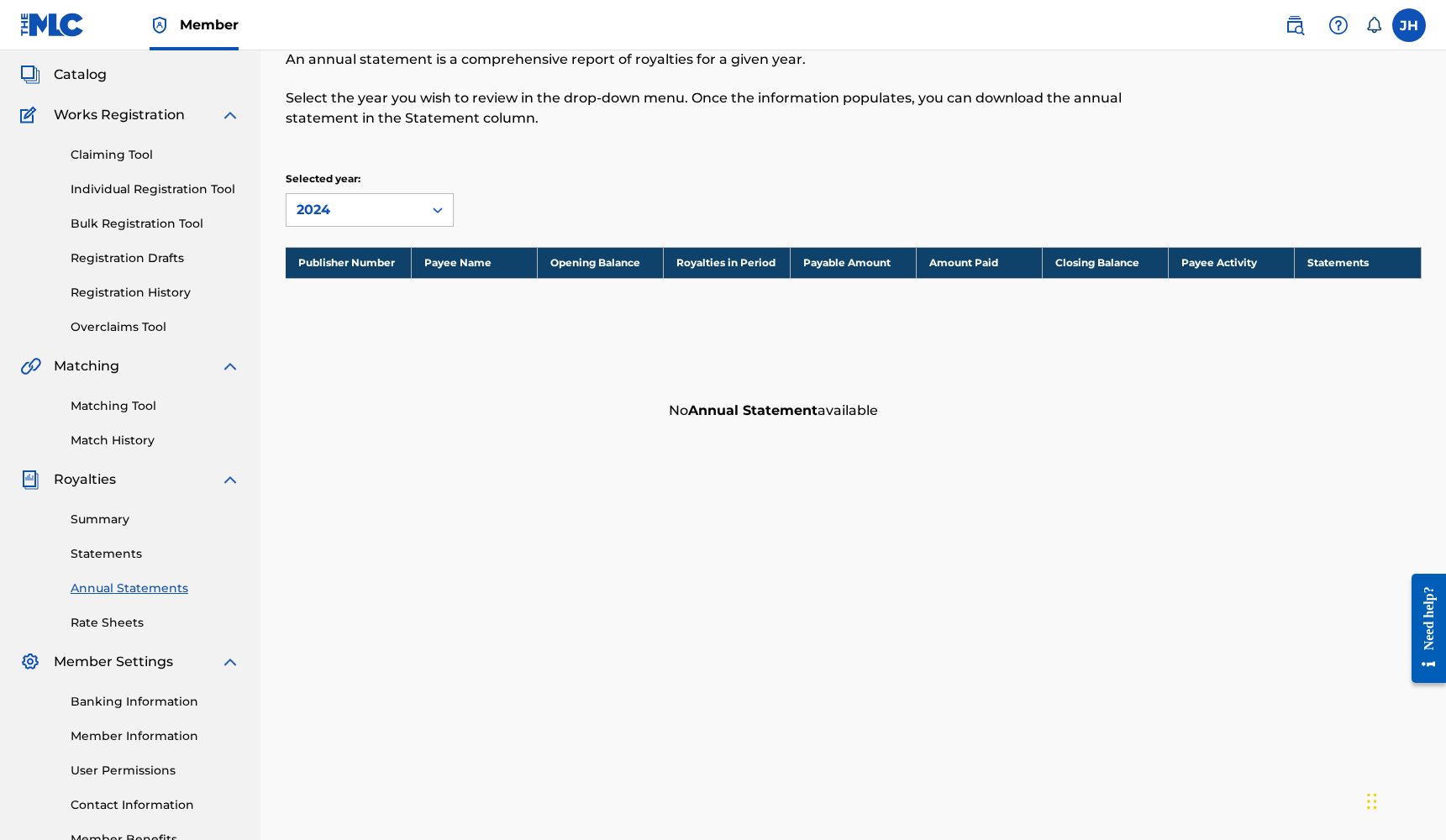
click at [96, 710] on div "Banking Information Member Information User Permissions Contact Information Mem…" at bounding box center [129, 760] width 220 height 176
click at [106, 744] on link "Member Information" at bounding box center [156, 737] width 170 height 18
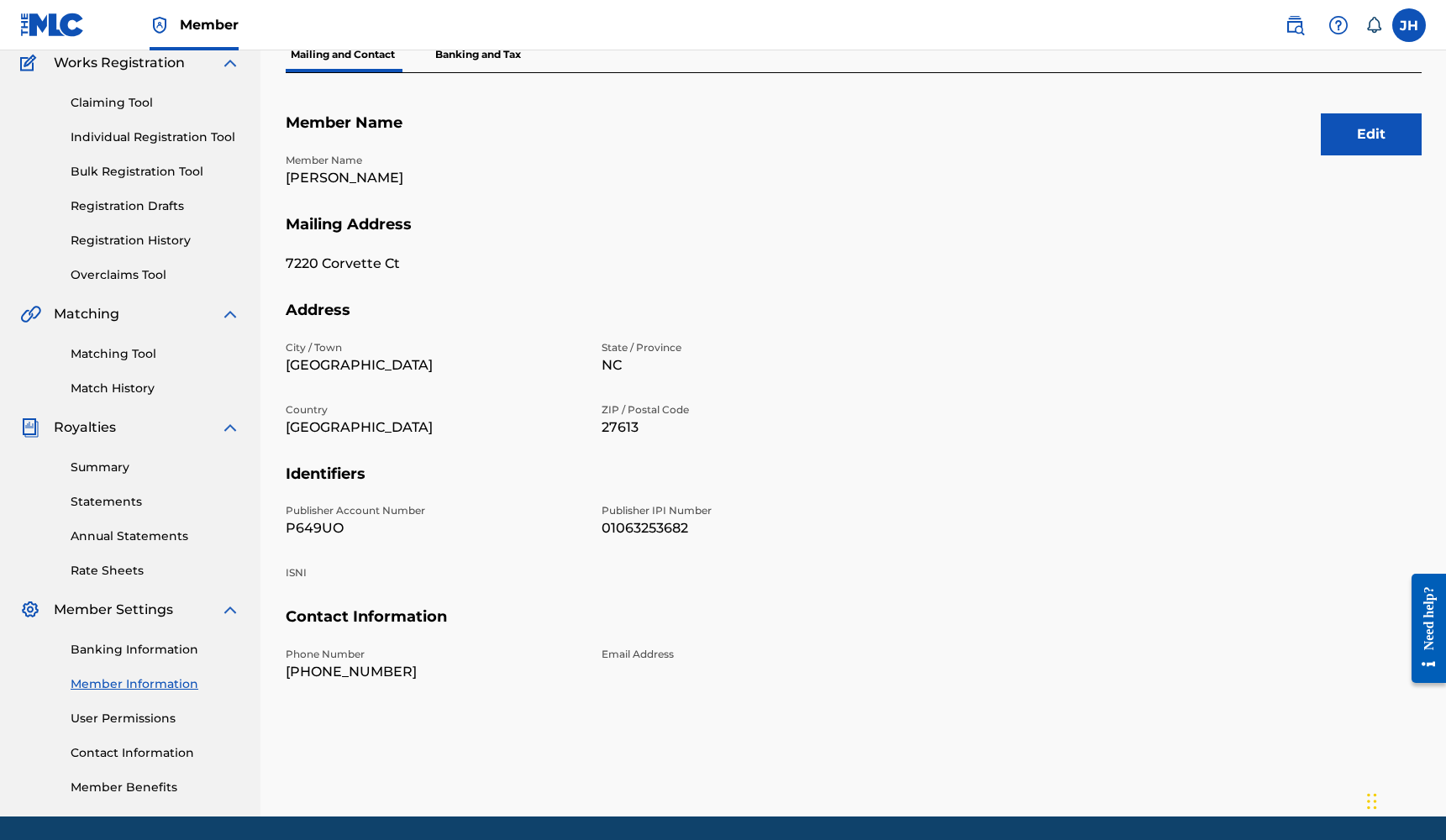
scroll to position [143, 0]
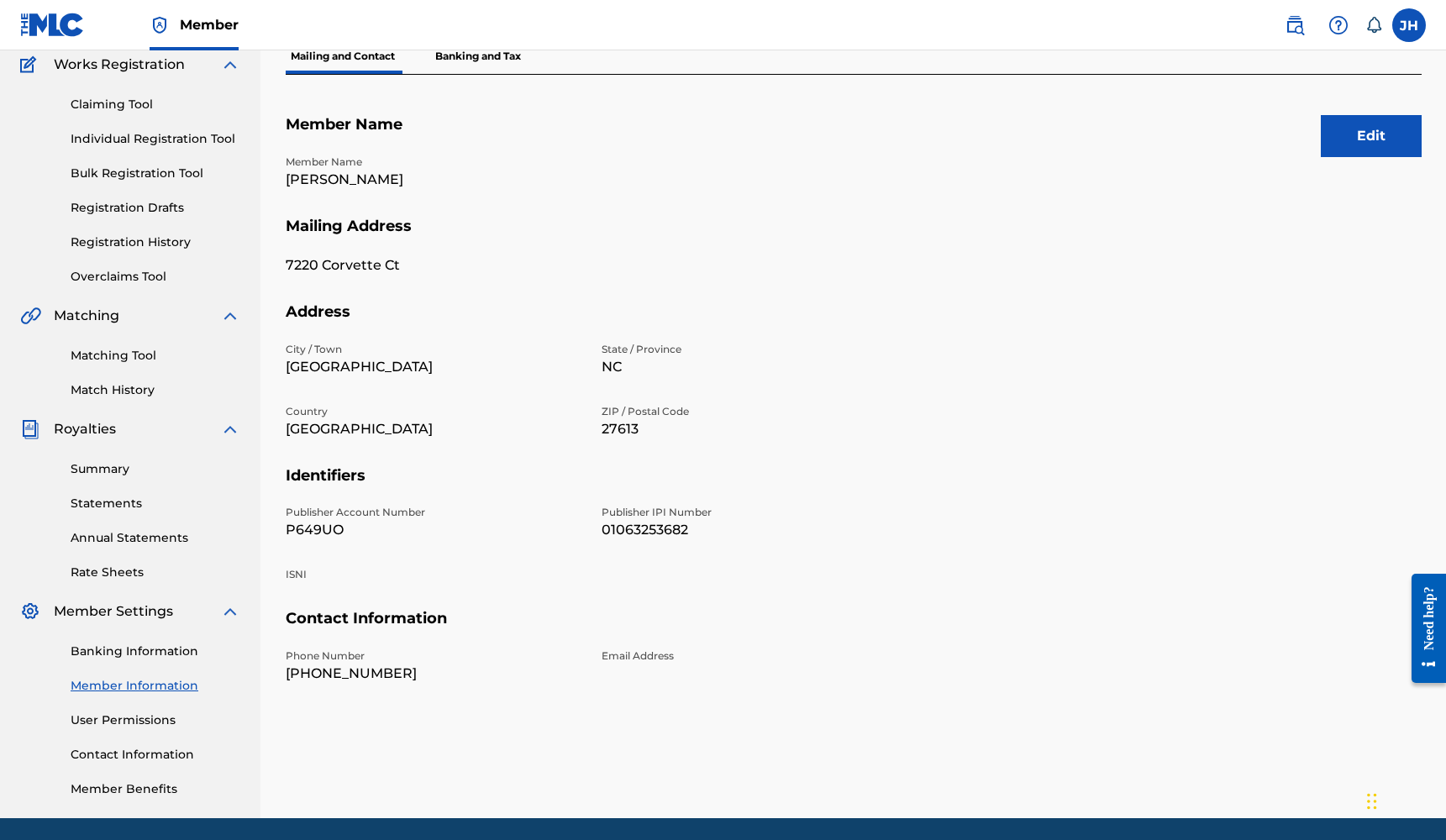
click at [118, 764] on div "Banking Information Member Information User Permissions Contact Information Mem…" at bounding box center [129, 710] width 220 height 176
click at [115, 758] on link "Contact Information" at bounding box center [156, 755] width 170 height 18
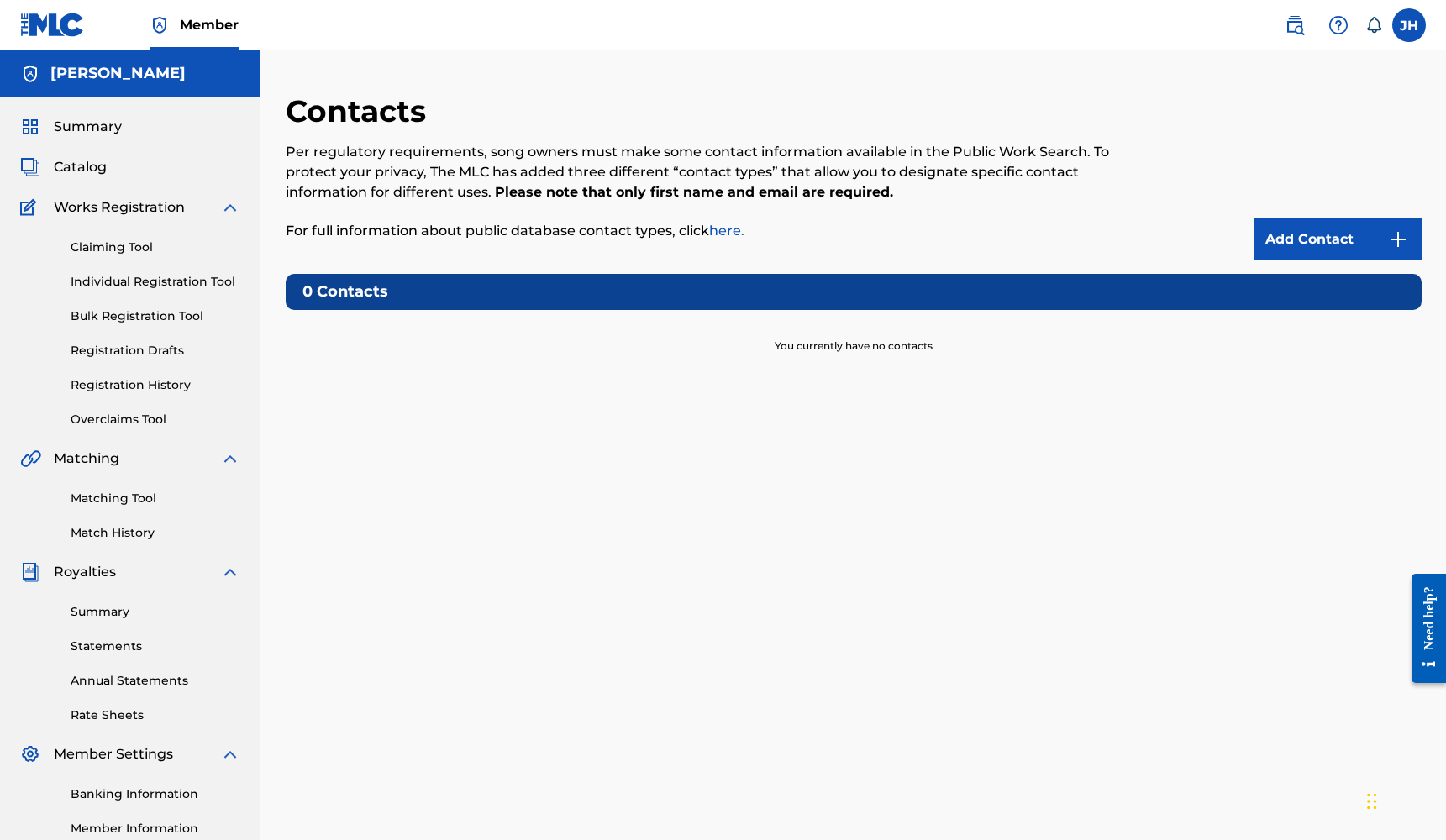
click at [81, 129] on span "Summary" at bounding box center [87, 127] width 68 height 20
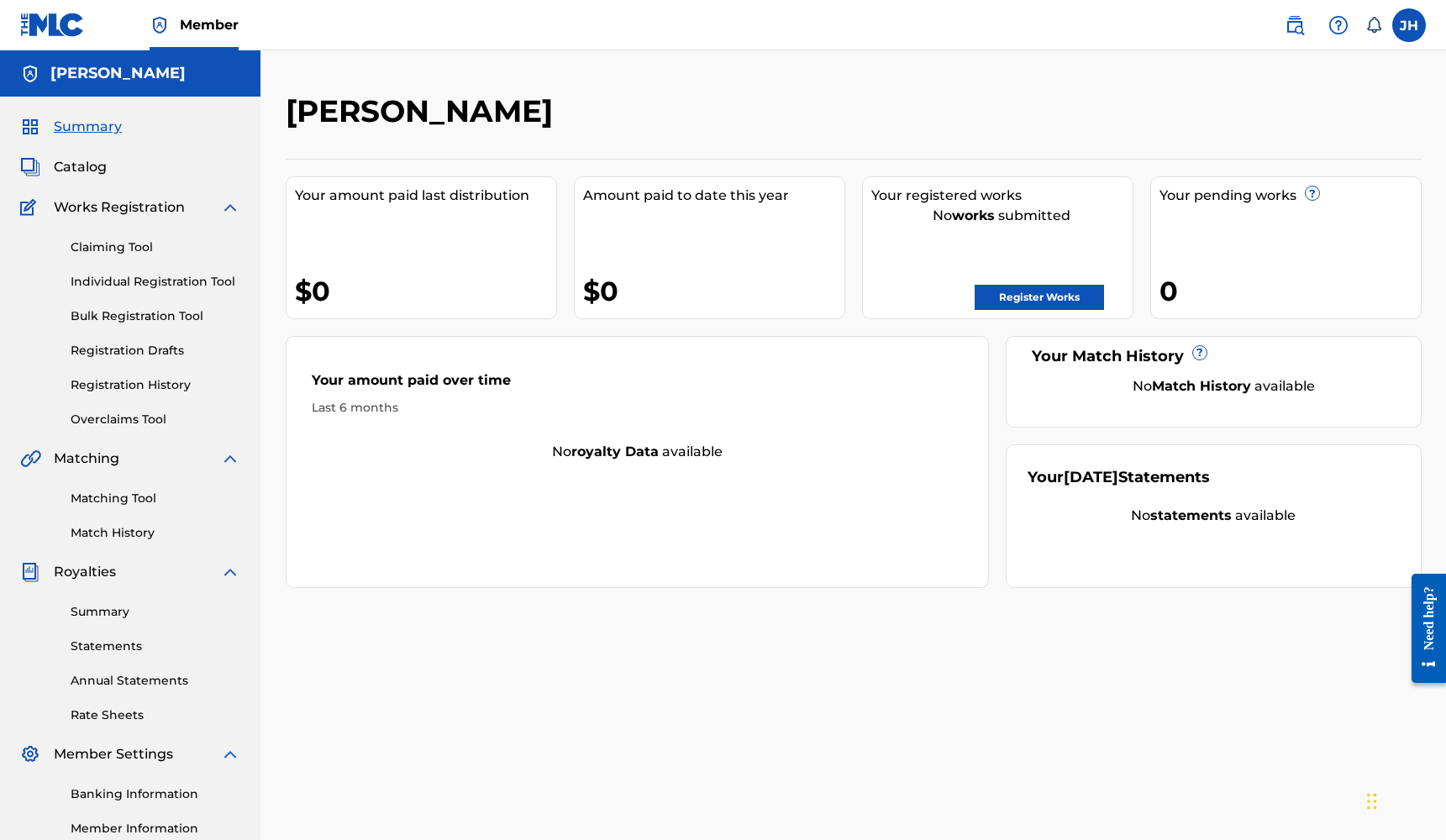
click at [989, 287] on link "Register Works" at bounding box center [1039, 297] width 129 height 25
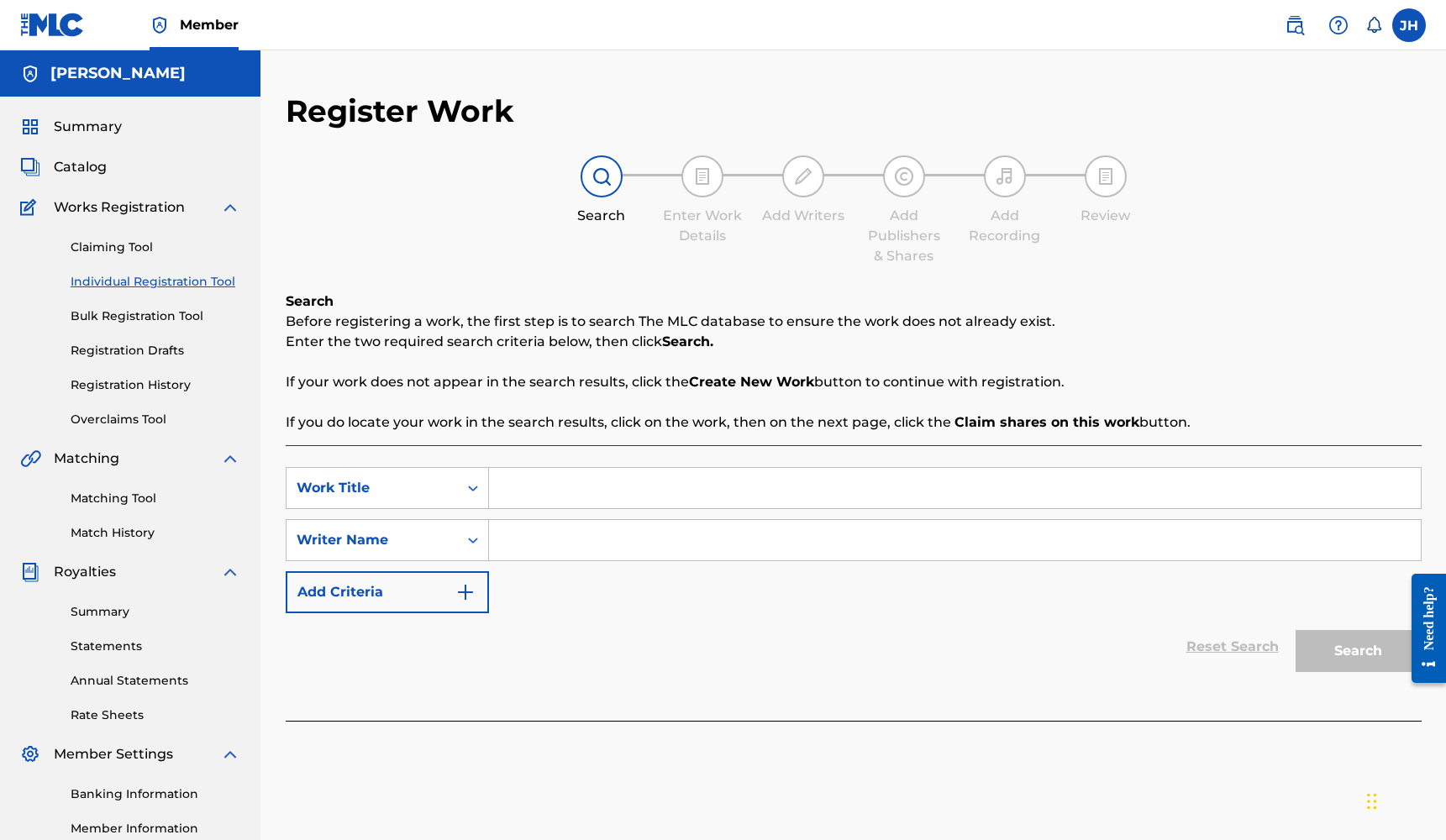
click at [709, 492] on input "Search Form" at bounding box center [955, 488] width 931 height 41
click at [149, 637] on div "Summary Statements Annual Statements Rate Sheets" at bounding box center [129, 653] width 220 height 142
click at [141, 640] on link "Statements" at bounding box center [156, 647] width 170 height 18
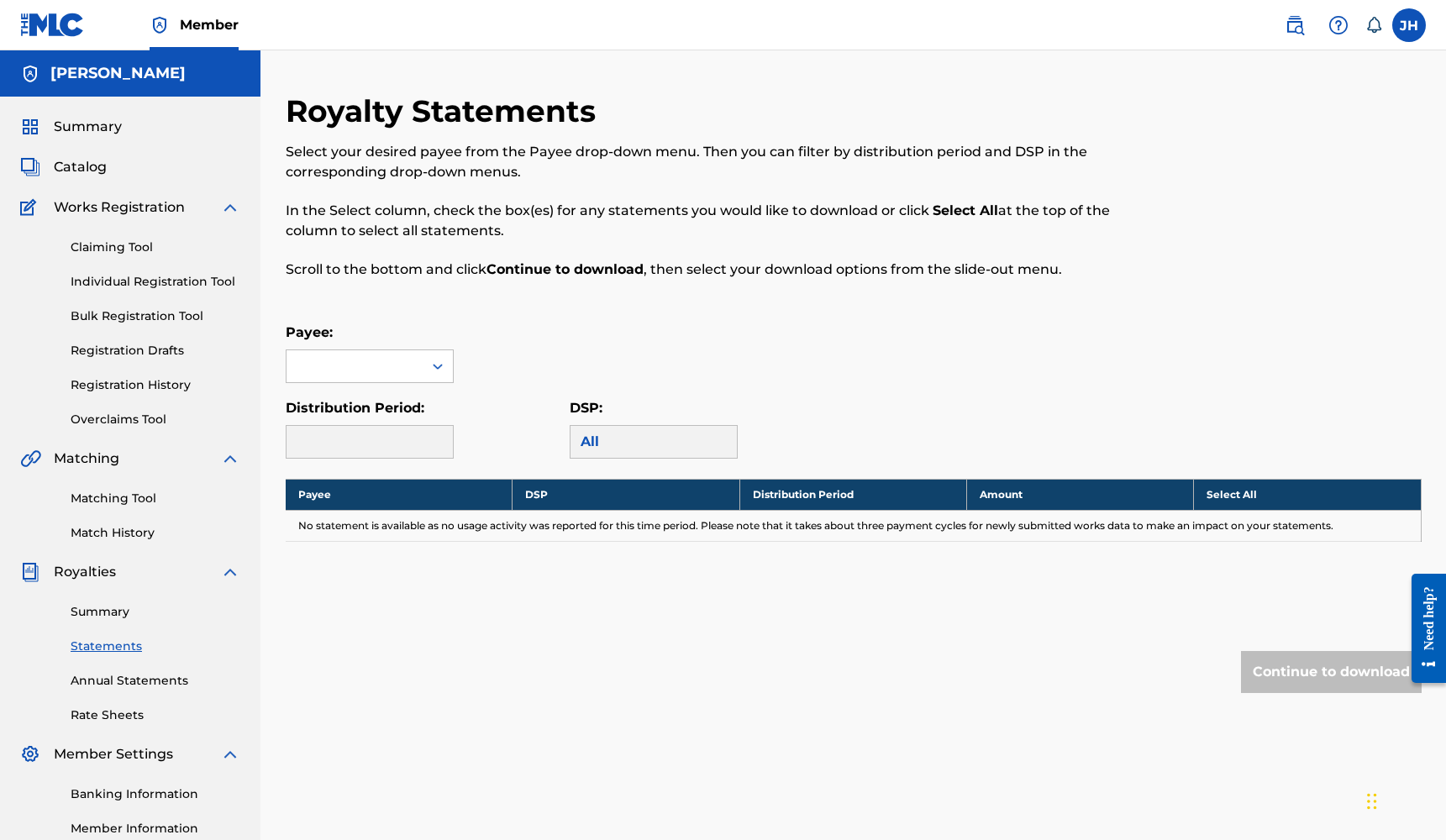
click at [137, 139] on div "Summary Catalog Works Registration Claiming Tool Individual Registration Tool B…" at bounding box center [130, 529] width 260 height 864
click at [131, 131] on div "Summary" at bounding box center [129, 127] width 220 height 20
